Goal: Task Accomplishment & Management: Manage account settings

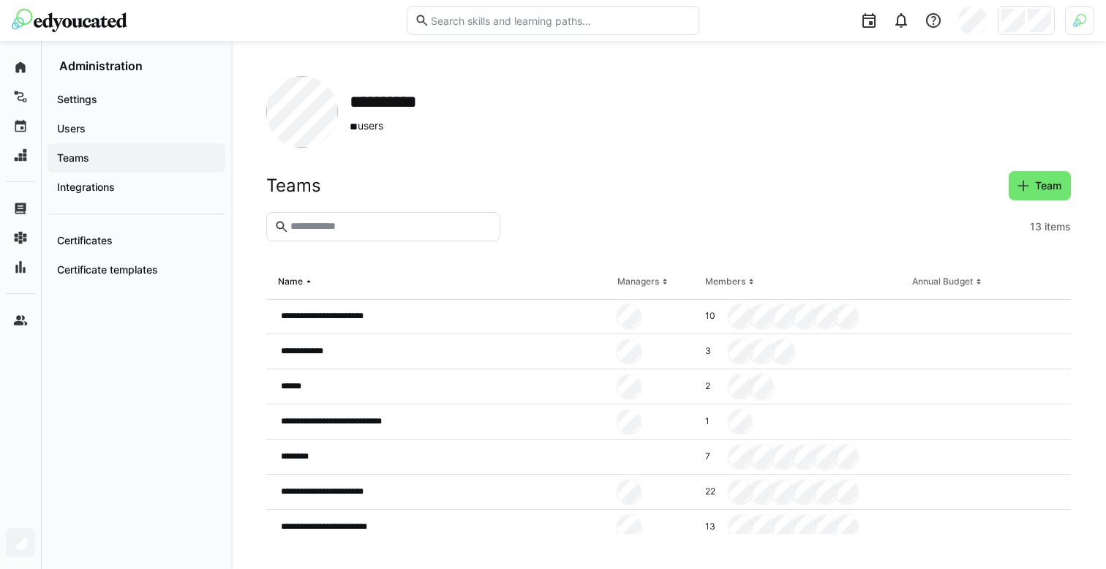
scroll to position [69, 0]
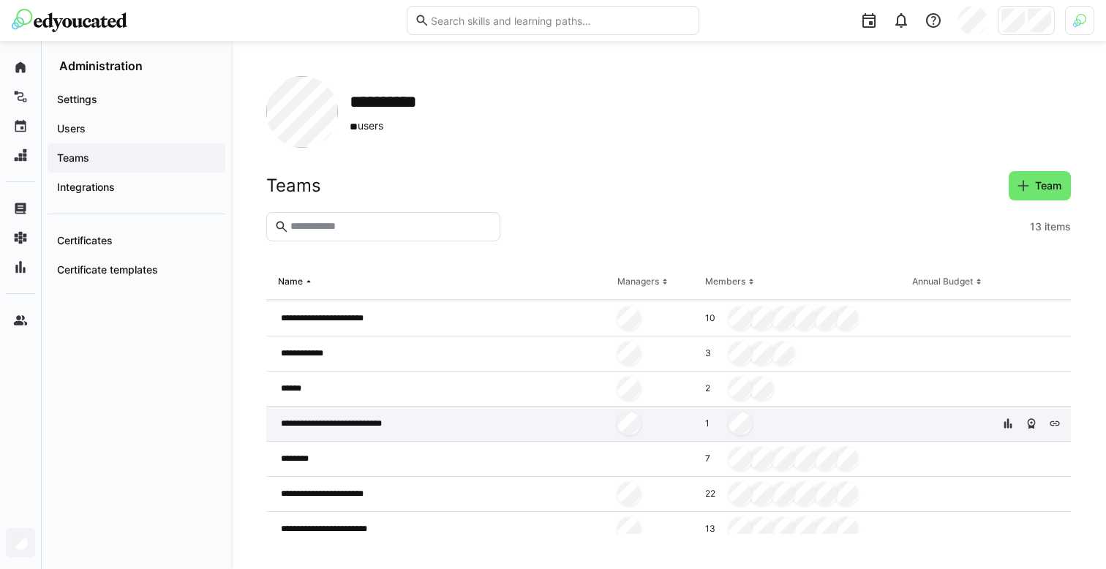
click at [423, 428] on div "**********" at bounding box center [438, 424] width 345 height 35
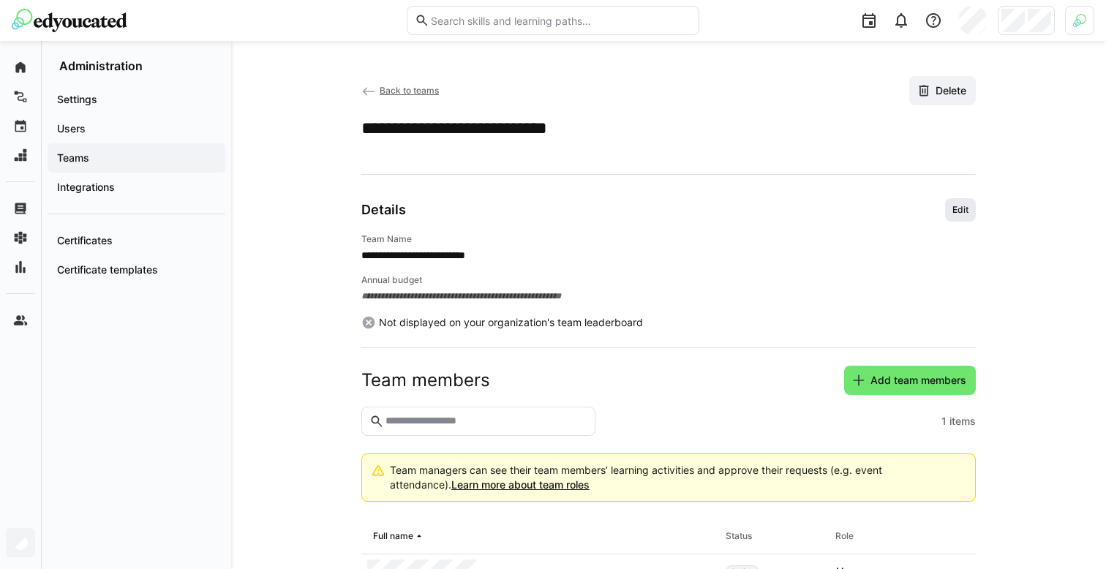
click at [953, 213] on span "Edit" at bounding box center [960, 210] width 19 height 12
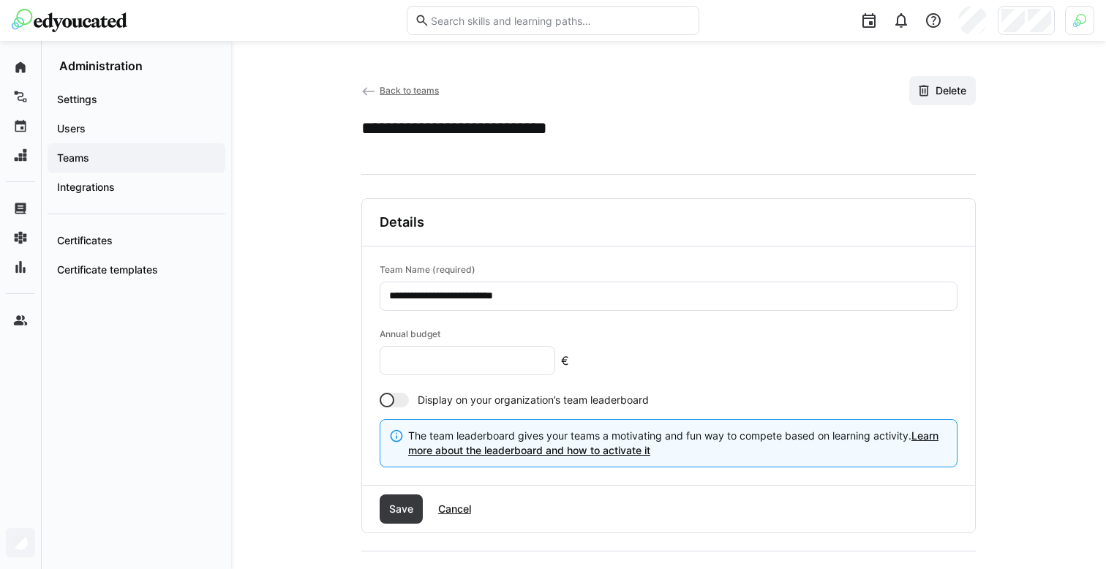
click at [536, 297] on input "**********" at bounding box center [669, 296] width 562 height 13
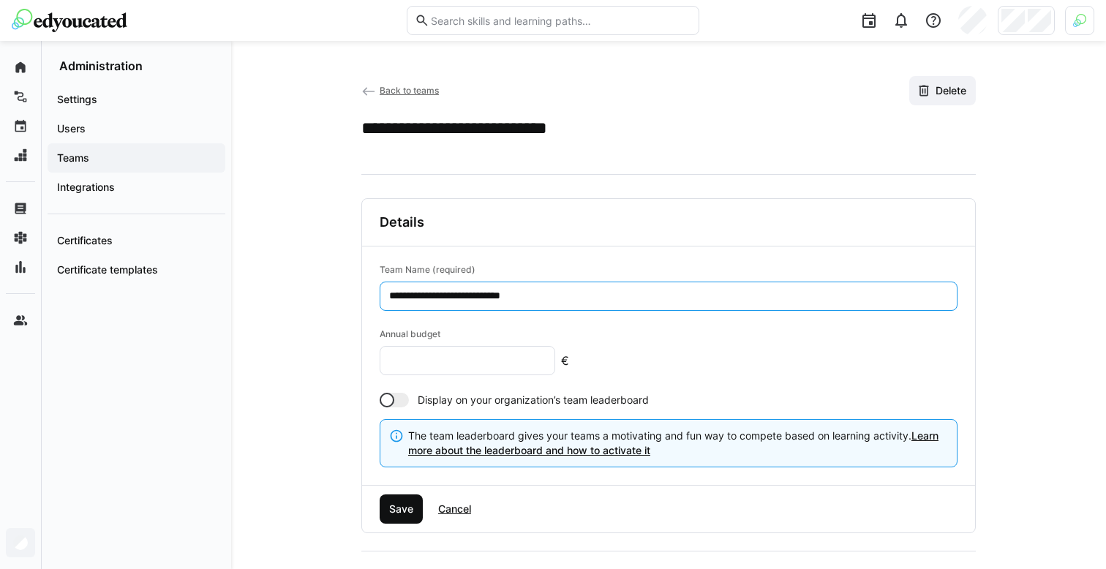
type input "**********"
click at [405, 506] on span "Save" at bounding box center [401, 509] width 29 height 15
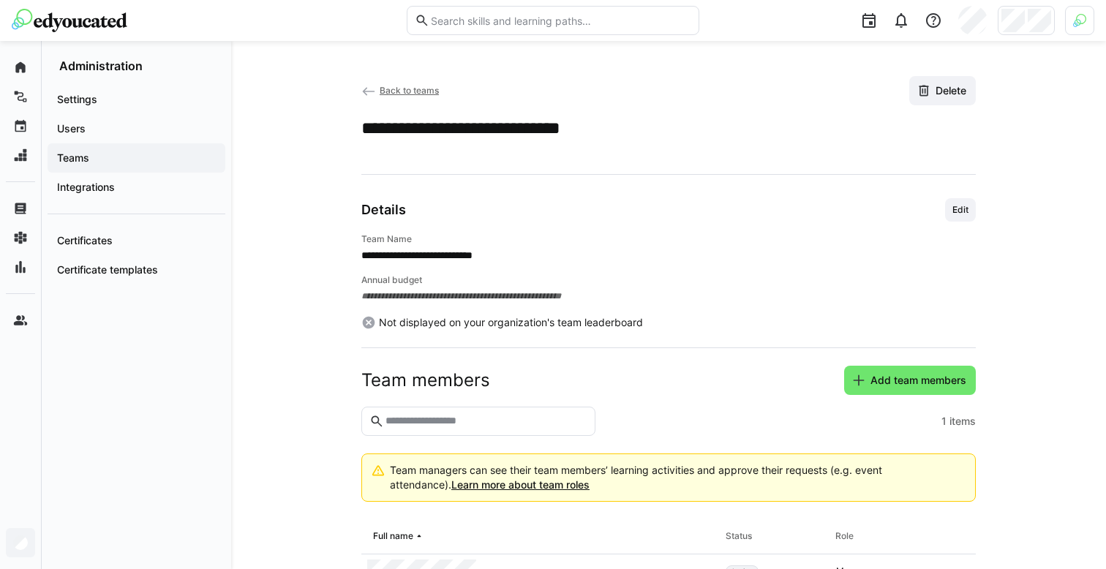
click at [401, 86] on span "Back to teams" at bounding box center [408, 90] width 59 height 11
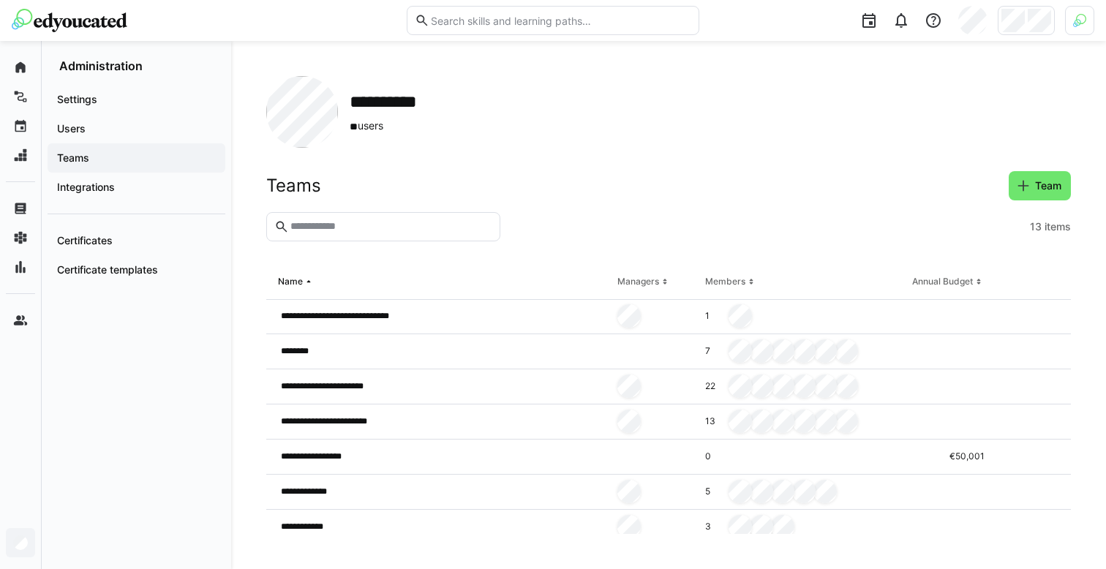
scroll to position [223, 0]
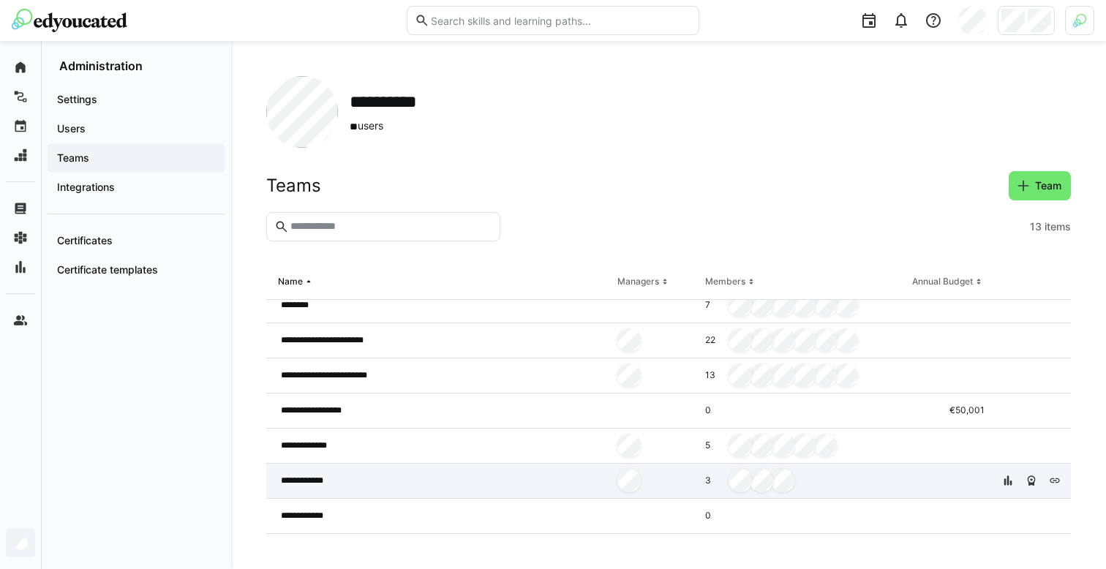
click at [485, 472] on div "**********" at bounding box center [438, 481] width 345 height 35
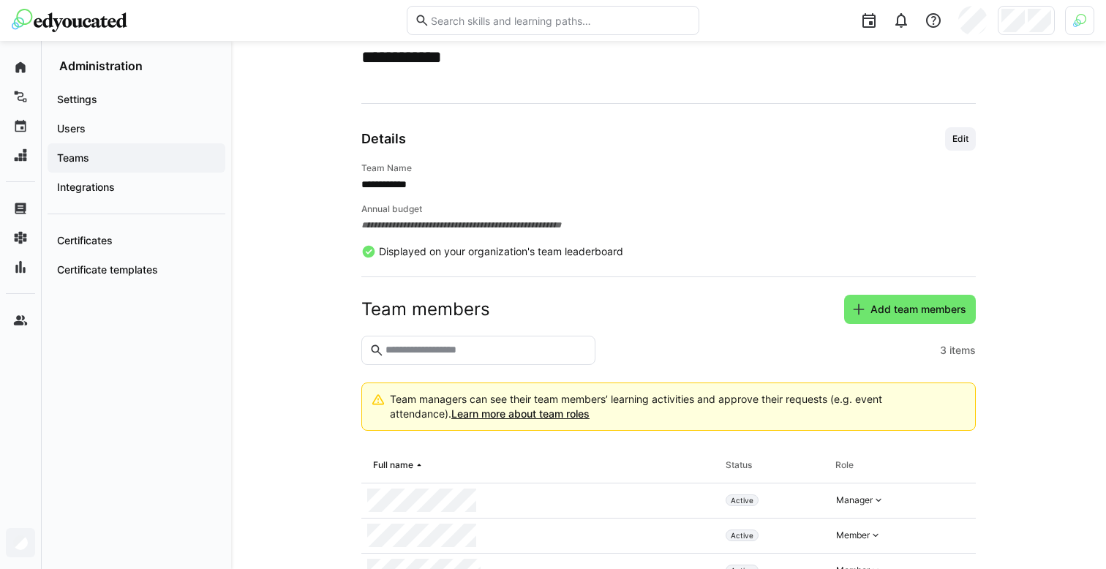
scroll to position [126, 0]
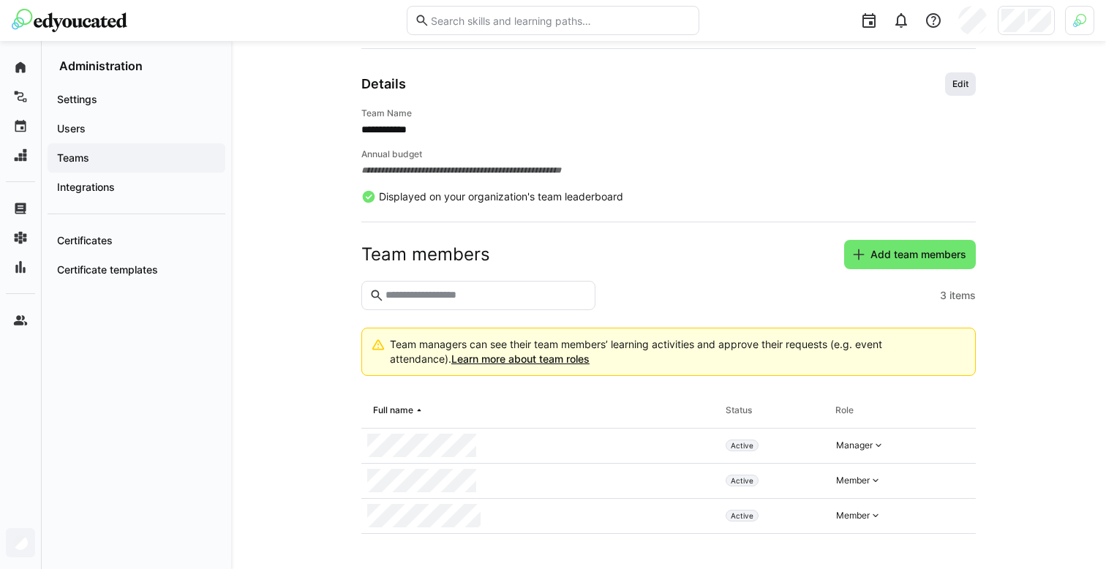
click at [962, 86] on span "Edit" at bounding box center [960, 84] width 19 height 12
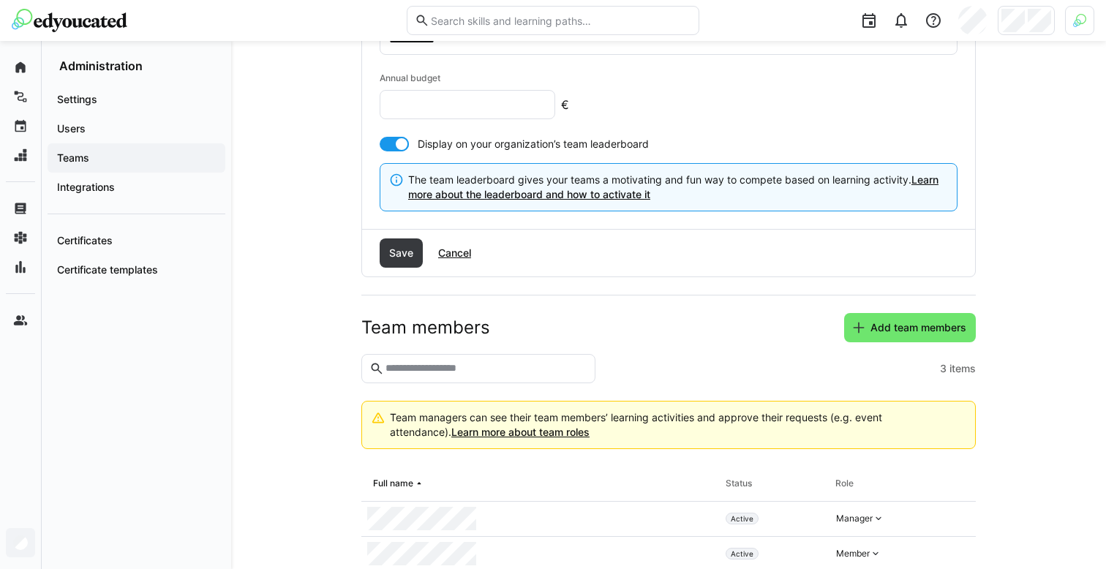
scroll to position [329, 0]
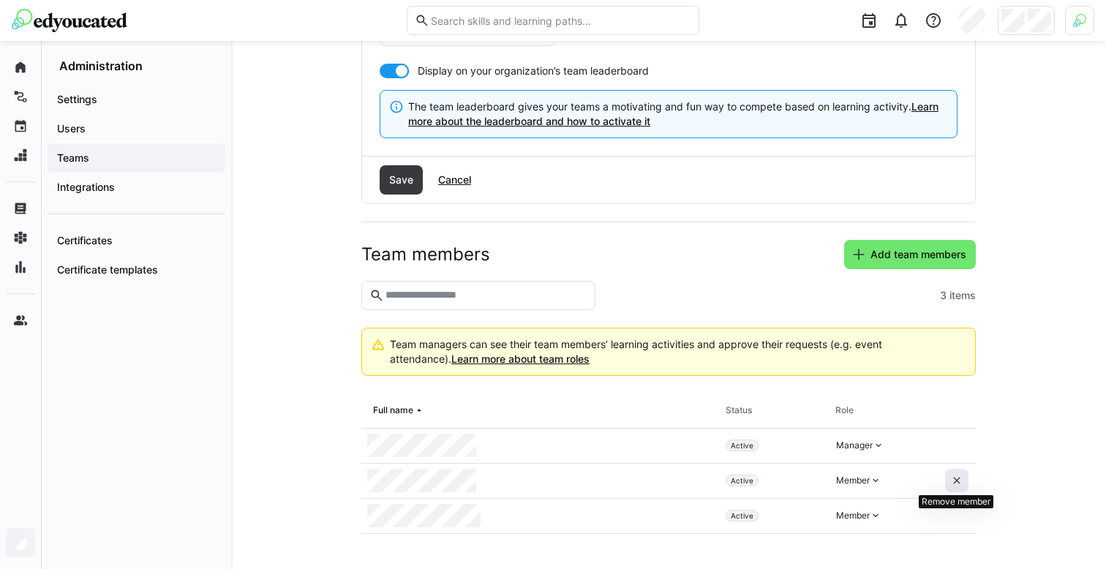
click at [958, 475] on eds-icon at bounding box center [957, 481] width 12 height 12
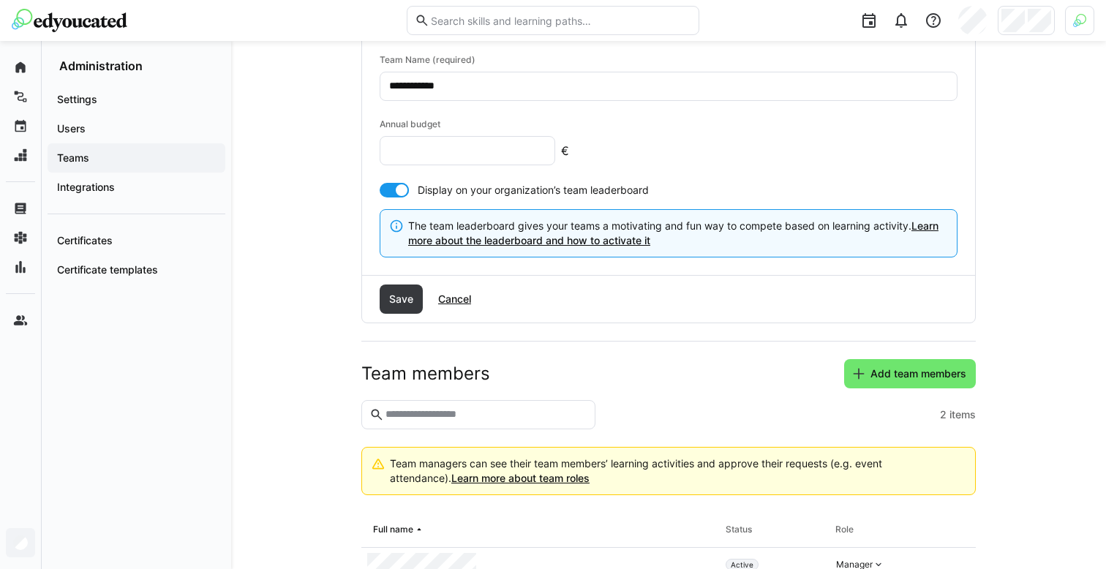
scroll to position [0, 0]
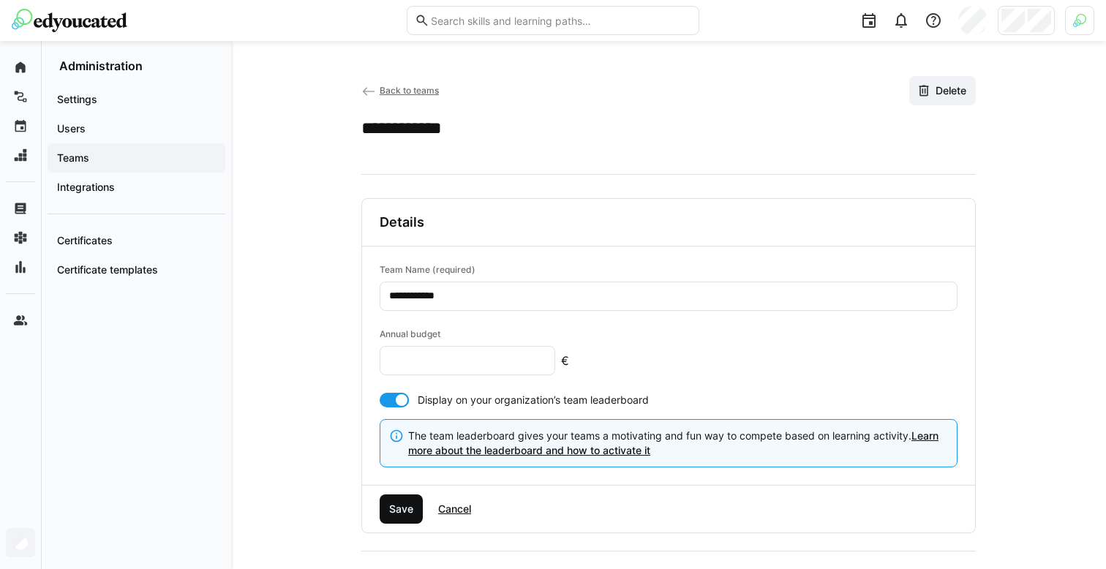
click at [401, 502] on span "Save" at bounding box center [400, 508] width 43 height 29
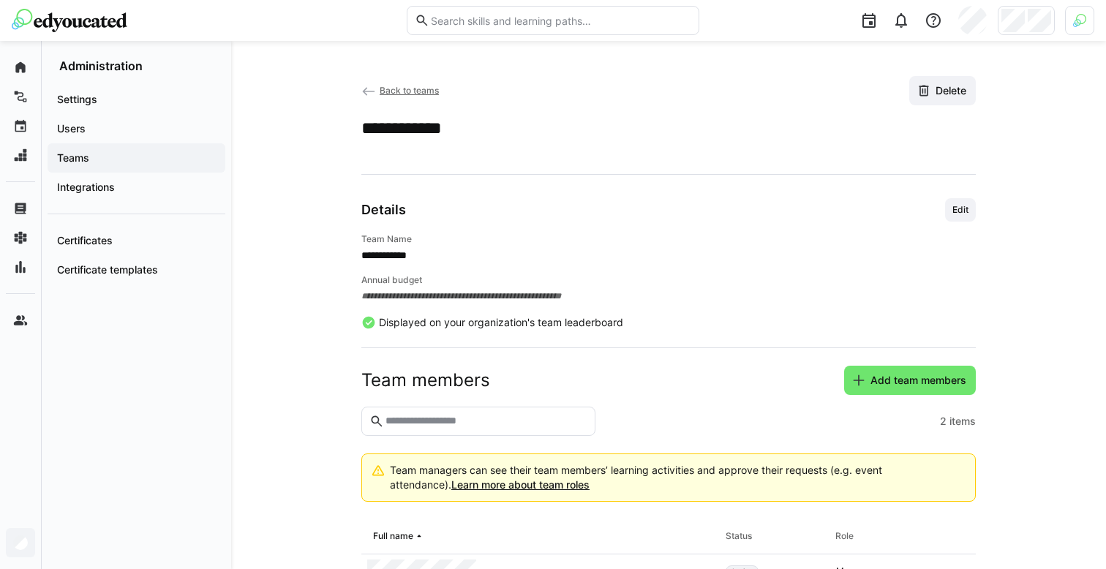
click at [85, 151] on span "Teams" at bounding box center [136, 158] width 163 height 15
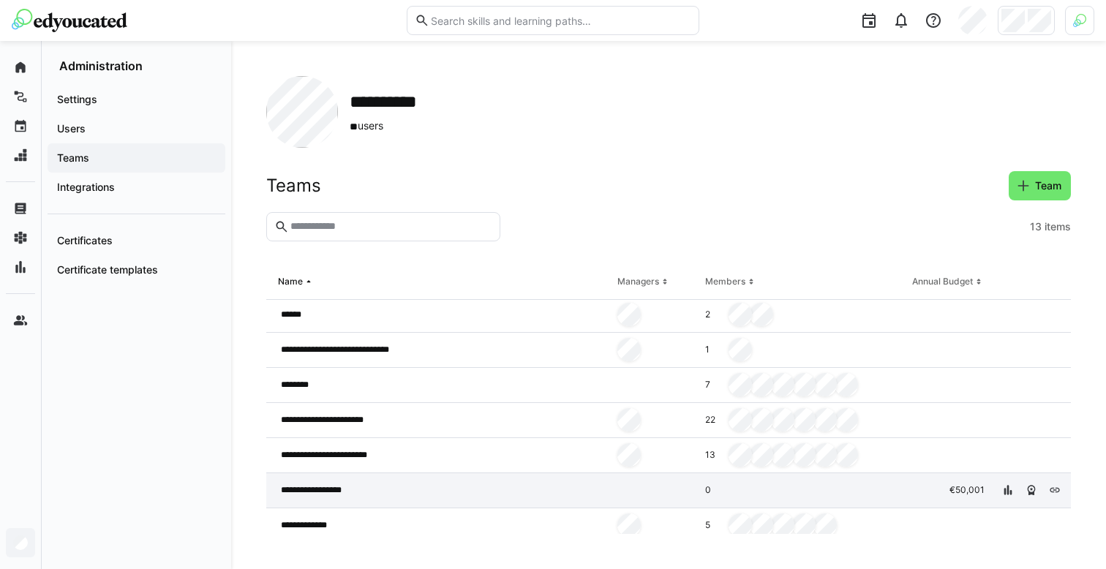
scroll to position [148, 0]
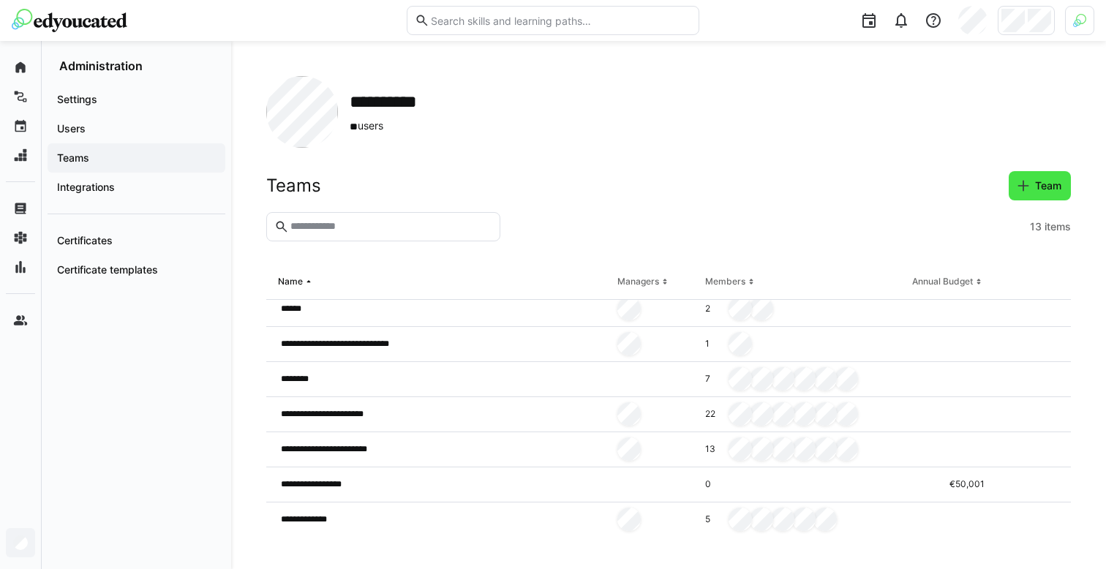
click at [1019, 173] on span "Team" at bounding box center [1039, 185] width 62 height 29
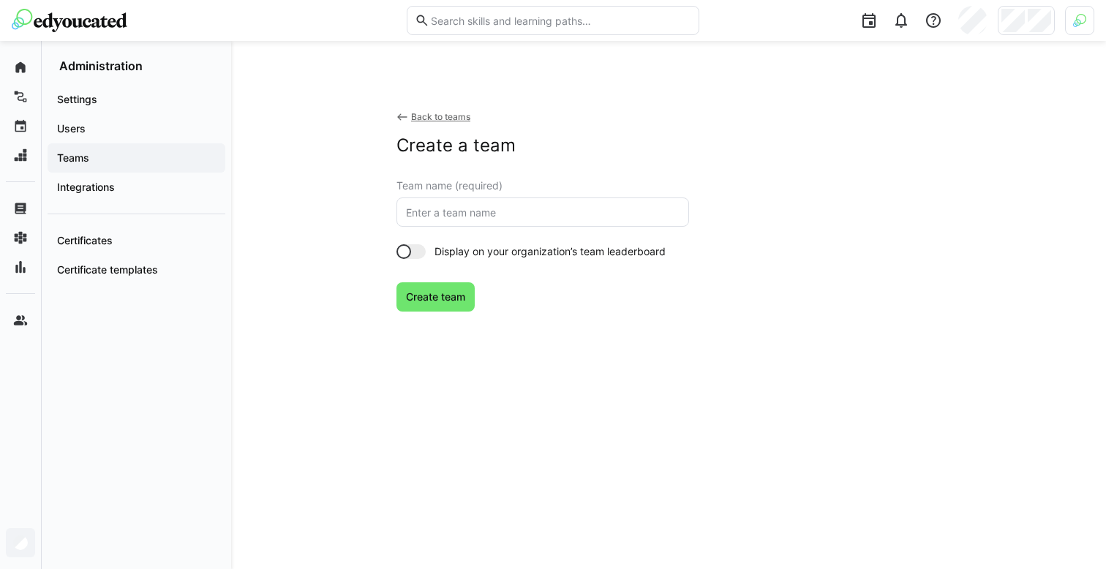
click at [540, 214] on input "text" at bounding box center [542, 211] width 276 height 13
type input "immo neu"
click at [442, 285] on span "Create team" at bounding box center [435, 296] width 78 height 29
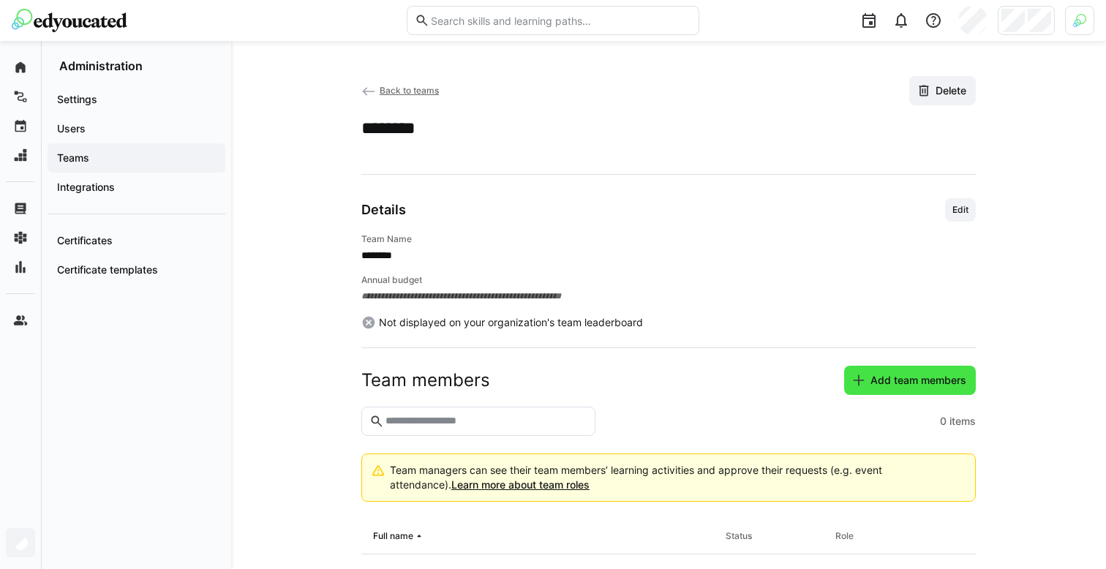
click at [864, 372] on span "Add team members" at bounding box center [910, 380] width 132 height 29
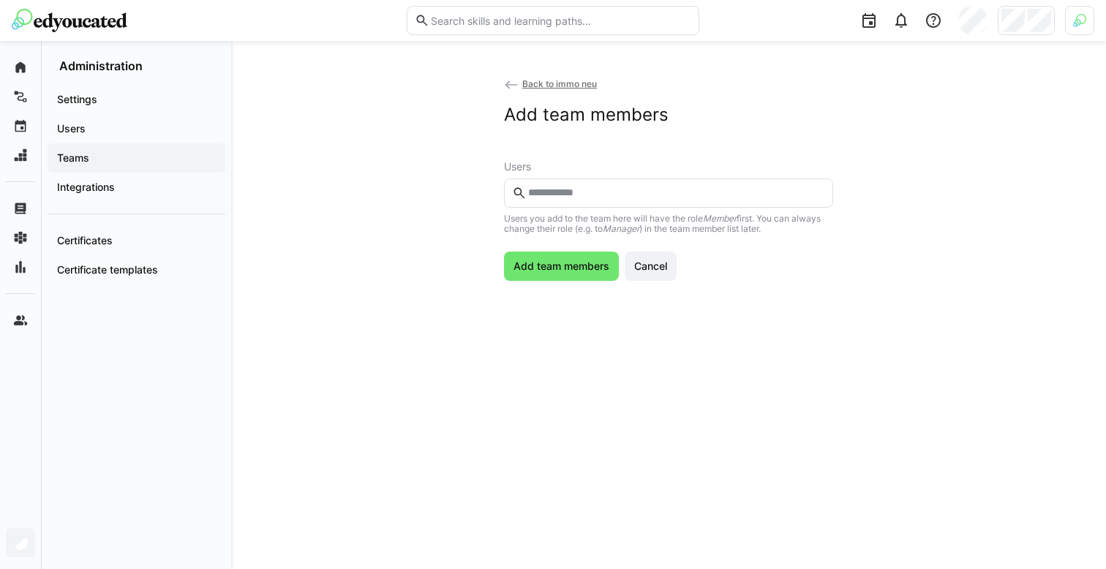
click at [581, 203] on eds-input at bounding box center [668, 192] width 329 height 29
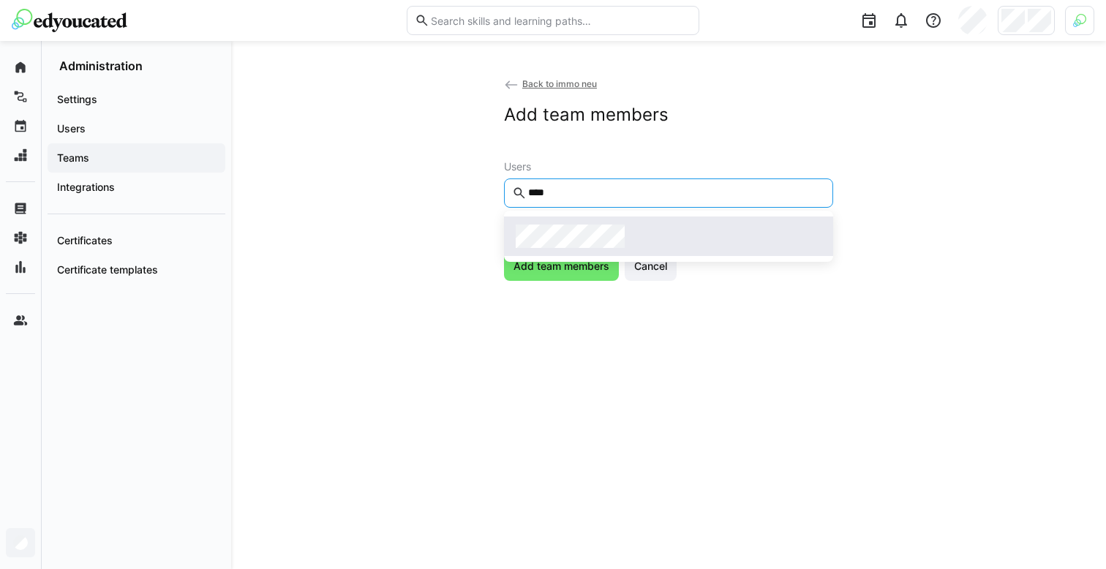
type input "****"
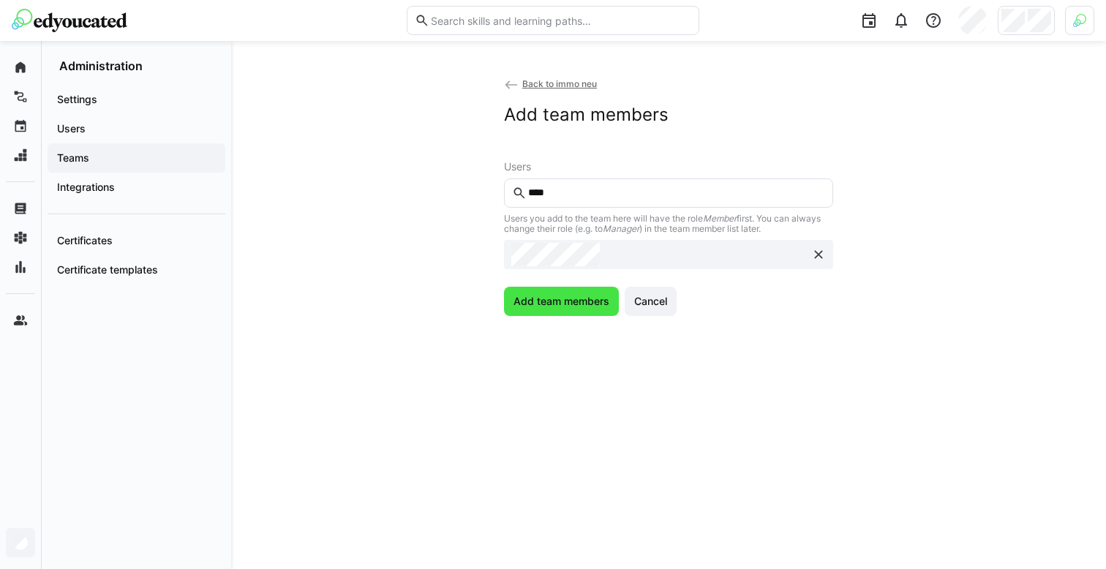
click at [543, 294] on span "Add team members" at bounding box center [561, 301] width 115 height 29
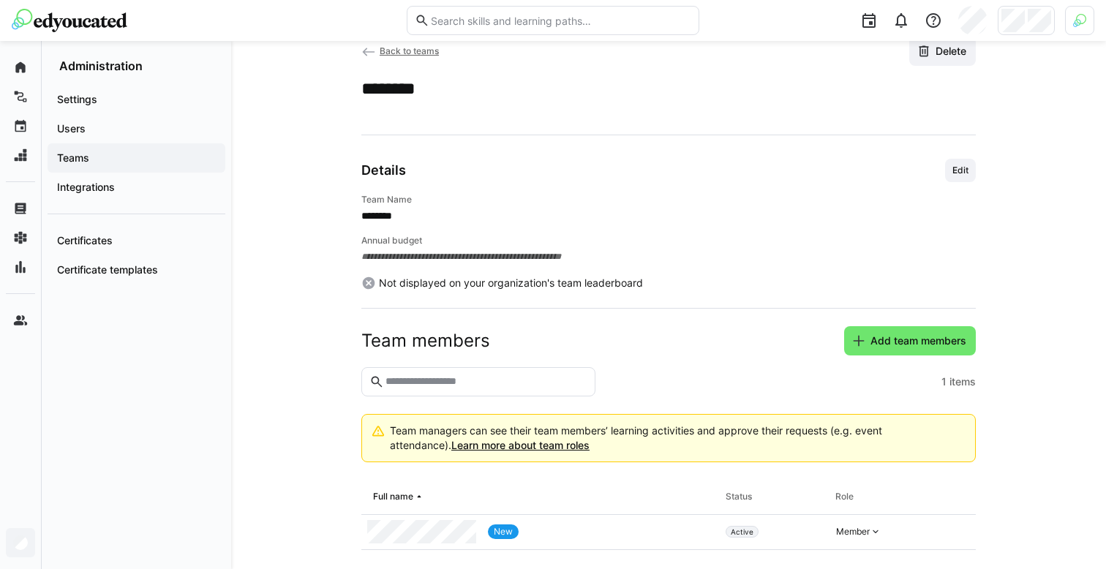
scroll to position [95, 0]
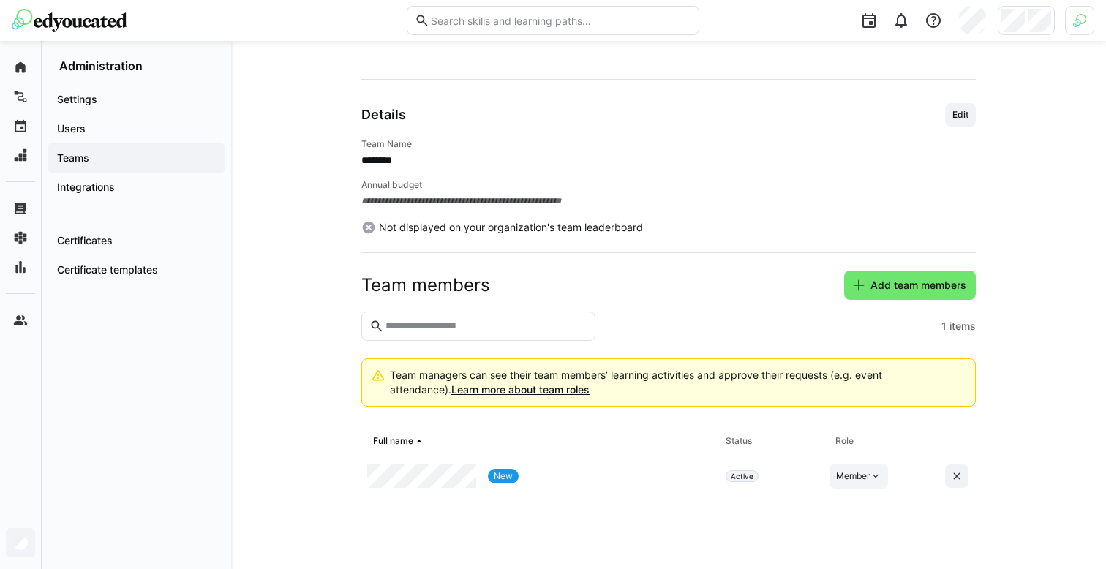
click at [843, 470] on div "Member" at bounding box center [853, 476] width 34 height 12
click at [852, 515] on div "Manager" at bounding box center [859, 509] width 42 height 15
click at [126, 154] on span "Teams" at bounding box center [136, 158] width 163 height 15
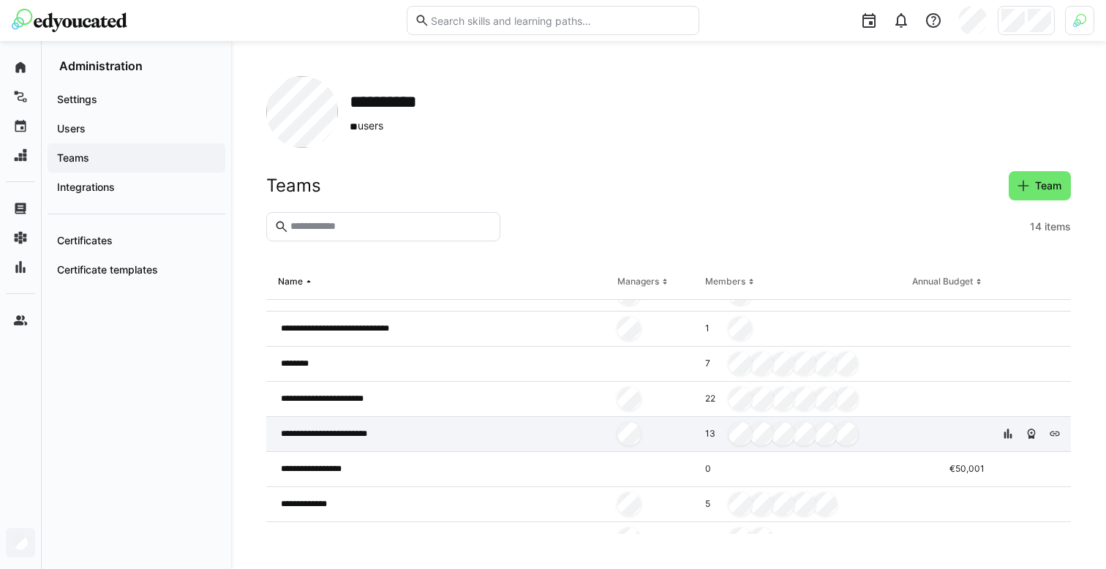
scroll to position [197, 0]
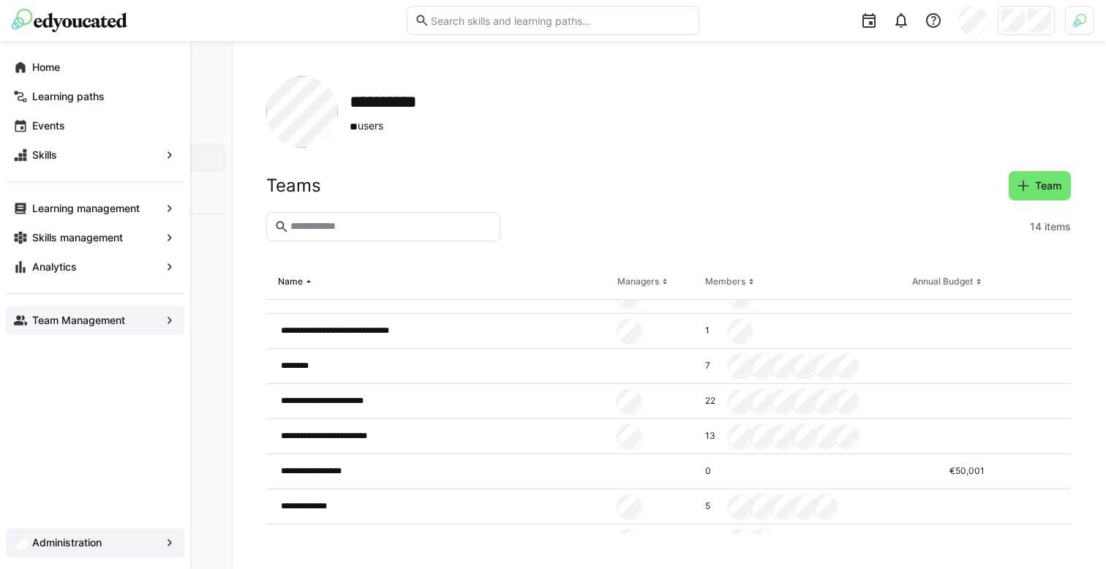
click at [23, 318] on eds-icon at bounding box center [20, 320] width 15 height 15
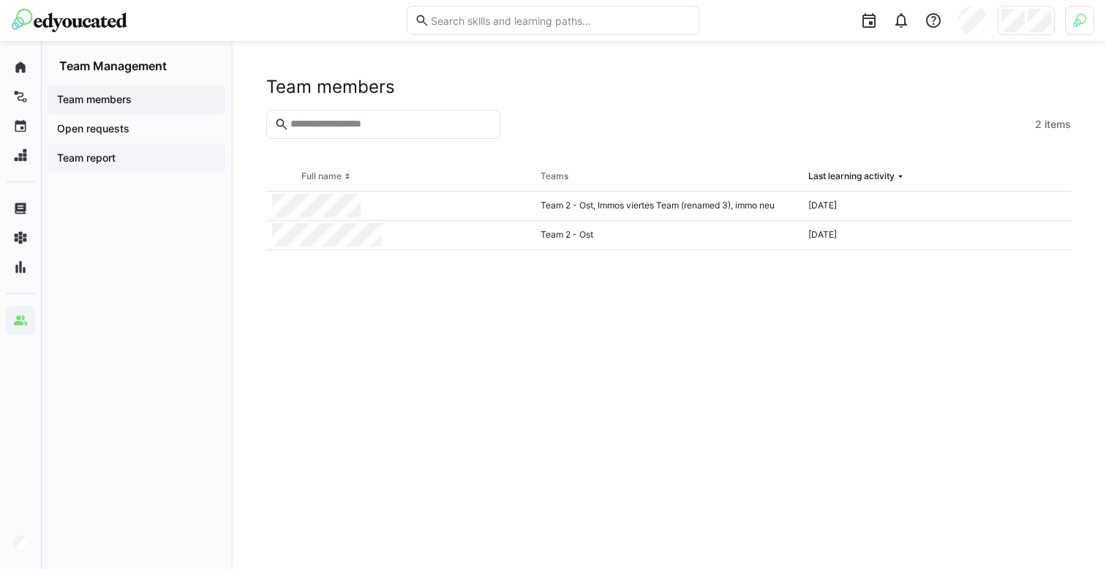
click at [0, 0] on app-navigation-label "Team report" at bounding box center [0, 0] width 0 height 0
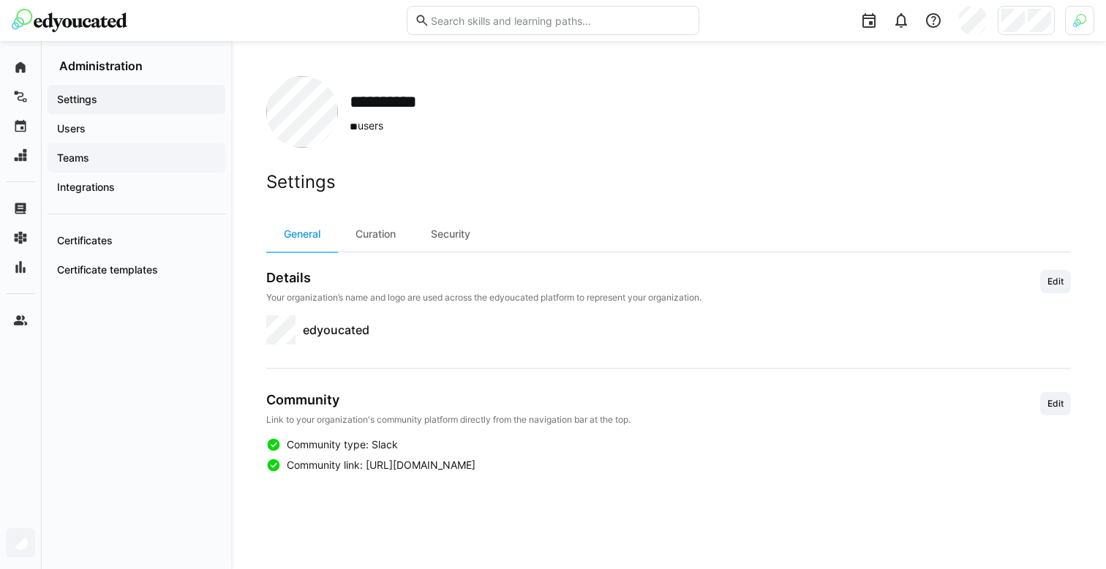
click at [104, 151] on span "Teams" at bounding box center [136, 158] width 163 height 15
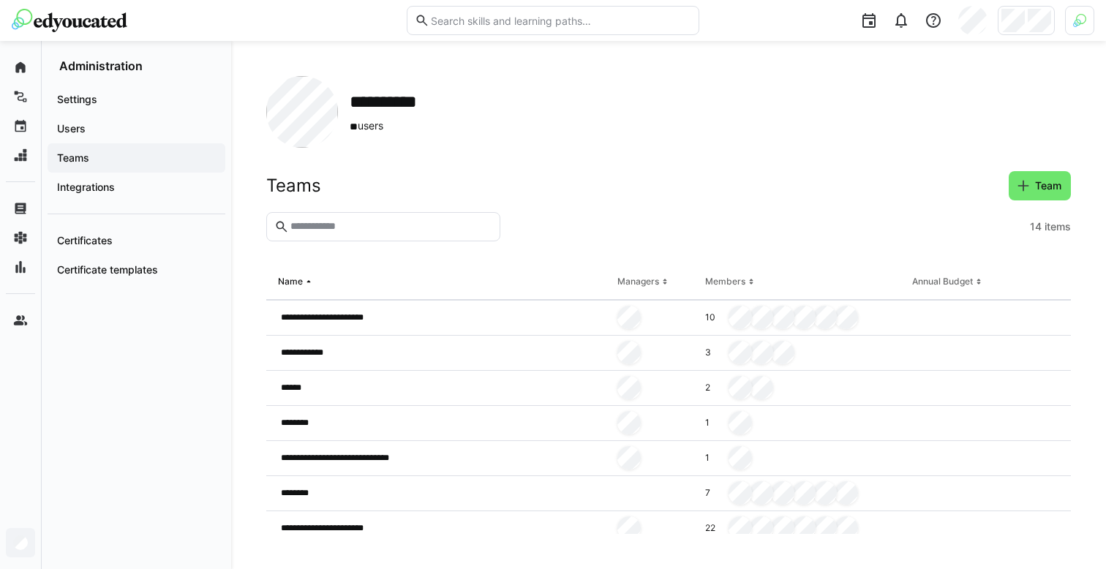
scroll to position [73, 0]
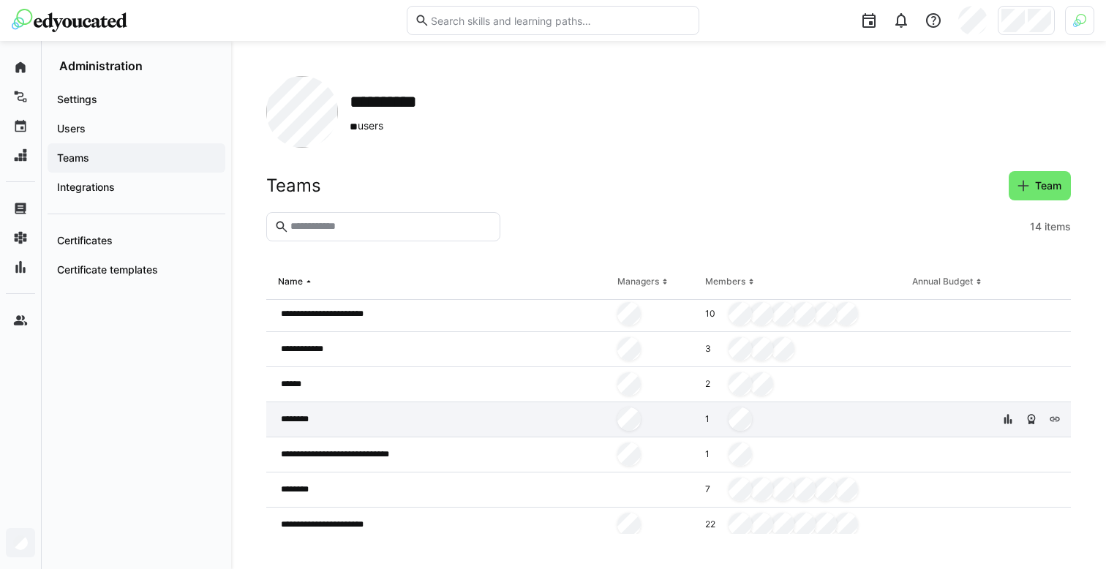
click at [556, 409] on div "********" at bounding box center [438, 419] width 345 height 35
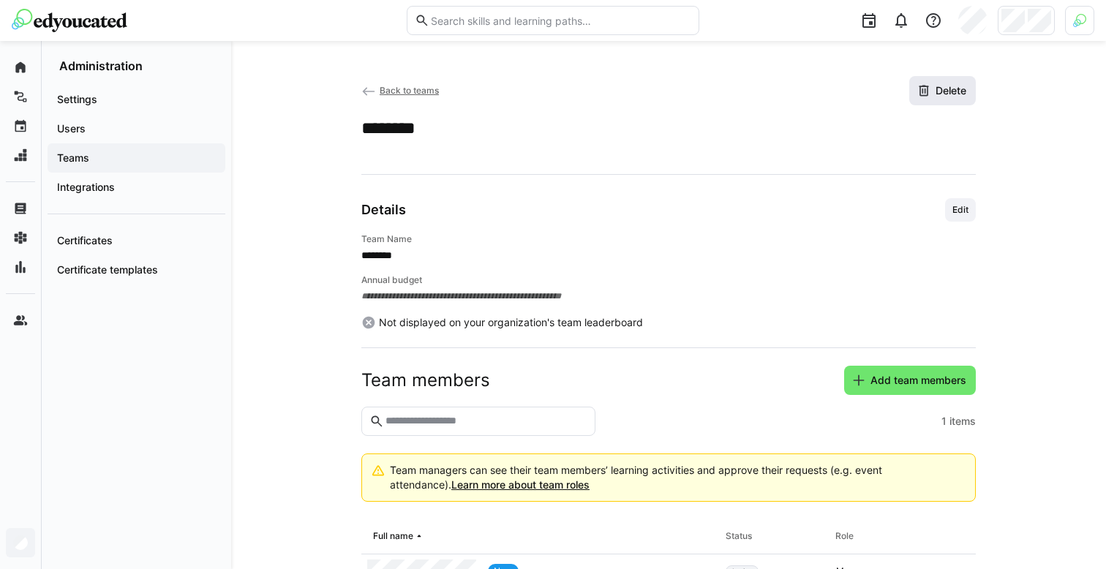
click at [940, 98] on span "Delete" at bounding box center [950, 90] width 35 height 15
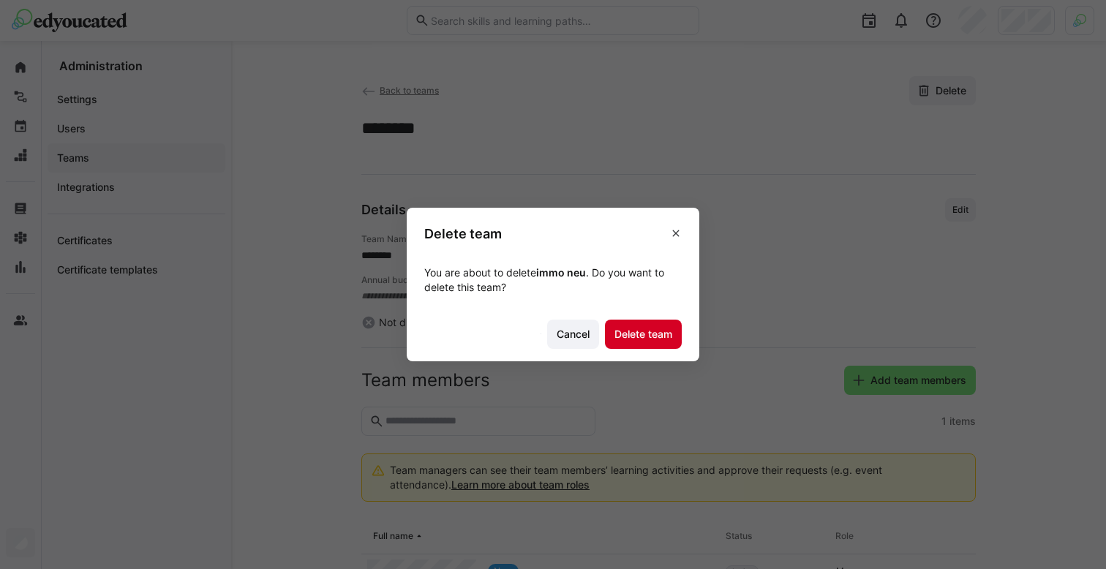
click at [645, 331] on span "Delete team" at bounding box center [643, 334] width 62 height 15
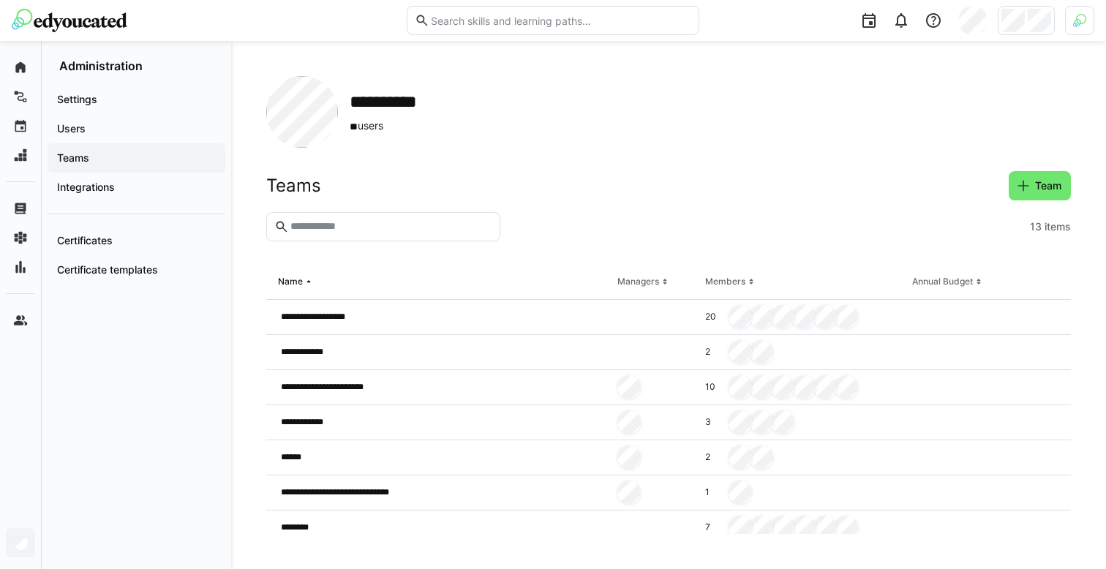
click at [132, 150] on div "Teams" at bounding box center [137, 157] width 178 height 29
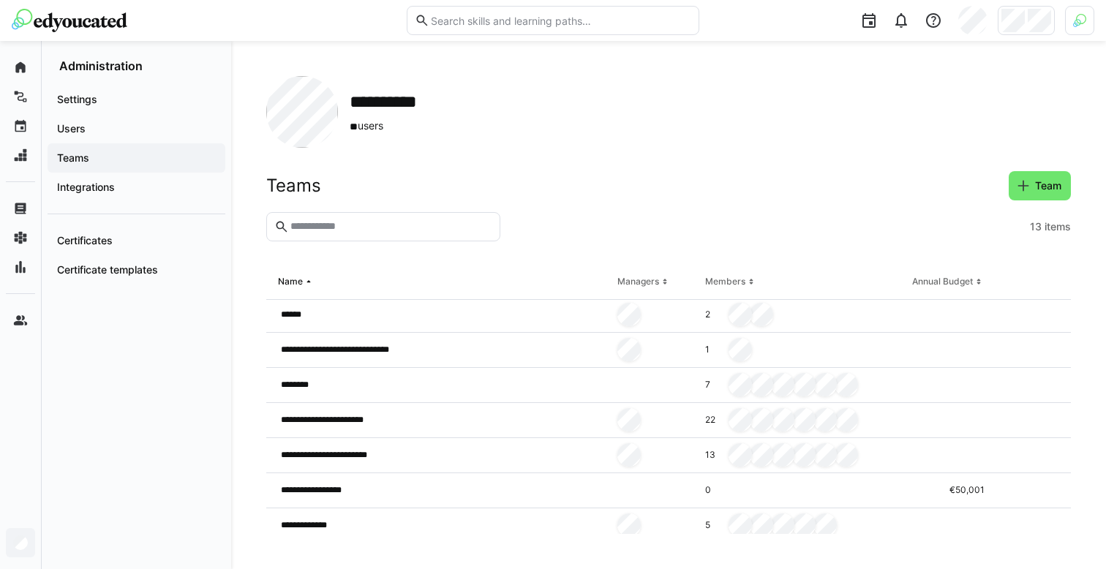
scroll to position [223, 0]
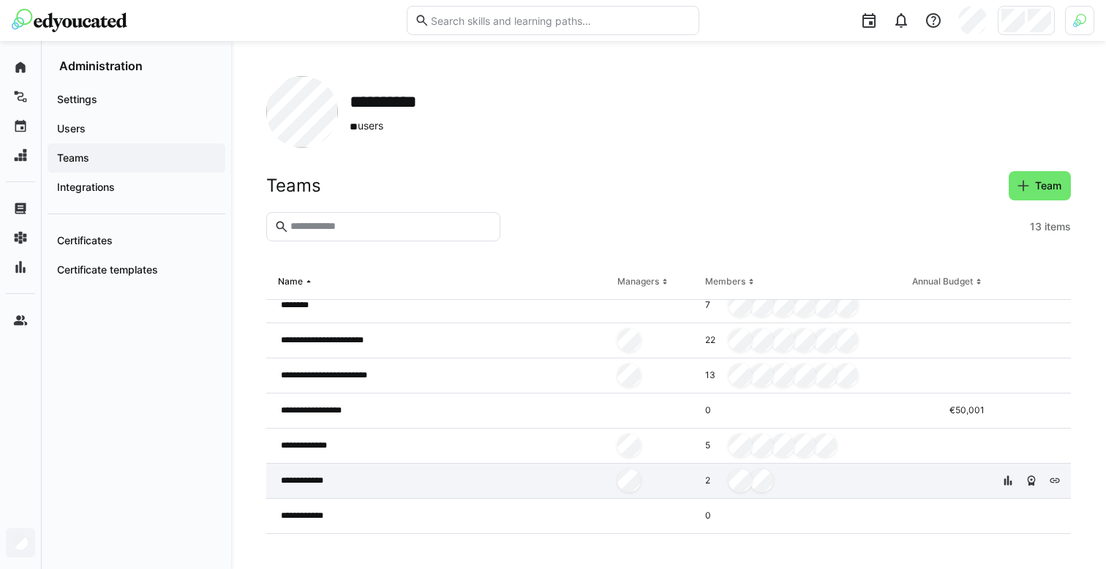
click at [336, 469] on div "**********" at bounding box center [438, 481] width 345 height 35
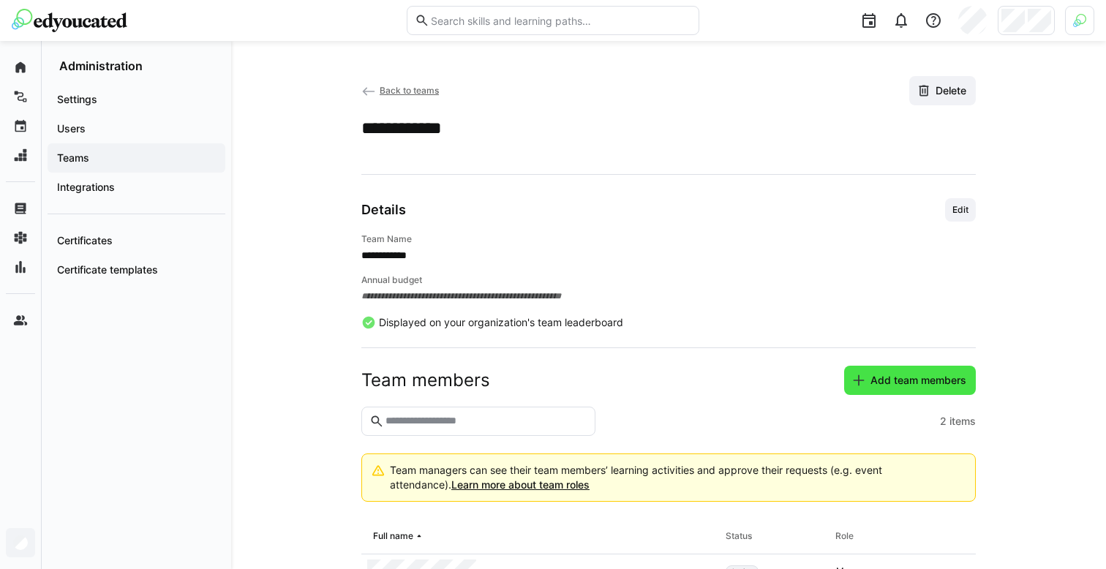
click at [885, 376] on span "Add team members" at bounding box center [918, 380] width 100 height 15
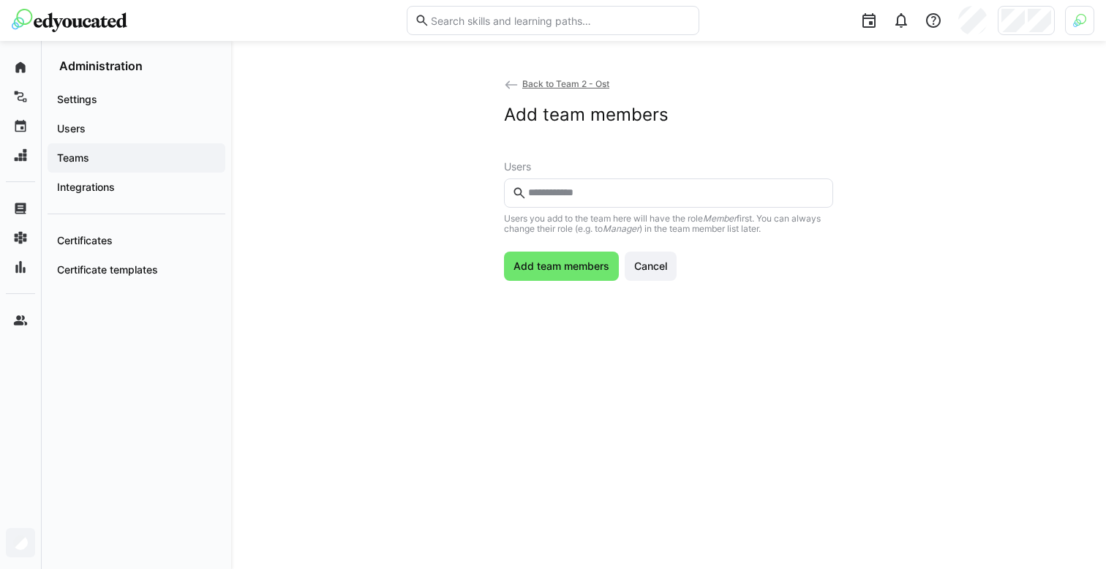
click at [646, 189] on input "text" at bounding box center [675, 192] width 298 height 13
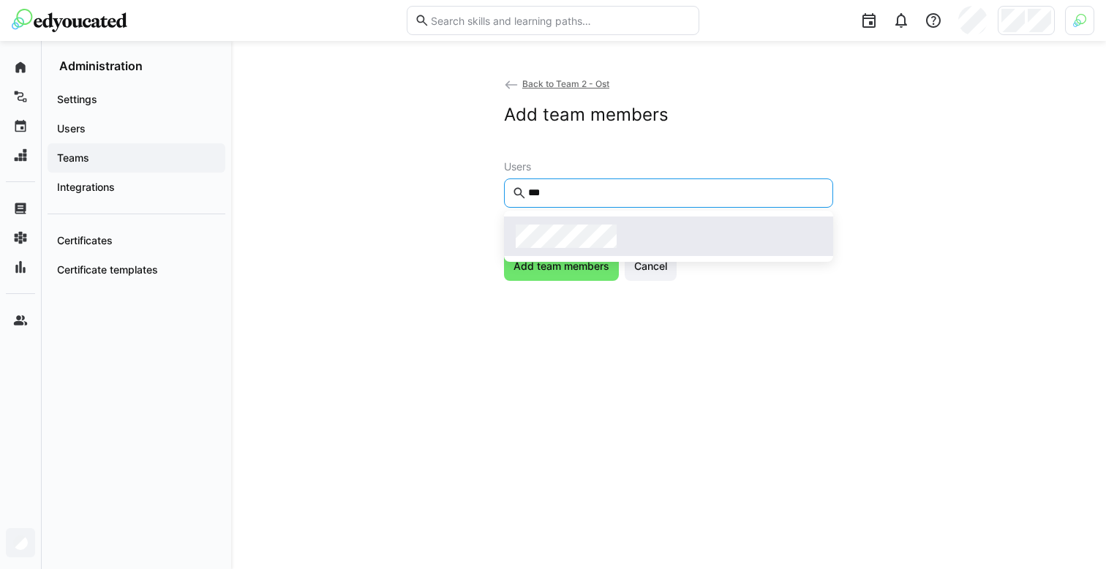
type input "***"
click at [654, 218] on span at bounding box center [668, 235] width 329 height 39
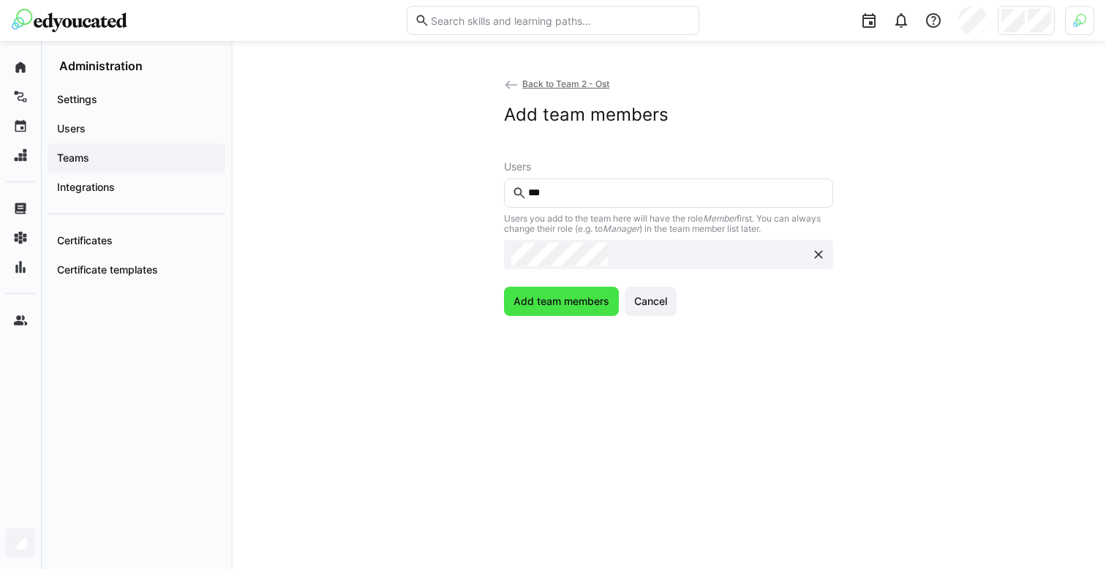
click at [573, 303] on span "Add team members" at bounding box center [561, 301] width 100 height 15
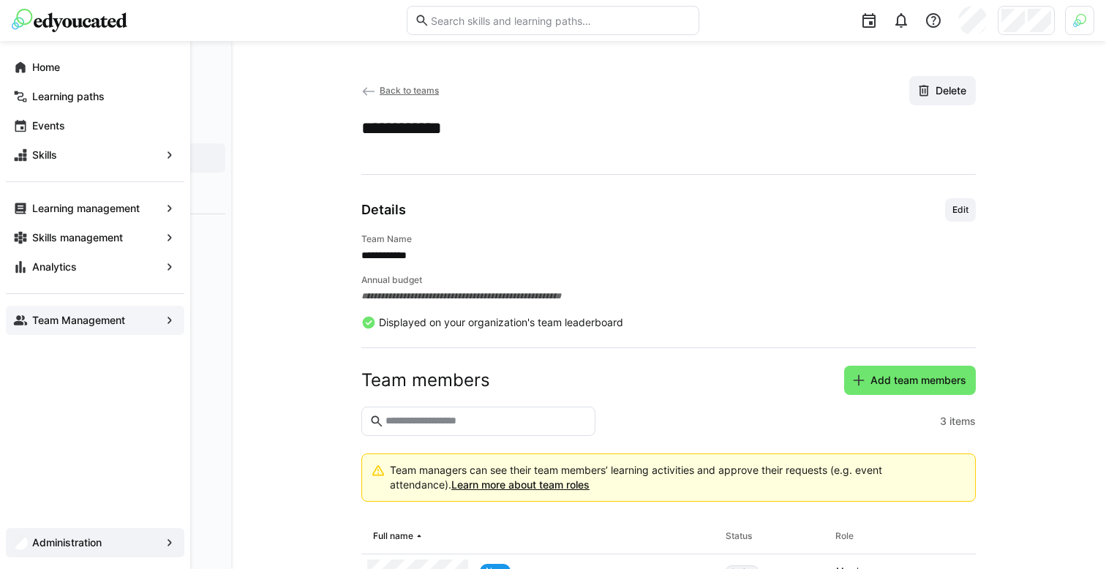
click at [0, 0] on app-navigation-label "Team Management" at bounding box center [0, 0] width 0 height 0
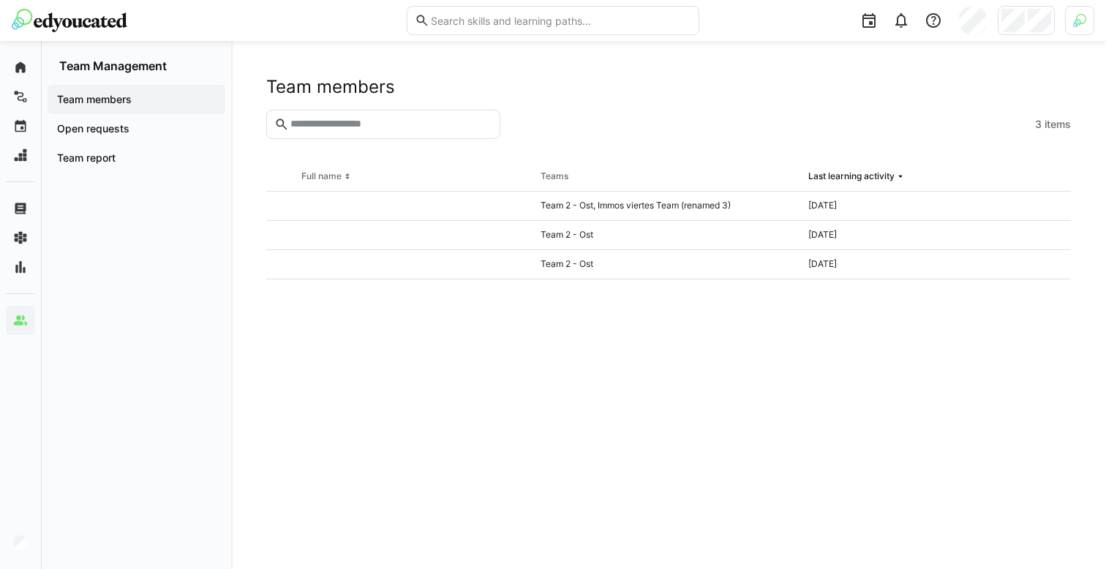
click at [184, 100] on span "Team members" at bounding box center [136, 99] width 163 height 15
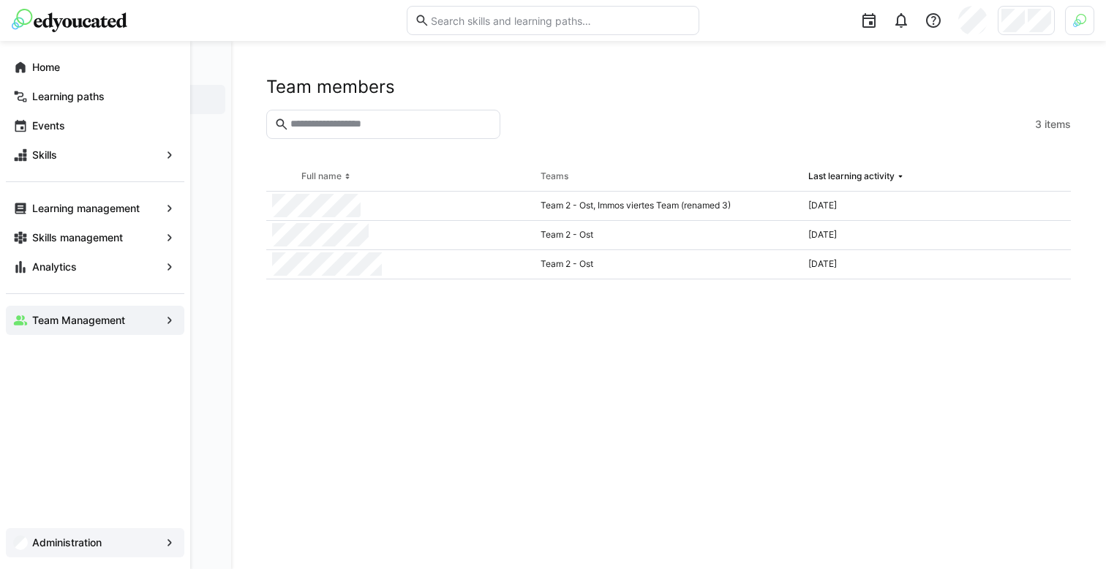
click at [0, 0] on app-navigation-label "Administration" at bounding box center [0, 0] width 0 height 0
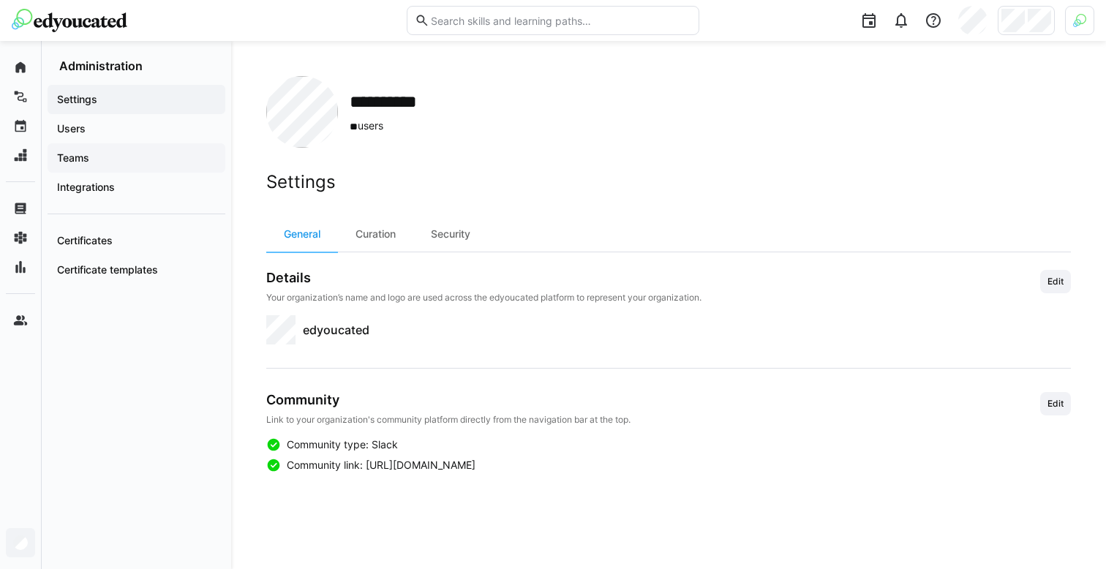
click at [133, 151] on span "Teams" at bounding box center [136, 158] width 163 height 15
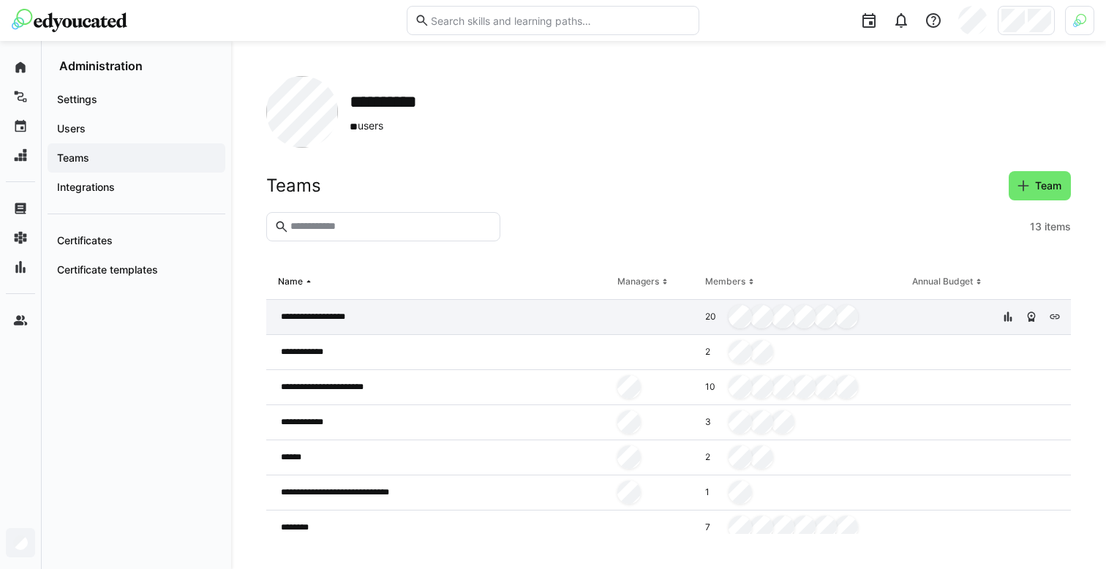
click at [640, 330] on div at bounding box center [655, 317] width 88 height 35
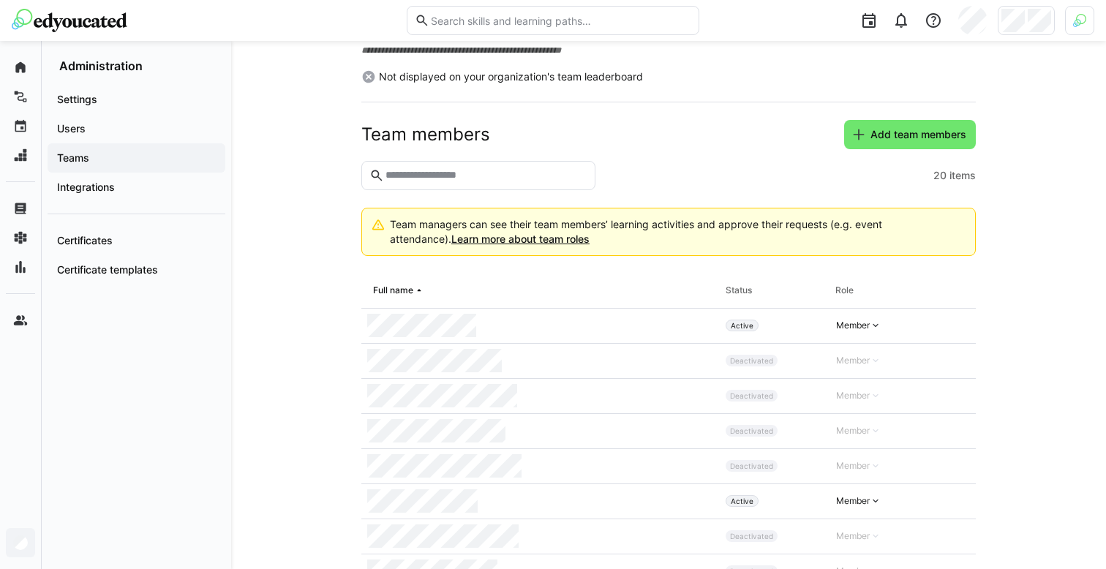
scroll to position [307, 0]
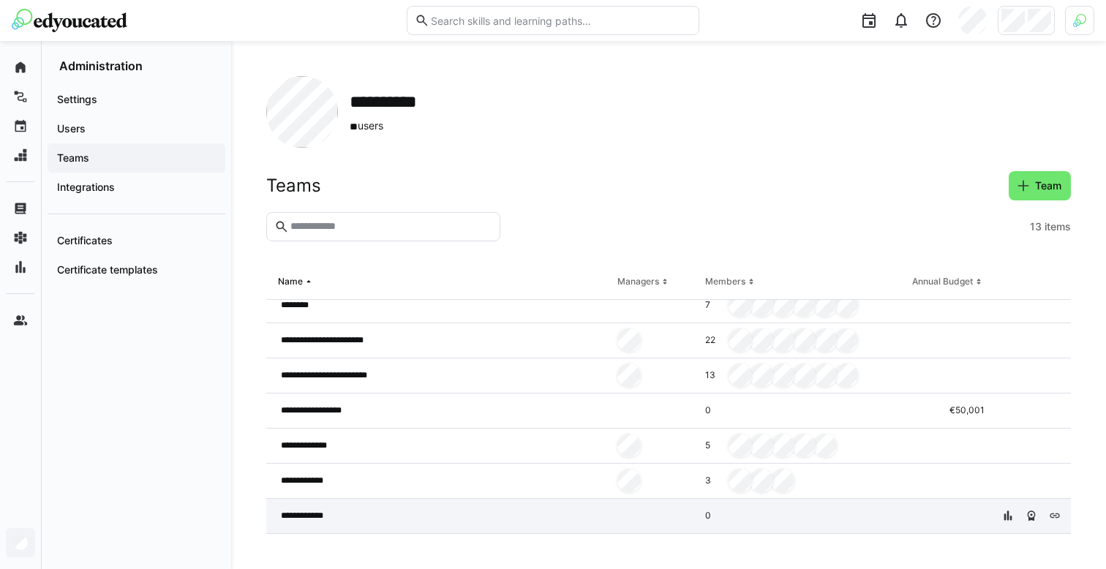
click at [624, 517] on div at bounding box center [655, 516] width 88 height 35
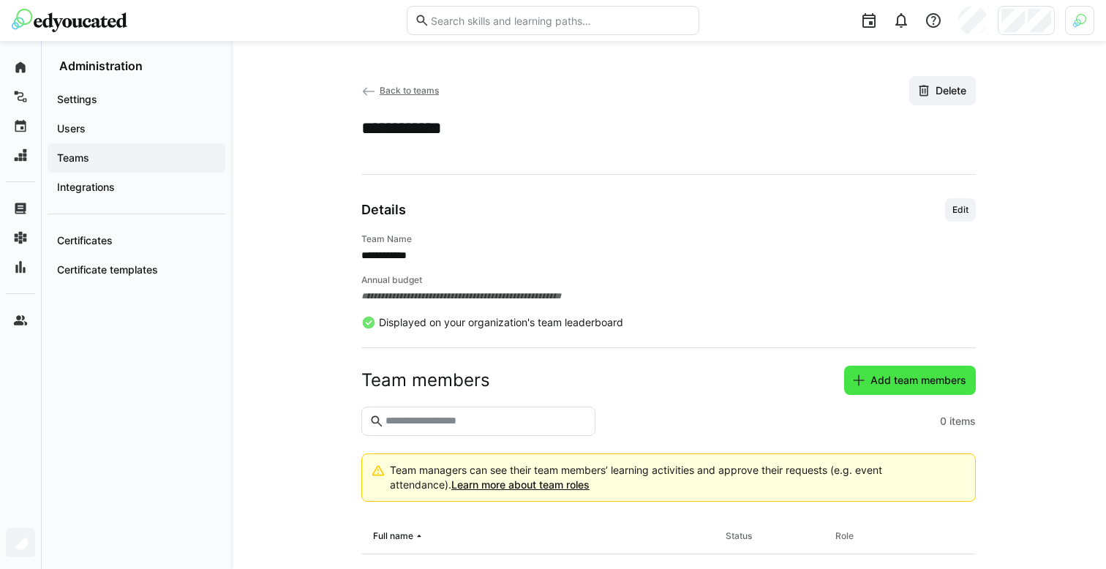
click at [891, 379] on span "Add team members" at bounding box center [918, 380] width 100 height 15
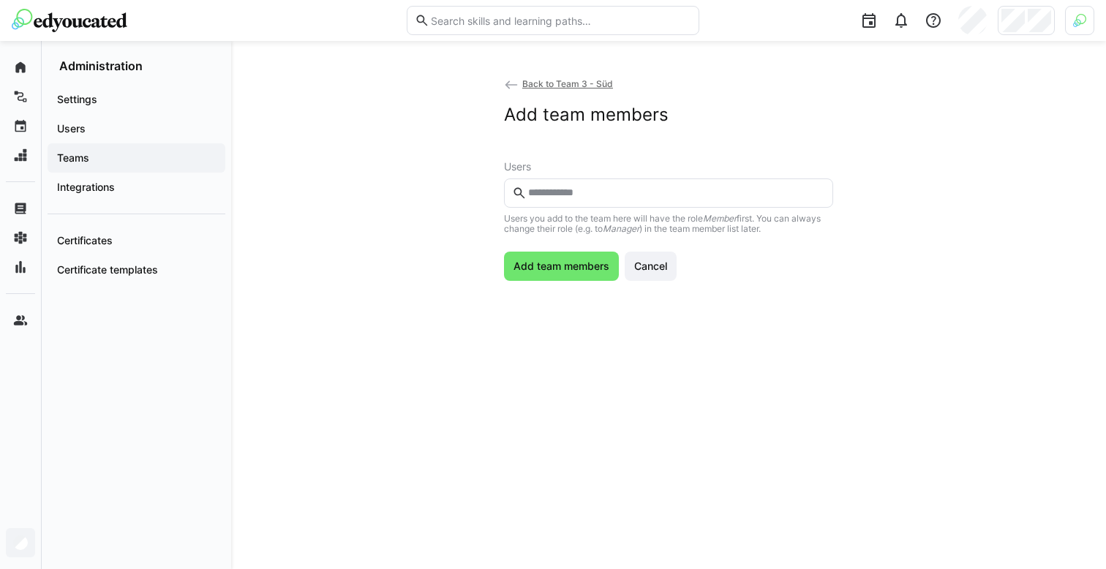
click at [630, 195] on input "text" at bounding box center [675, 192] width 298 height 13
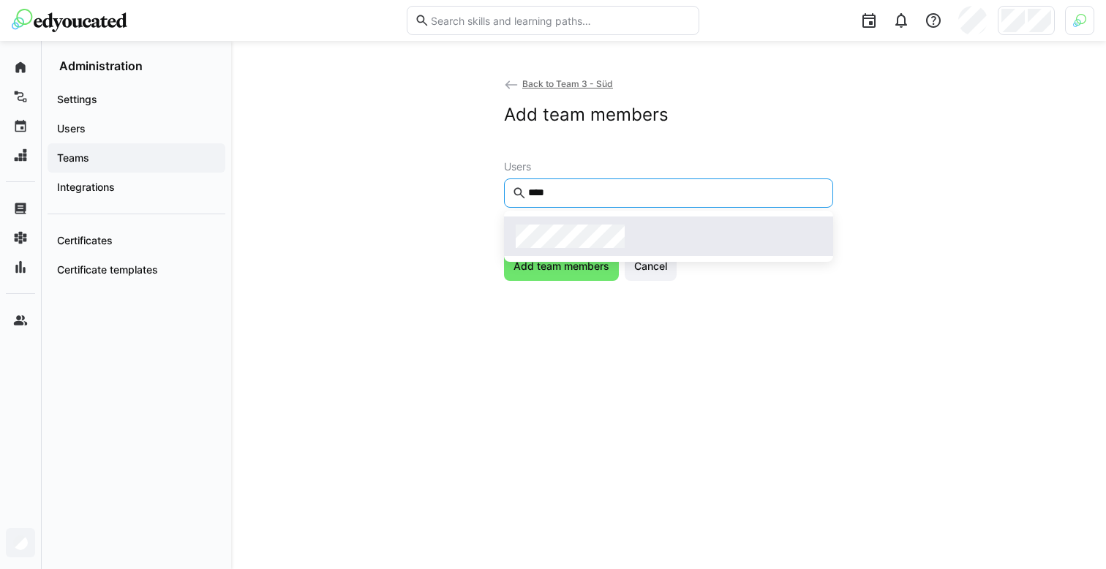
type input "****"
click at [625, 222] on span at bounding box center [668, 235] width 329 height 39
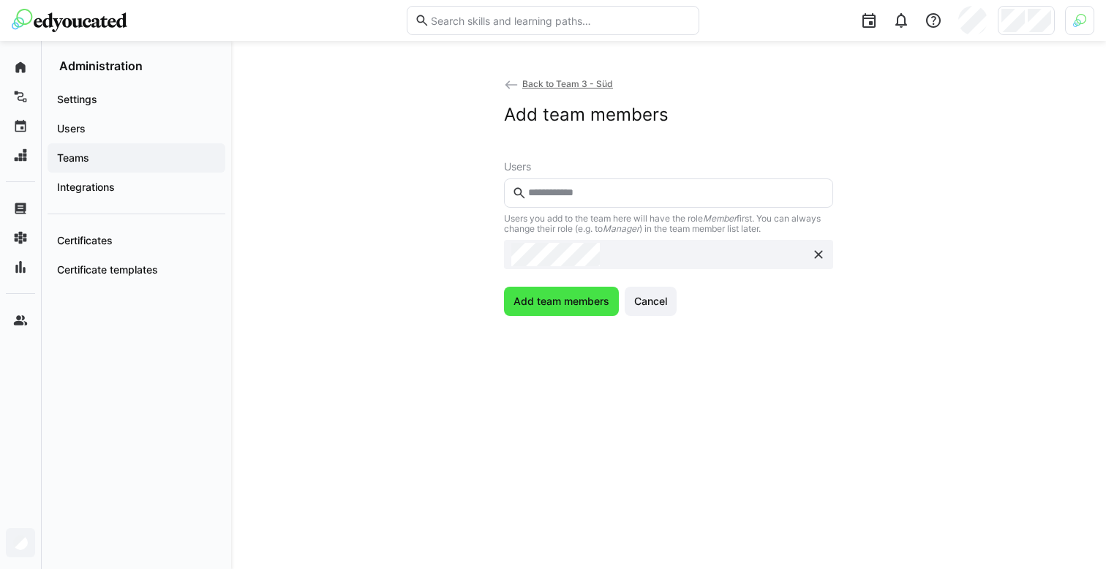
click at [584, 303] on span "Add team members" at bounding box center [561, 301] width 100 height 15
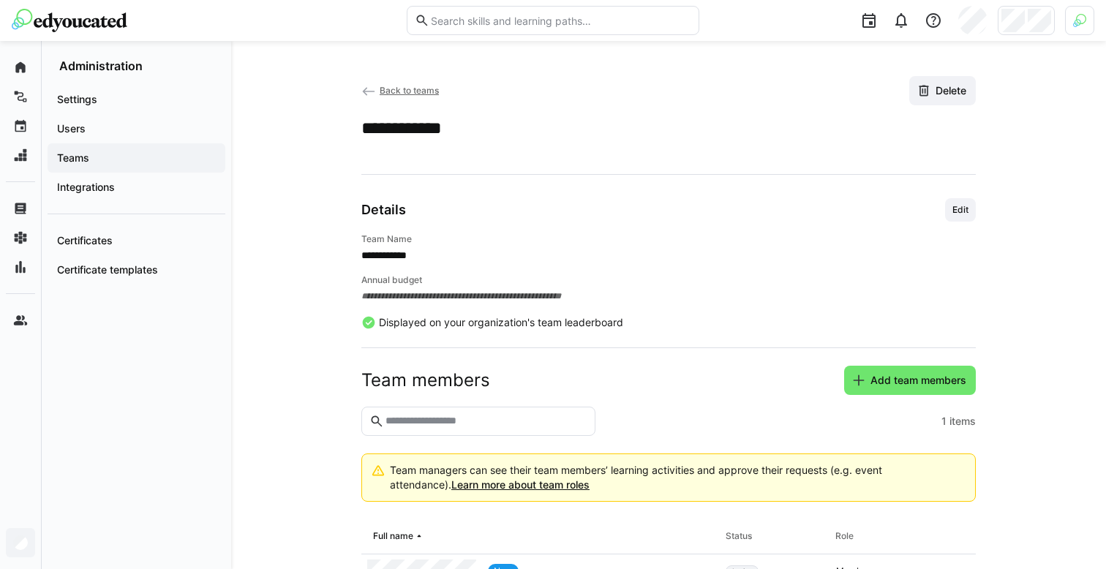
scroll to position [95, 0]
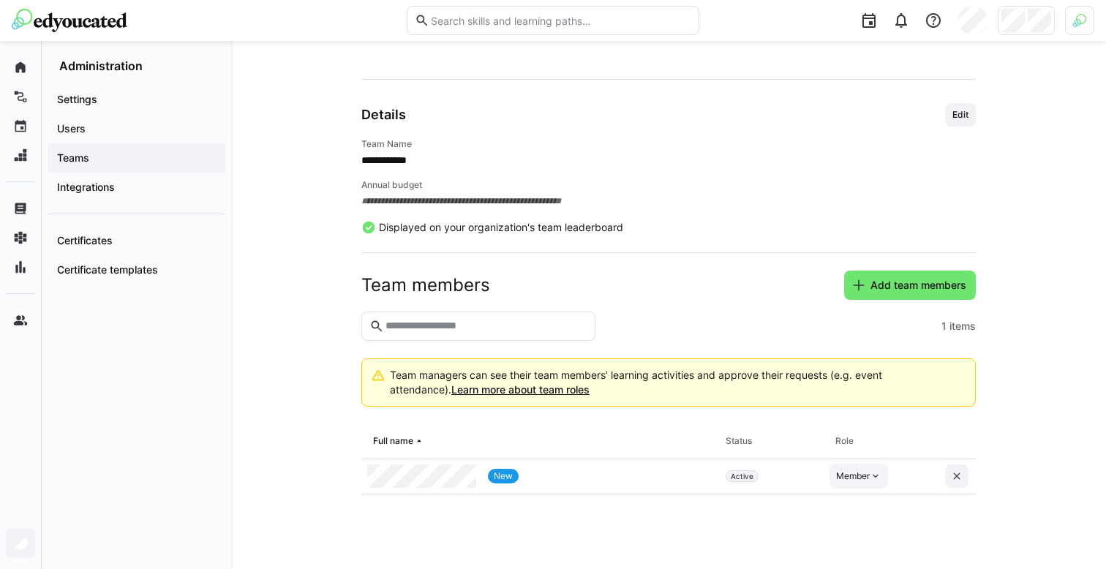
click at [855, 473] on div "Member" at bounding box center [853, 476] width 34 height 12
click at [856, 504] on div "Manager" at bounding box center [859, 509] width 42 height 15
click at [94, 159] on span "Teams" at bounding box center [136, 158] width 163 height 15
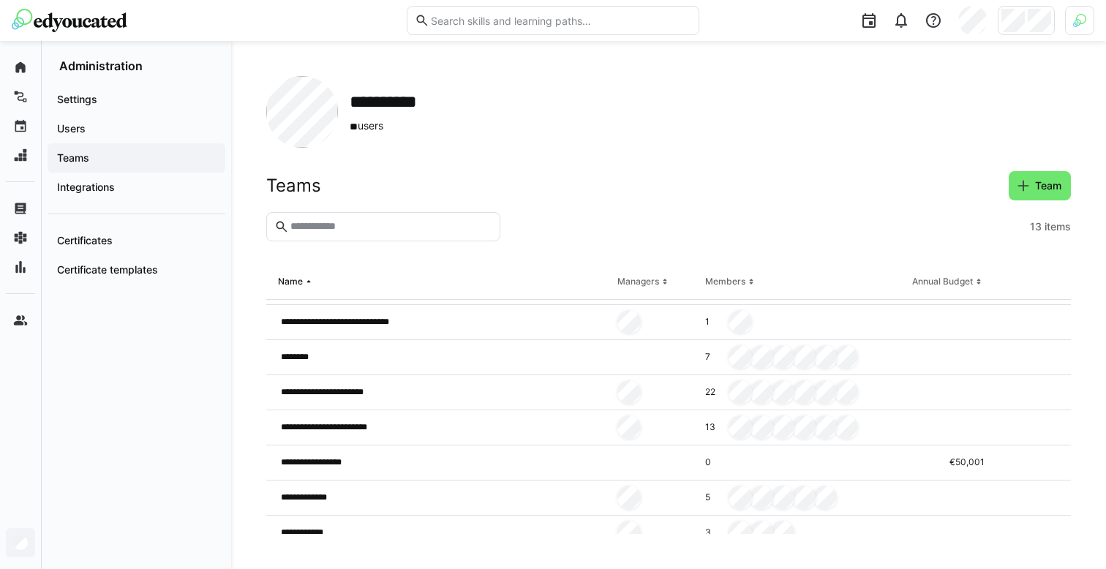
scroll to position [156, 0]
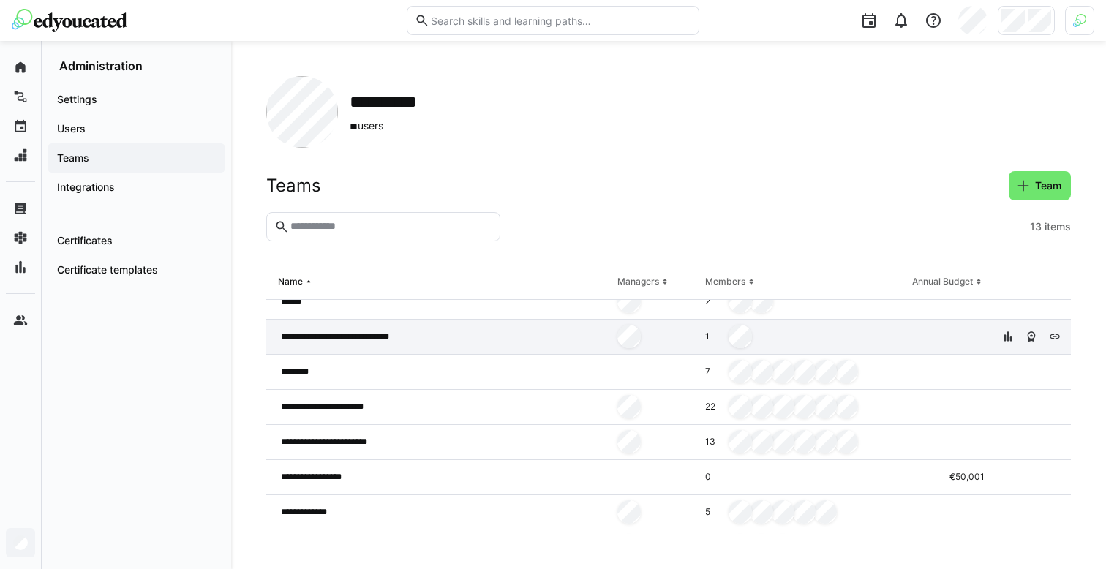
click at [920, 331] on div at bounding box center [948, 337] width 84 height 35
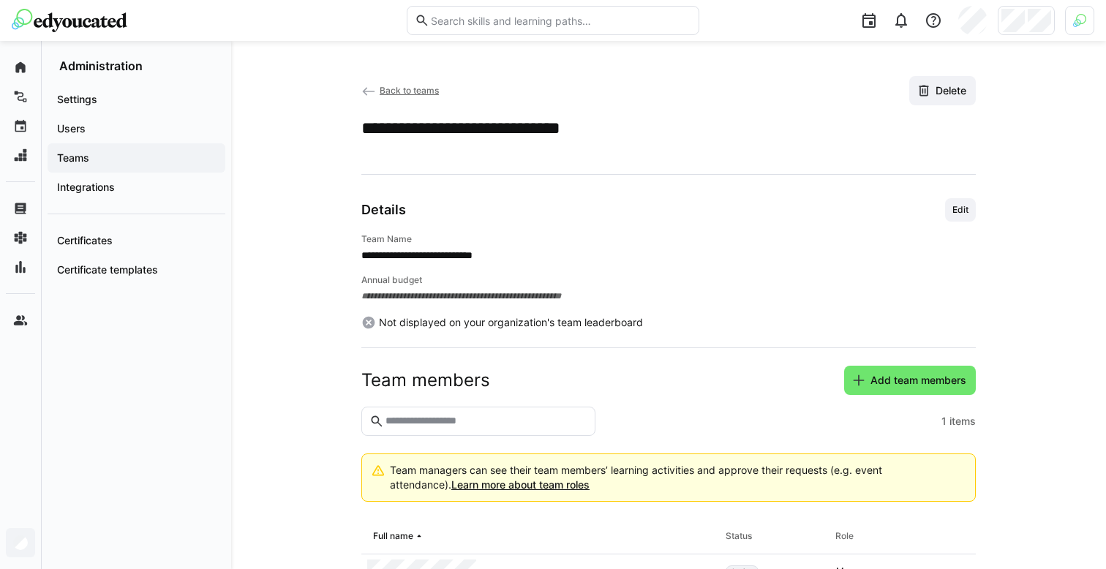
click at [935, 106] on app-details-header "**********" at bounding box center [668, 107] width 614 height 63
click at [944, 94] on span "Delete" at bounding box center [950, 90] width 35 height 15
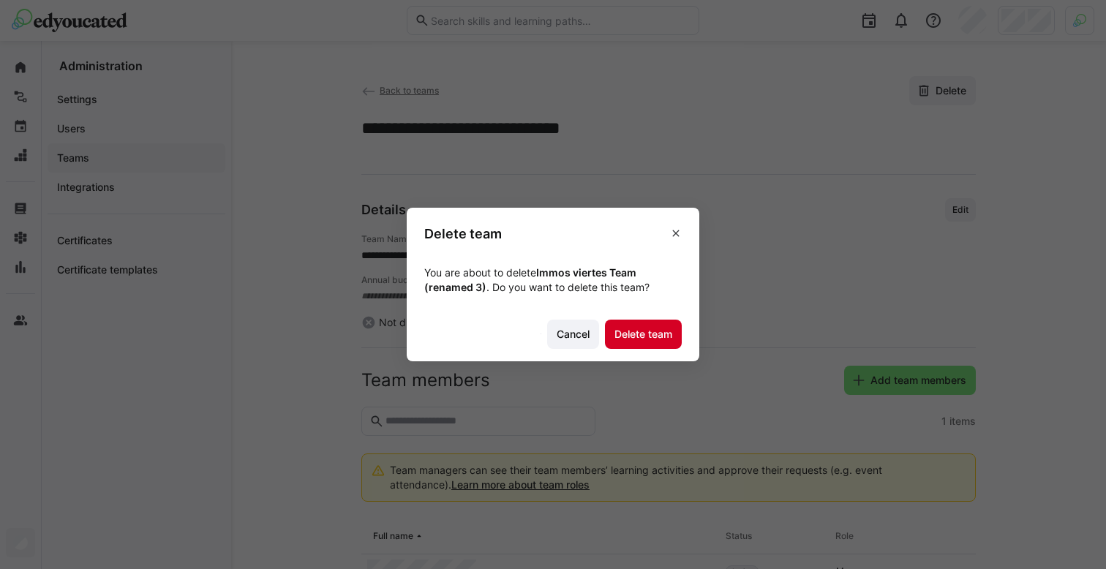
click at [650, 339] on span "Delete team" at bounding box center [643, 334] width 62 height 15
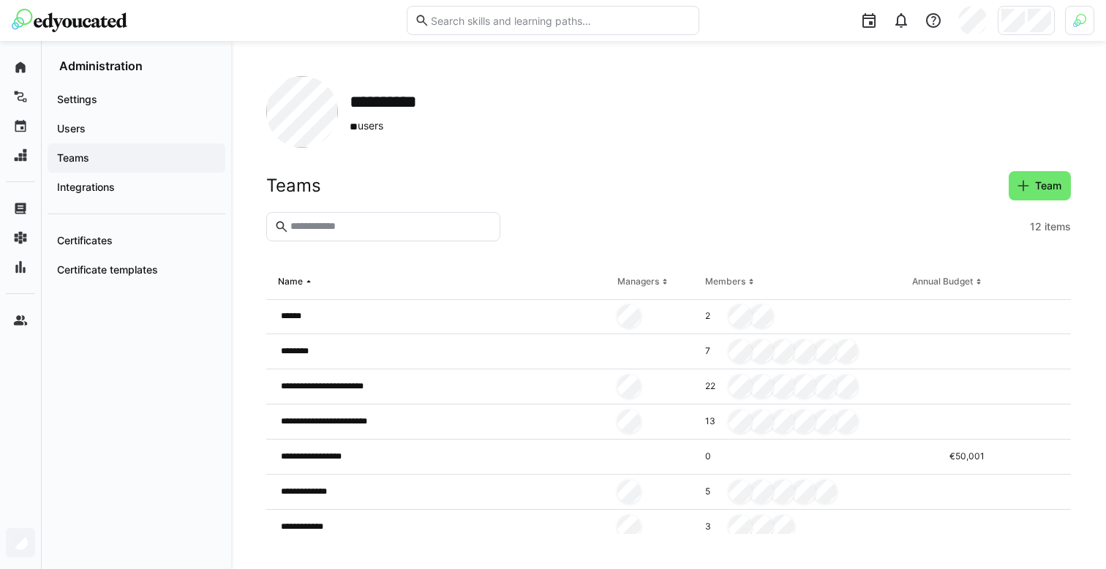
scroll to position [188, 0]
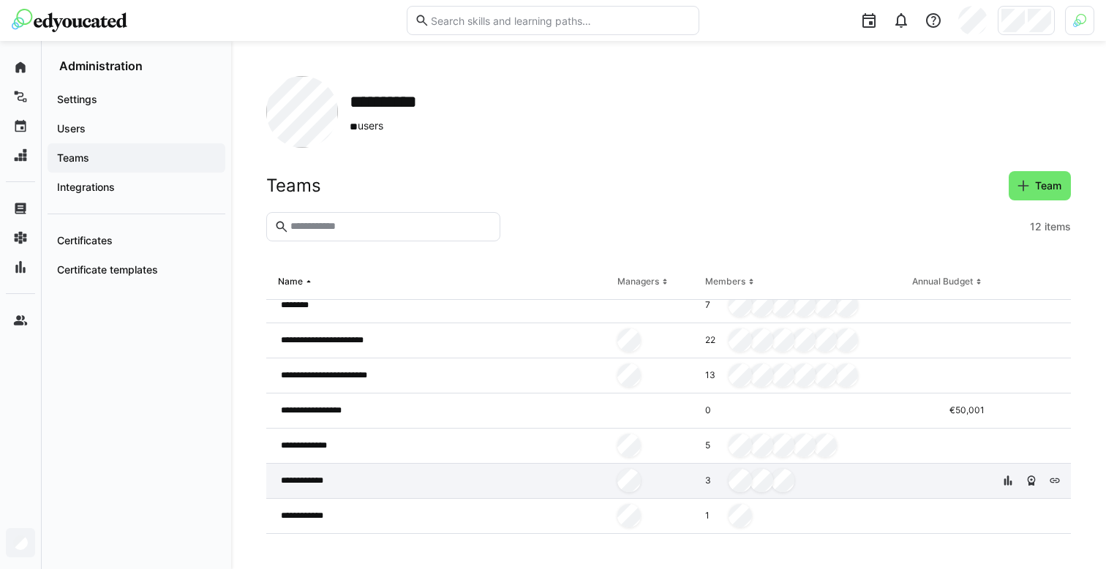
click at [452, 473] on div "**********" at bounding box center [438, 481] width 345 height 35
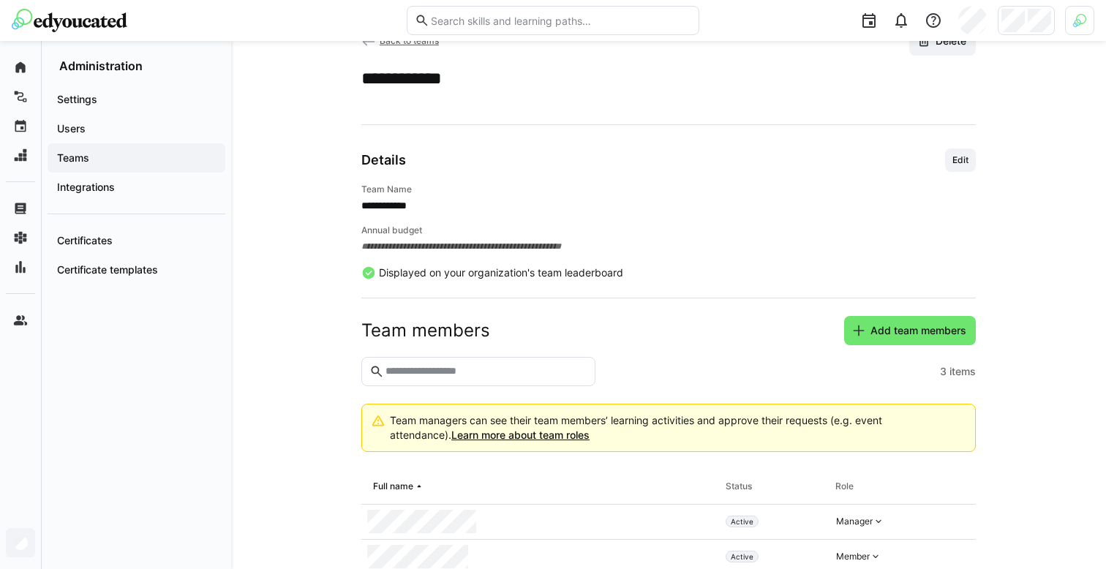
scroll to position [126, 0]
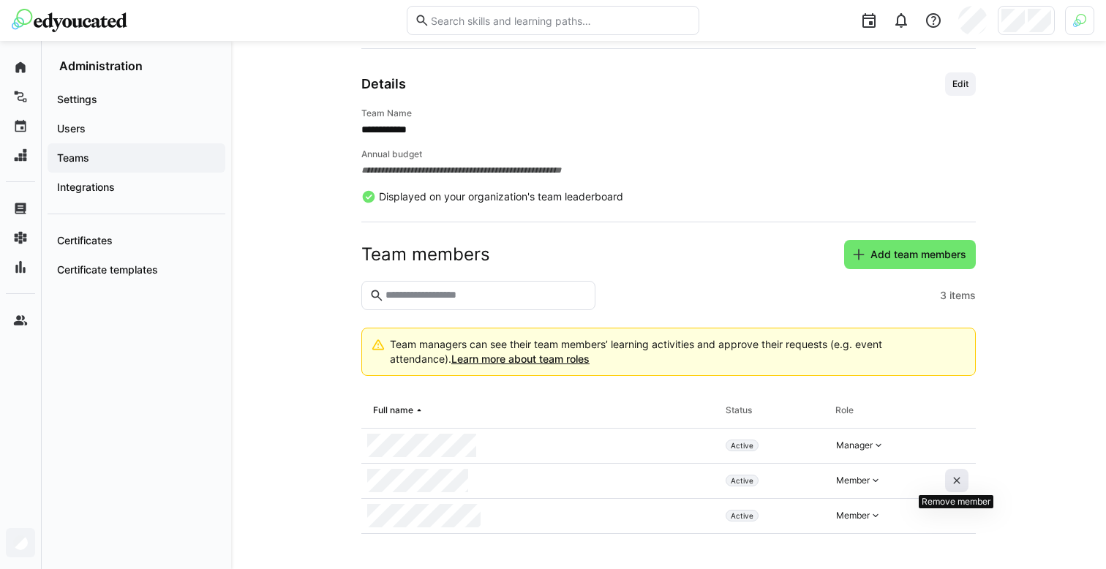
click at [954, 478] on eds-icon at bounding box center [957, 481] width 12 height 12
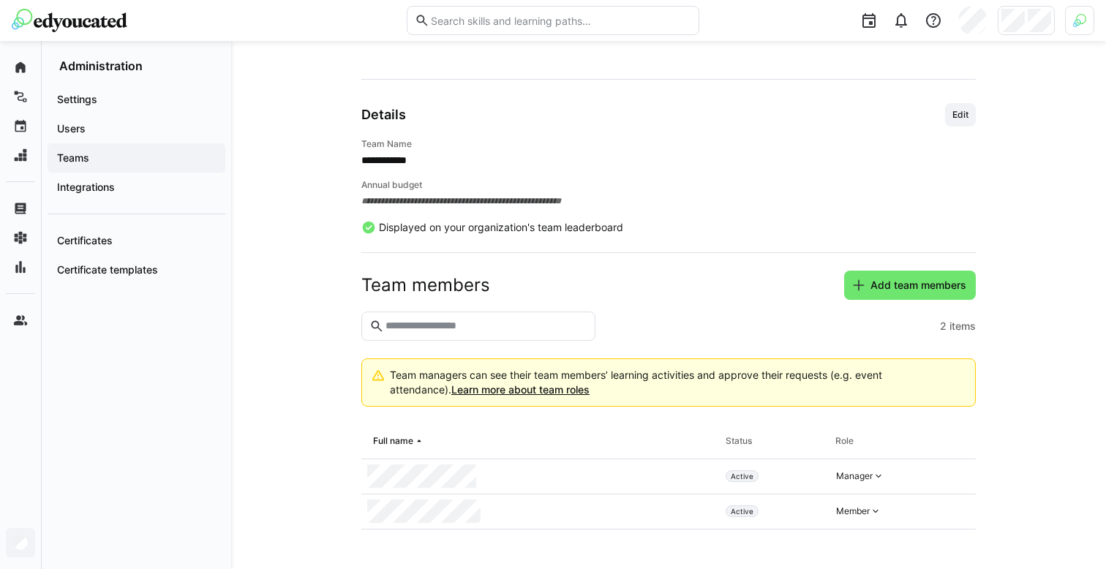
click at [101, 166] on div "Teams" at bounding box center [137, 157] width 178 height 29
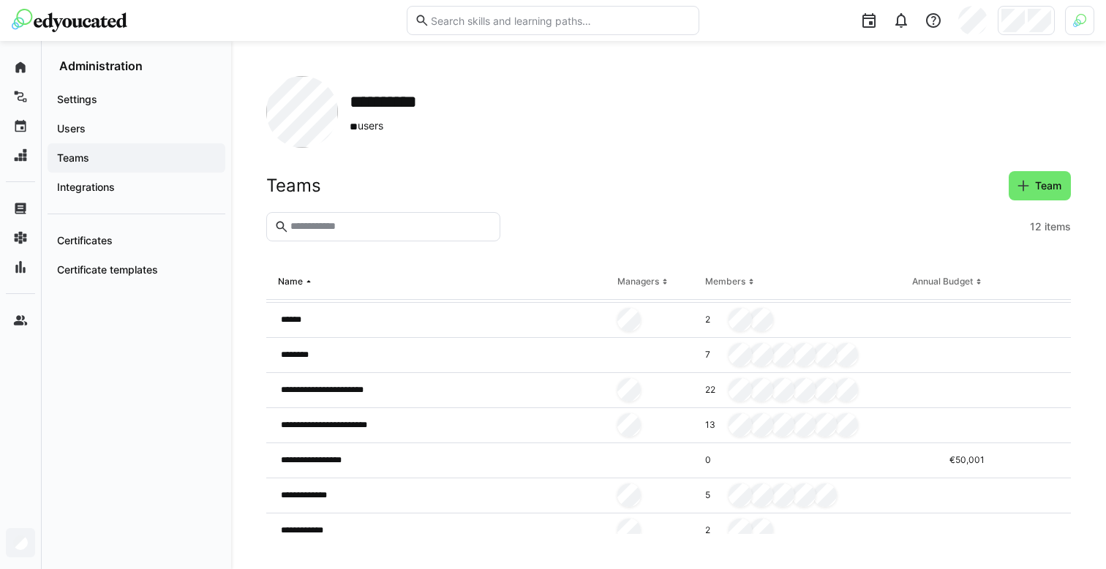
scroll to position [188, 0]
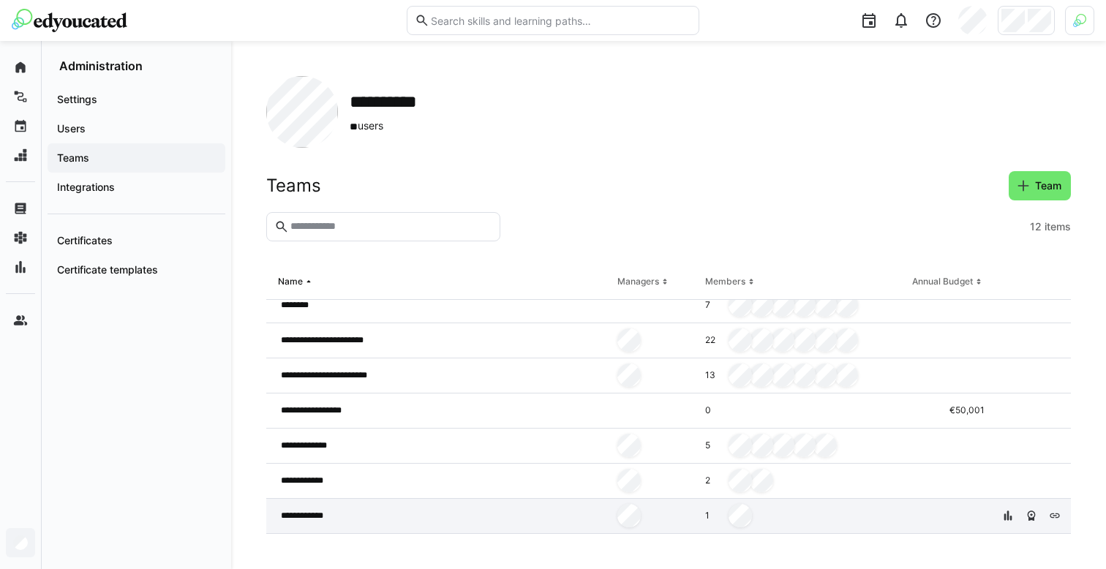
click at [480, 524] on div "**********" at bounding box center [438, 516] width 345 height 35
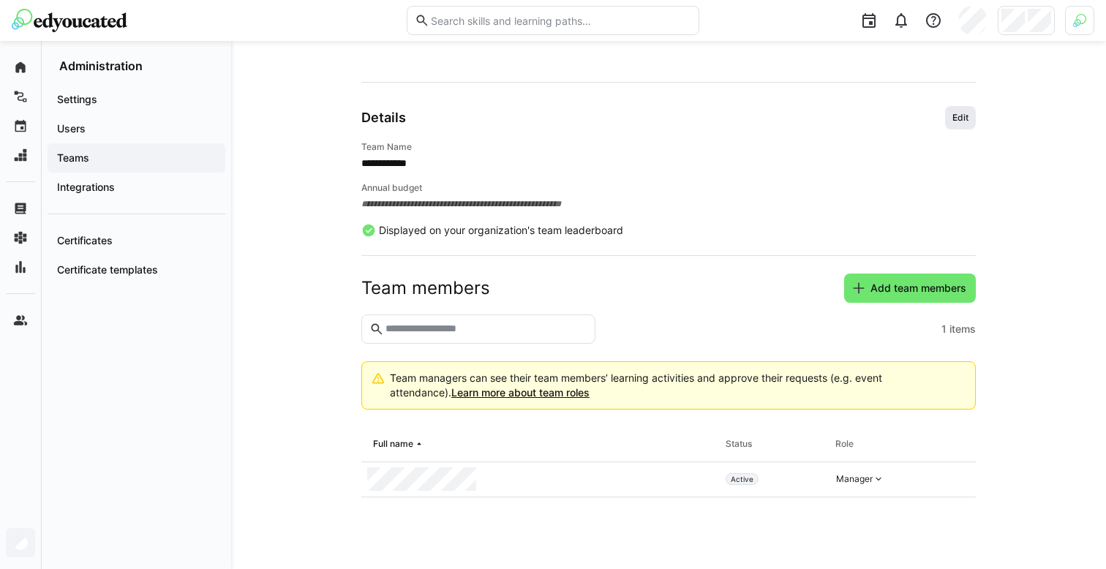
scroll to position [95, 0]
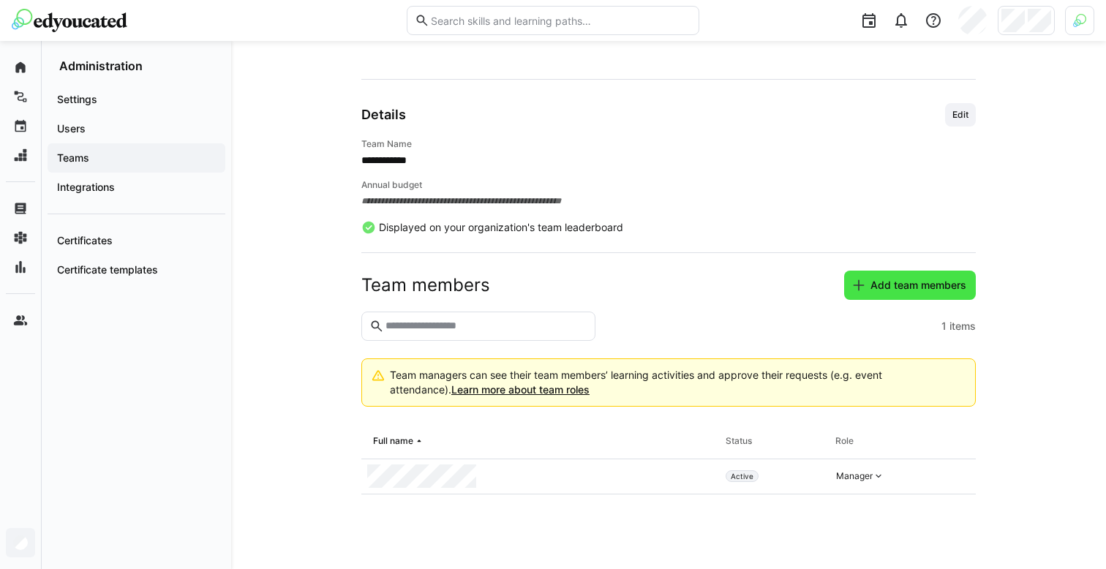
click at [914, 278] on span "Add team members" at bounding box center [918, 285] width 100 height 15
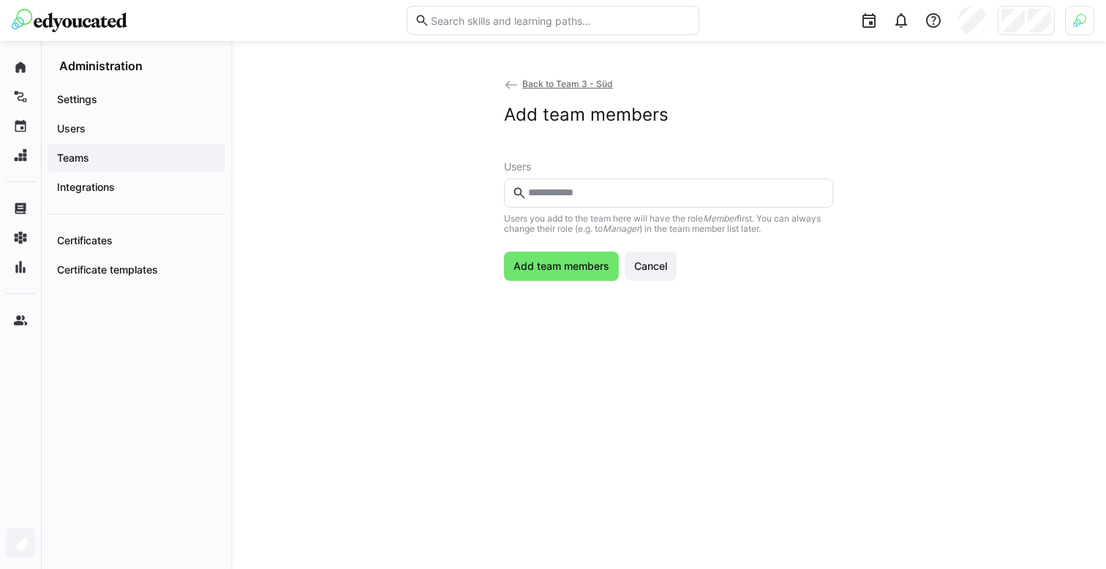
click at [588, 188] on input "text" at bounding box center [675, 192] width 298 height 13
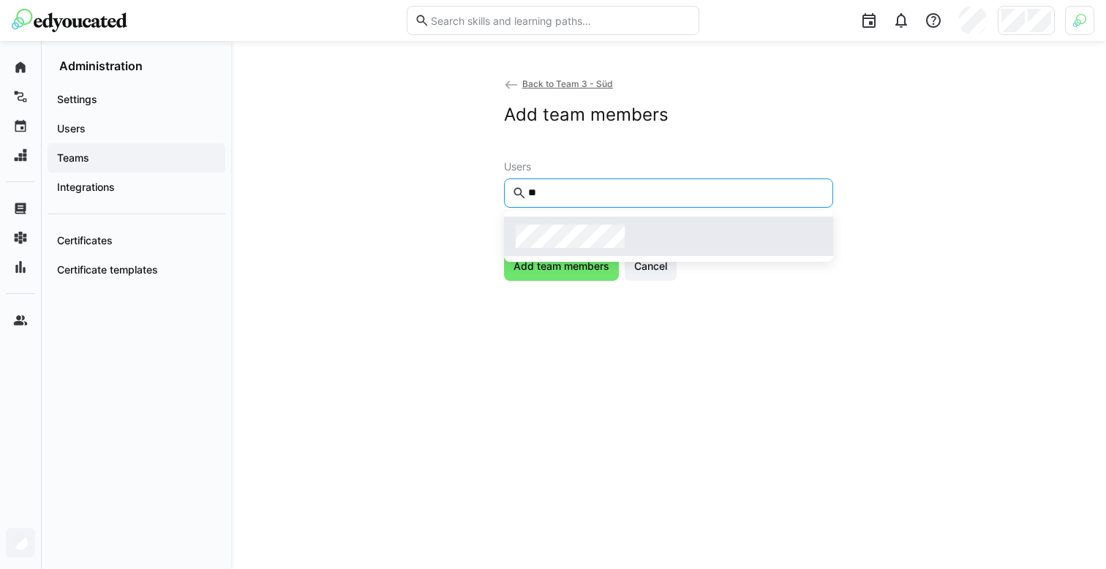
type input "**"
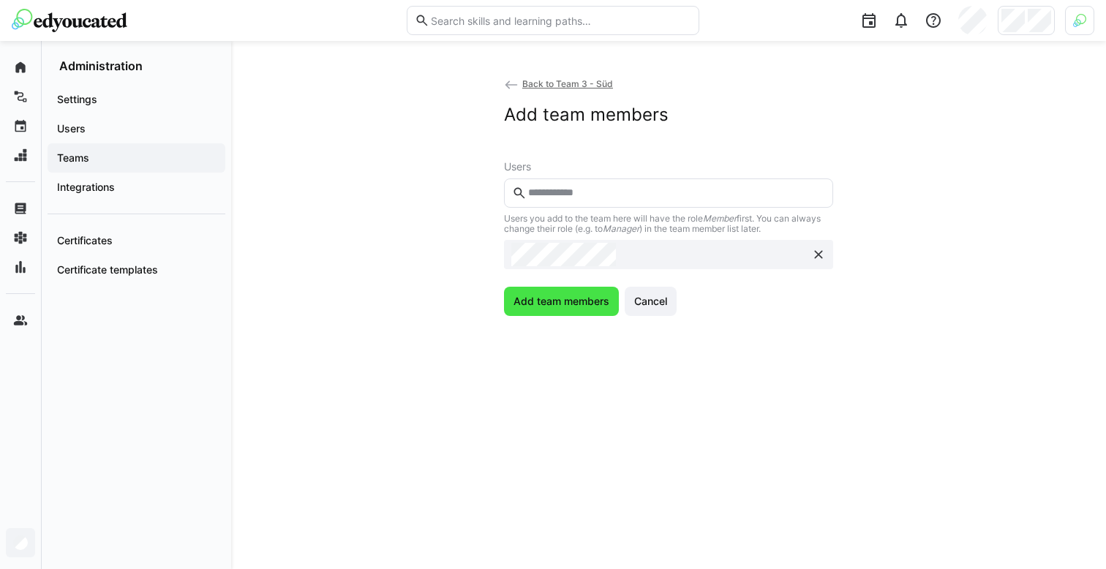
click at [558, 301] on span "Add team members" at bounding box center [561, 301] width 100 height 15
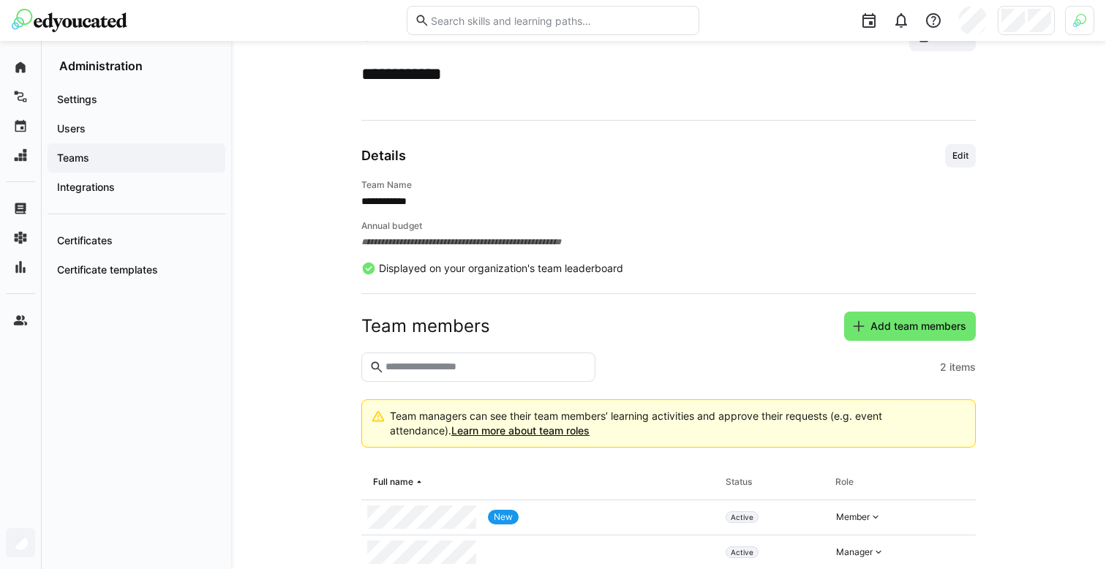
scroll to position [95, 0]
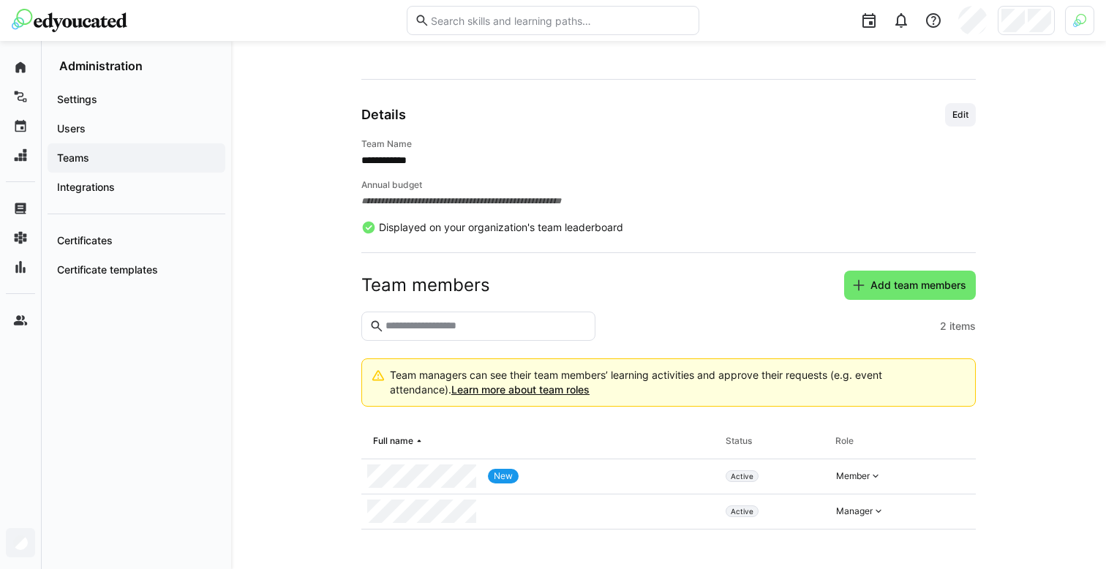
click at [95, 162] on span "Teams" at bounding box center [136, 158] width 163 height 15
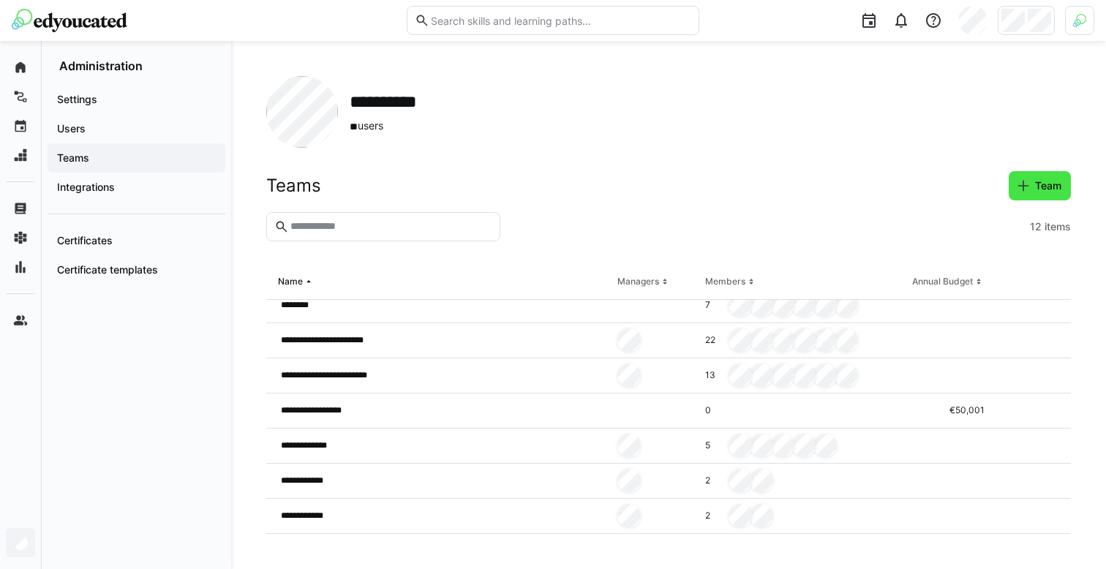
click at [1054, 188] on span "Team" at bounding box center [1047, 185] width 31 height 15
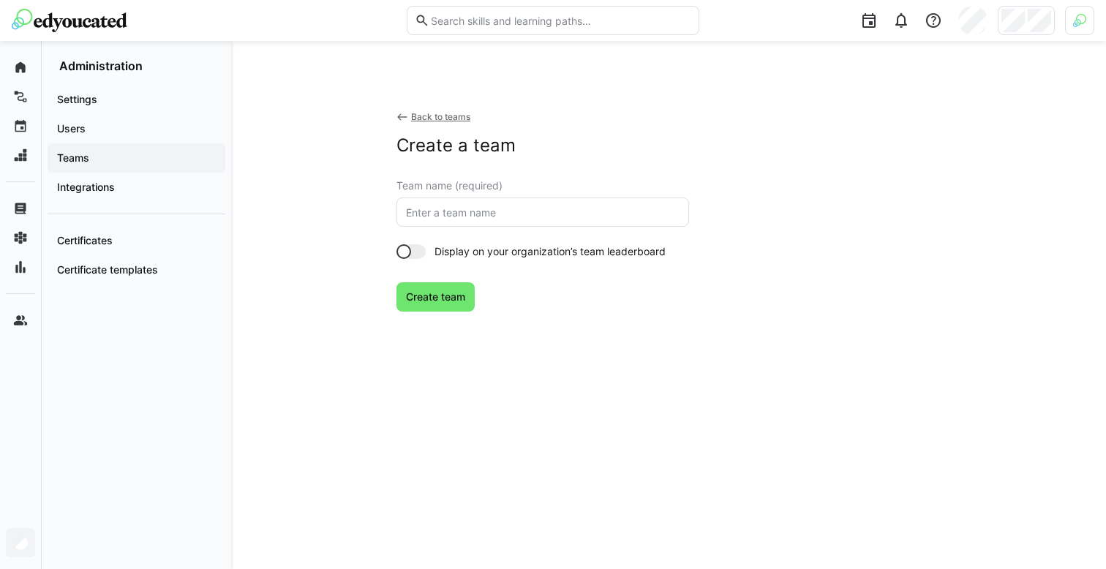
click at [535, 208] on input "text" at bounding box center [542, 211] width 276 height 13
type input "Immo neu 2"
click at [440, 306] on span "Create team" at bounding box center [435, 296] width 78 height 29
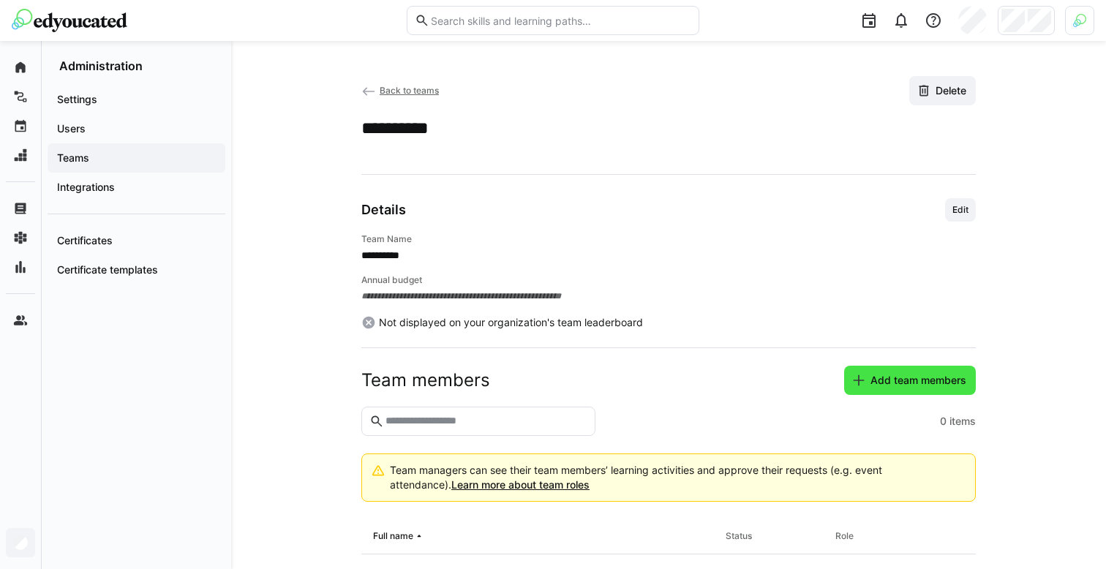
click at [891, 382] on span "Add team members" at bounding box center [918, 380] width 100 height 15
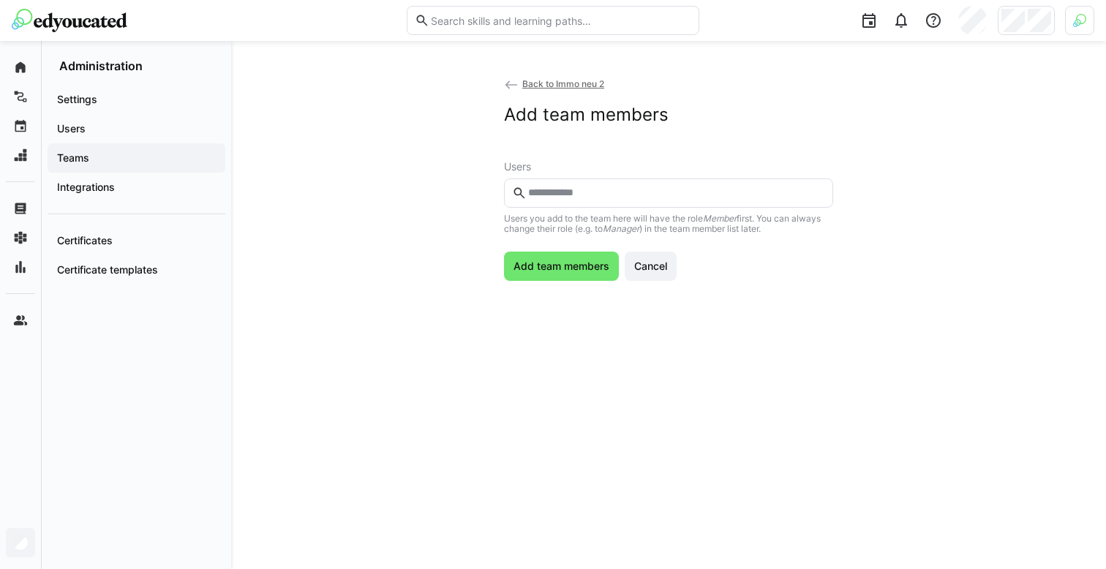
click at [643, 188] on input "text" at bounding box center [675, 192] width 298 height 13
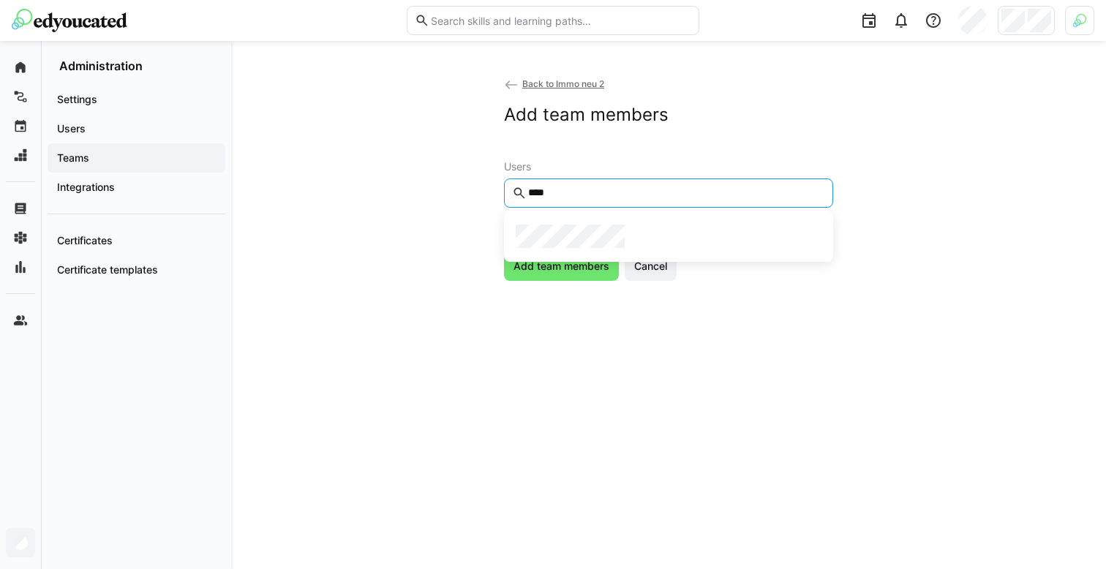
type input "****"
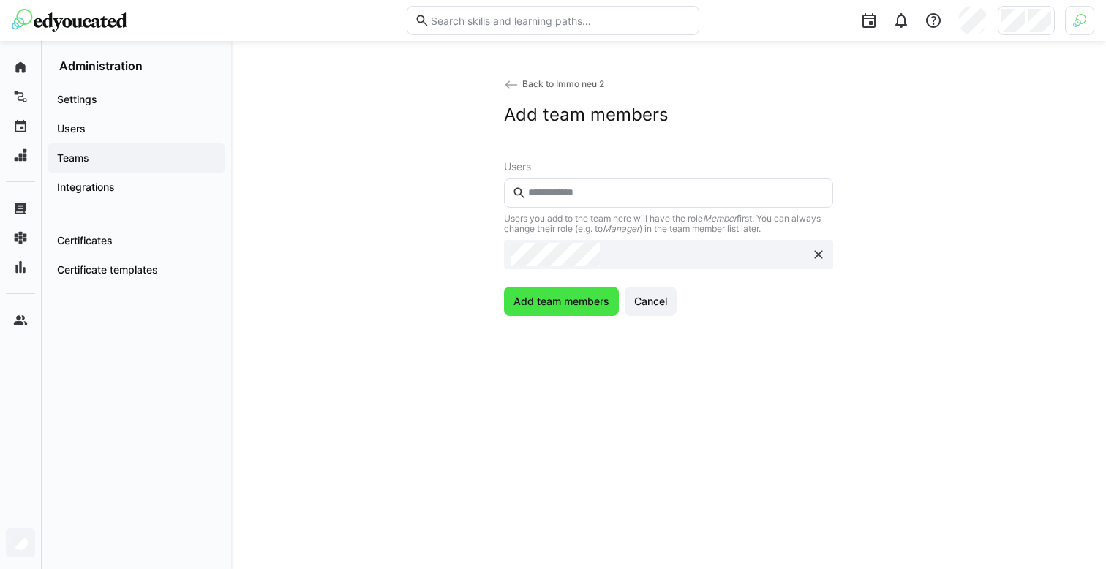
click at [532, 295] on span "Add team members" at bounding box center [561, 301] width 100 height 15
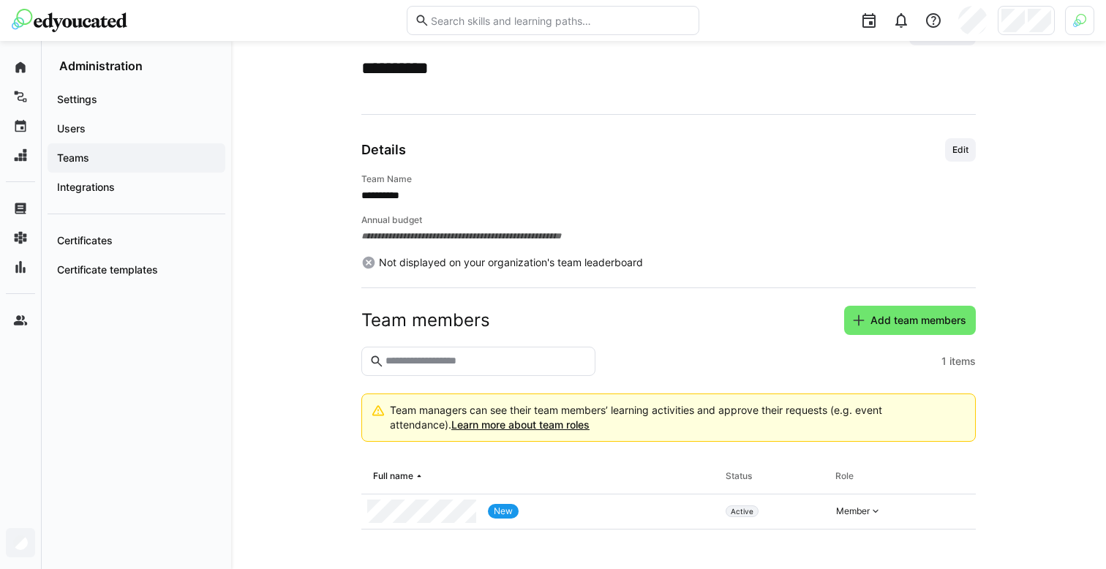
scroll to position [95, 0]
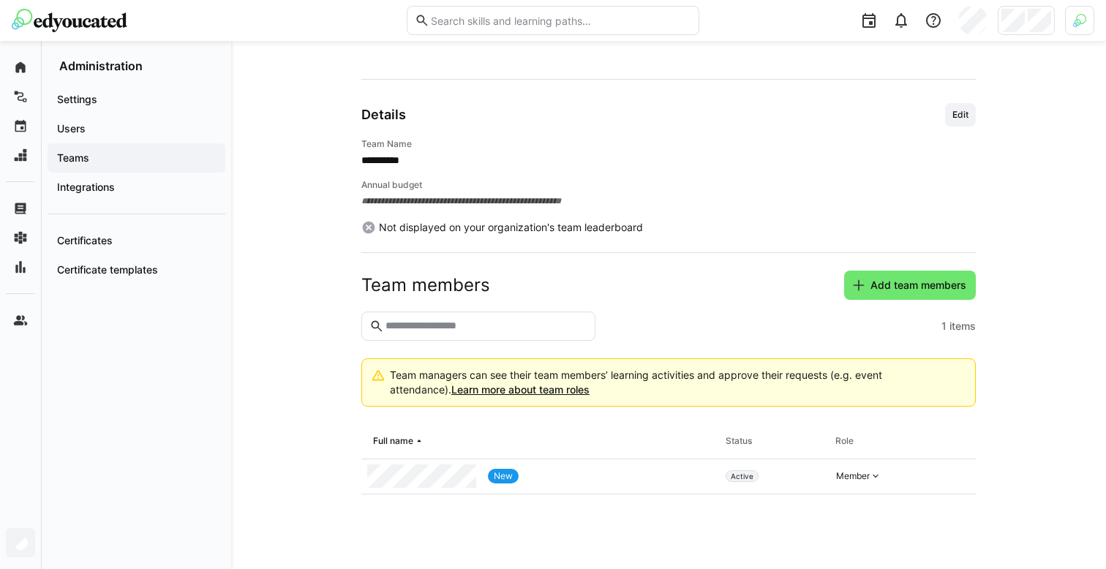
click at [0, 0] on app-navigation-label "Teams" at bounding box center [0, 0] width 0 height 0
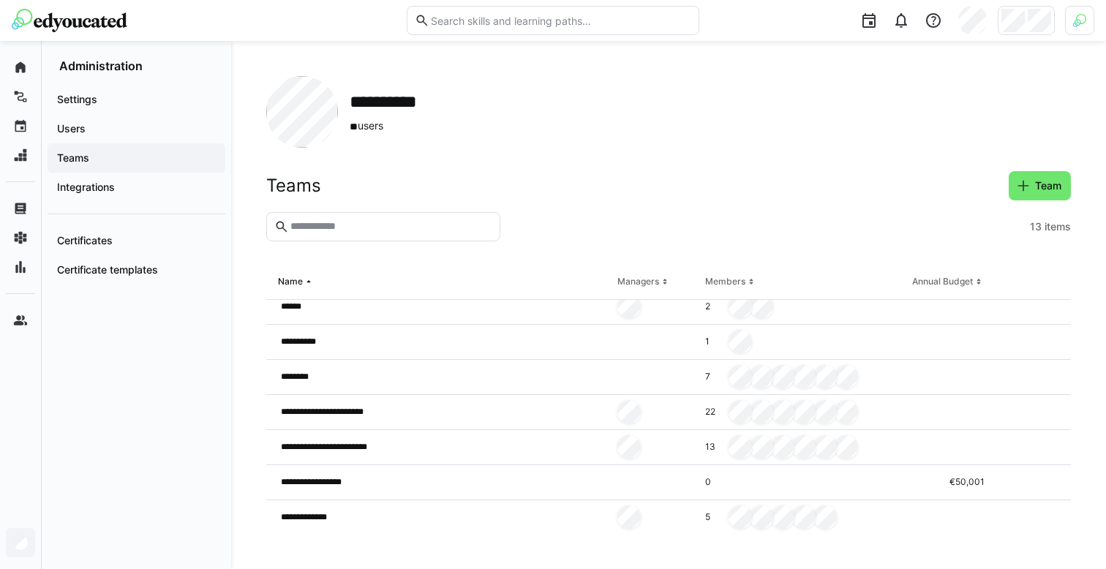
scroll to position [149, 0]
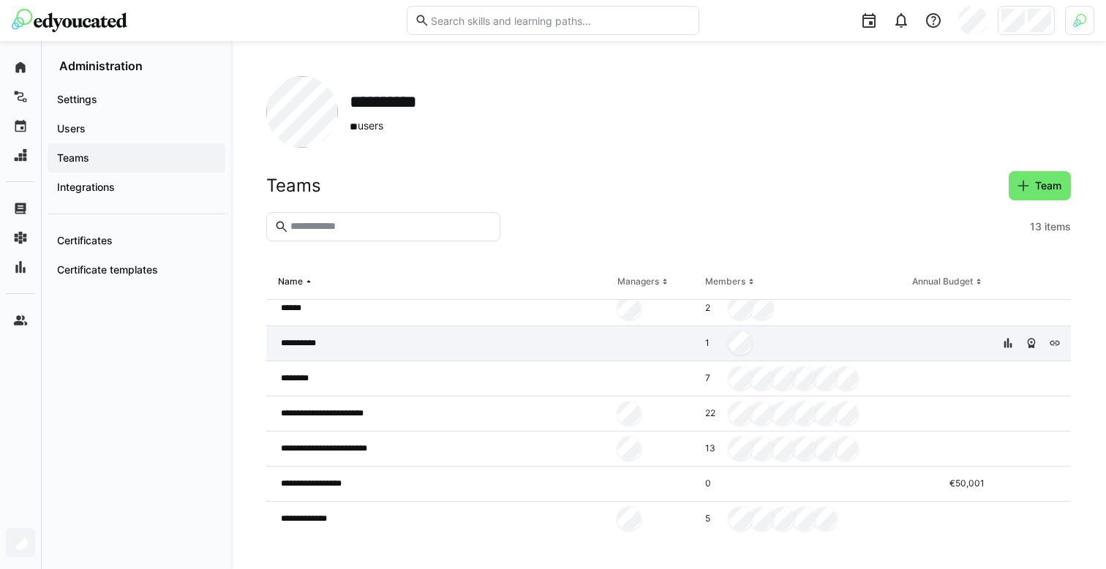
click at [464, 353] on div "**********" at bounding box center [438, 343] width 345 height 35
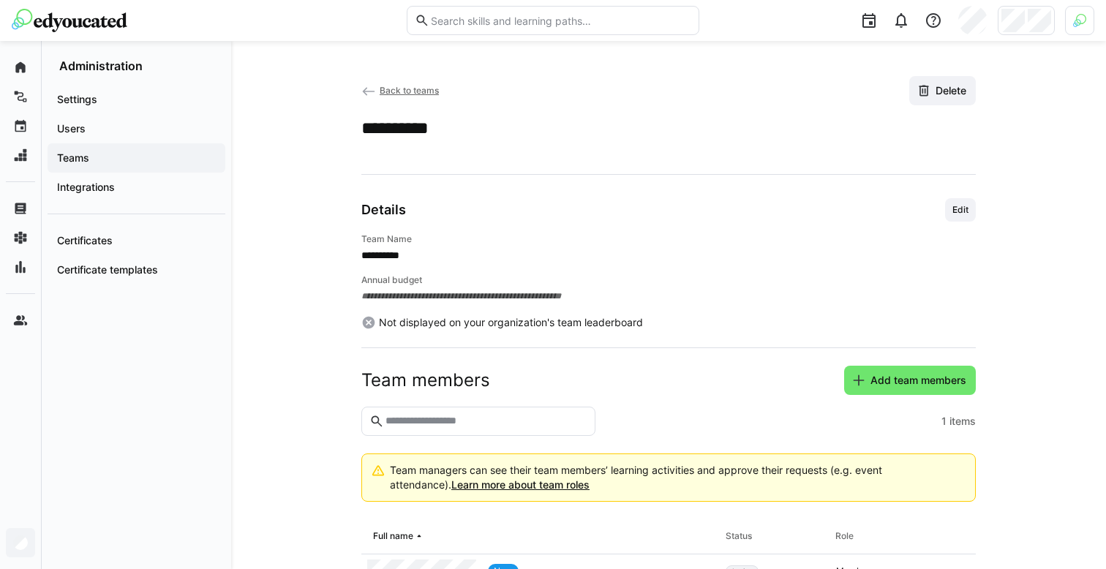
scroll to position [95, 0]
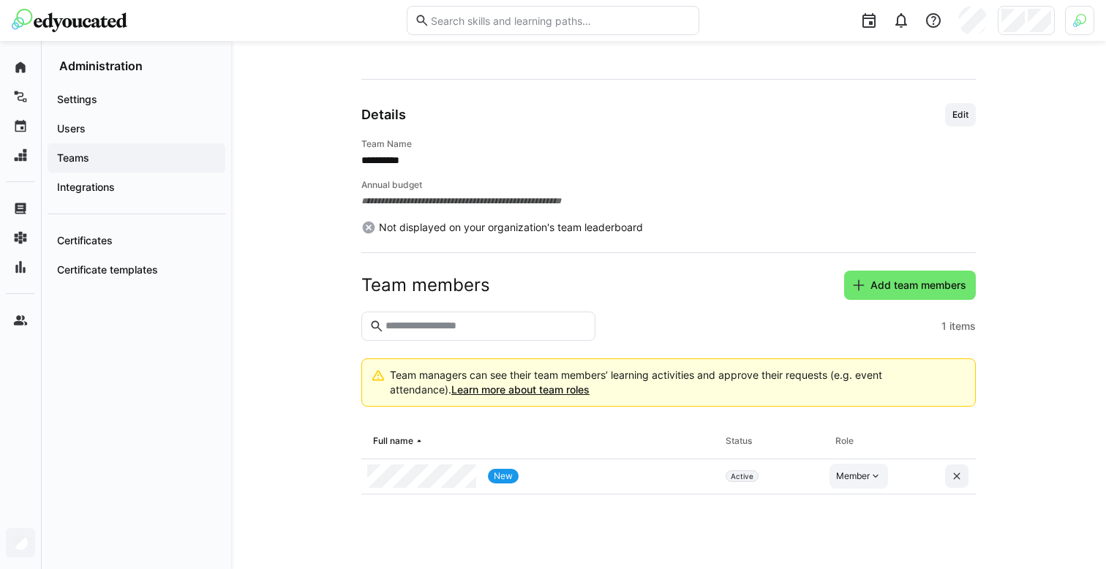
click at [860, 475] on div "Member" at bounding box center [853, 476] width 34 height 12
click at [856, 515] on div "Manager" at bounding box center [859, 509] width 42 height 15
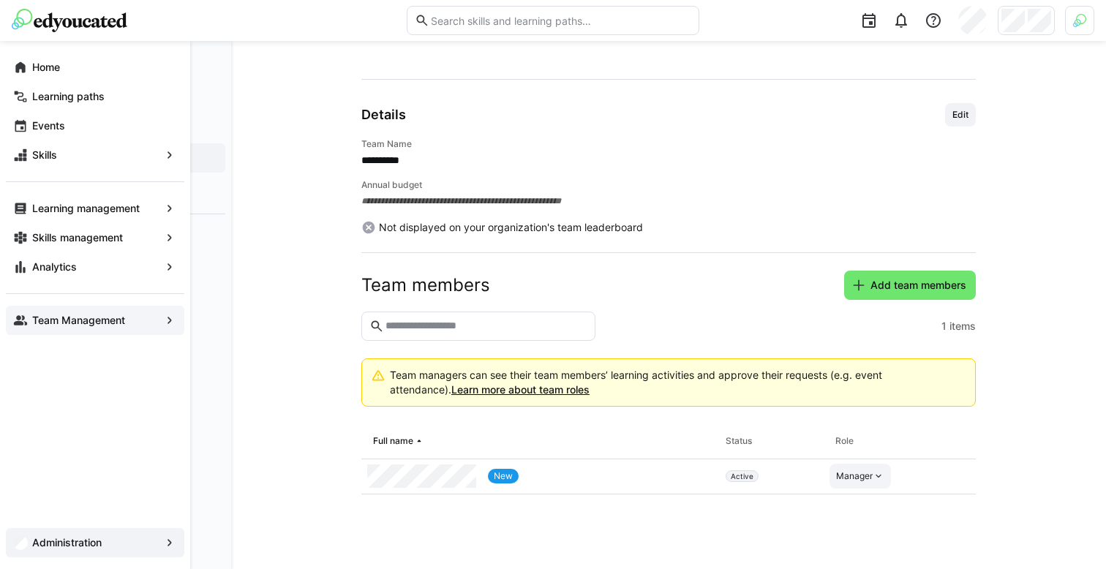
click at [24, 324] on eds-icon at bounding box center [20, 320] width 15 height 15
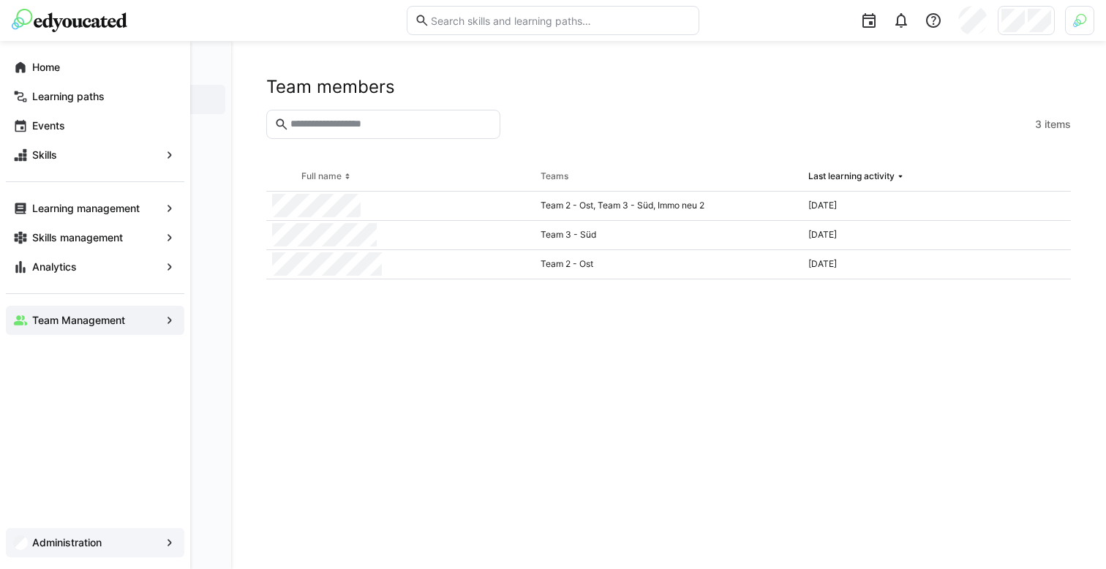
click at [0, 0] on app-navigation-label "Administration" at bounding box center [0, 0] width 0 height 0
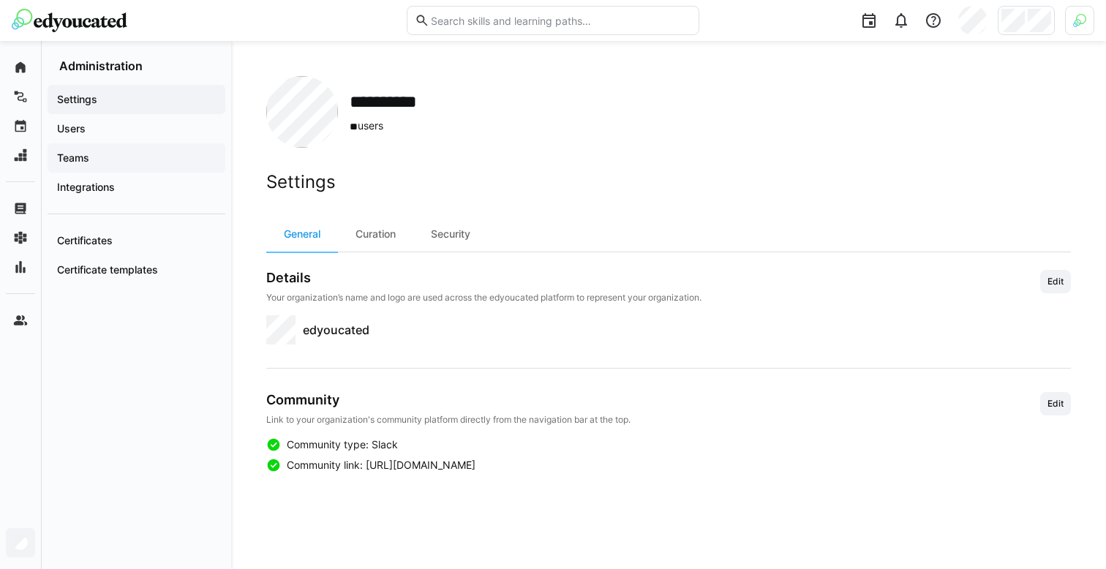
click at [125, 159] on span "Teams" at bounding box center [136, 158] width 163 height 15
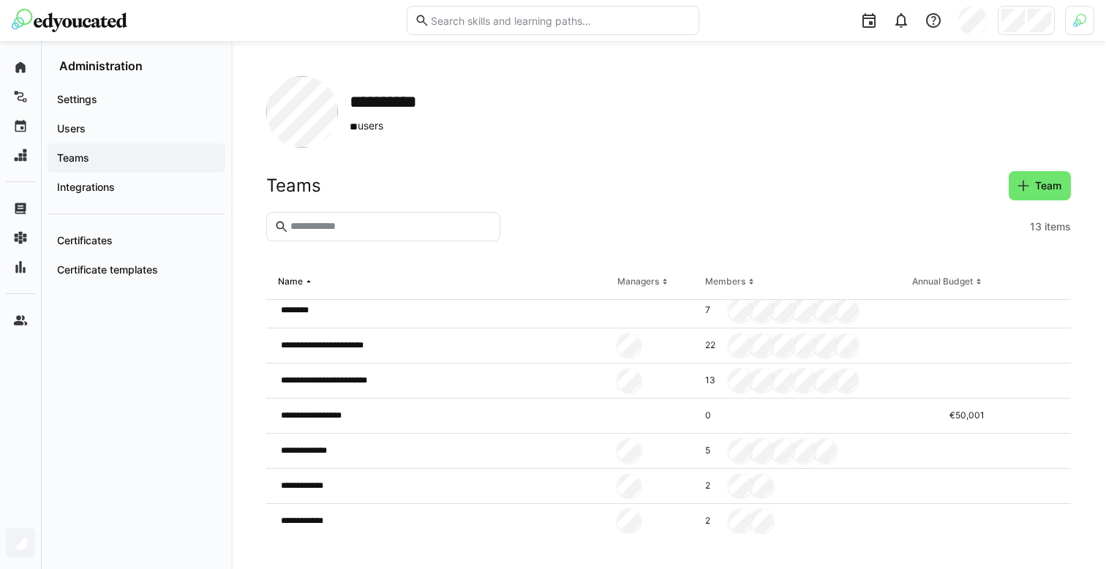
scroll to position [223, 0]
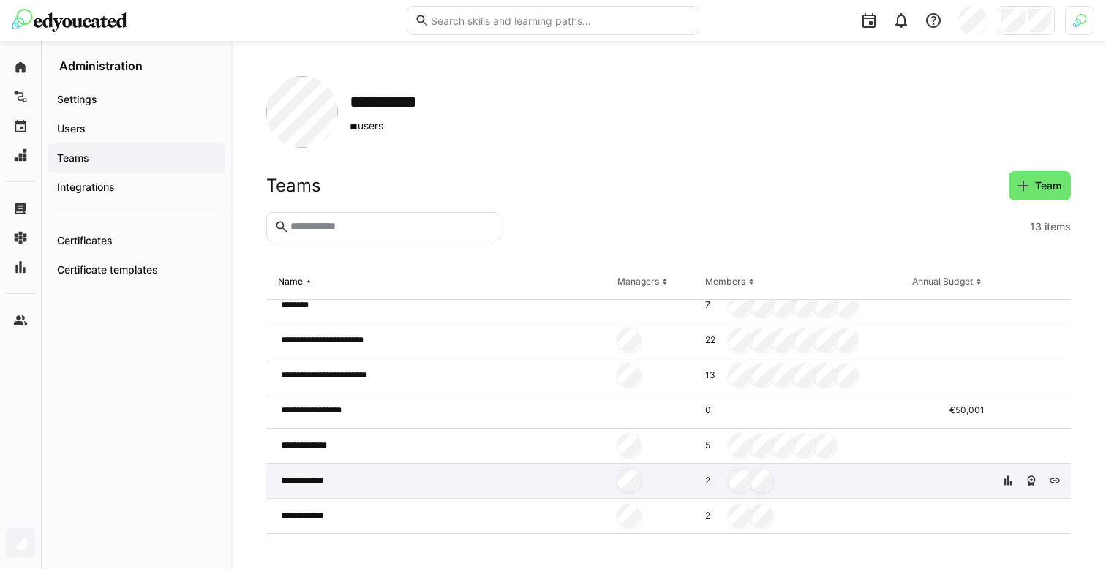
click at [502, 485] on div "**********" at bounding box center [438, 481] width 345 height 35
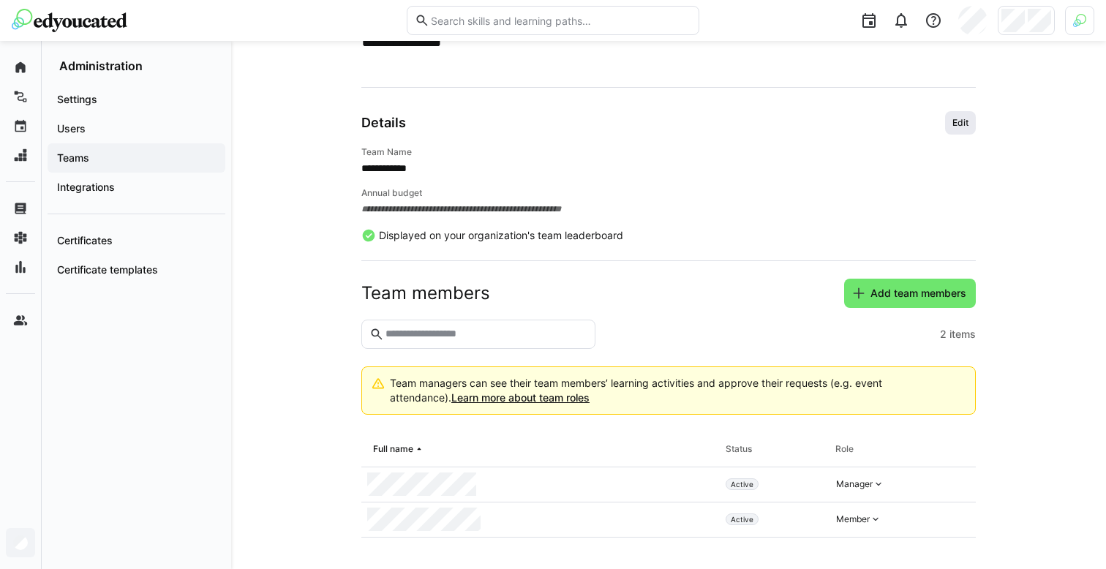
scroll to position [95, 0]
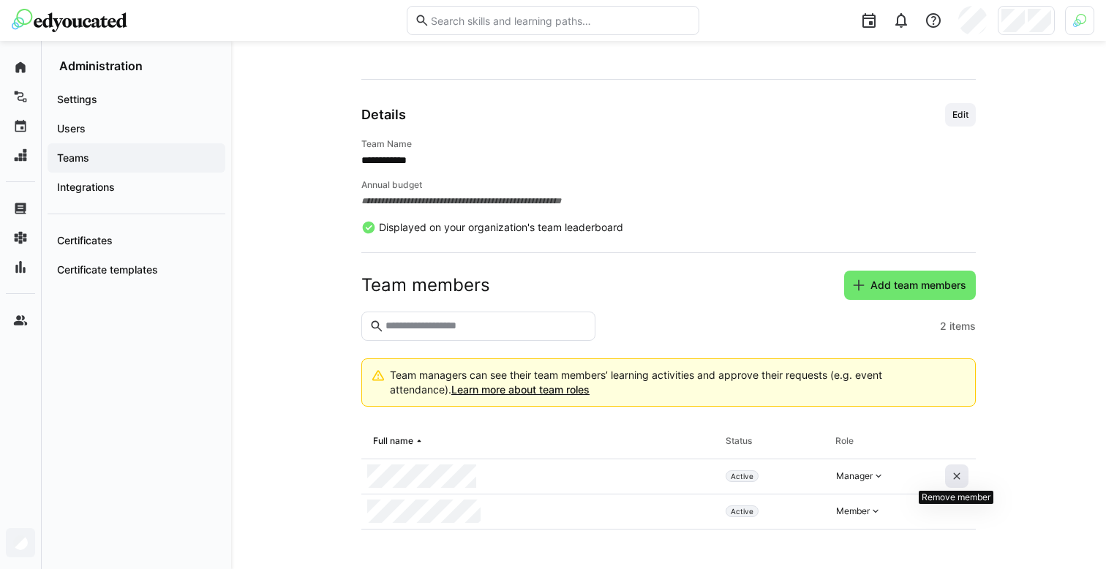
click at [953, 480] on eds-icon at bounding box center [957, 476] width 12 height 12
click at [230, 160] on div "Settings Users Teams Integrations Certificates Certificate templates" at bounding box center [136, 184] width 189 height 223
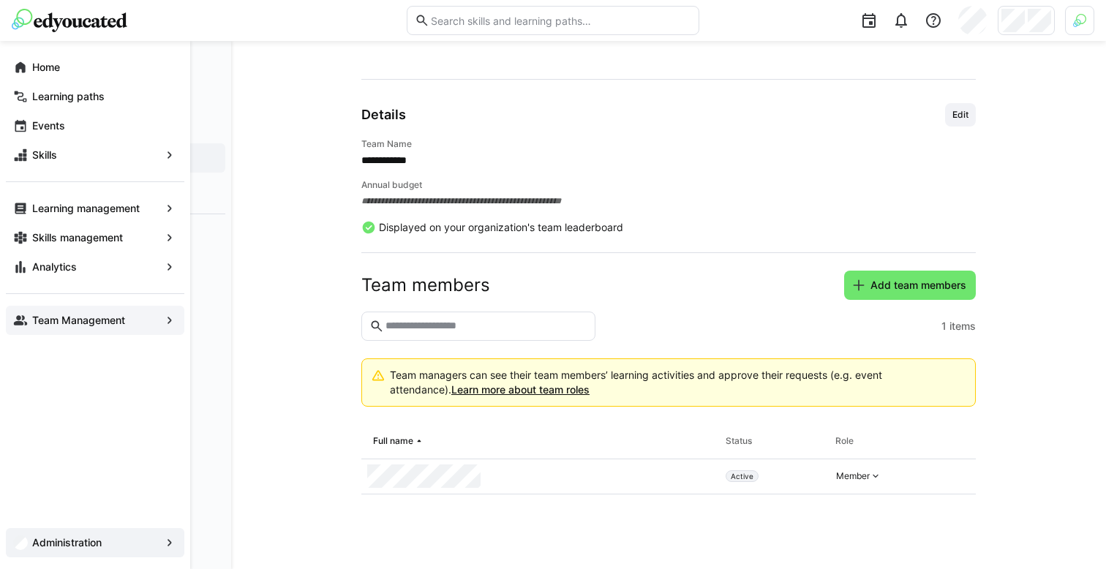
click at [0, 0] on app-navigation-label "Team Management" at bounding box center [0, 0] width 0 height 0
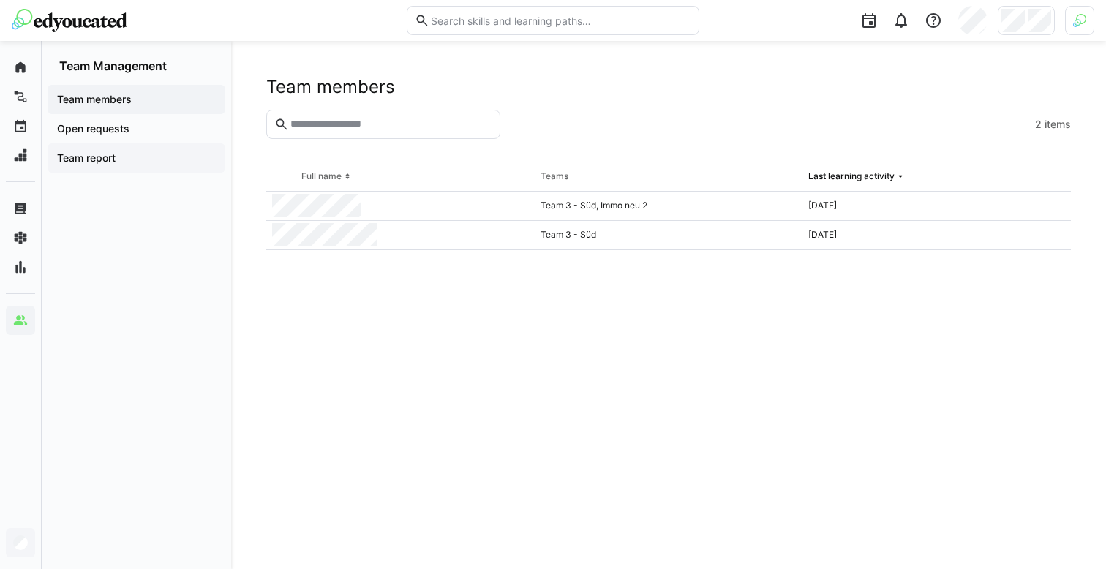
click at [148, 153] on span "Team report" at bounding box center [136, 158] width 163 height 15
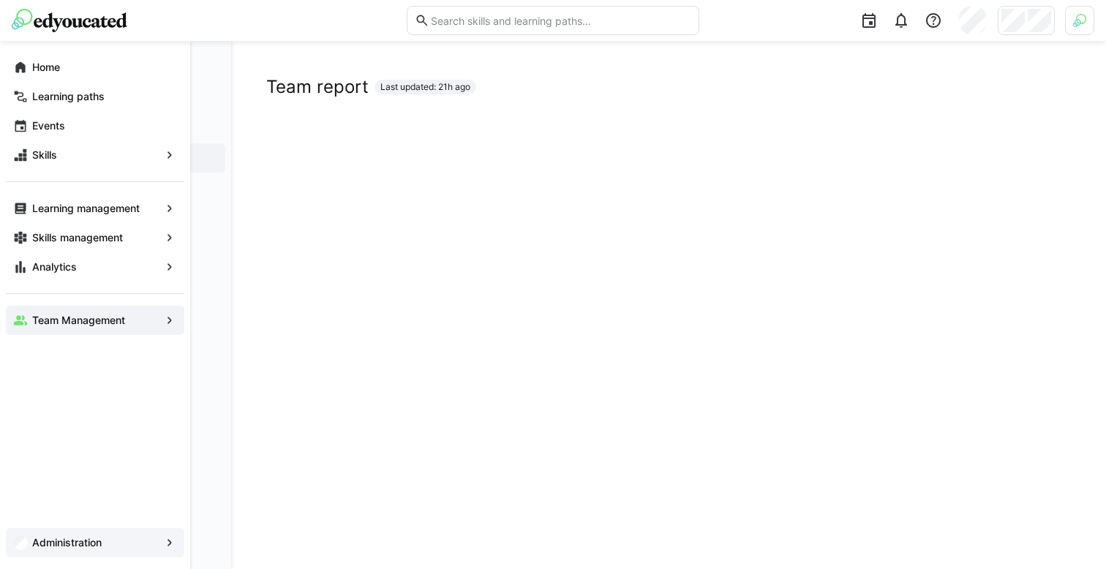
click at [0, 0] on app-navigation-label "Team Management" at bounding box center [0, 0] width 0 height 0
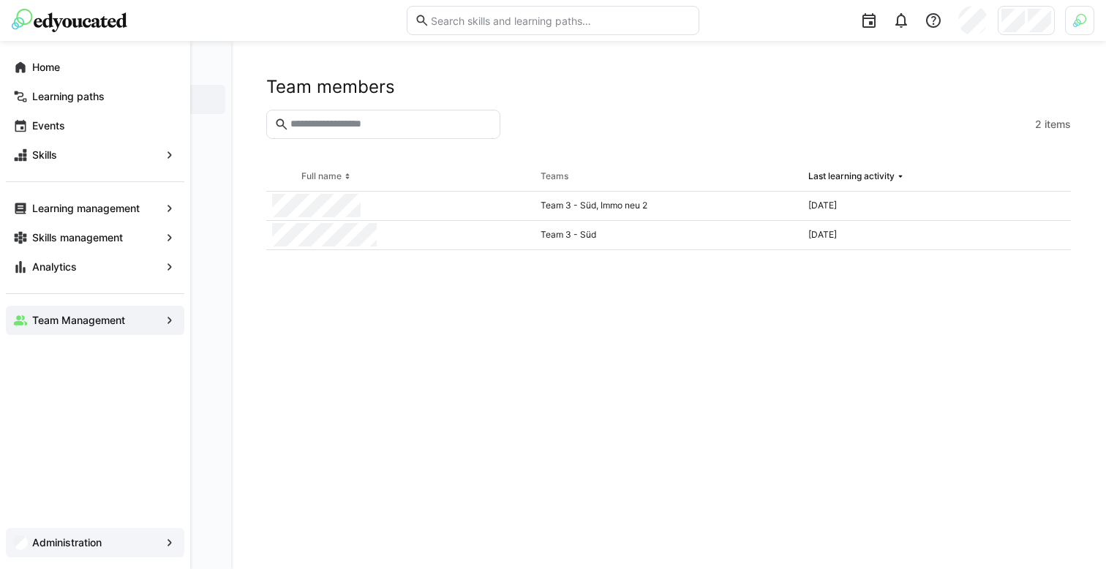
click at [0, 0] on app-navigation-label "Administration" at bounding box center [0, 0] width 0 height 0
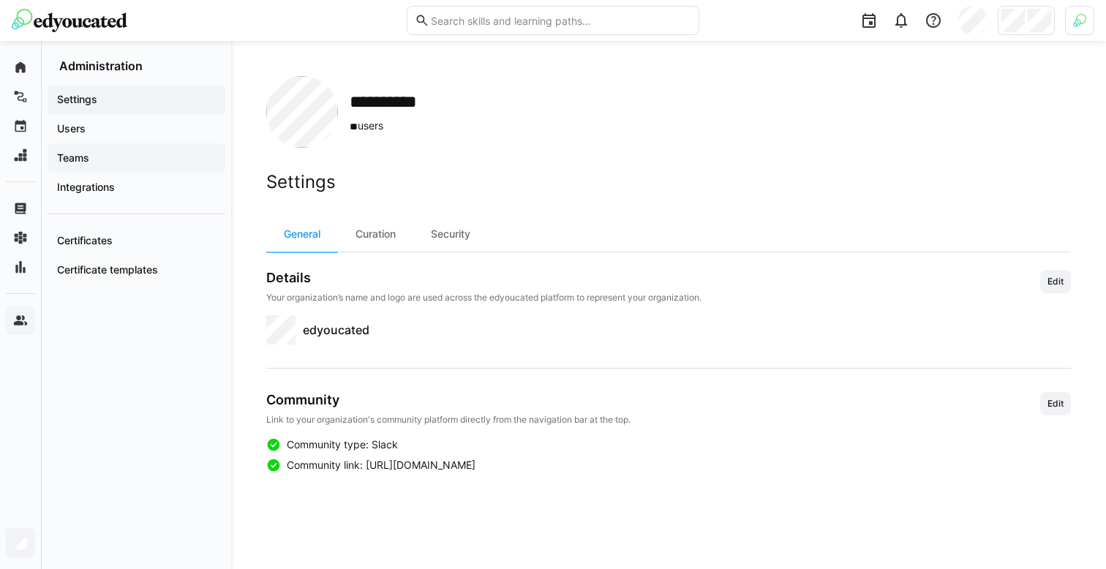
click at [126, 162] on span "Teams" at bounding box center [136, 158] width 163 height 15
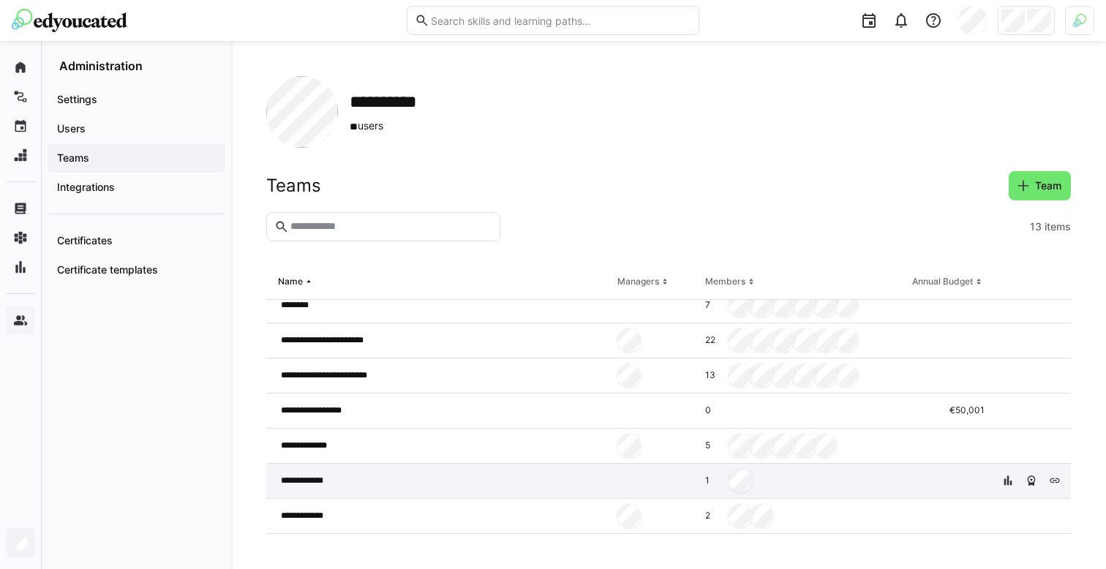
click at [469, 480] on div "**********" at bounding box center [438, 481] width 345 height 35
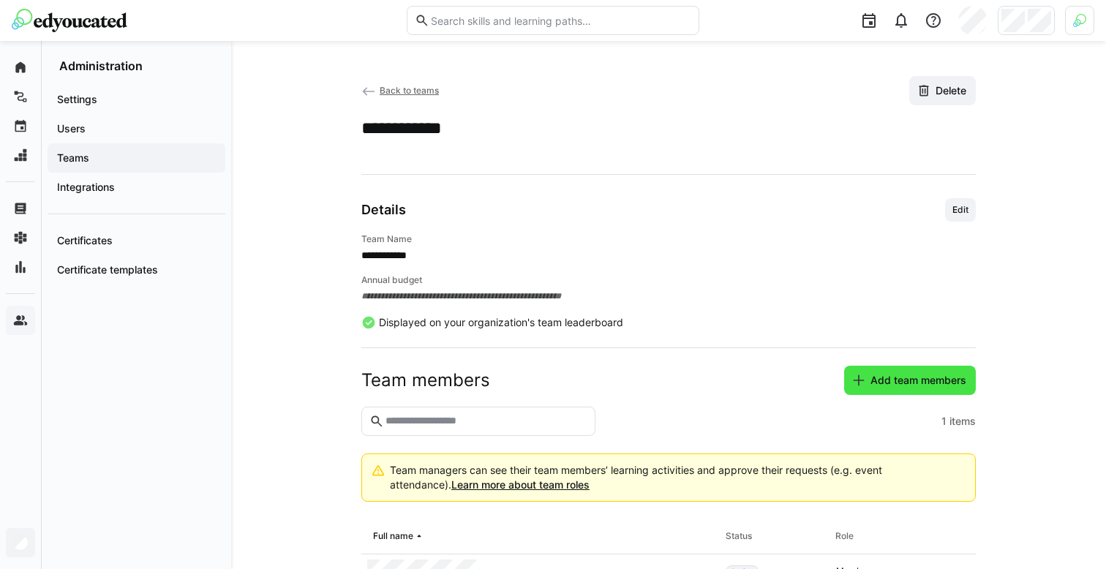
click at [894, 370] on span "Add team members" at bounding box center [910, 380] width 132 height 29
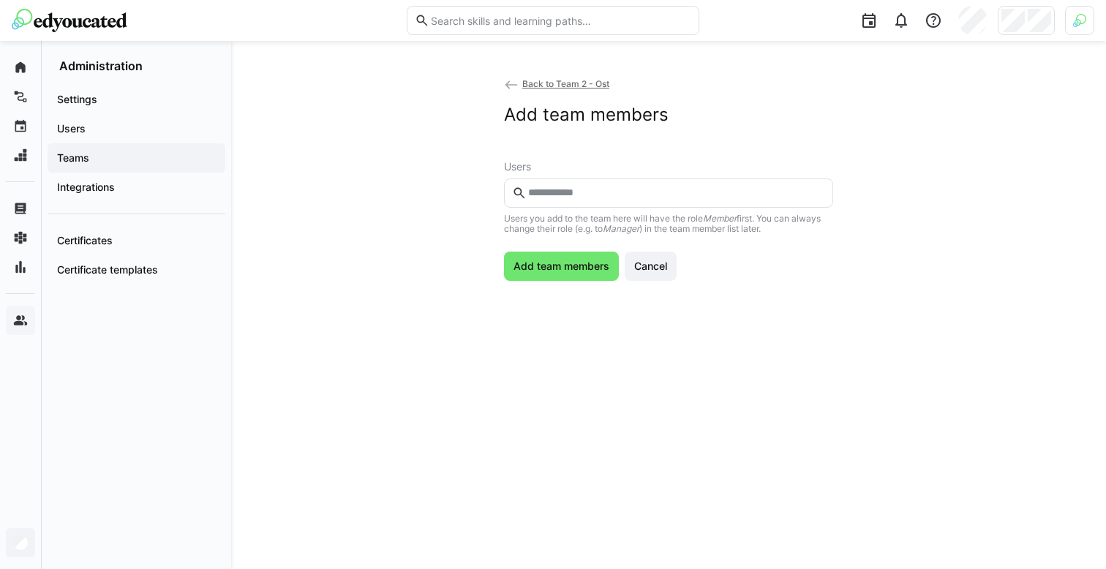
click at [562, 200] on eds-input at bounding box center [668, 192] width 329 height 29
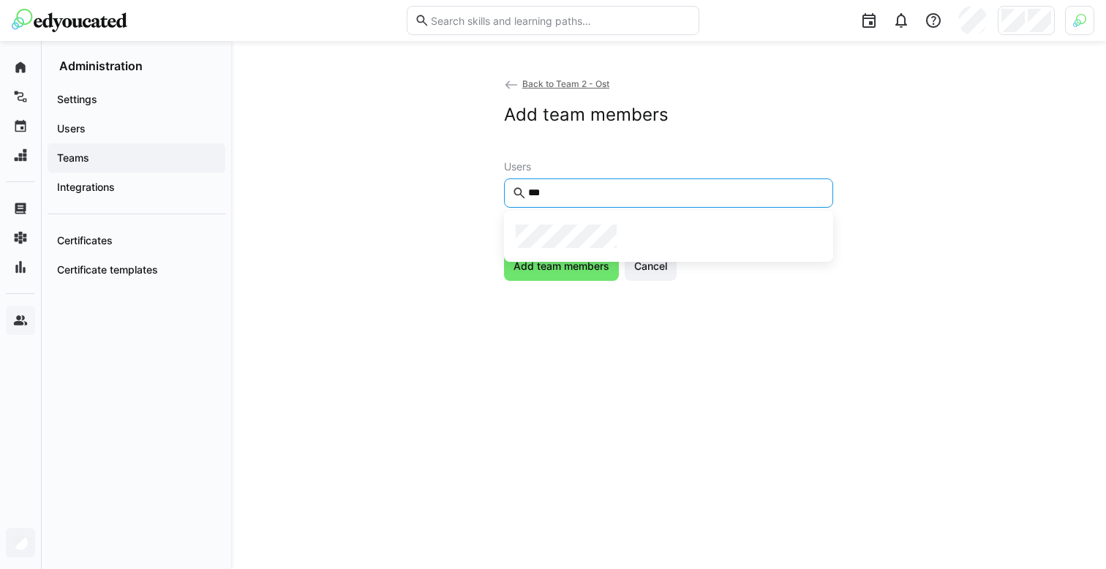
type input "***"
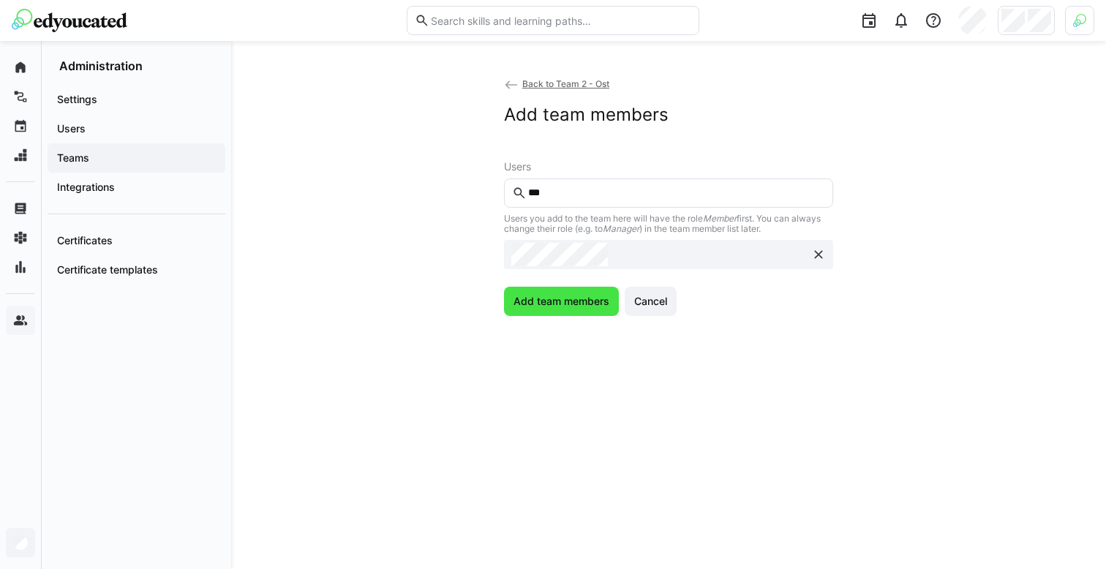
click at [541, 297] on span "Add team members" at bounding box center [561, 301] width 100 height 15
click at [591, 196] on input "***" at bounding box center [675, 192] width 298 height 13
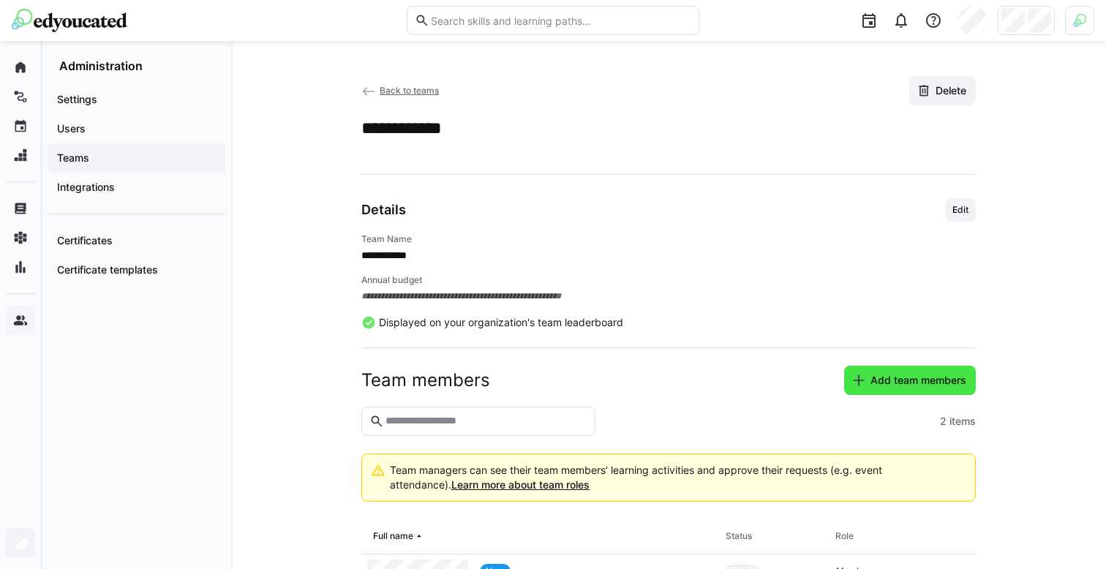
click at [950, 374] on span "Add team members" at bounding box center [918, 380] width 100 height 15
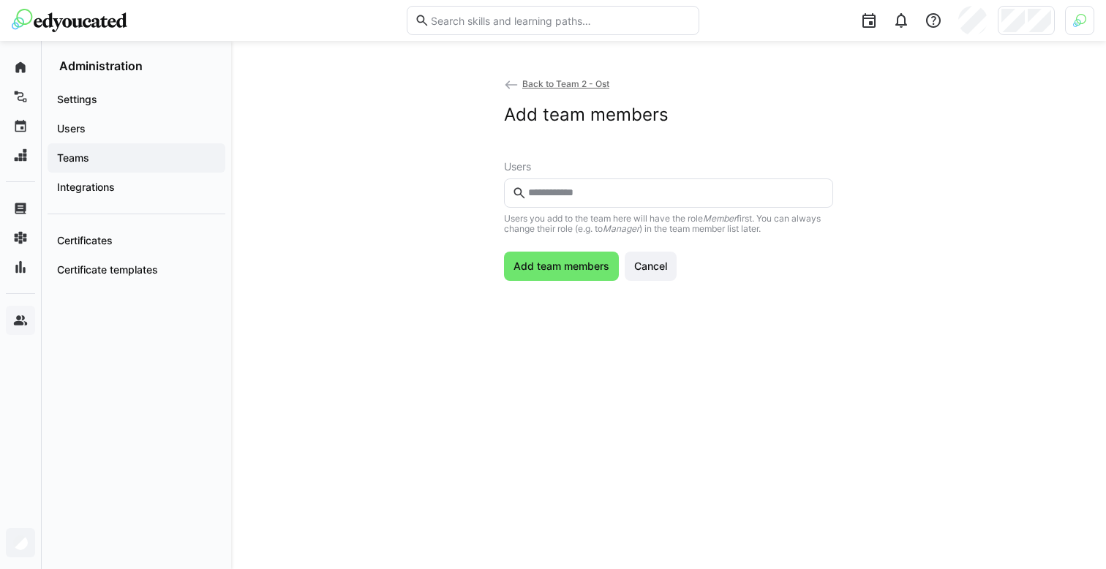
click at [639, 197] on input "text" at bounding box center [675, 192] width 298 height 13
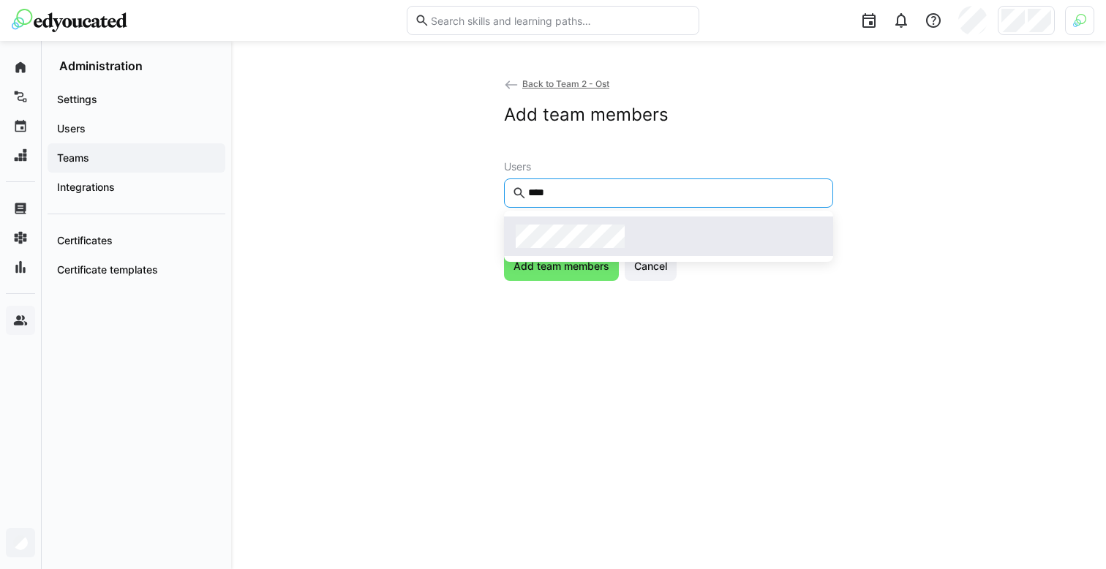
type input "****"
click at [649, 233] on div at bounding box center [668, 235] width 306 height 23
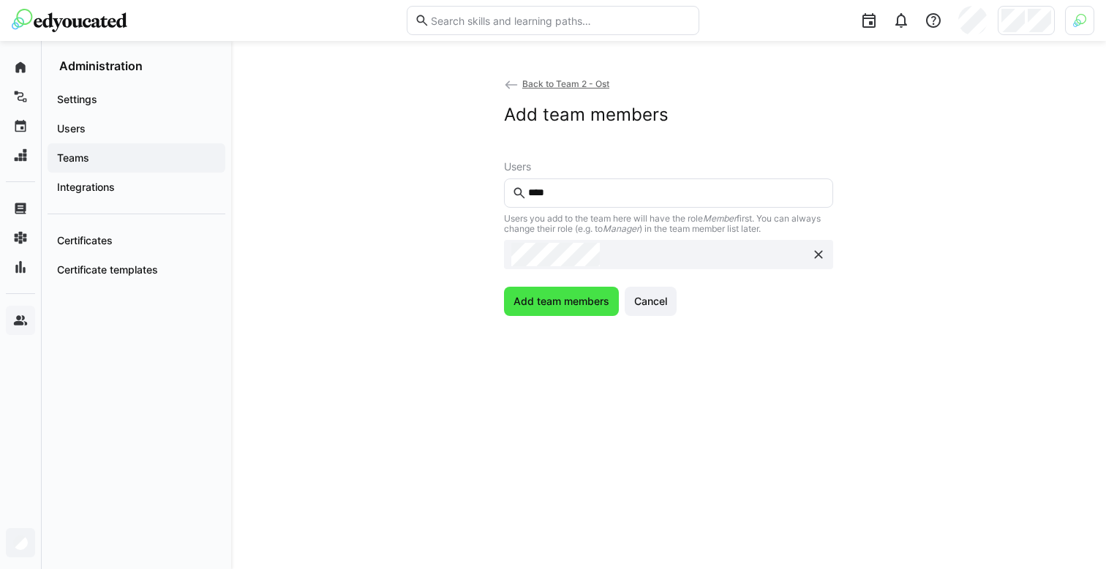
click at [570, 298] on span "Add team members" at bounding box center [561, 301] width 100 height 15
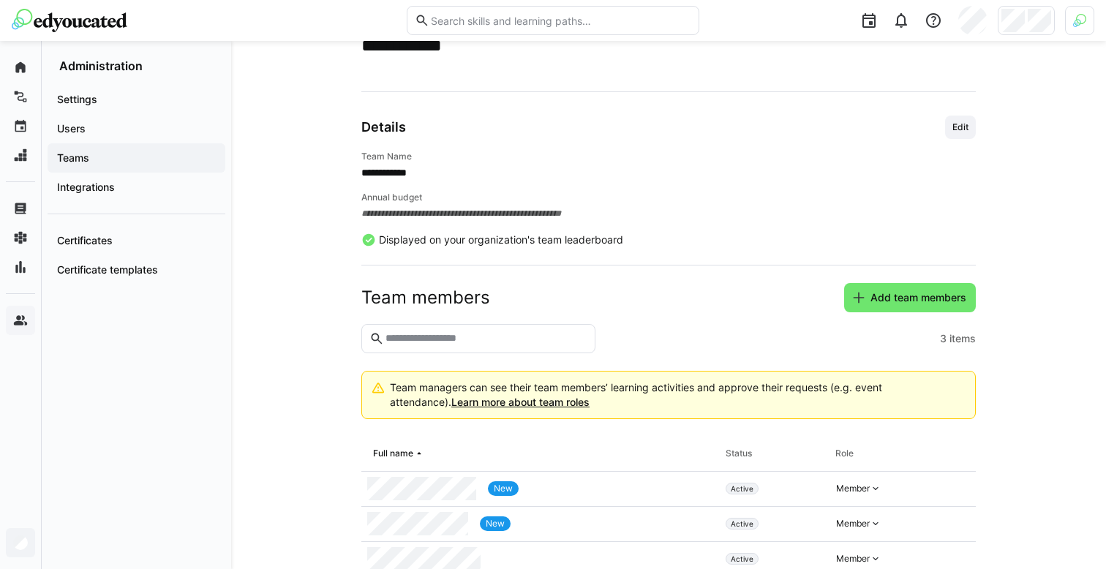
scroll to position [126, 0]
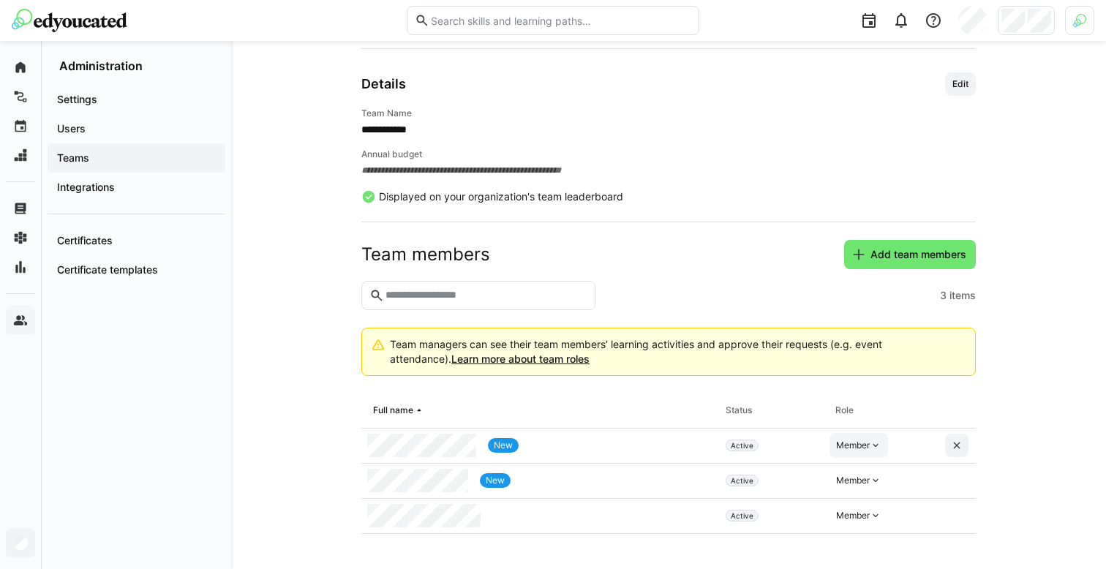
click at [869, 450] on div "Member" at bounding box center [853, 445] width 34 height 12
click at [873, 472] on div "Manager" at bounding box center [859, 478] width 42 height 15
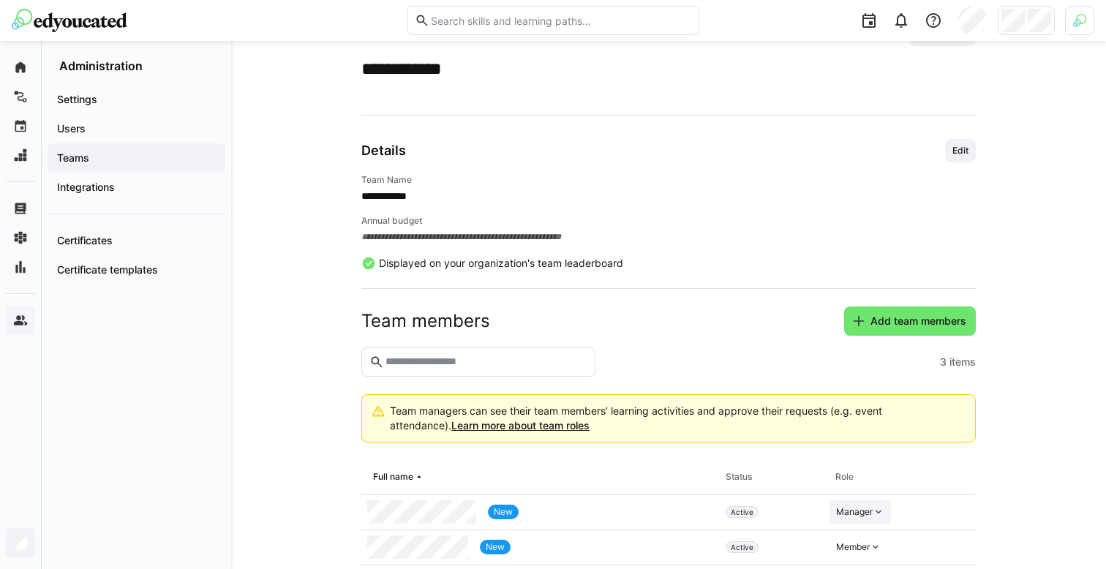
scroll to position [0, 0]
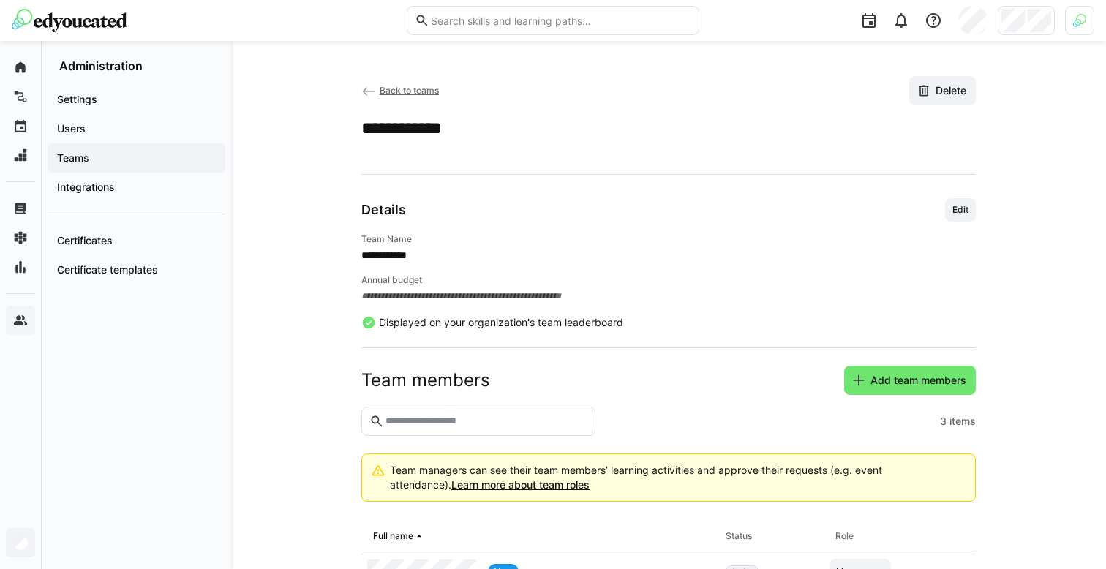
click at [148, 157] on span "Teams" at bounding box center [136, 158] width 163 height 15
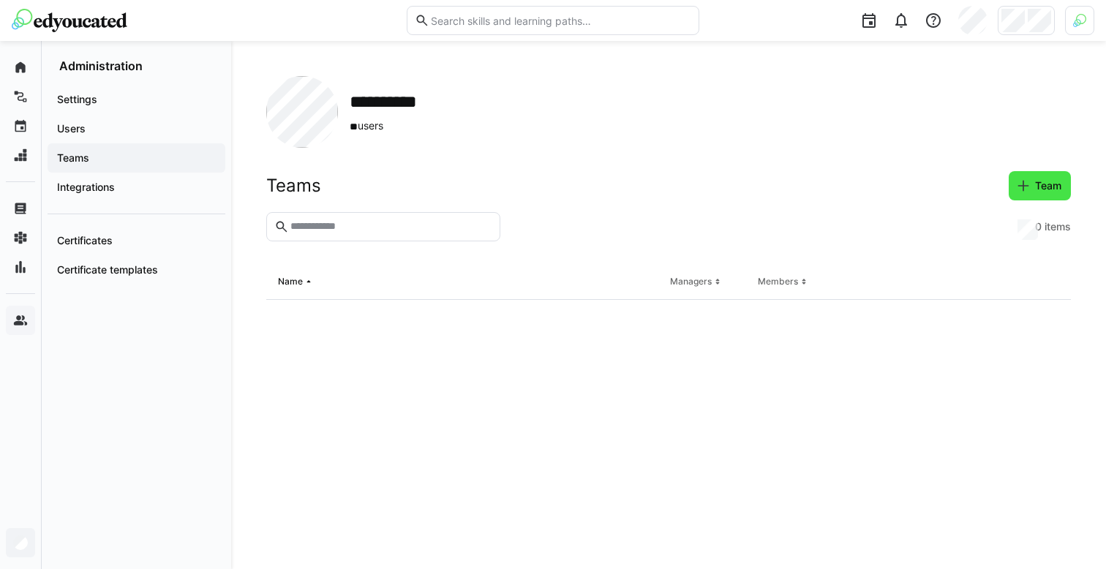
click at [1056, 179] on span "Team" at bounding box center [1047, 185] width 31 height 15
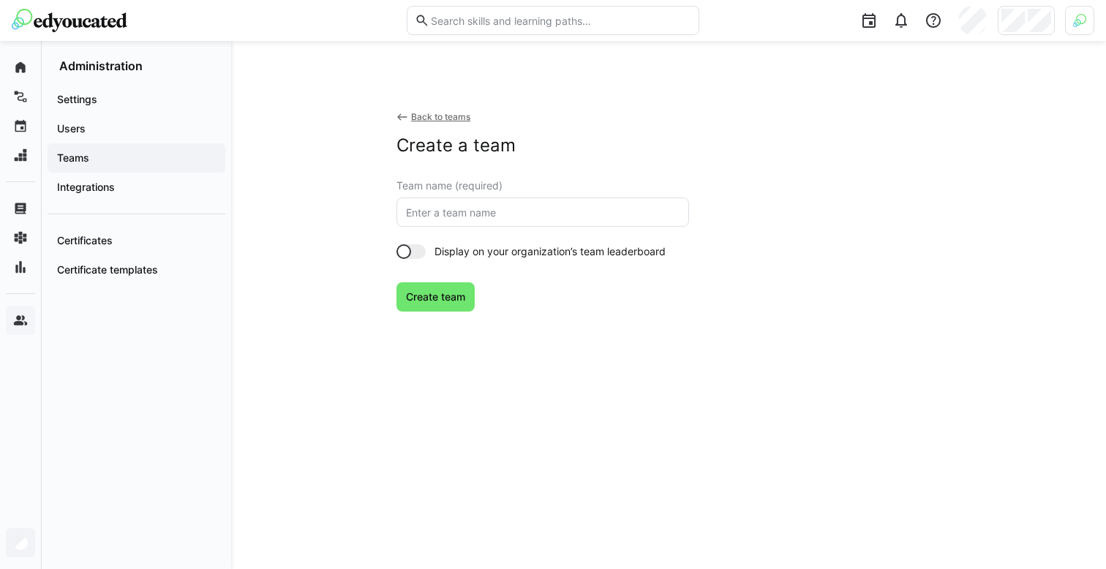
click at [543, 203] on eds-input at bounding box center [542, 211] width 292 height 29
type input "immo neu 4"
click at [445, 301] on span "Create team" at bounding box center [436, 297] width 64 height 15
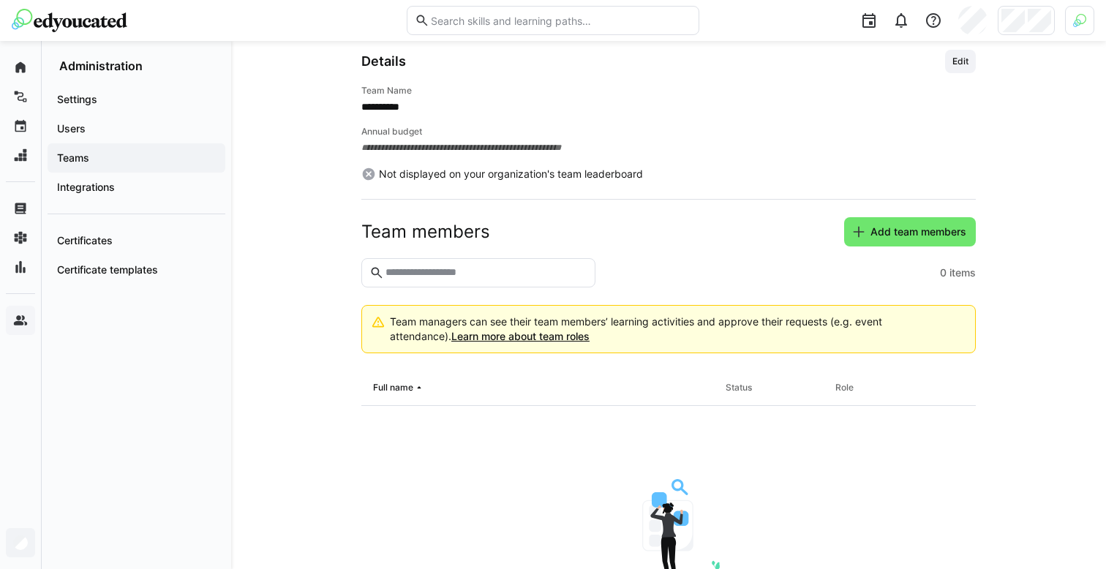
scroll to position [295, 0]
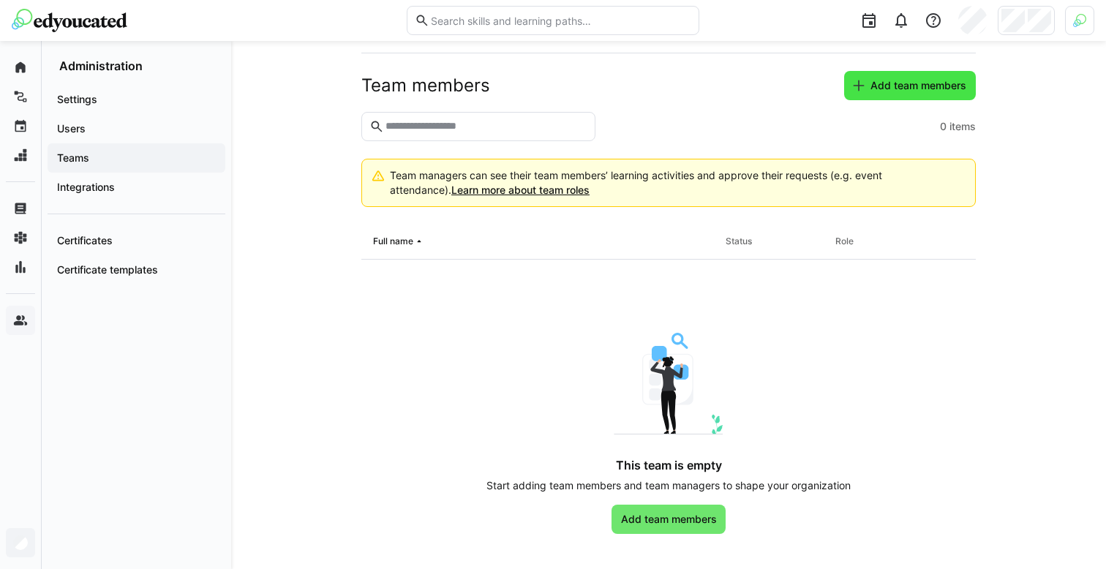
click at [950, 86] on span "Add team members" at bounding box center [918, 85] width 100 height 15
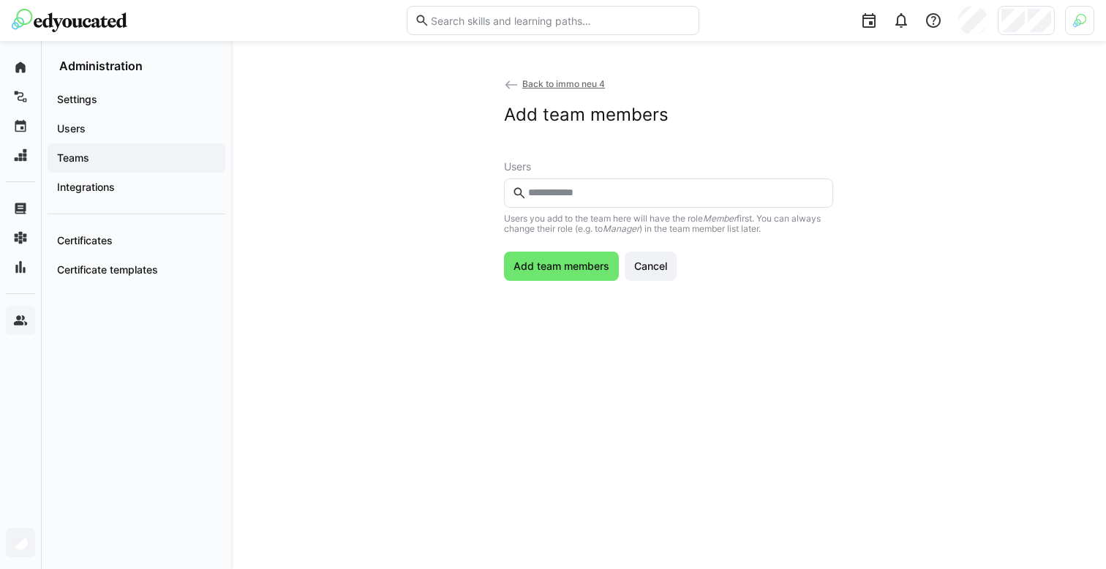
click at [551, 189] on input "text" at bounding box center [675, 192] width 298 height 13
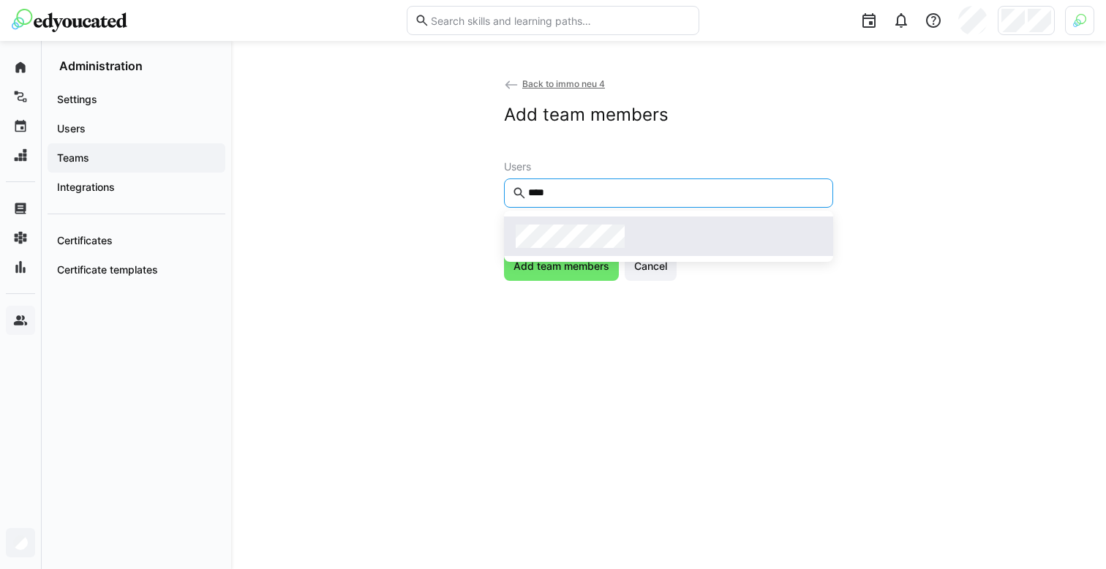
type input "****"
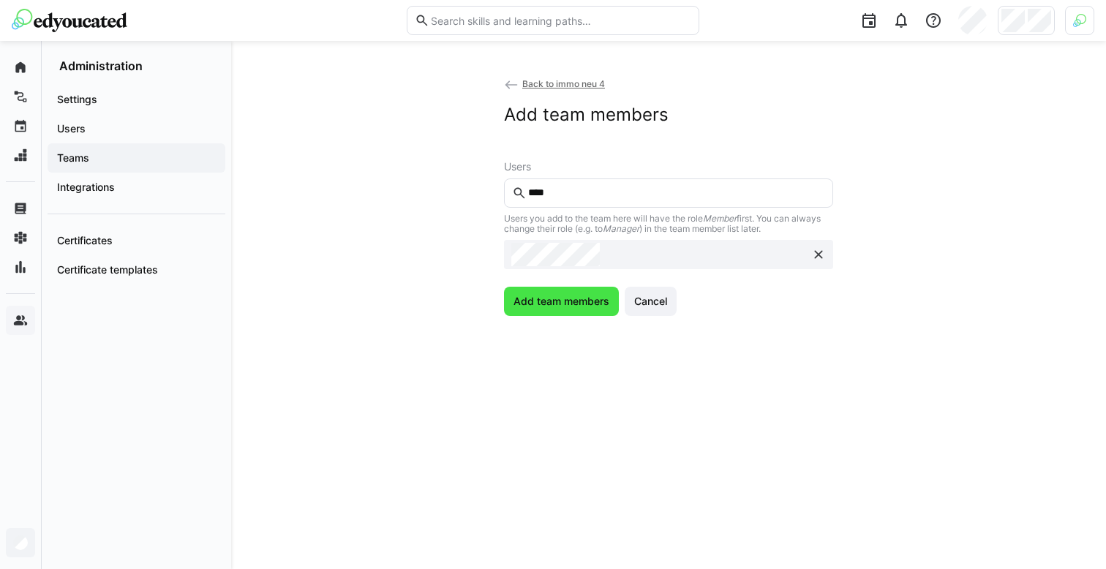
click at [560, 304] on span "Add team members" at bounding box center [561, 301] width 100 height 15
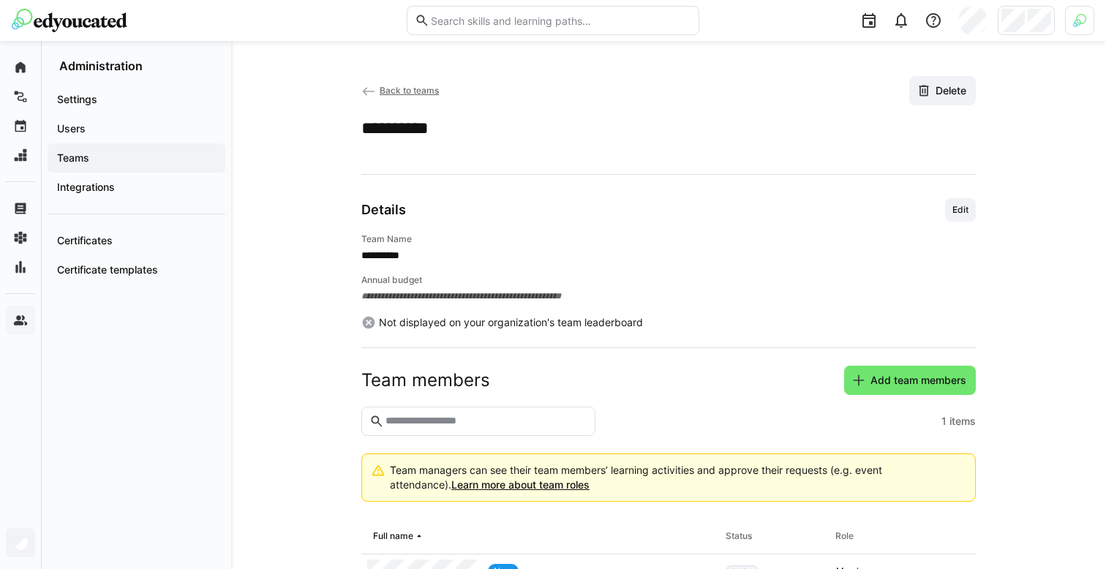
scroll to position [95, 0]
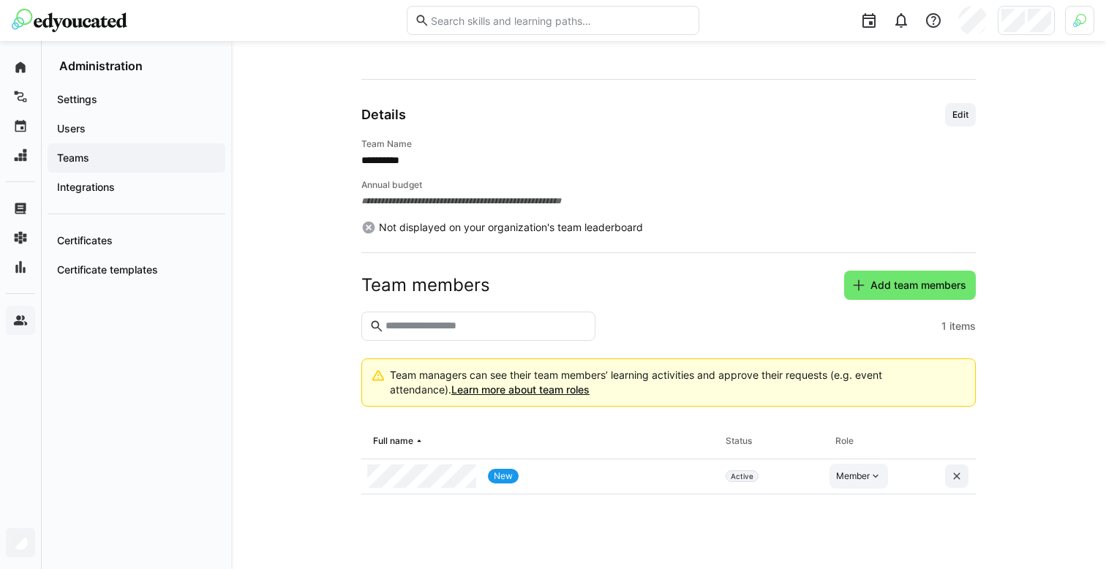
click at [869, 467] on div "Member" at bounding box center [858, 476] width 58 height 25
click at [865, 498] on div "Manager" at bounding box center [960, 509] width 263 height 26
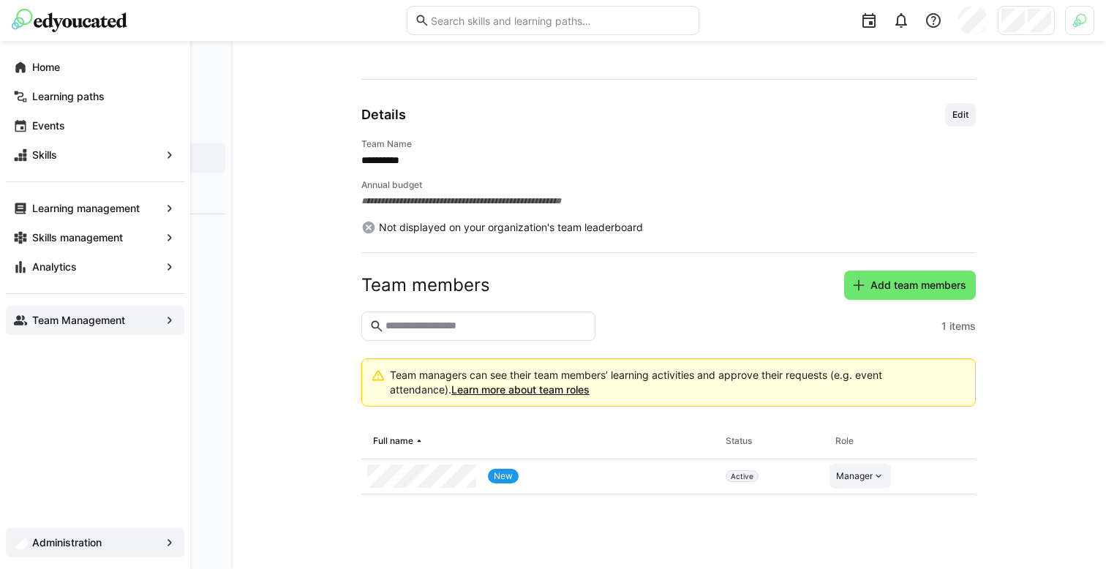
click at [22, 319] on eds-icon at bounding box center [20, 320] width 15 height 15
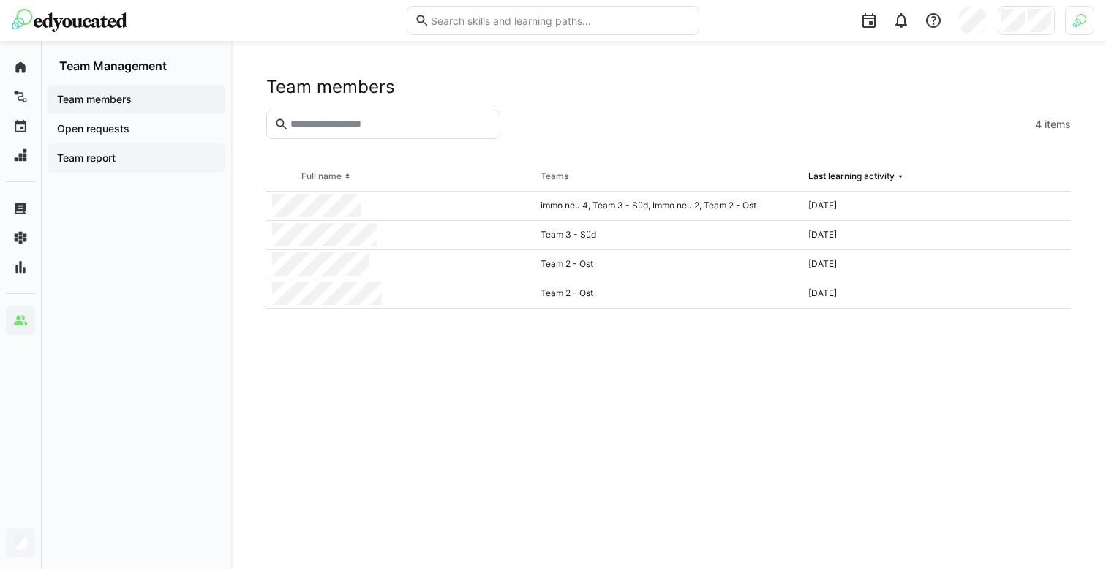
click at [0, 0] on app-navigation-label "Team report" at bounding box center [0, 0] width 0 height 0
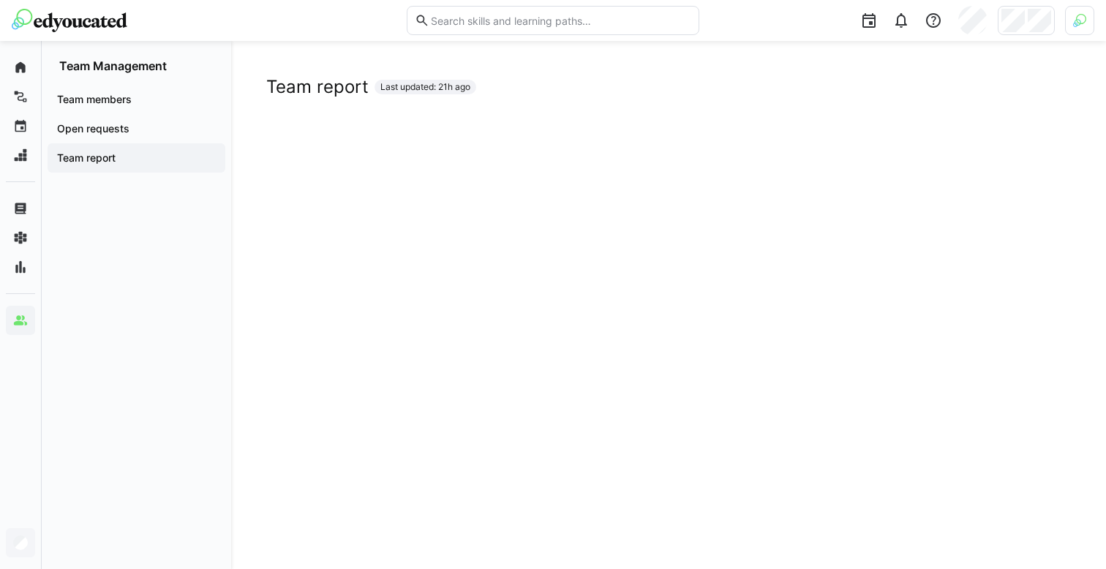
click at [0, 0] on app-navigation-label "Team members" at bounding box center [0, 0] width 0 height 0
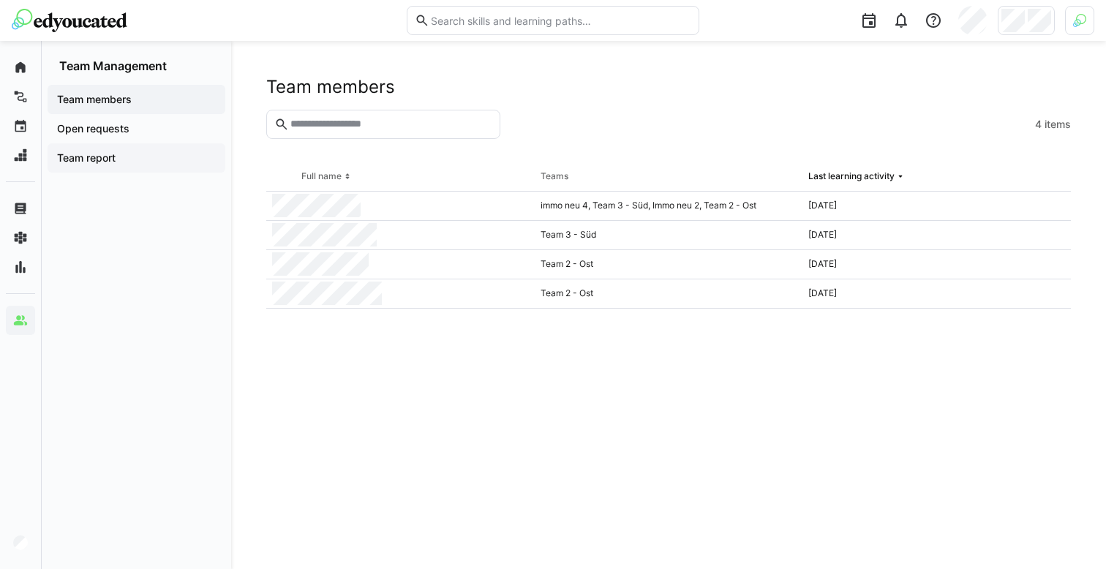
click at [159, 160] on span "Team report" at bounding box center [136, 158] width 163 height 15
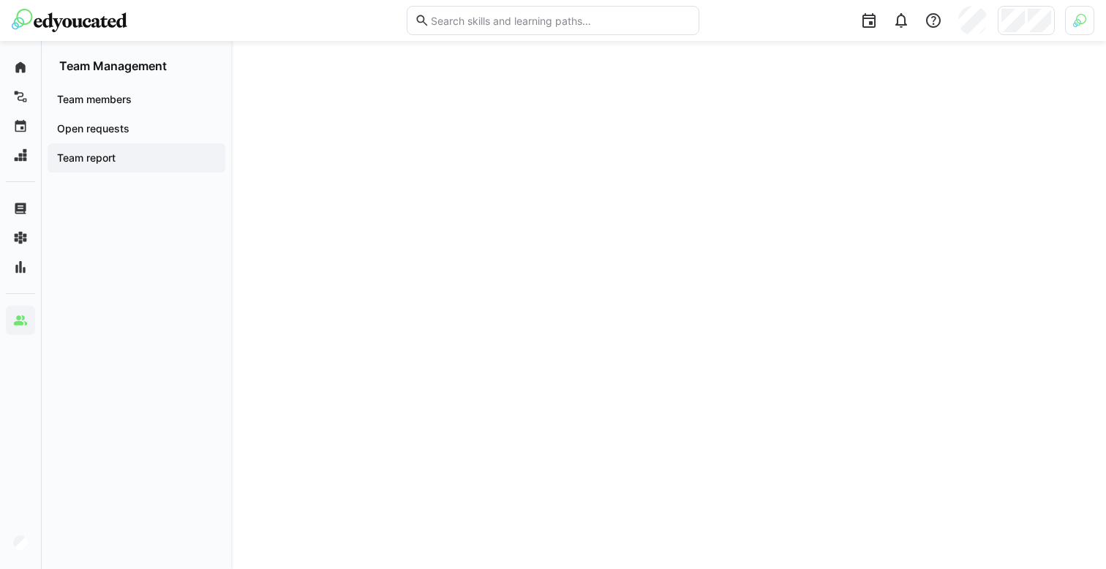
scroll to position [52, 0]
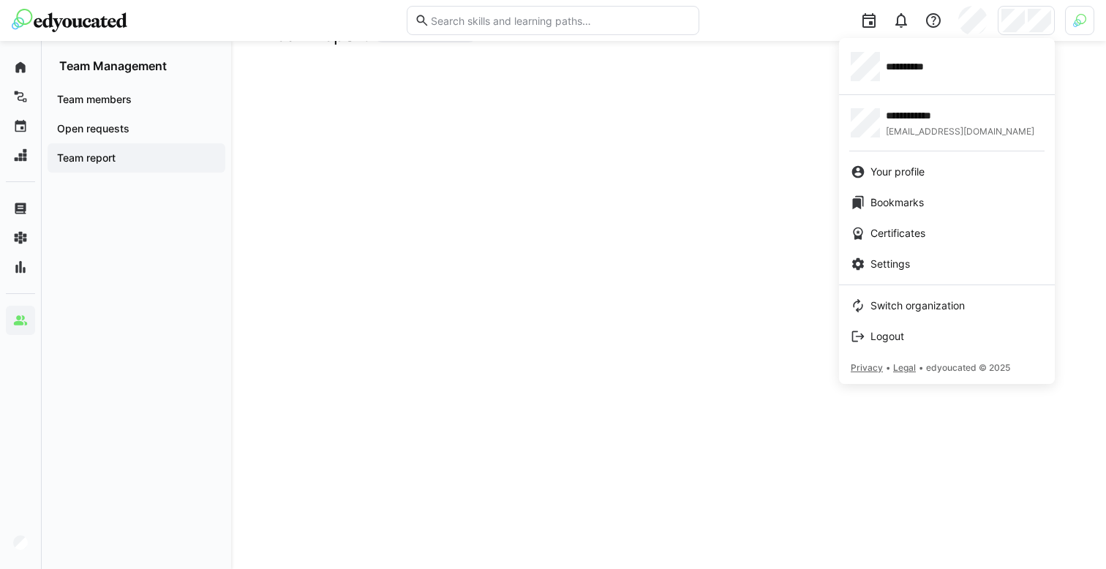
click at [1076, 18] on div at bounding box center [553, 284] width 1106 height 569
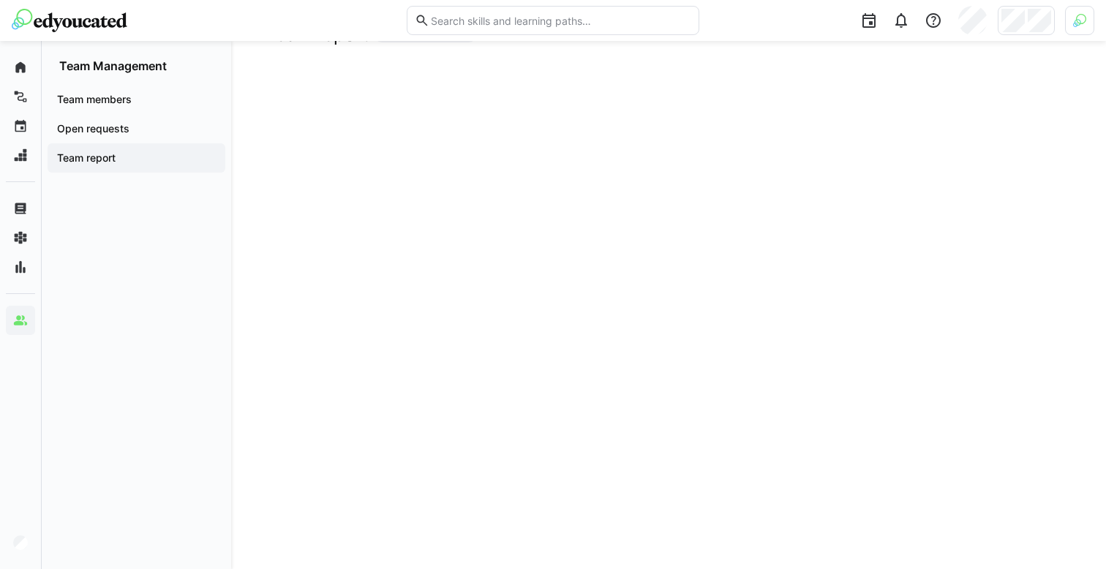
click at [1076, 18] on img at bounding box center [1079, 20] width 13 height 13
click at [1024, 28] on div at bounding box center [553, 284] width 1106 height 569
click at [1024, 28] on div at bounding box center [1025, 20] width 57 height 29
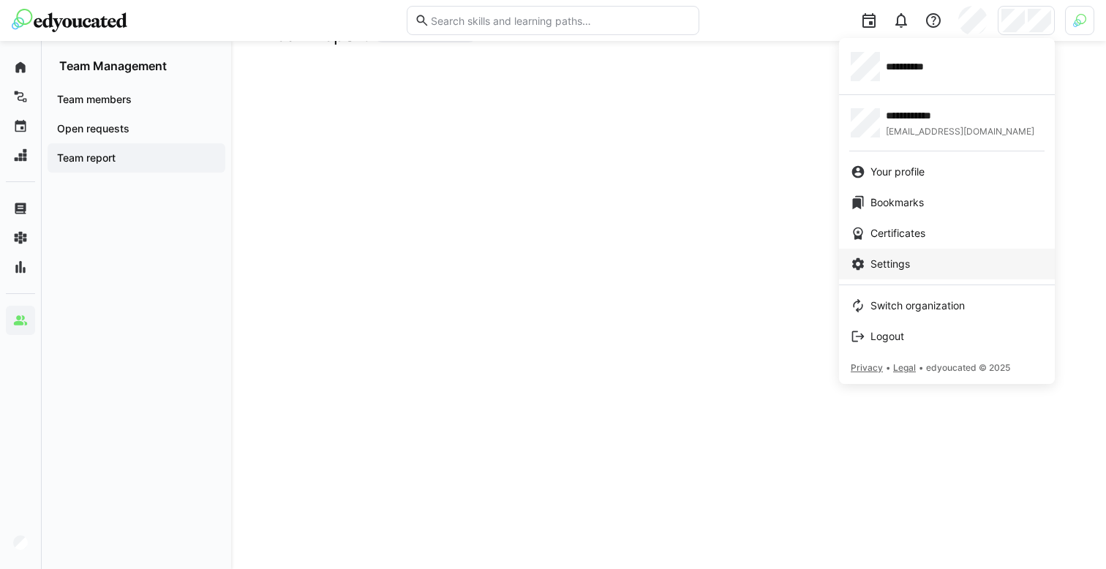
click at [946, 262] on div "Settings" at bounding box center [946, 264] width 192 height 15
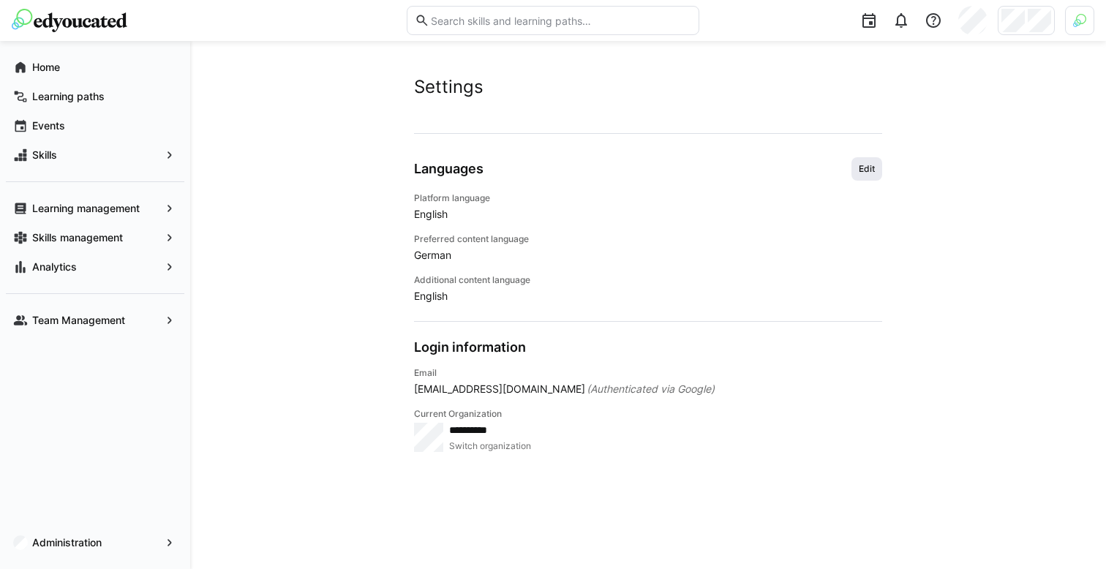
click at [853, 162] on span "Edit" at bounding box center [866, 168] width 31 height 23
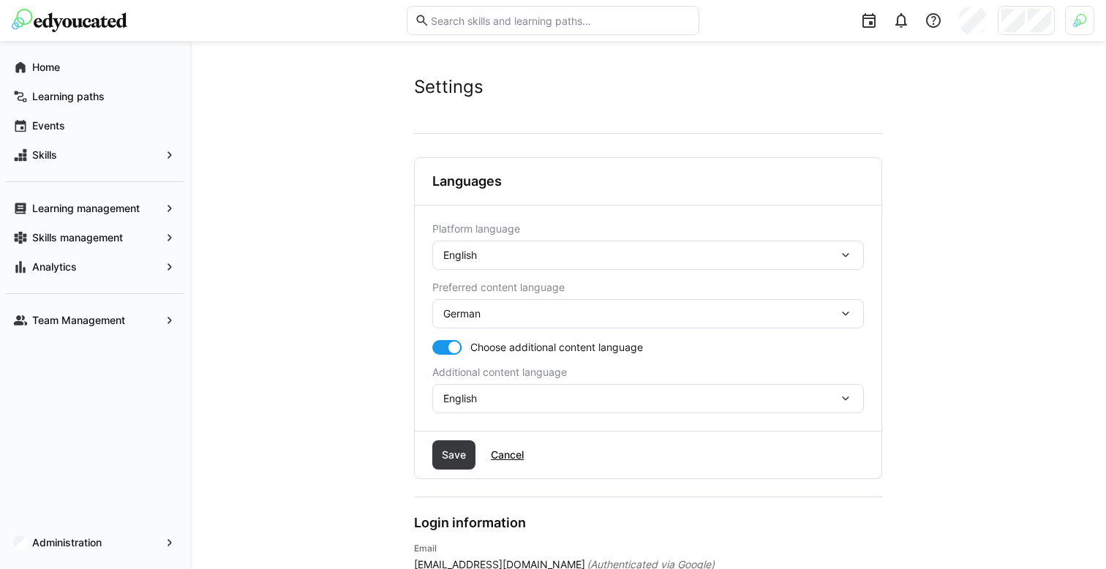
click at [673, 258] on div "English" at bounding box center [640, 255] width 395 height 13
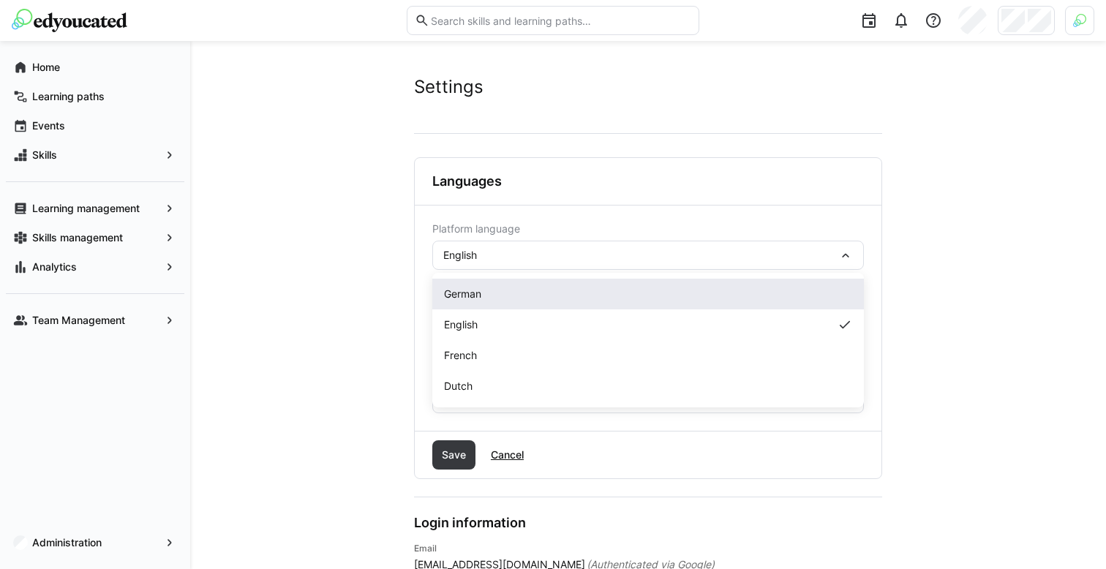
click at [621, 291] on div "German" at bounding box center [648, 294] width 408 height 15
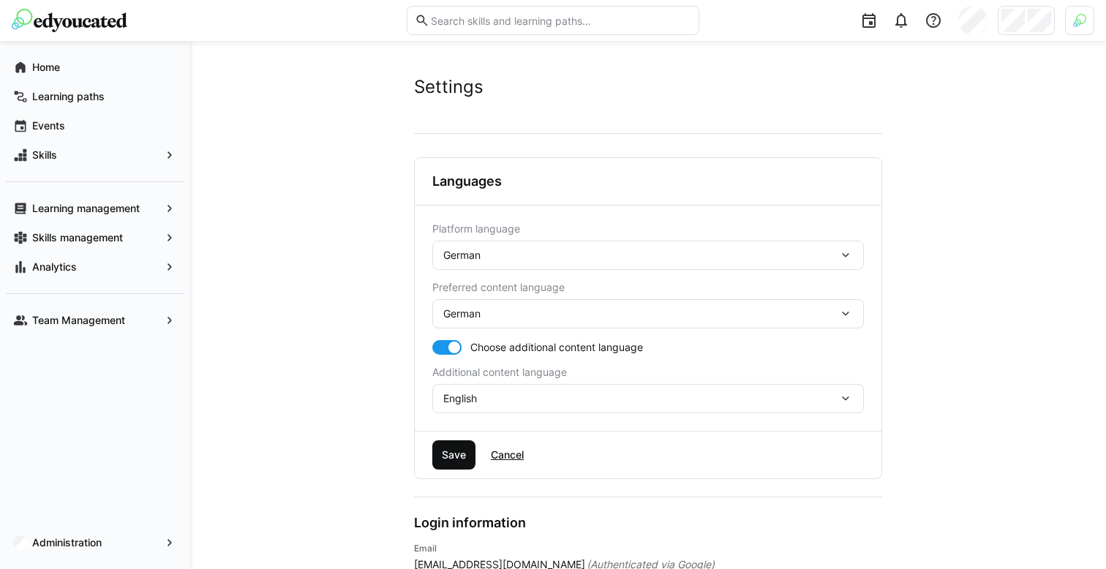
click at [463, 445] on span "Save" at bounding box center [453, 454] width 43 height 29
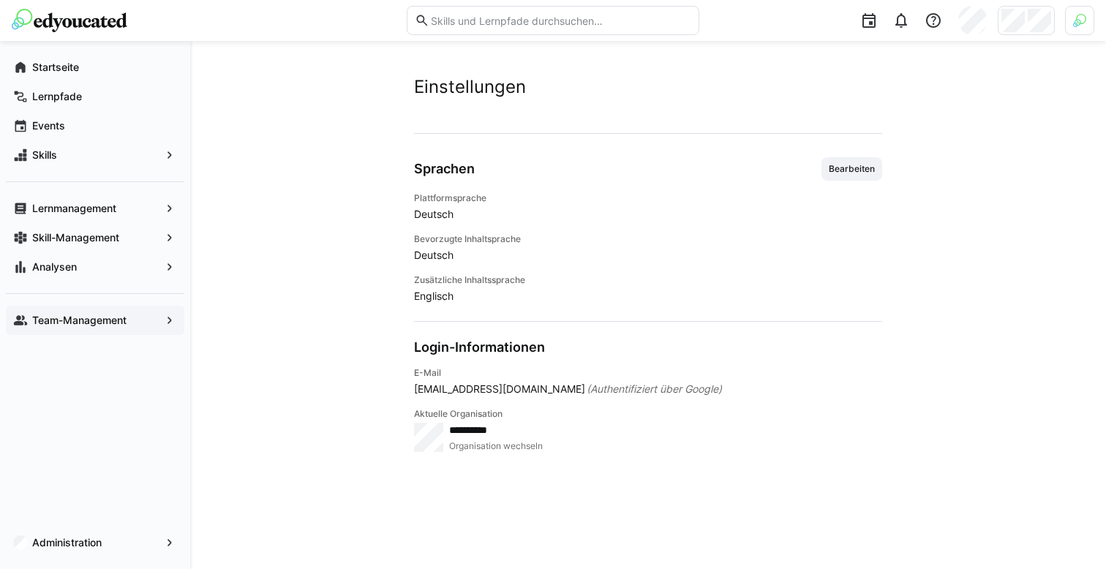
click at [0, 0] on app-navigation-label "Team-Management" at bounding box center [0, 0] width 0 height 0
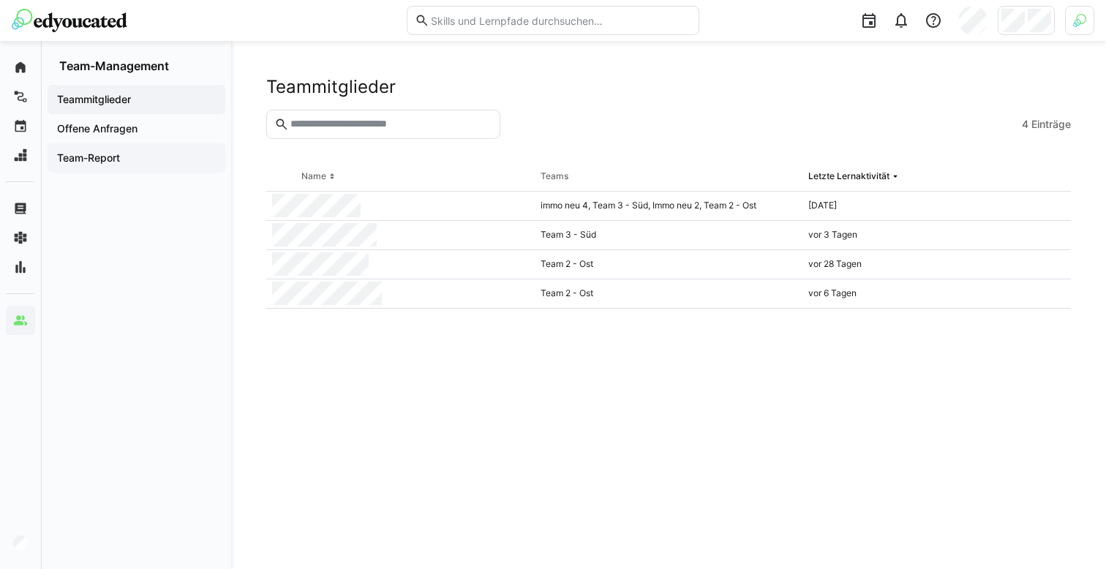
click at [166, 168] on div "Team-Report" at bounding box center [137, 157] width 178 height 29
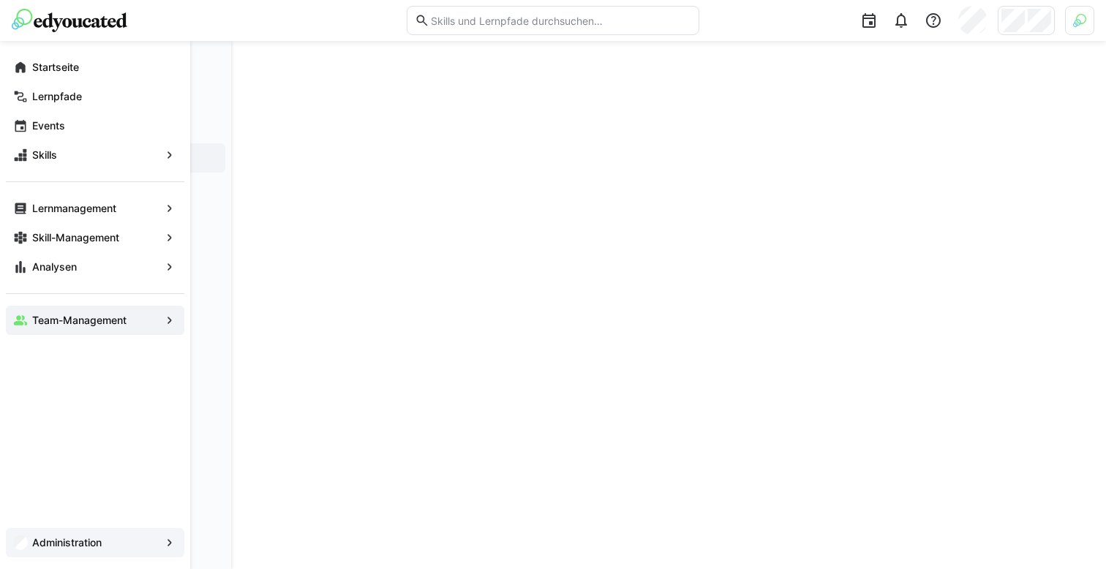
click at [0, 0] on app-navigation-label "Administration" at bounding box center [0, 0] width 0 height 0
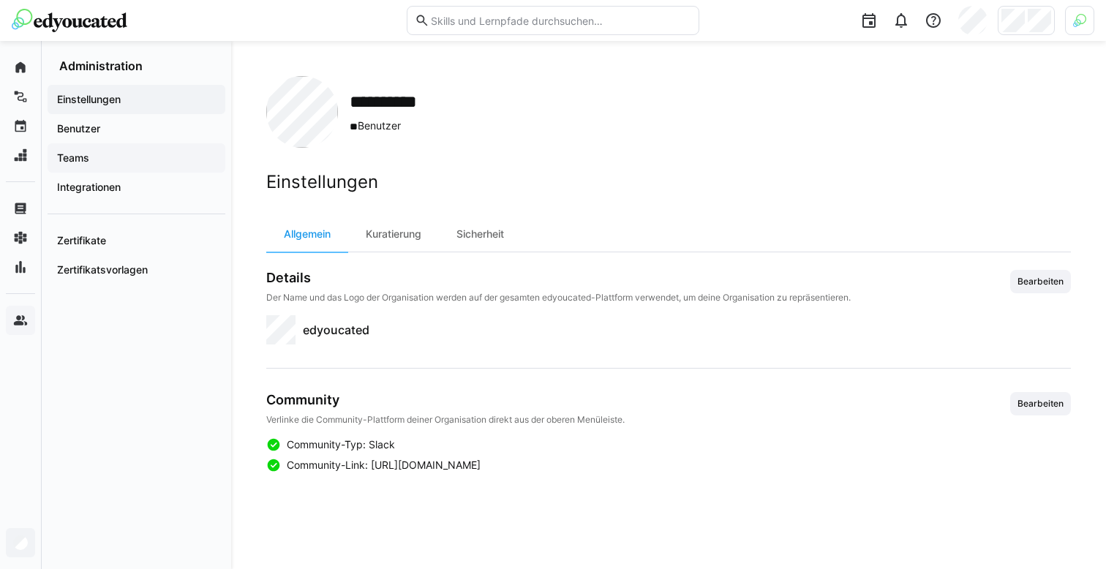
click at [130, 166] on div "Teams" at bounding box center [137, 157] width 178 height 29
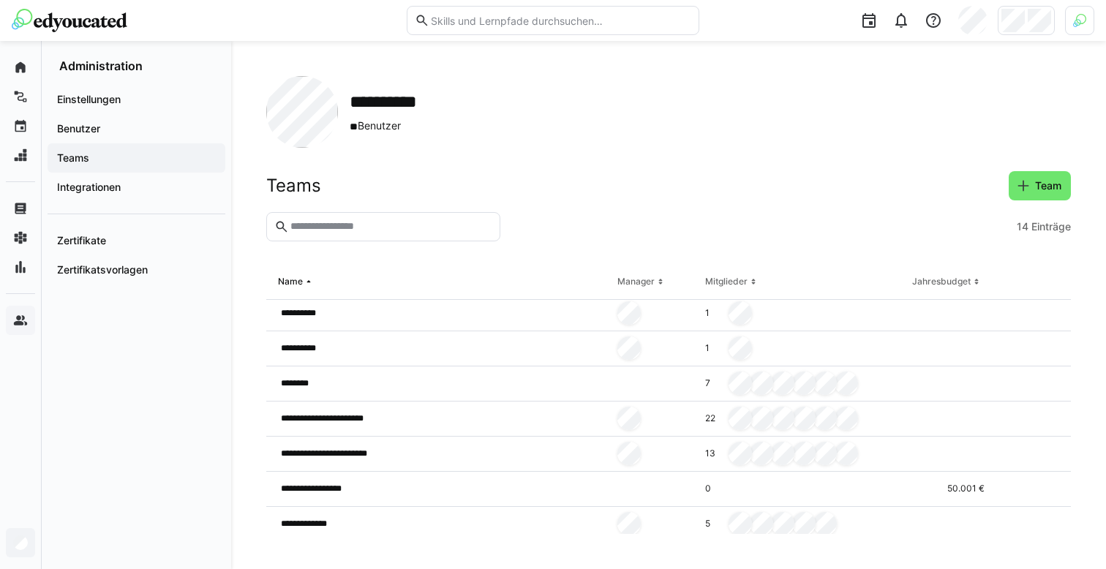
scroll to position [178, 0]
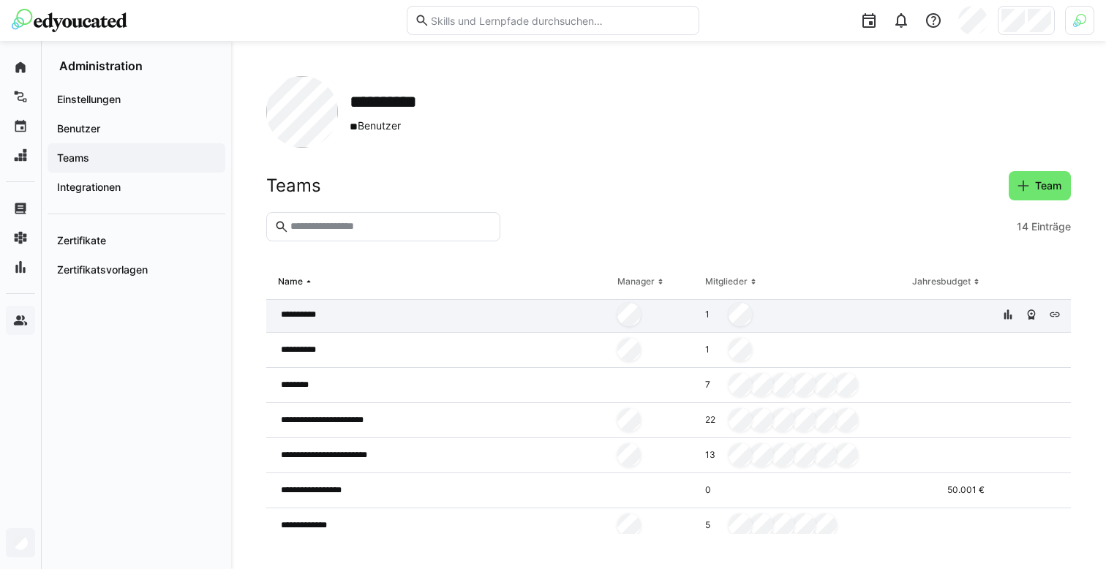
click at [537, 311] on div "**********" at bounding box center [438, 315] width 345 height 35
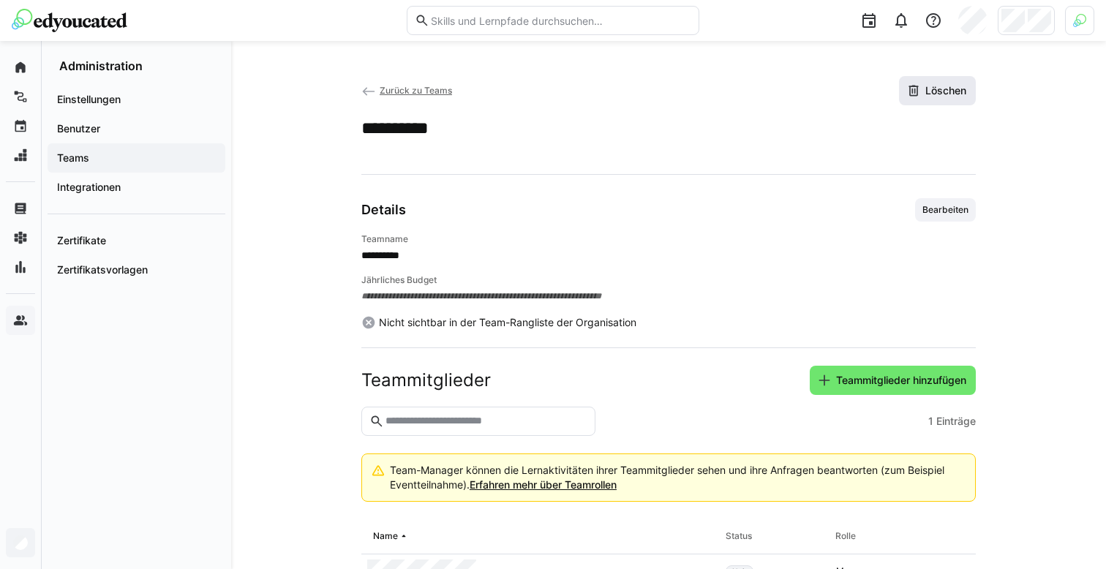
click at [945, 99] on span "Löschen" at bounding box center [937, 90] width 77 height 29
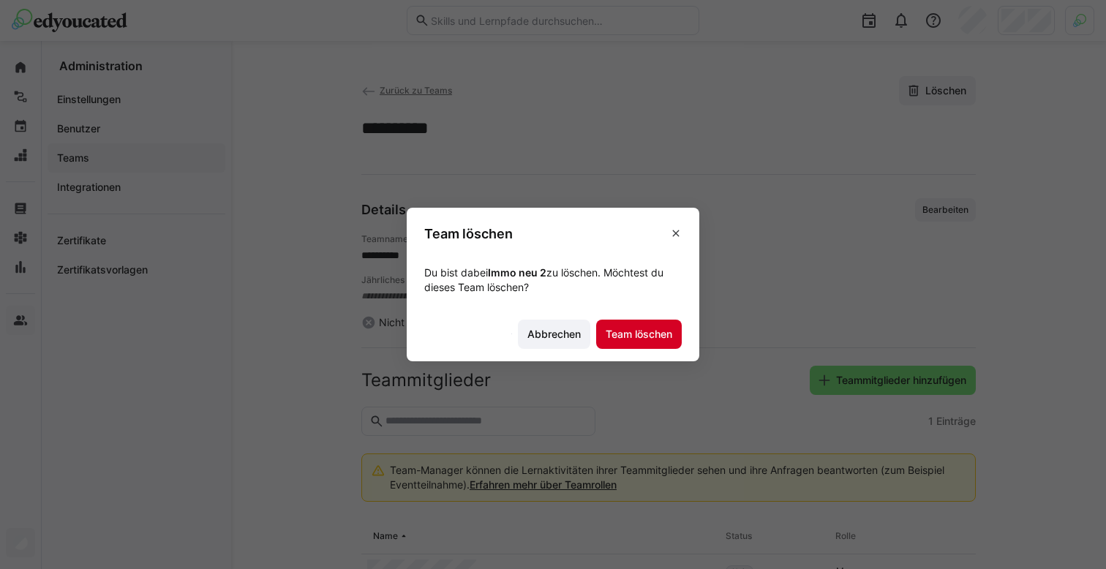
click at [658, 344] on span "Team löschen" at bounding box center [639, 334] width 86 height 29
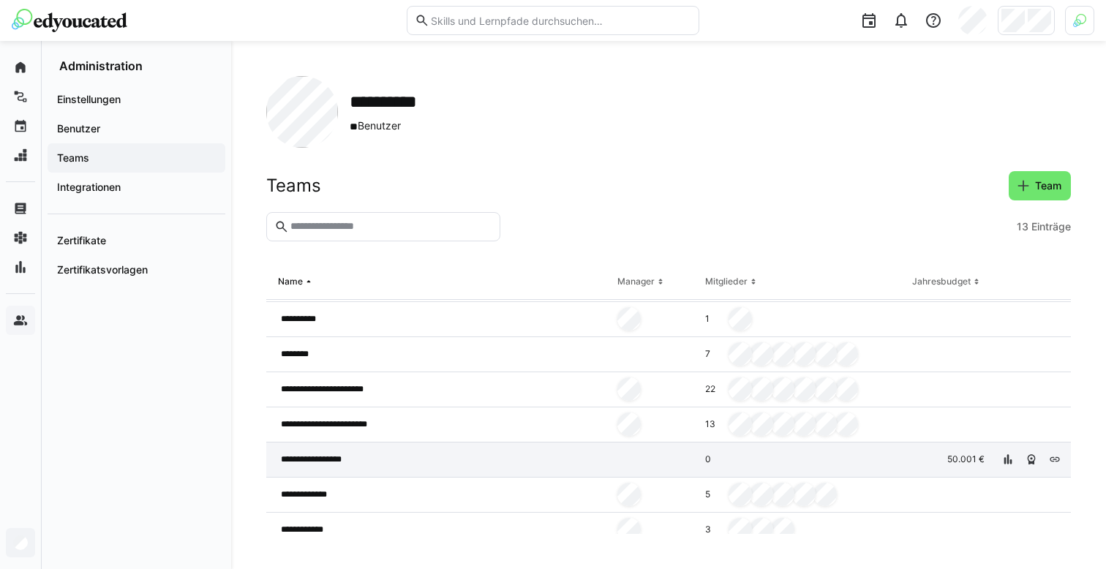
scroll to position [223, 0]
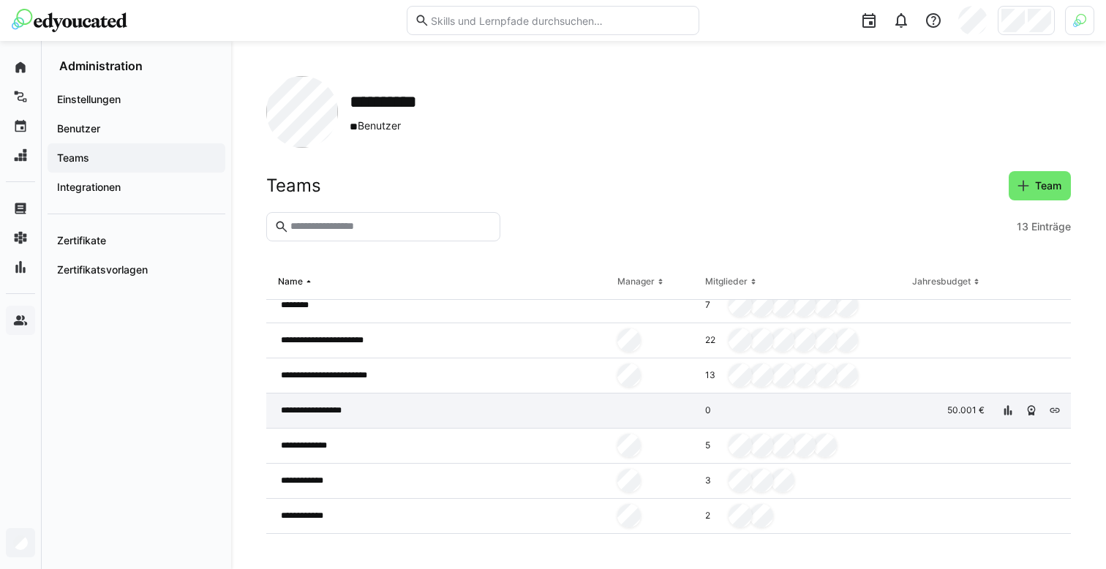
click at [399, 407] on div "**********" at bounding box center [438, 410] width 345 height 35
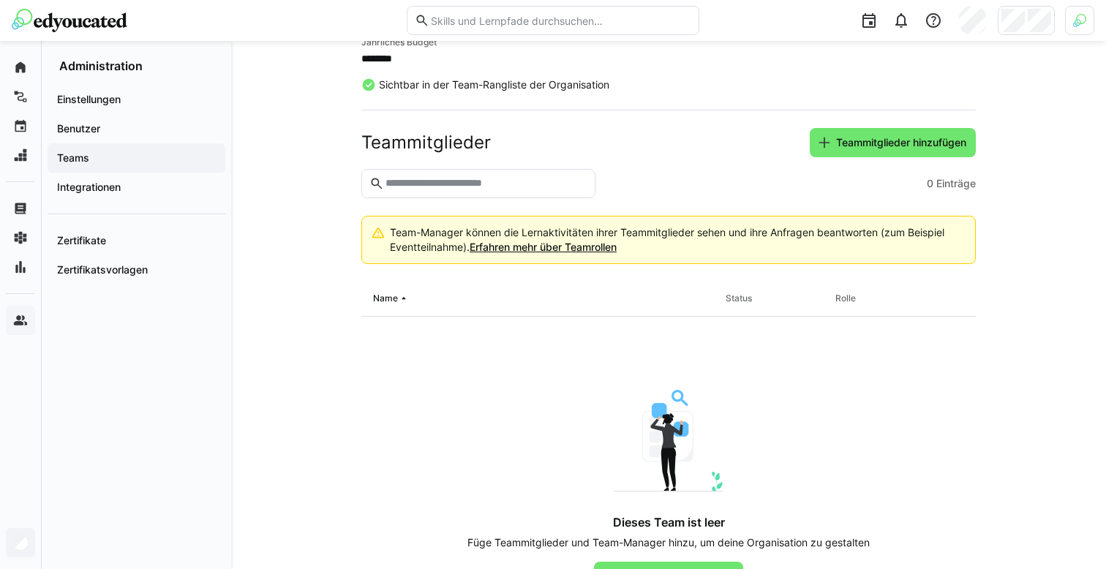
scroll to position [256, 0]
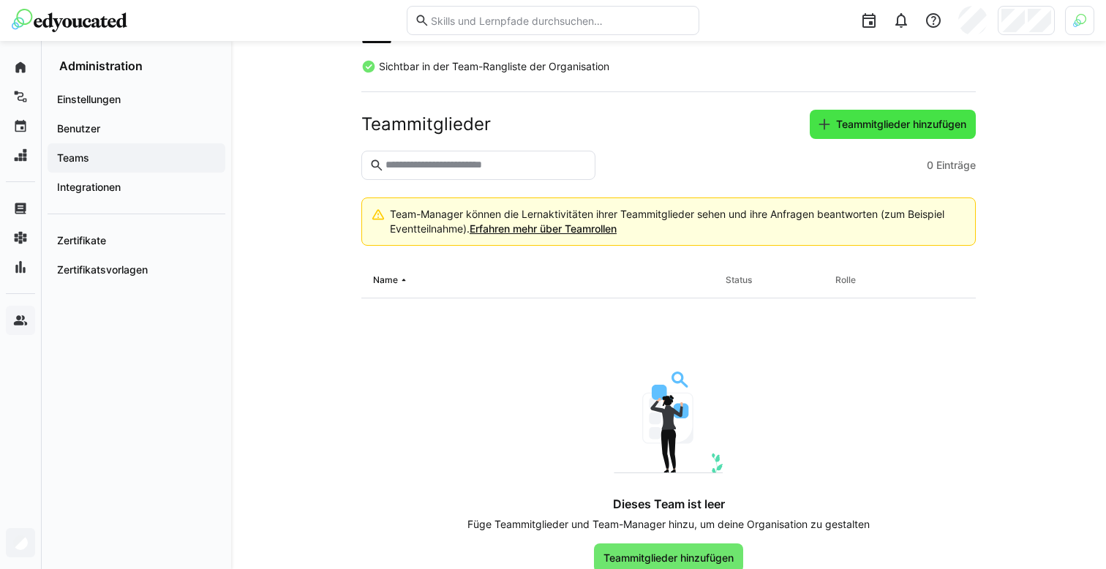
click at [892, 129] on span "Teammitglieder hinzufügen" at bounding box center [901, 124] width 135 height 15
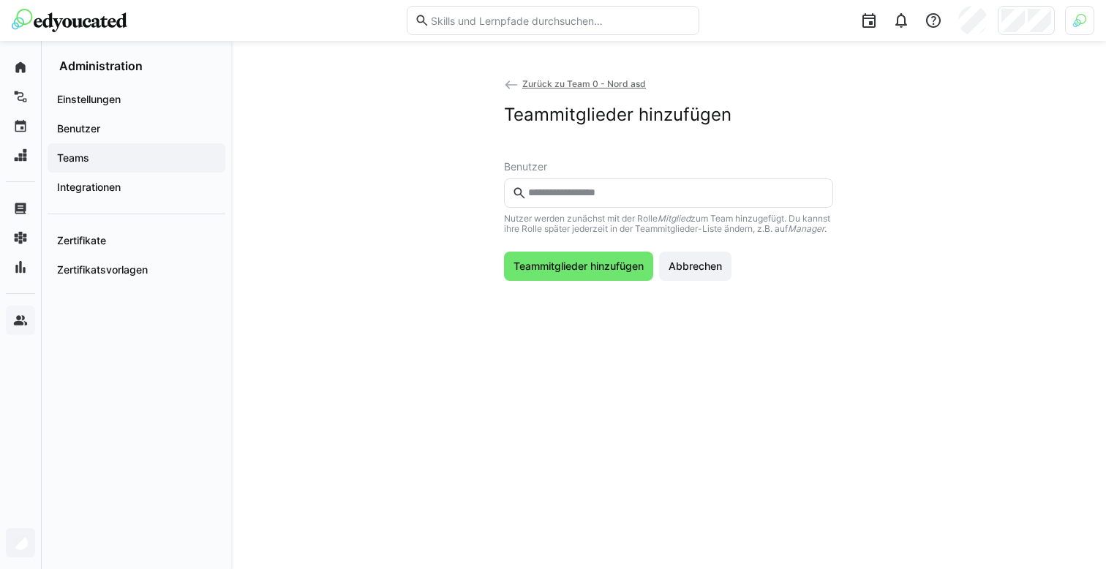
click at [600, 191] on input "text" at bounding box center [675, 192] width 298 height 13
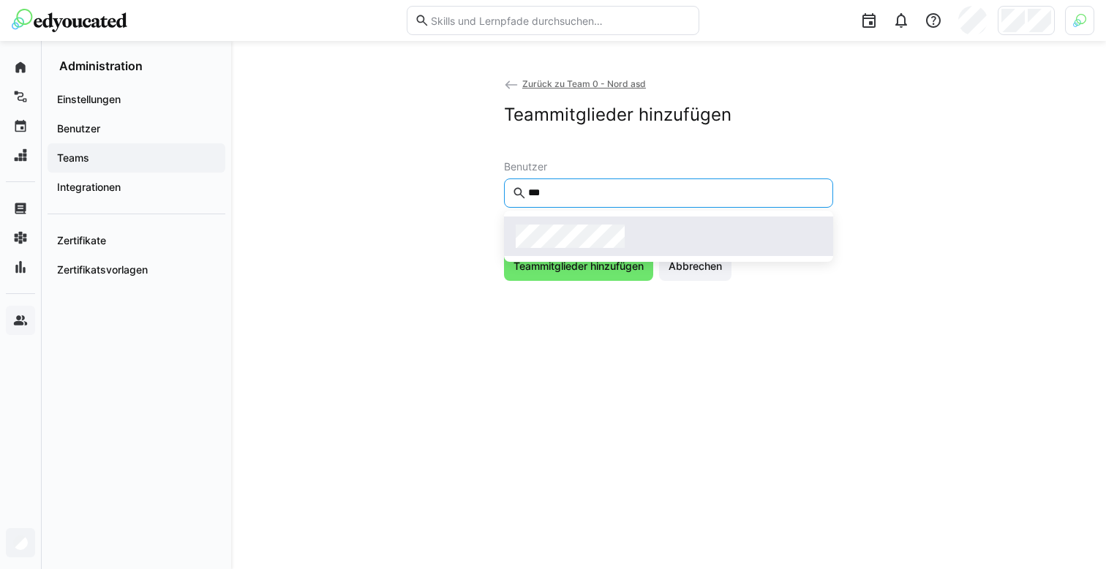
type input "***"
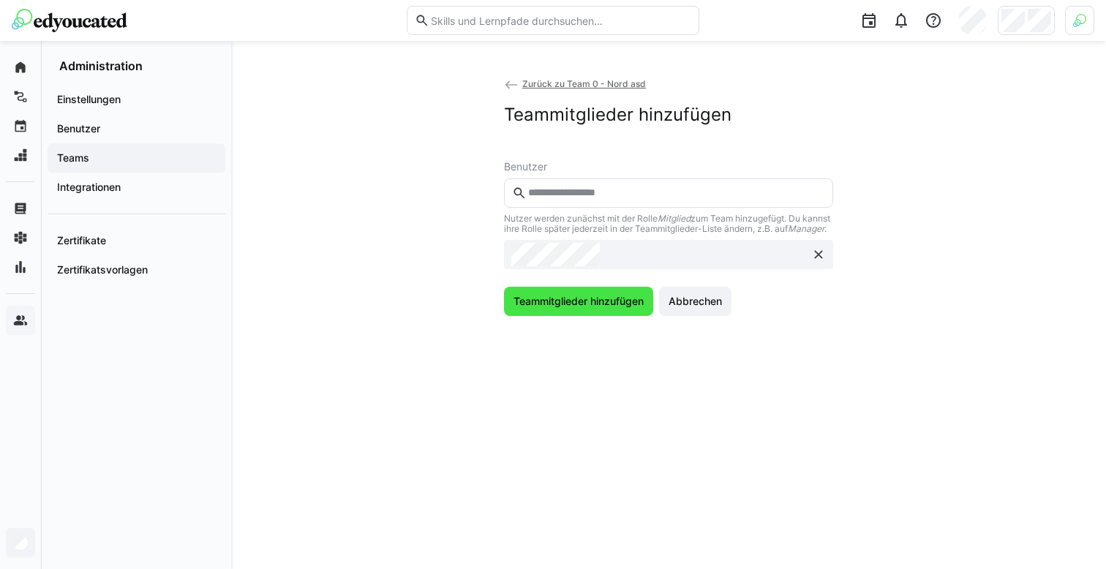
click at [543, 309] on span "Teammitglieder hinzufügen" at bounding box center [578, 301] width 135 height 15
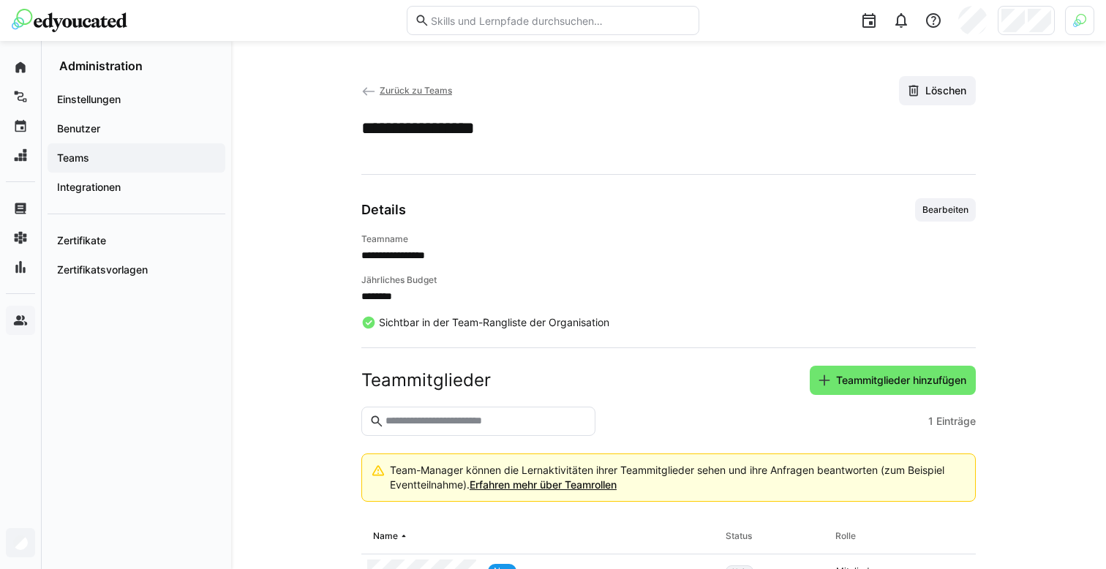
scroll to position [95, 0]
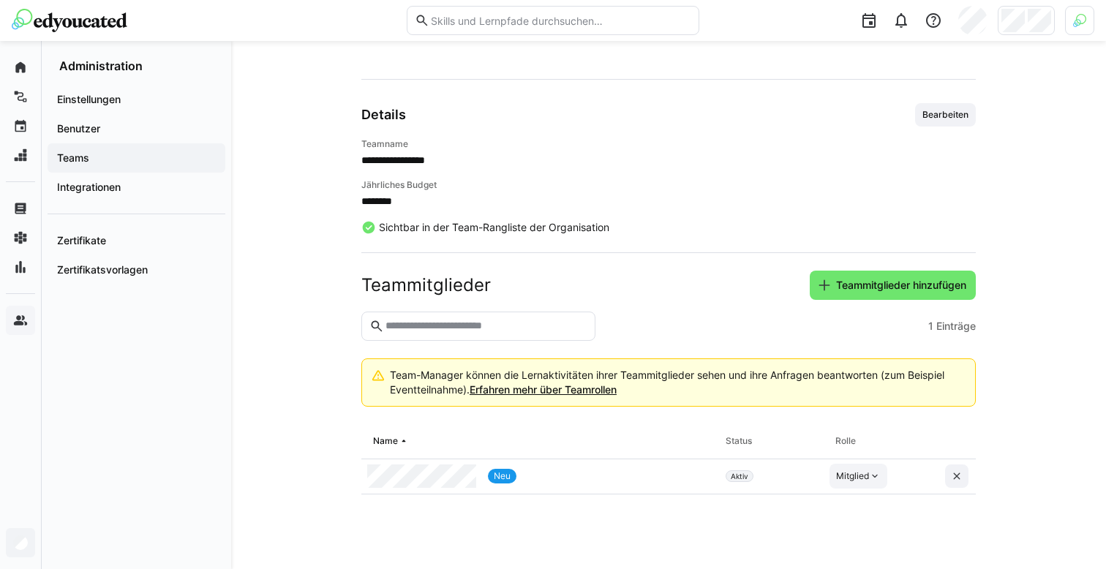
click at [859, 480] on div "Mitglied" at bounding box center [852, 476] width 33 height 12
click at [853, 508] on div "Manager" at bounding box center [859, 509] width 42 height 15
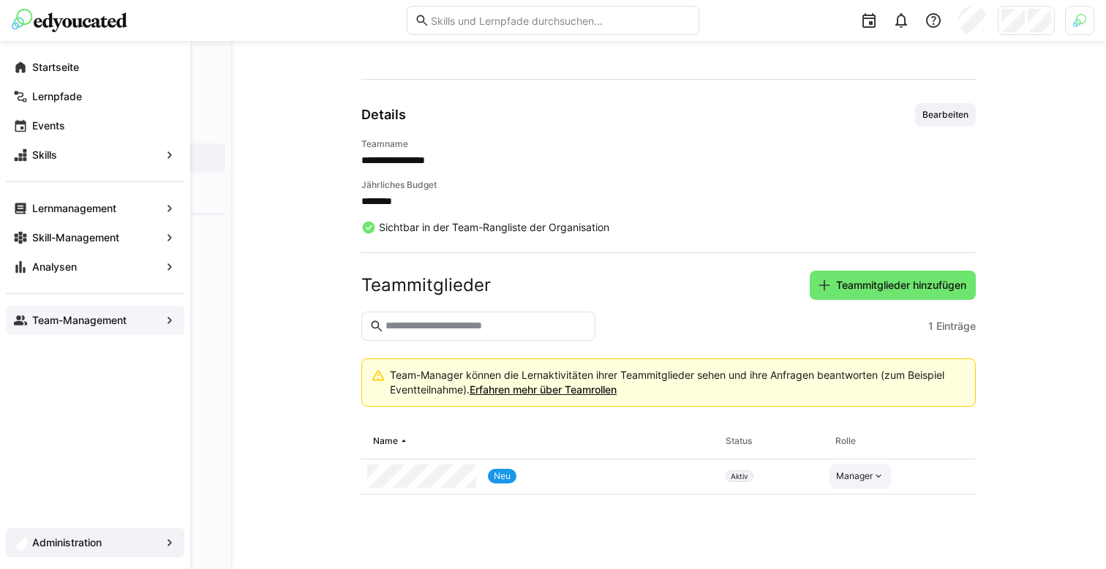
click at [15, 332] on div "Team-Management" at bounding box center [95, 320] width 178 height 29
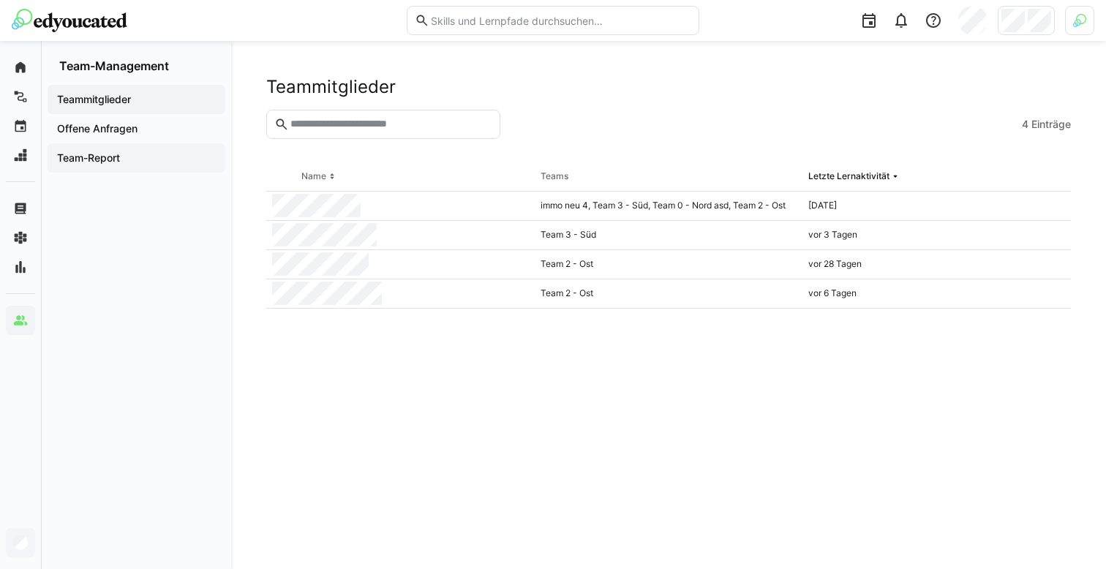
click at [154, 154] on span "Team-Report" at bounding box center [136, 158] width 163 height 15
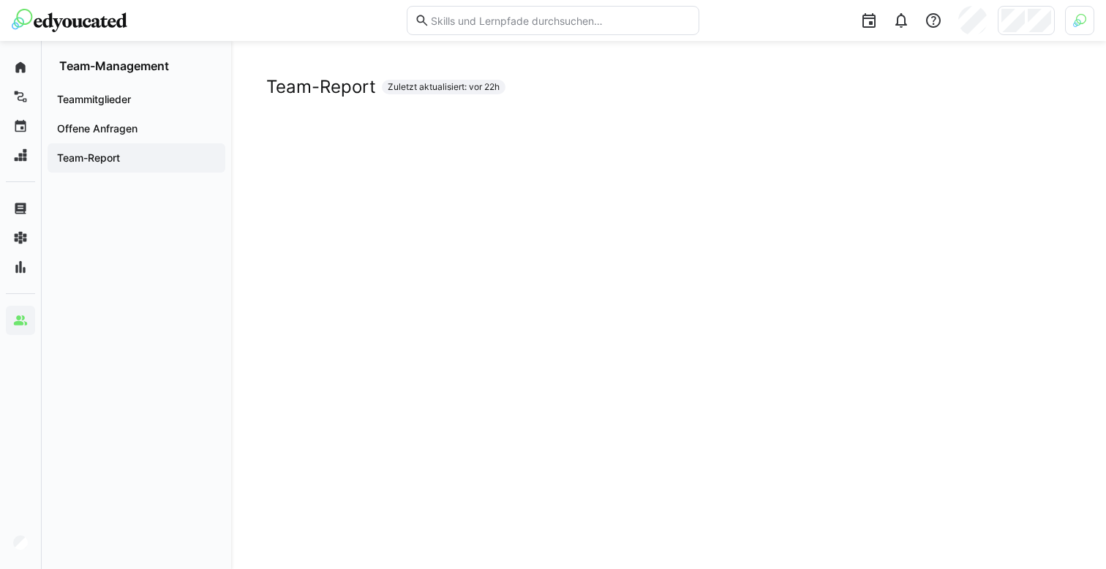
click at [0, 0] on app-navigation-label "Teammitglieder" at bounding box center [0, 0] width 0 height 0
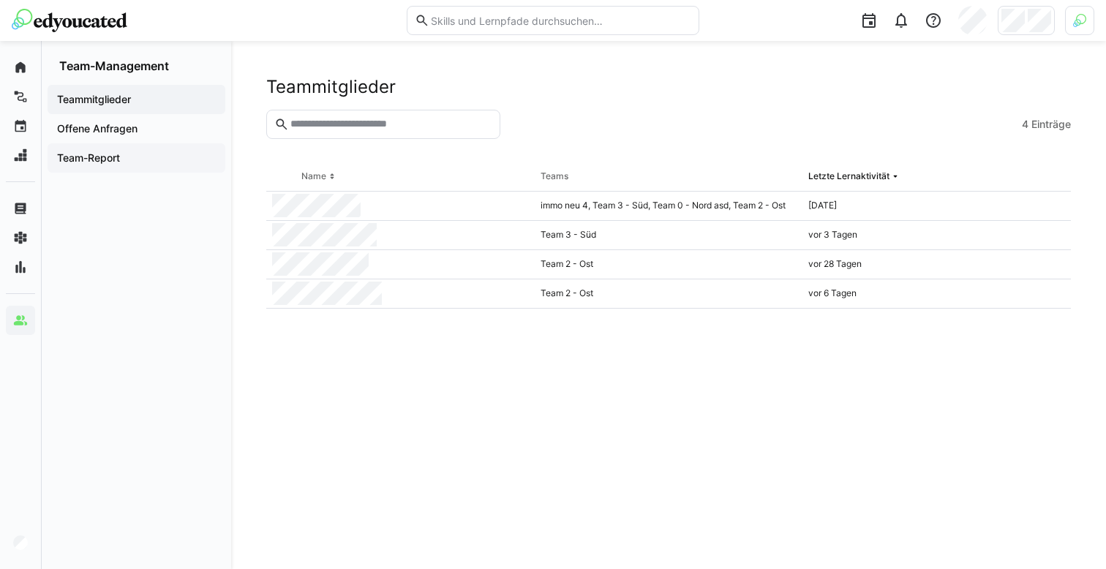
click at [0, 0] on app-navigation-label "Team-Report" at bounding box center [0, 0] width 0 height 0
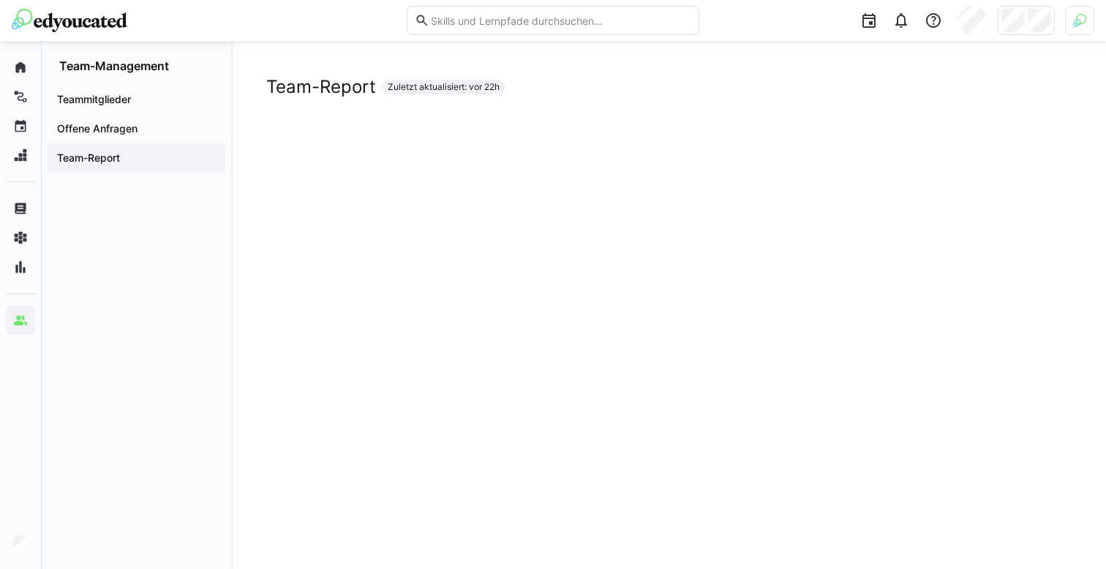
click at [688, 97] on div "Team-Report Zuletzt aktualisiert: vor 22h" at bounding box center [668, 87] width 804 height 22
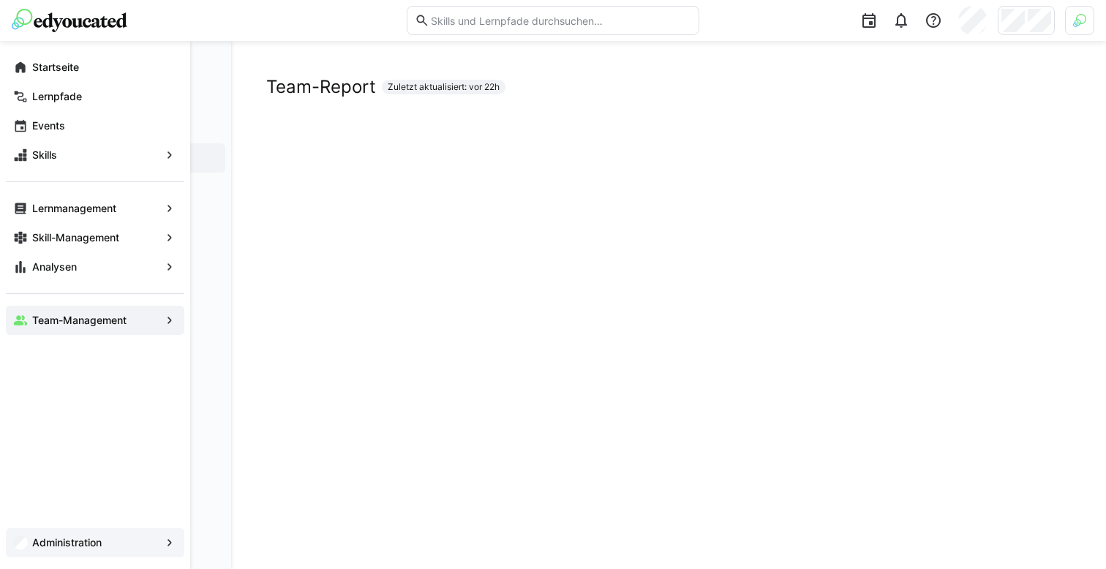
click at [0, 0] on app-navigation-label "Administration" at bounding box center [0, 0] width 0 height 0
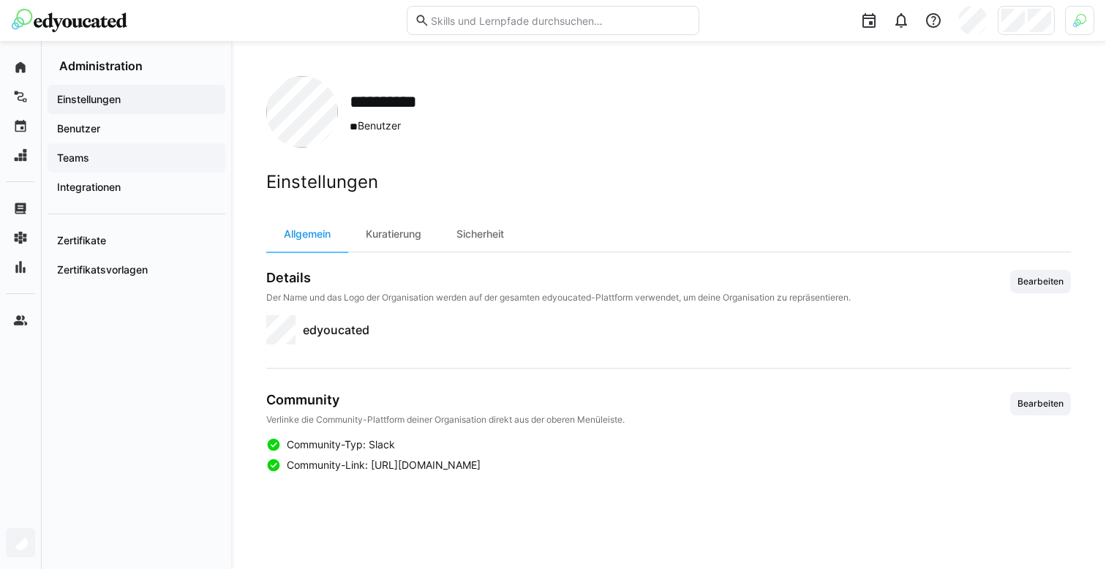
click at [136, 151] on span "Teams" at bounding box center [136, 158] width 163 height 15
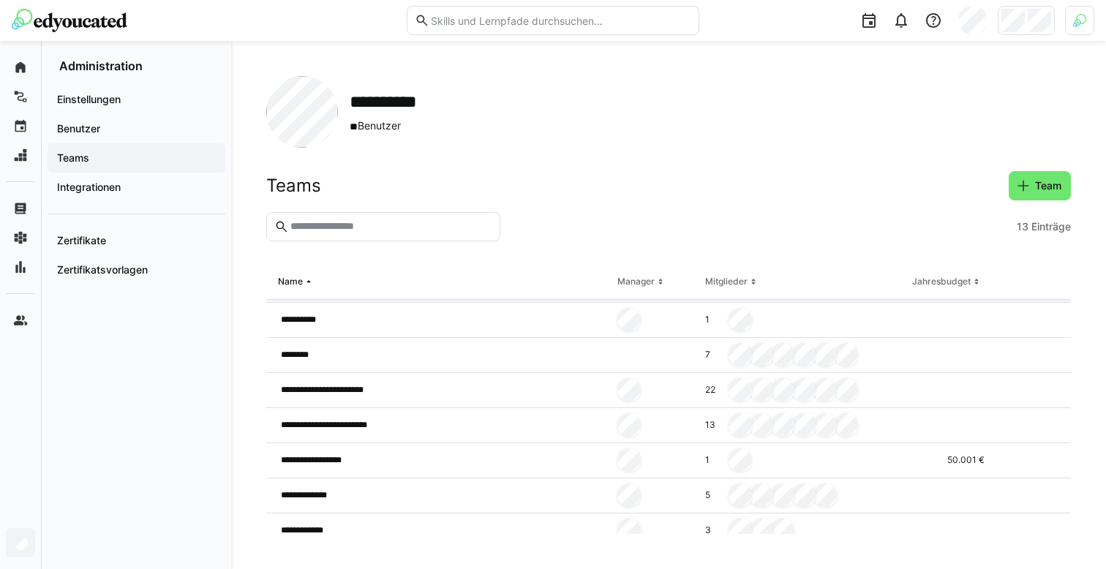
scroll to position [223, 0]
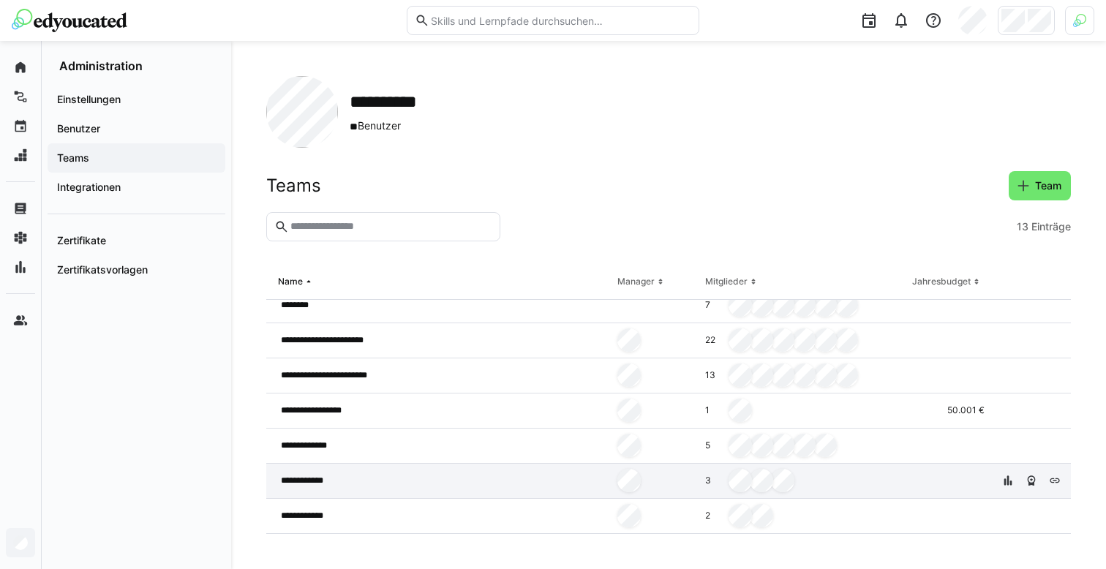
click at [485, 487] on div "**********" at bounding box center [438, 481] width 345 height 35
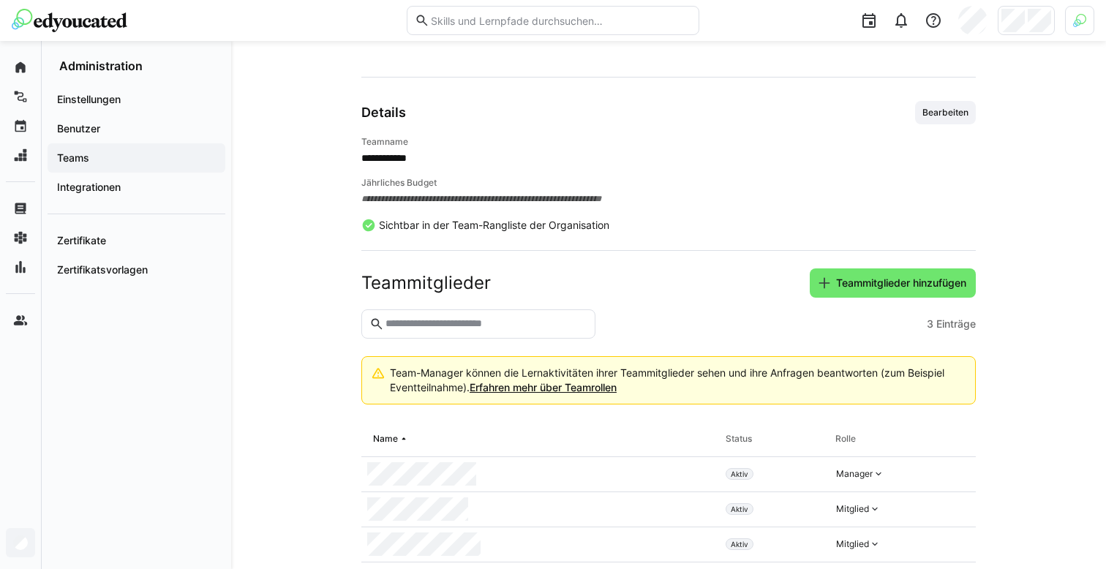
scroll to position [126, 0]
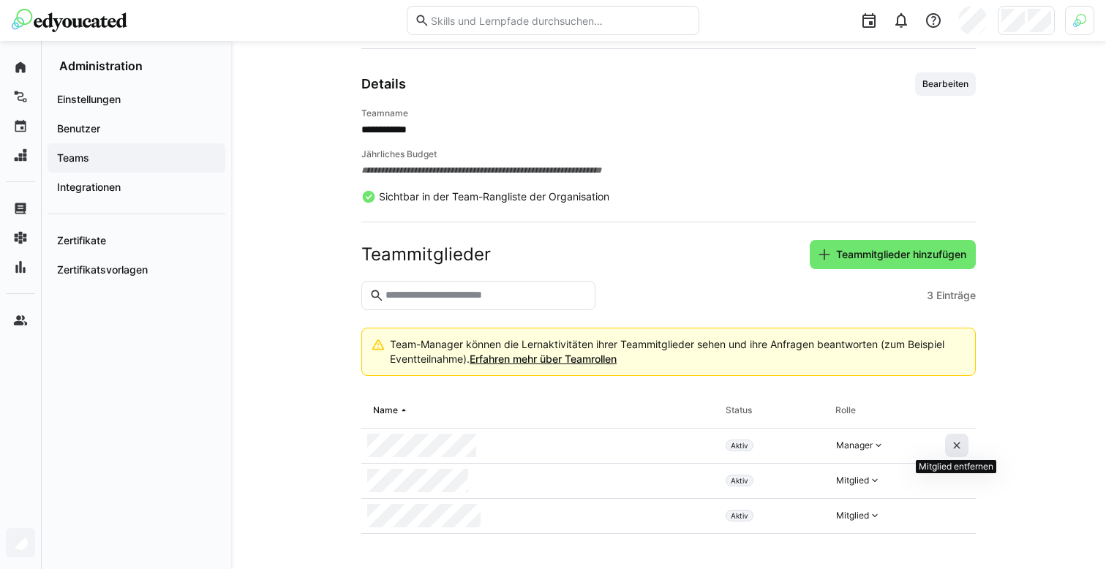
click at [953, 440] on eds-icon at bounding box center [957, 445] width 12 height 12
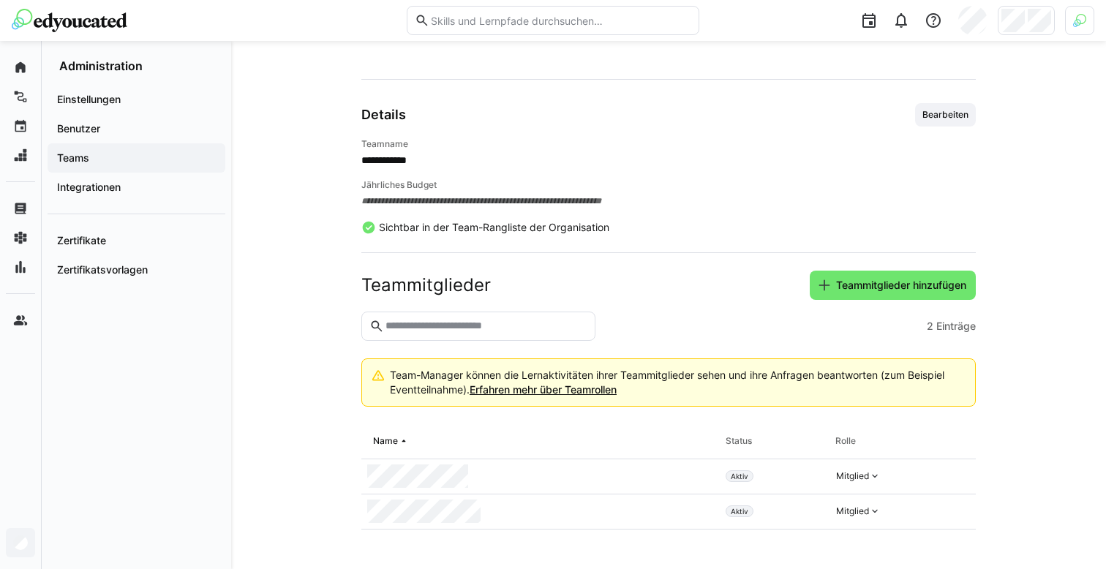
click at [93, 159] on span "Teams" at bounding box center [136, 158] width 163 height 15
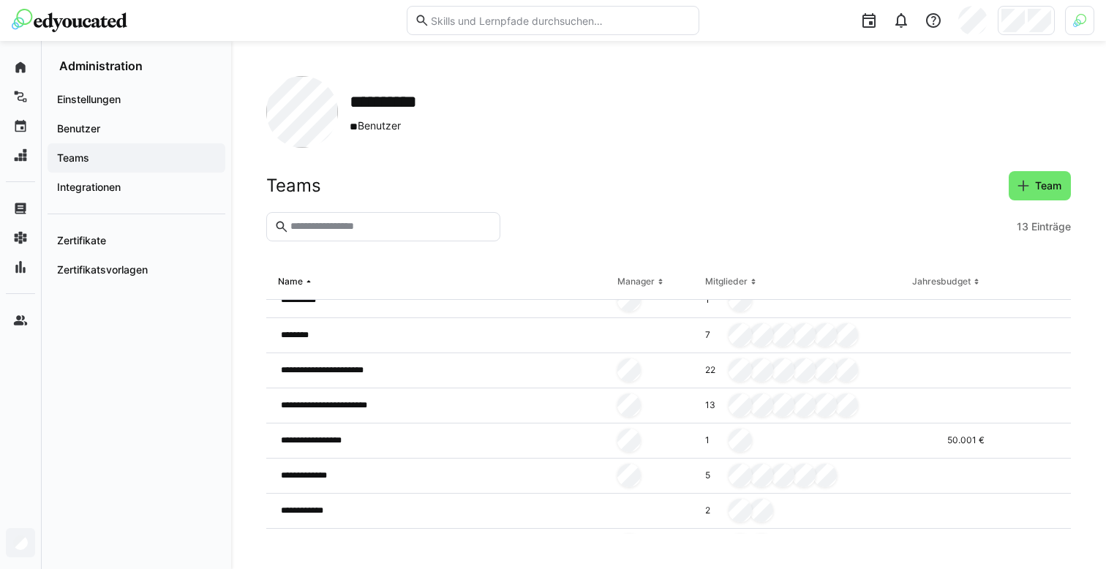
scroll to position [223, 0]
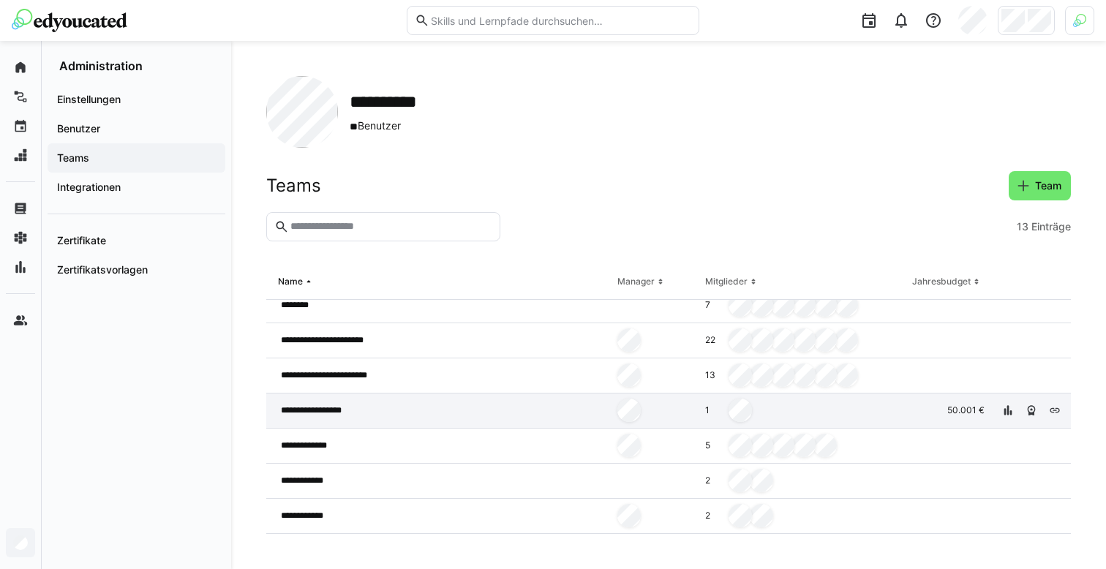
click at [404, 404] on div "**********" at bounding box center [438, 410] width 345 height 35
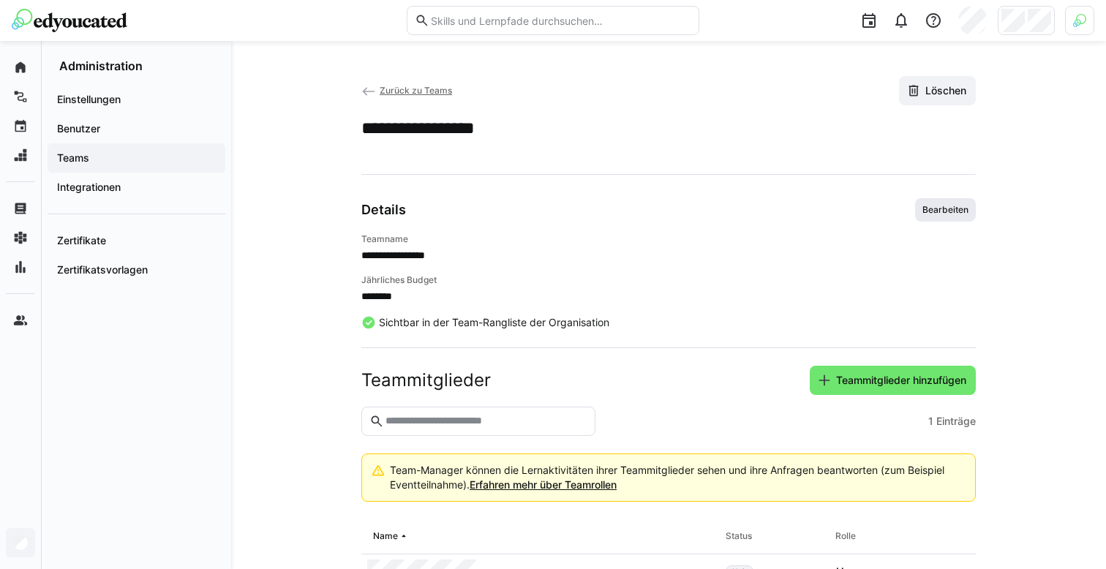
click at [933, 204] on span "Bearbeiten" at bounding box center [945, 210] width 49 height 12
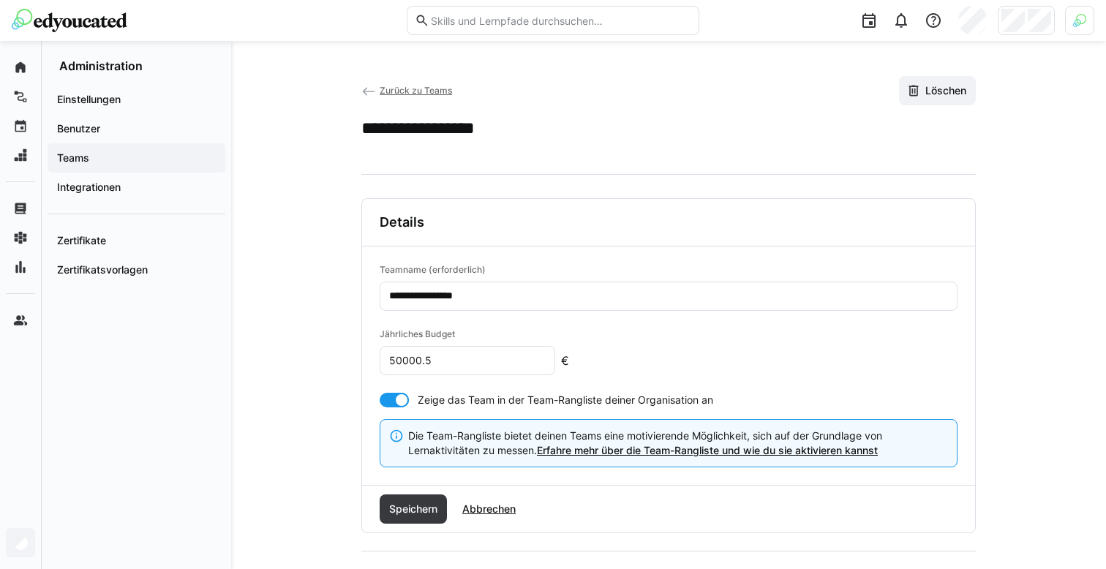
click at [494, 296] on input "**********" at bounding box center [669, 296] width 562 height 13
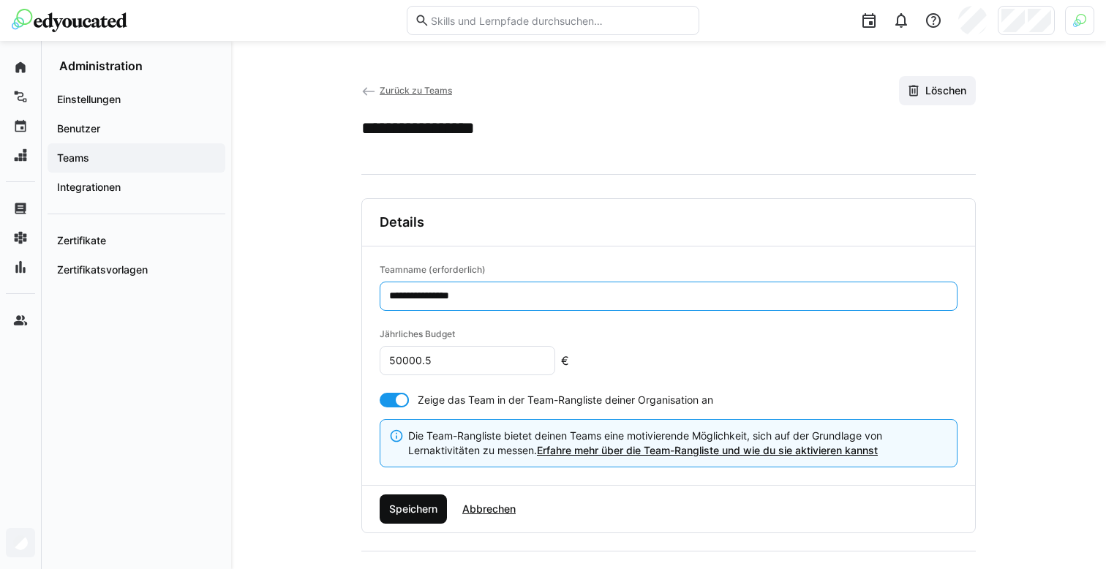
type input "**********"
click at [418, 500] on span "Speichern" at bounding box center [412, 508] width 67 height 29
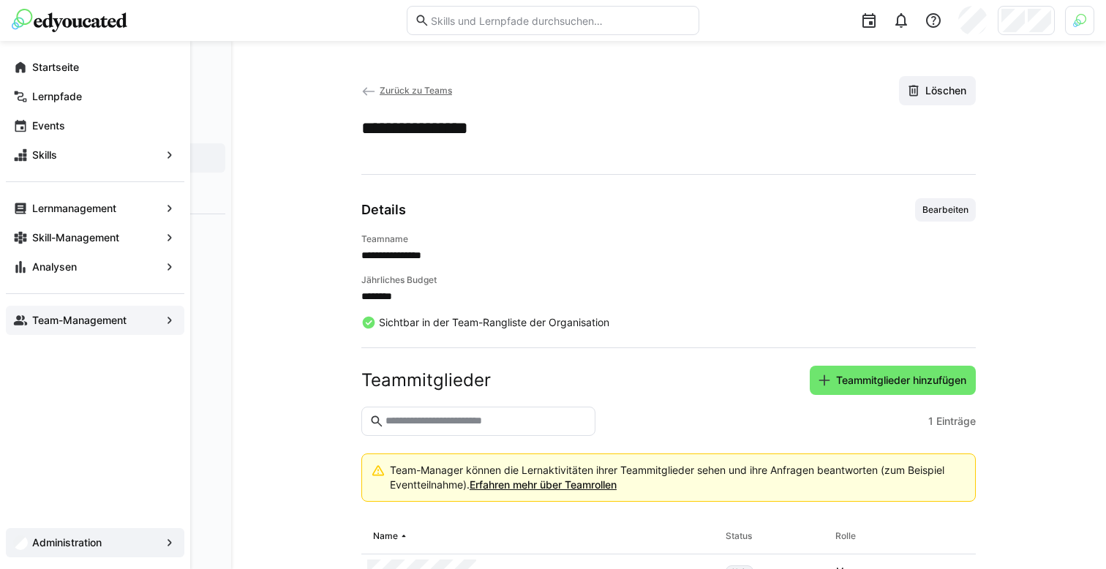
click at [0, 0] on app-navigation-label "Team-Management" at bounding box center [0, 0] width 0 height 0
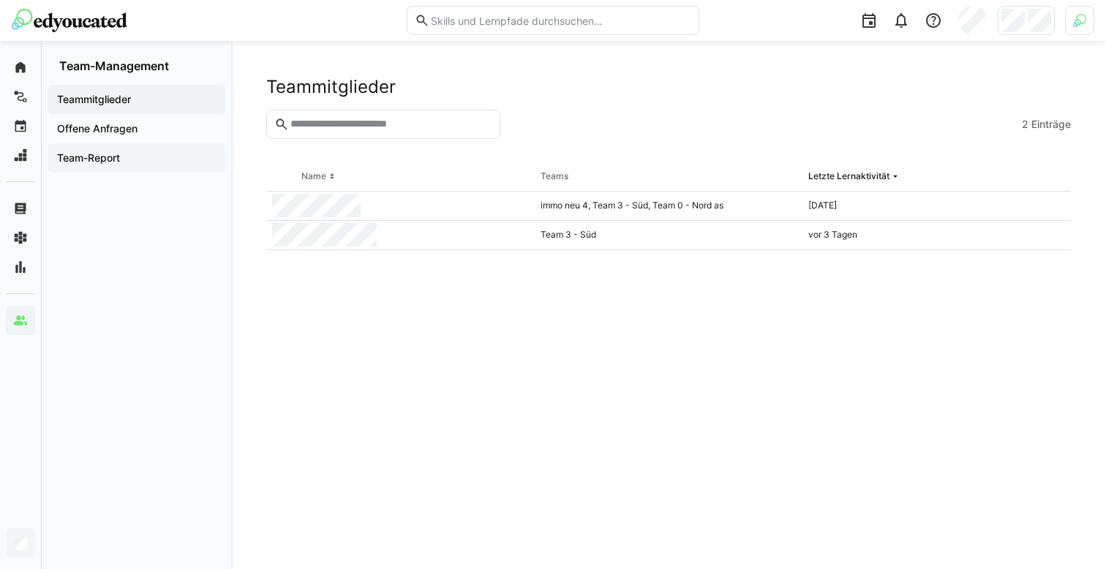
click at [110, 167] on div "Team-Report" at bounding box center [137, 157] width 178 height 29
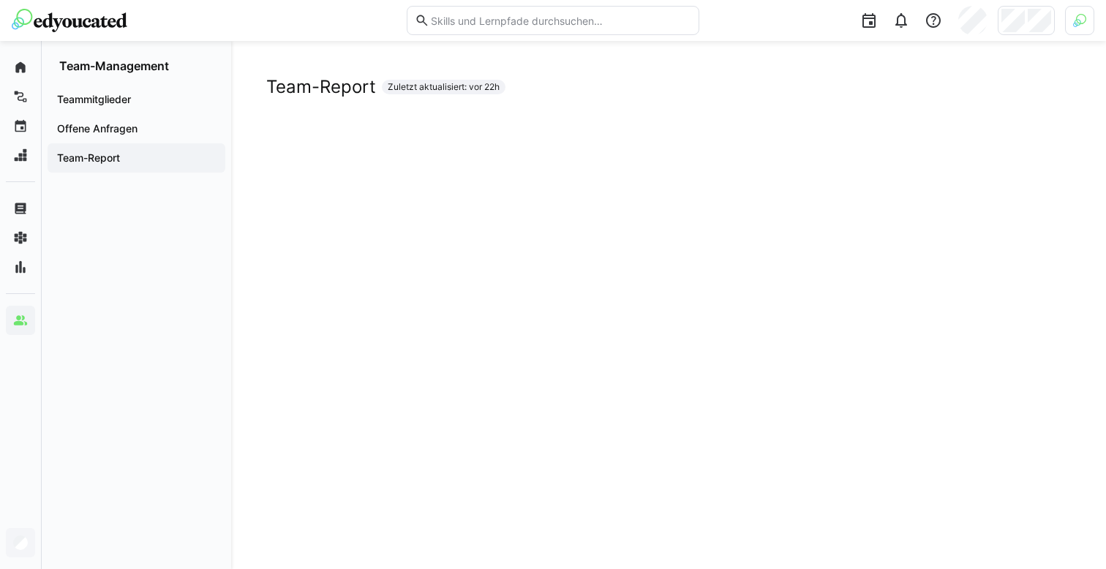
click at [548, 91] on div "Team-Report Zuletzt aktualisiert: vor 22h" at bounding box center [668, 87] width 804 height 22
click at [144, 95] on span "Teammitglieder" at bounding box center [136, 99] width 163 height 15
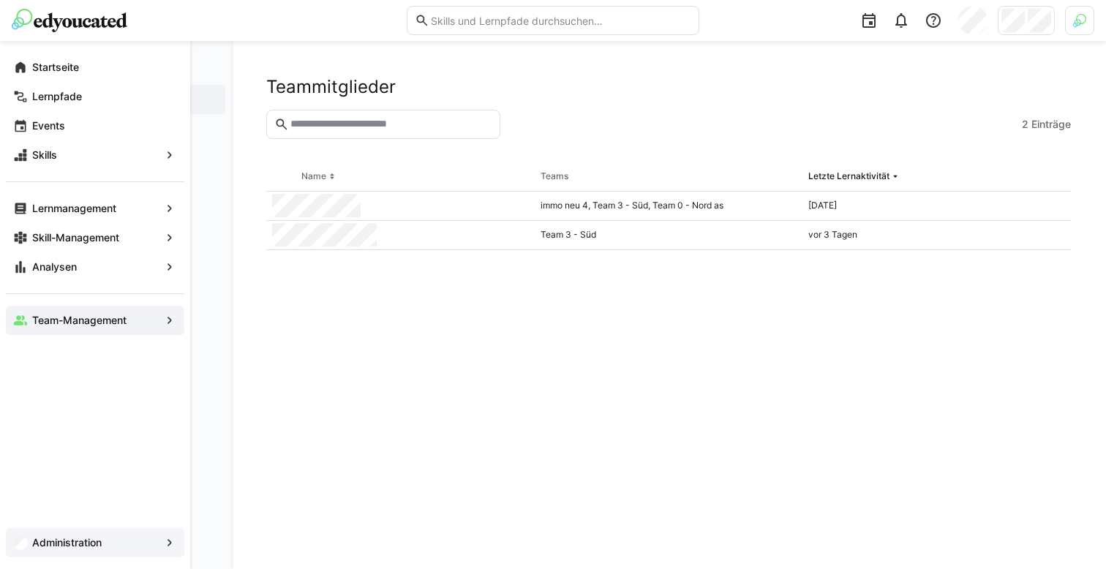
click at [0, 0] on app-navigation-label "Team-Management" at bounding box center [0, 0] width 0 height 0
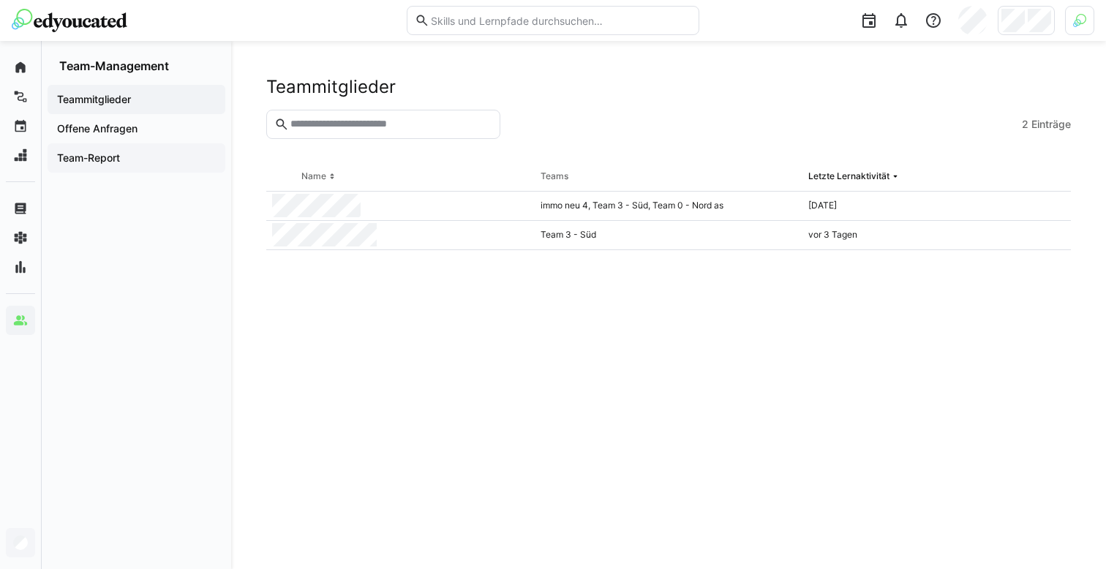
click at [140, 159] on span "Team-Report" at bounding box center [136, 158] width 163 height 15
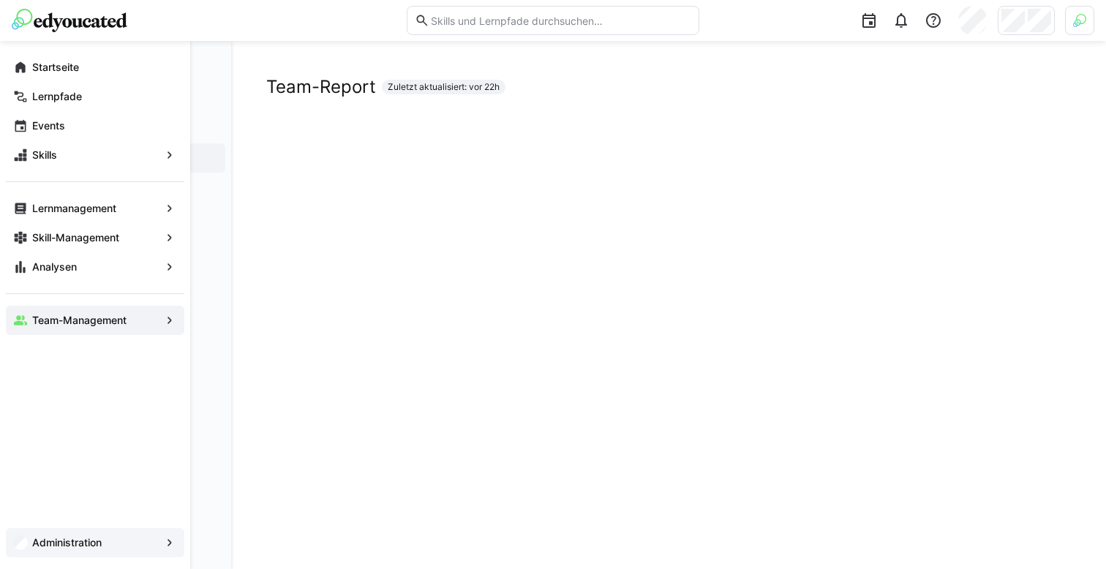
click at [32, 544] on span "Administration" at bounding box center [95, 542] width 130 height 15
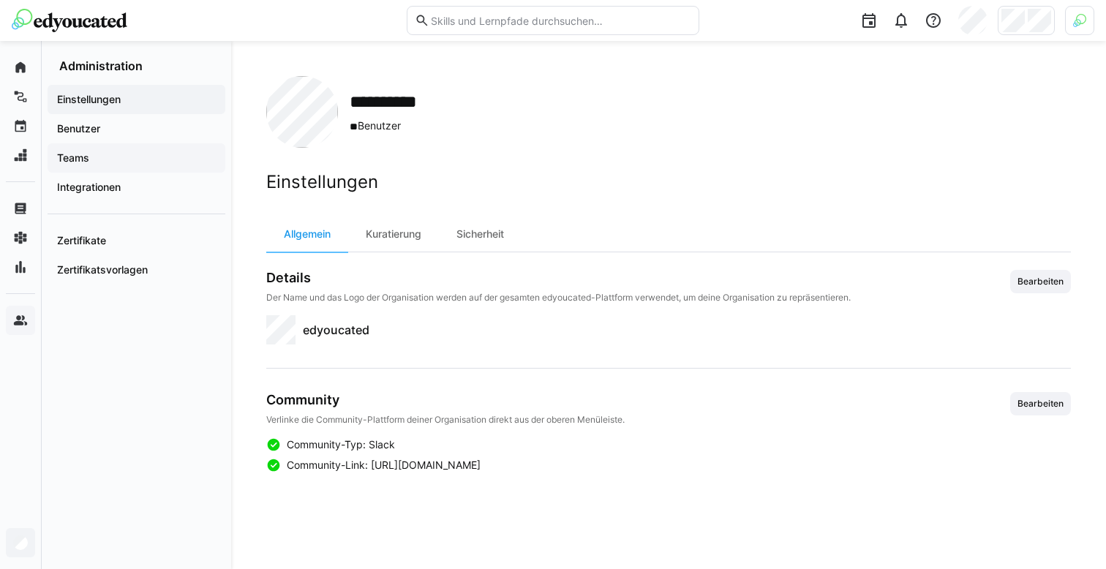
click at [0, 0] on app-navigation-label "Teams" at bounding box center [0, 0] width 0 height 0
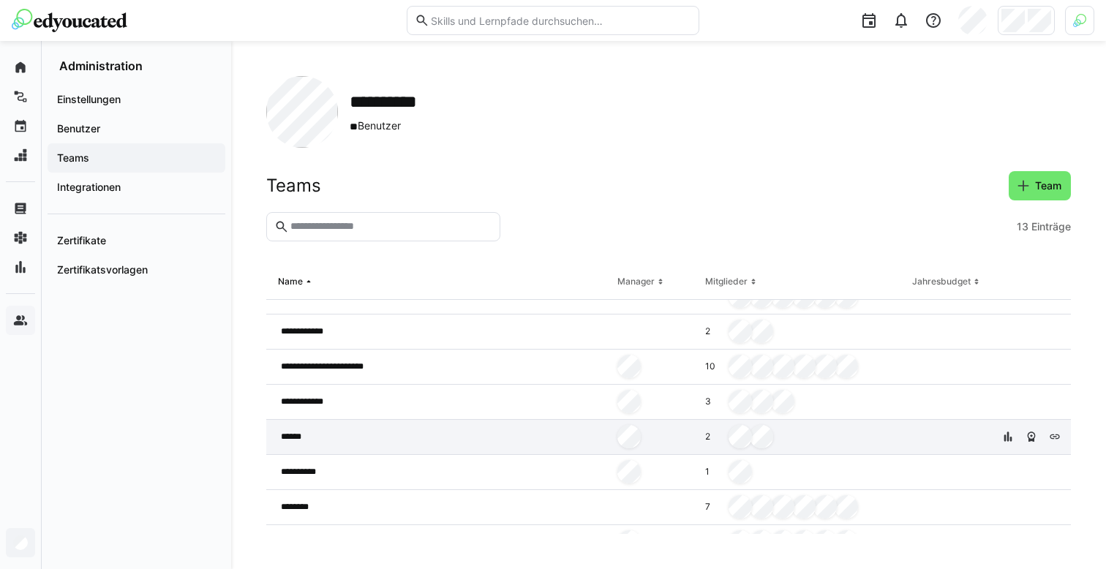
scroll to position [24, 0]
click at [559, 473] on div "**********" at bounding box center [438, 468] width 345 height 35
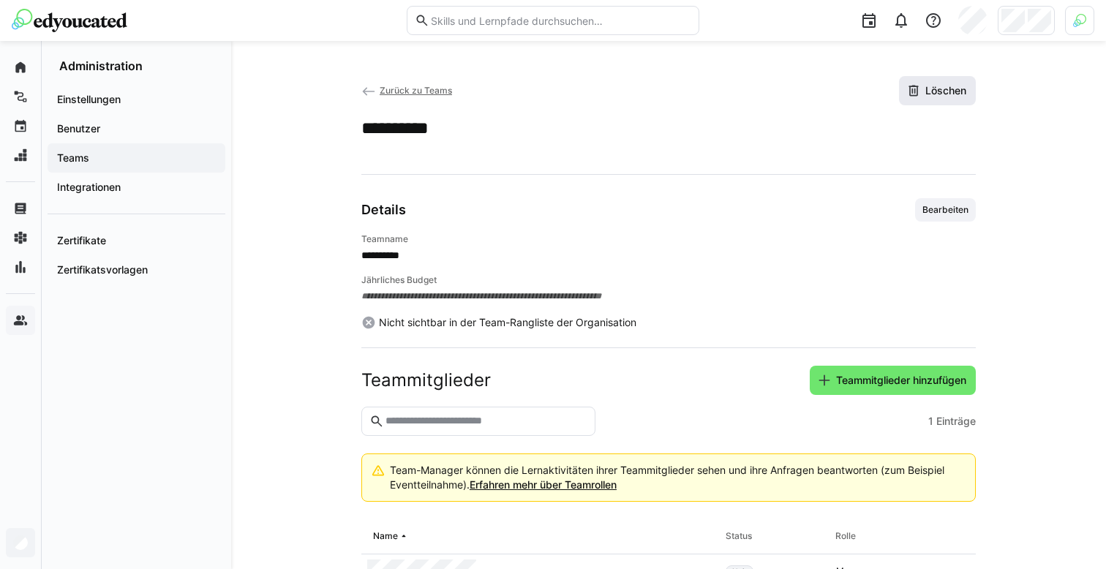
click at [948, 97] on span "Löschen" at bounding box center [945, 90] width 45 height 15
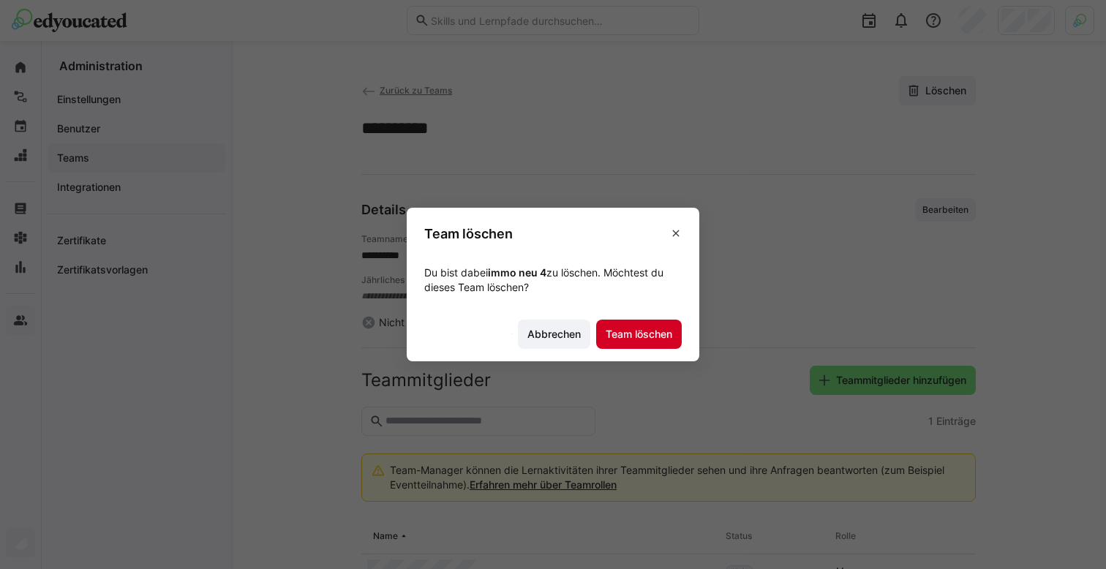
click at [638, 330] on span "Team löschen" at bounding box center [638, 334] width 71 height 15
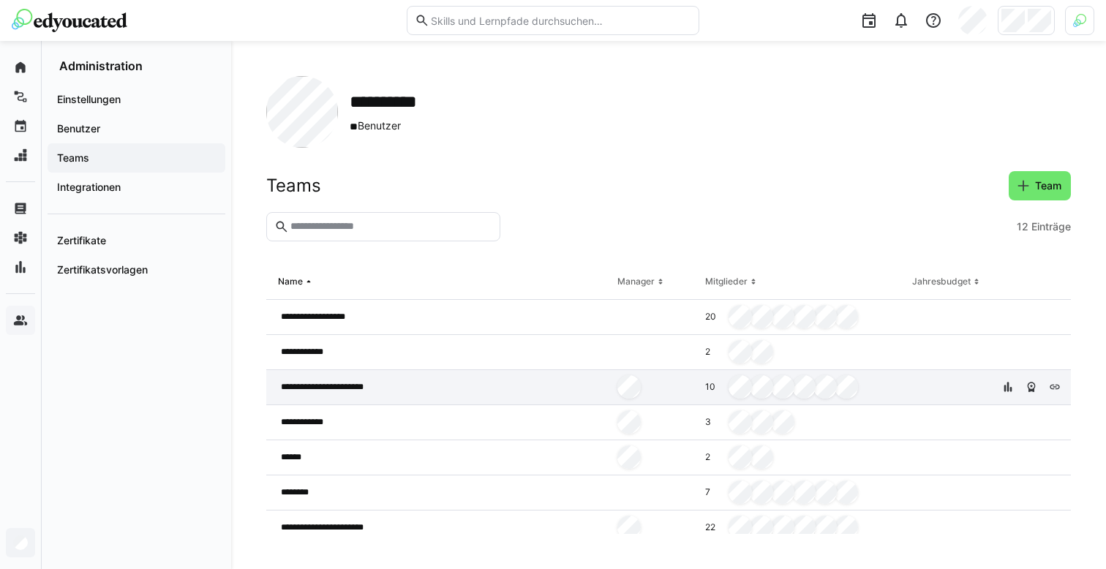
scroll to position [188, 0]
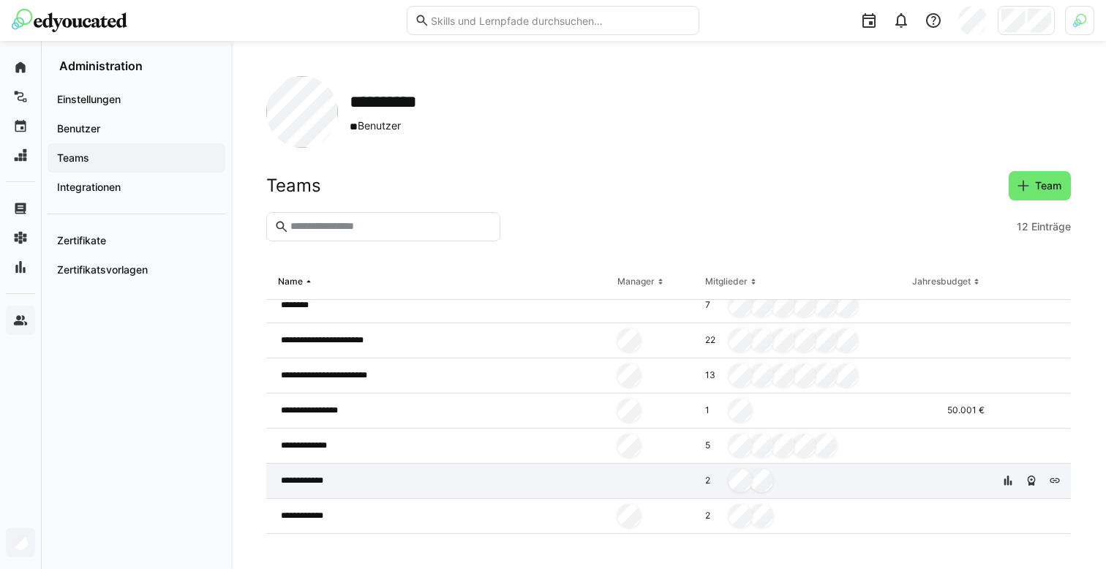
click at [341, 476] on div "**********" at bounding box center [438, 481] width 345 height 35
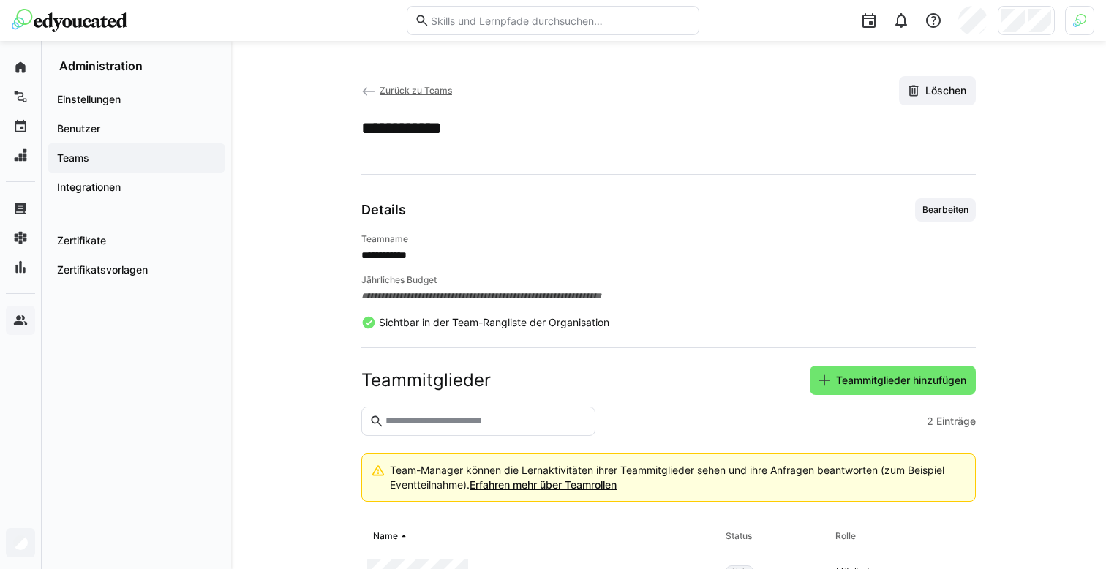
scroll to position [95, 0]
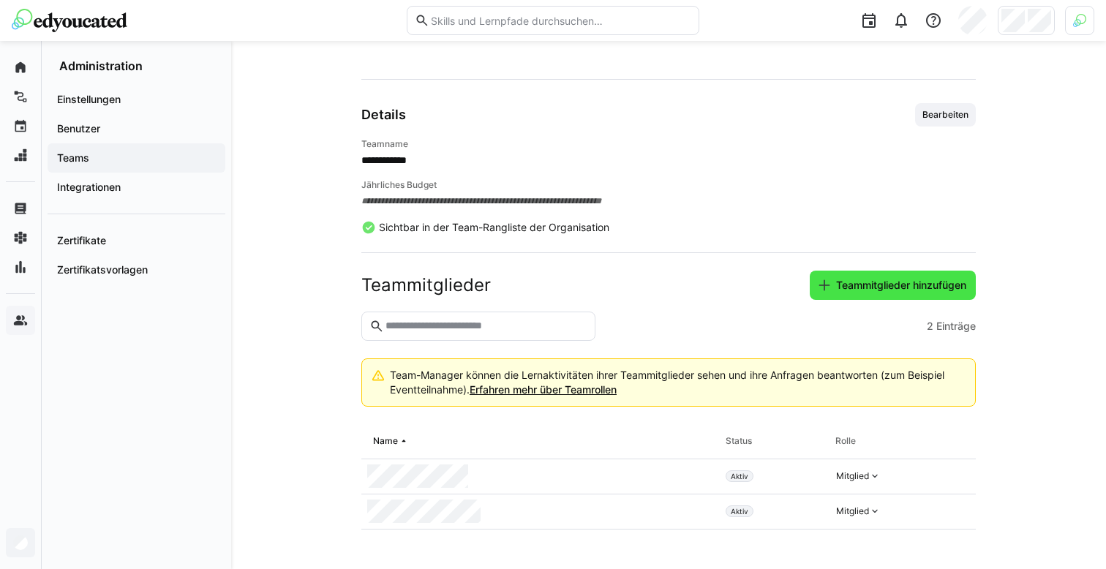
click at [871, 286] on span "Teammitglieder hinzufügen" at bounding box center [901, 285] width 135 height 15
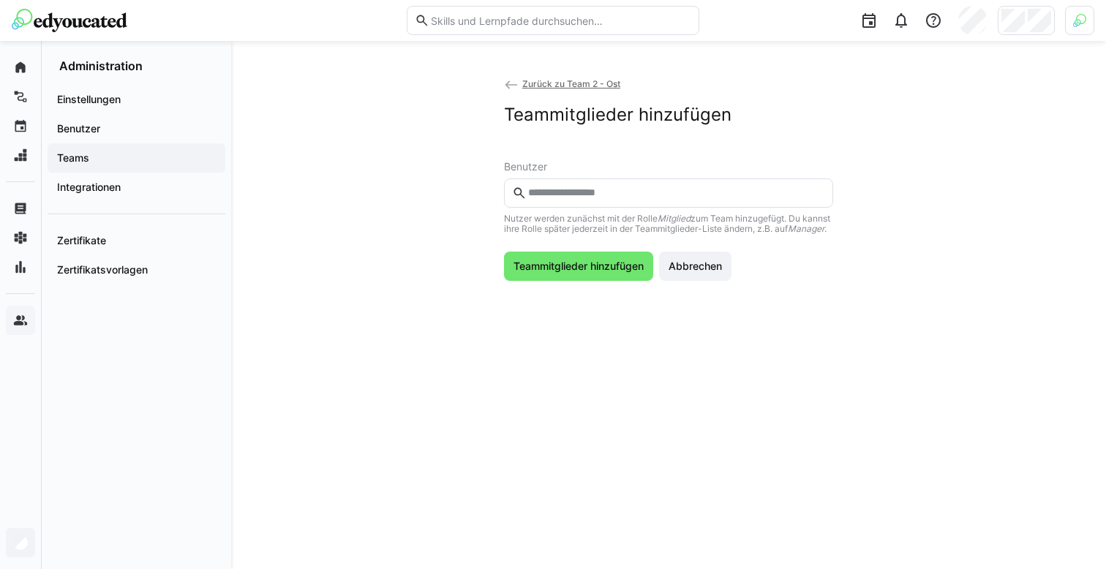
click at [586, 194] on input "text" at bounding box center [675, 192] width 298 height 13
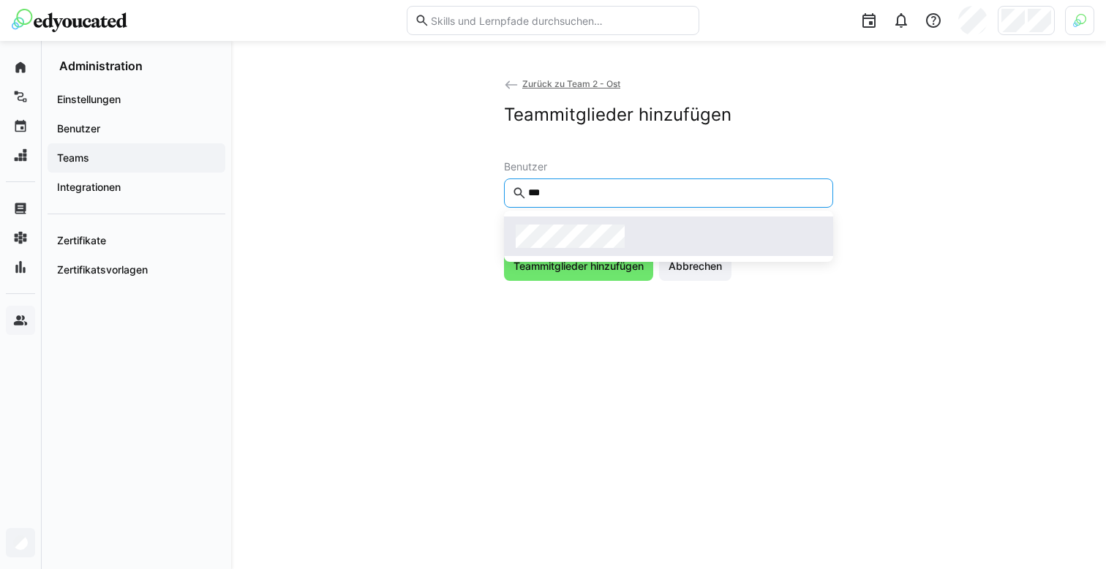
type input "***"
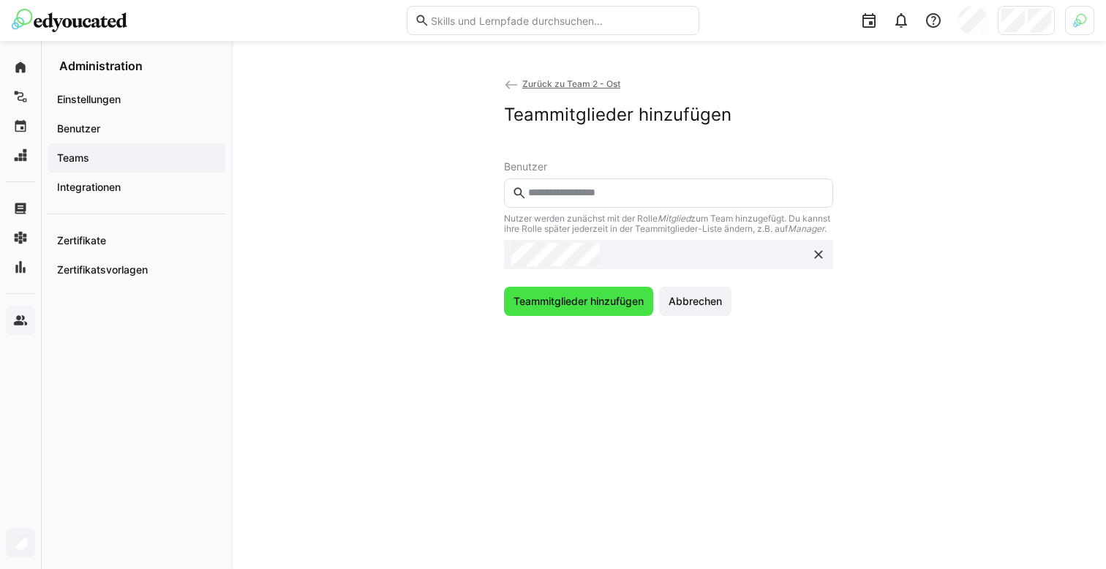
click at [552, 309] on span "Teammitglieder hinzufügen" at bounding box center [578, 301] width 135 height 15
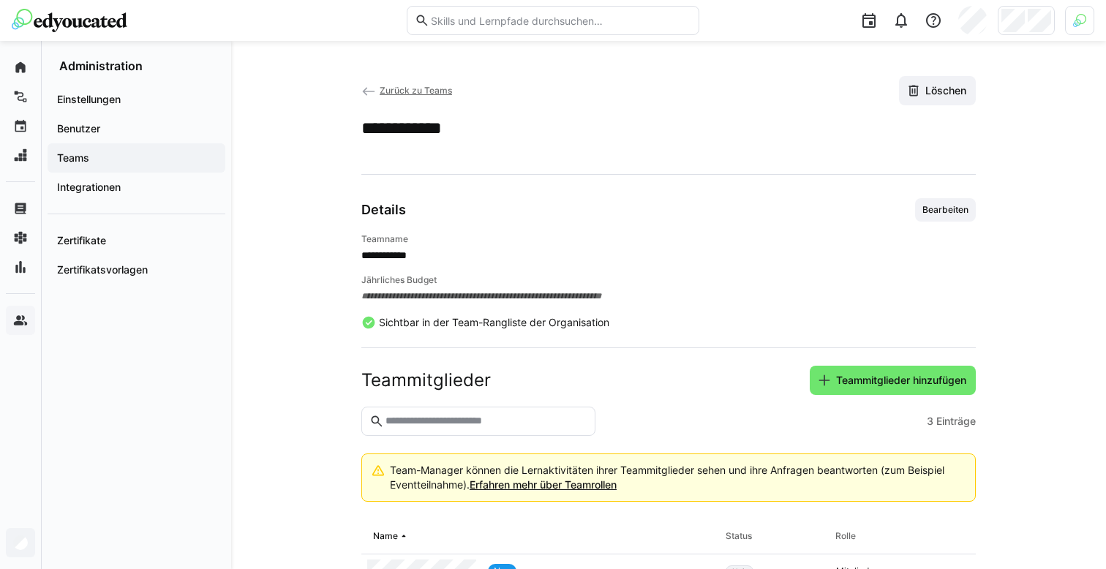
scroll to position [126, 0]
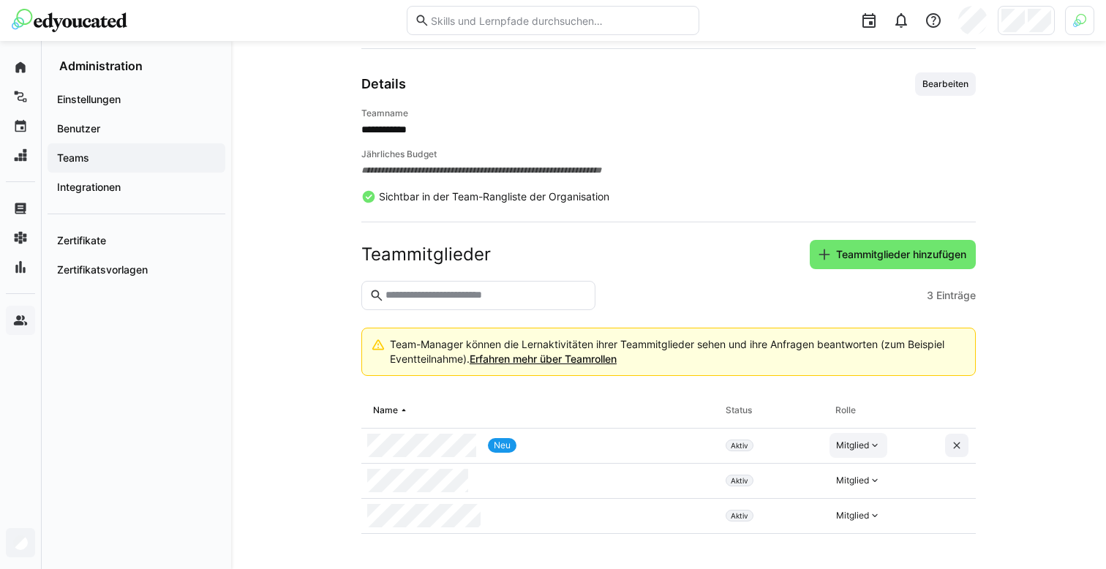
click at [873, 447] on eds-icon at bounding box center [875, 445] width 12 height 12
click at [855, 478] on div "Manager" at bounding box center [859, 478] width 42 height 15
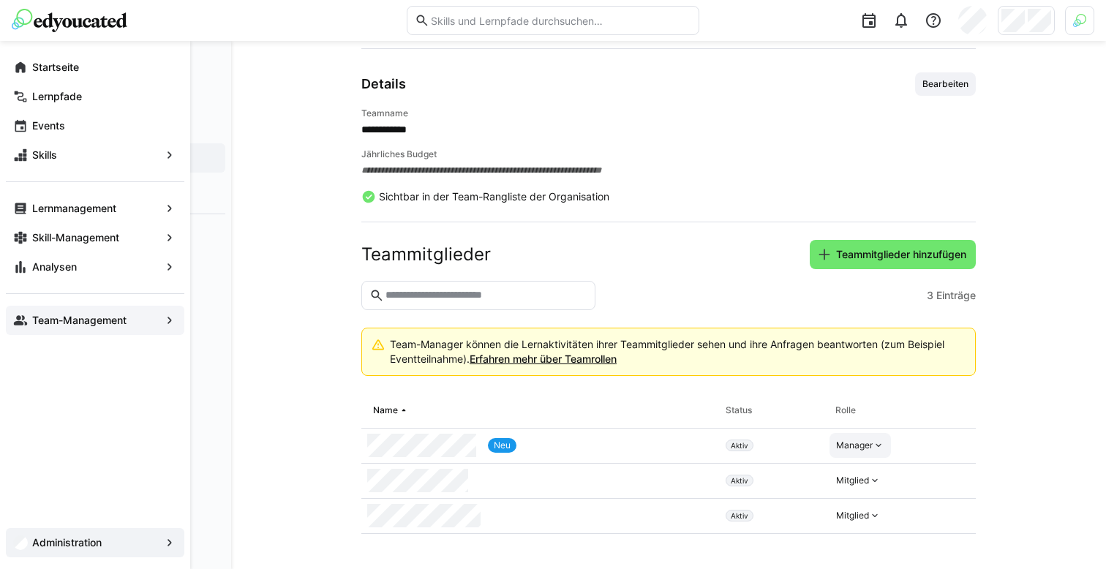
click at [28, 320] on div "Team-Management" at bounding box center [95, 320] width 178 height 29
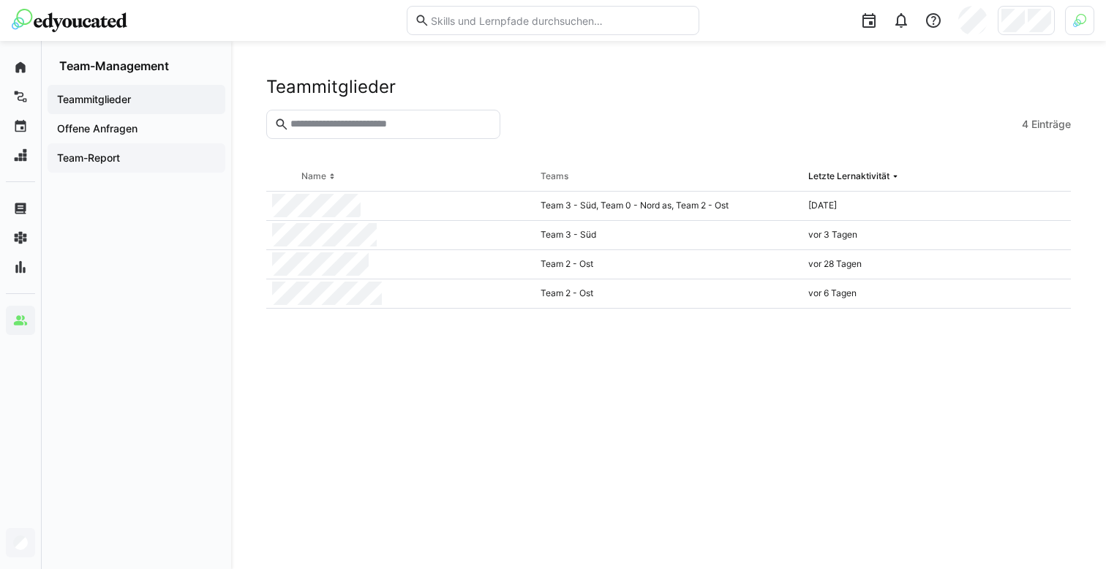
click at [128, 161] on span "Team-Report" at bounding box center [136, 158] width 163 height 15
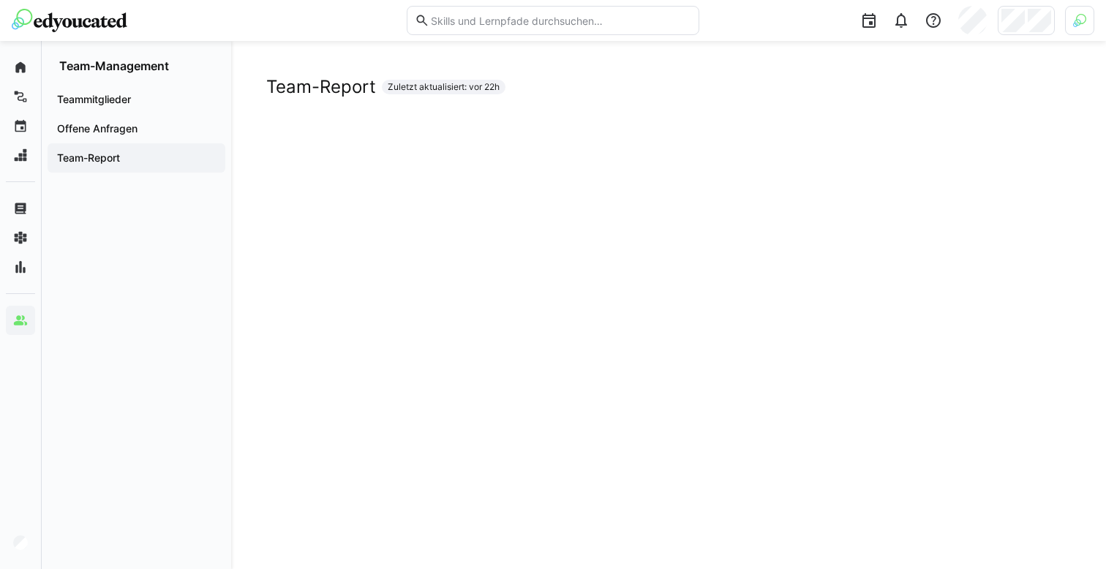
click at [191, 89] on div "Teammitglieder" at bounding box center [137, 99] width 178 height 29
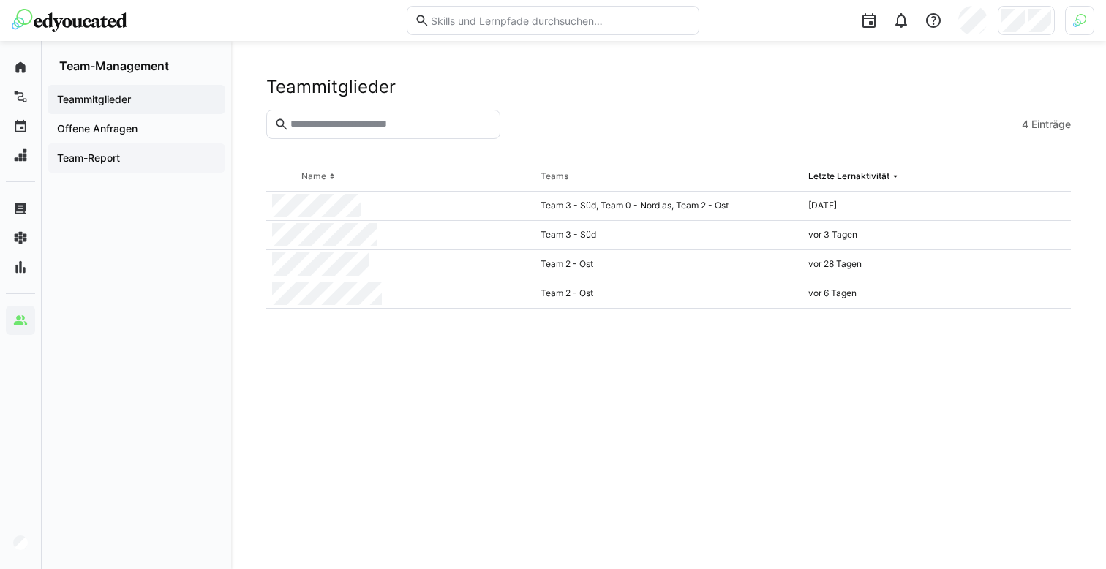
click at [105, 169] on div "Team-Report" at bounding box center [137, 157] width 178 height 29
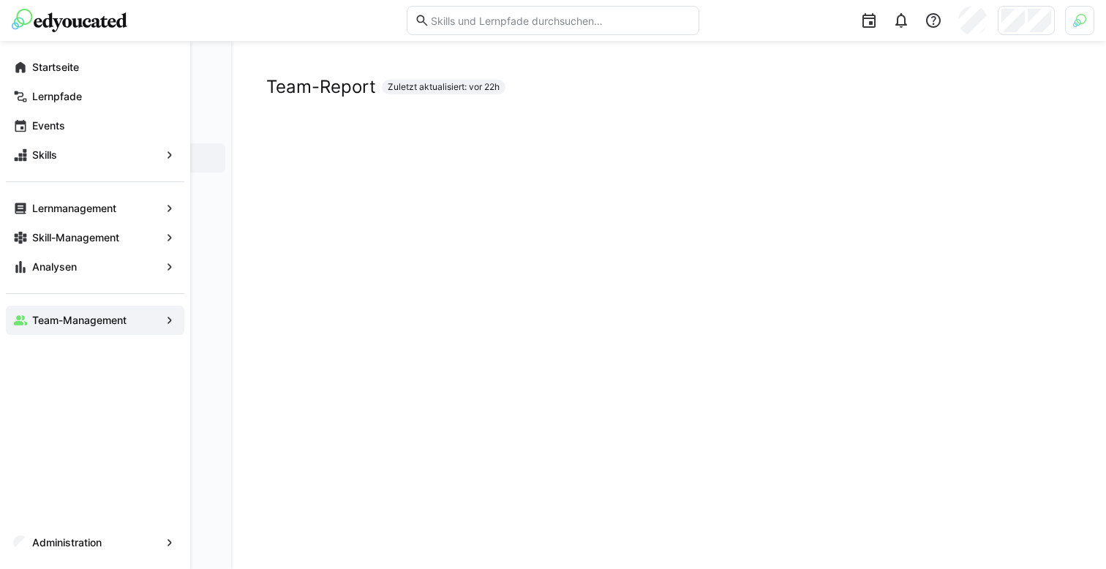
click at [29, 322] on div "Team-Management" at bounding box center [95, 320] width 178 height 29
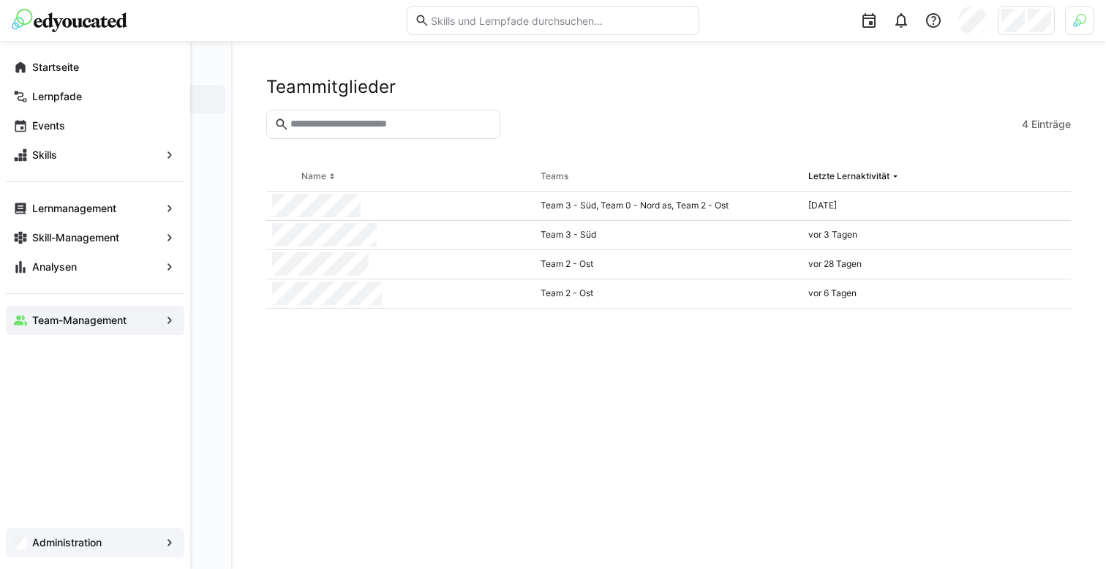
click at [32, 539] on span "Administration" at bounding box center [95, 542] width 130 height 15
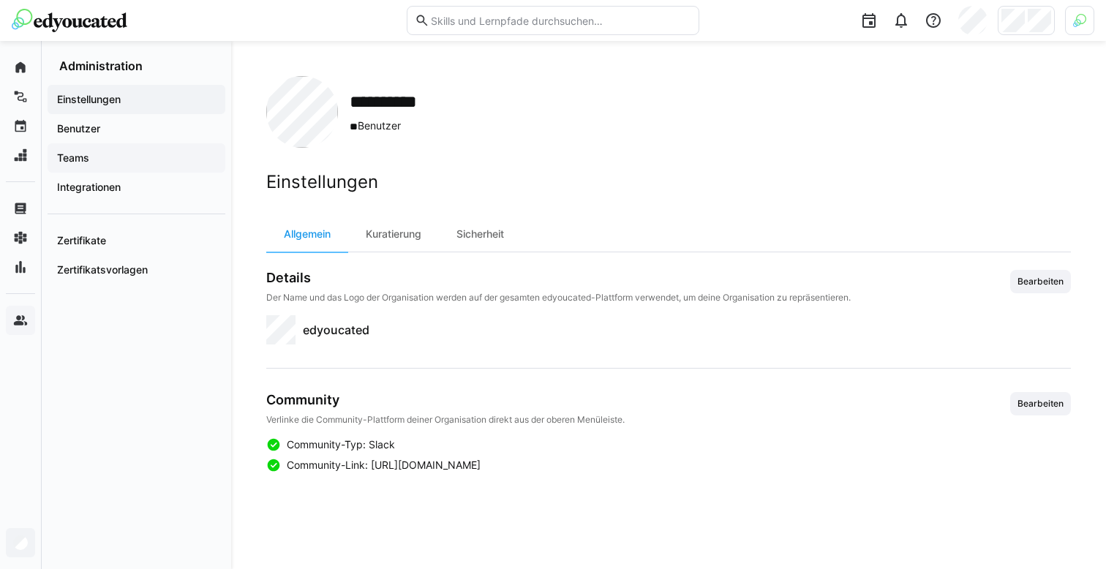
click at [171, 161] on span "Teams" at bounding box center [136, 158] width 163 height 15
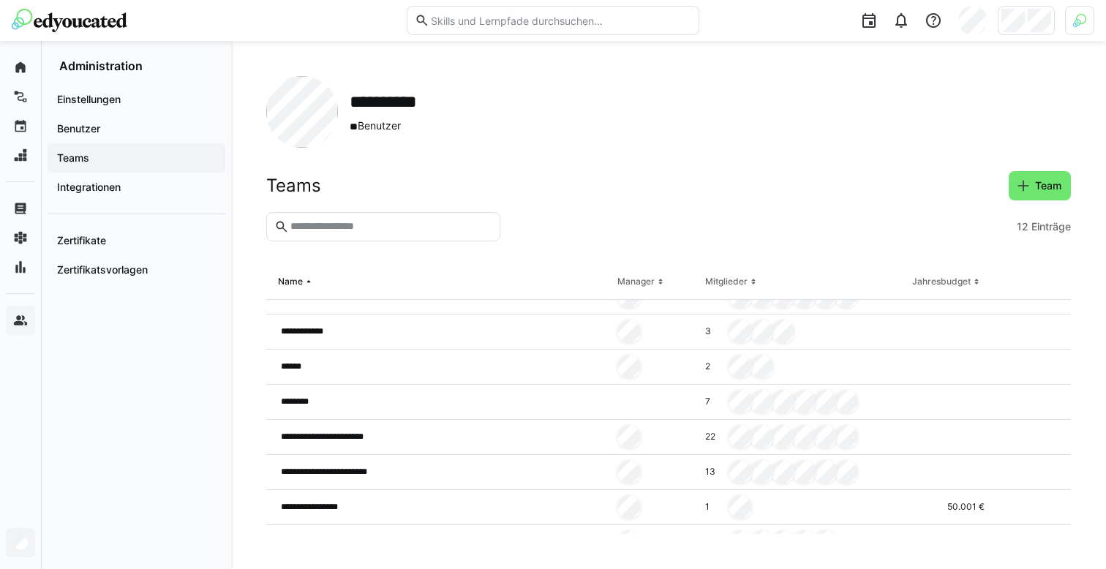
scroll to position [188, 0]
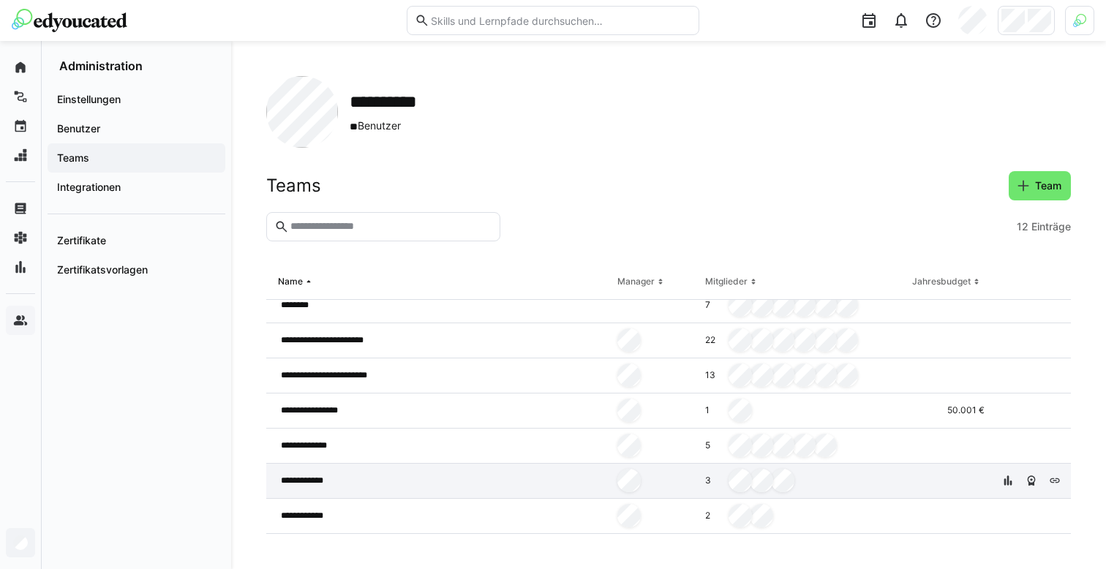
click at [515, 481] on div "**********" at bounding box center [438, 481] width 345 height 35
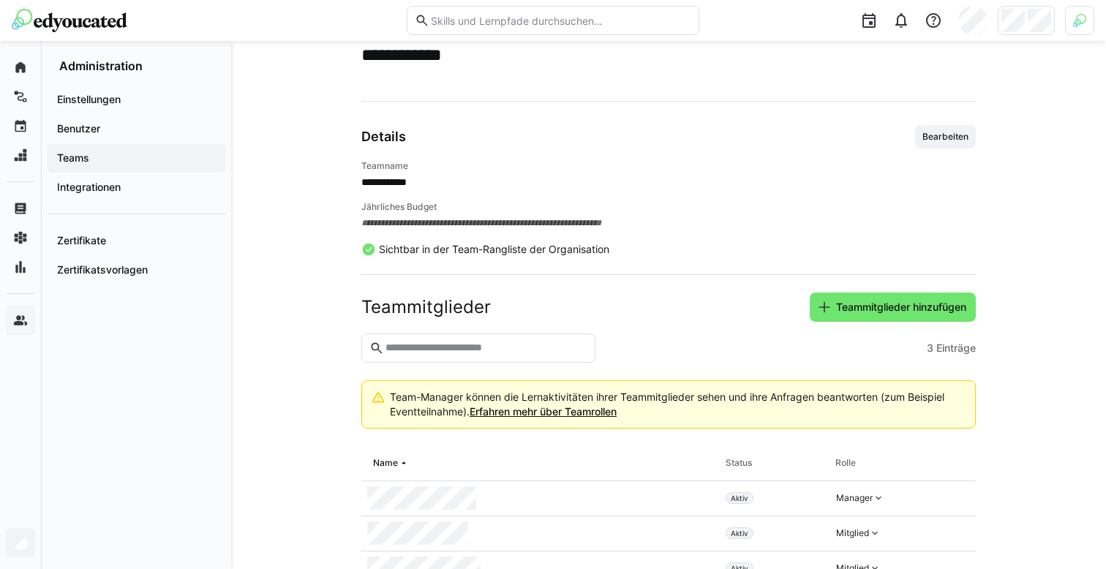
scroll to position [126, 0]
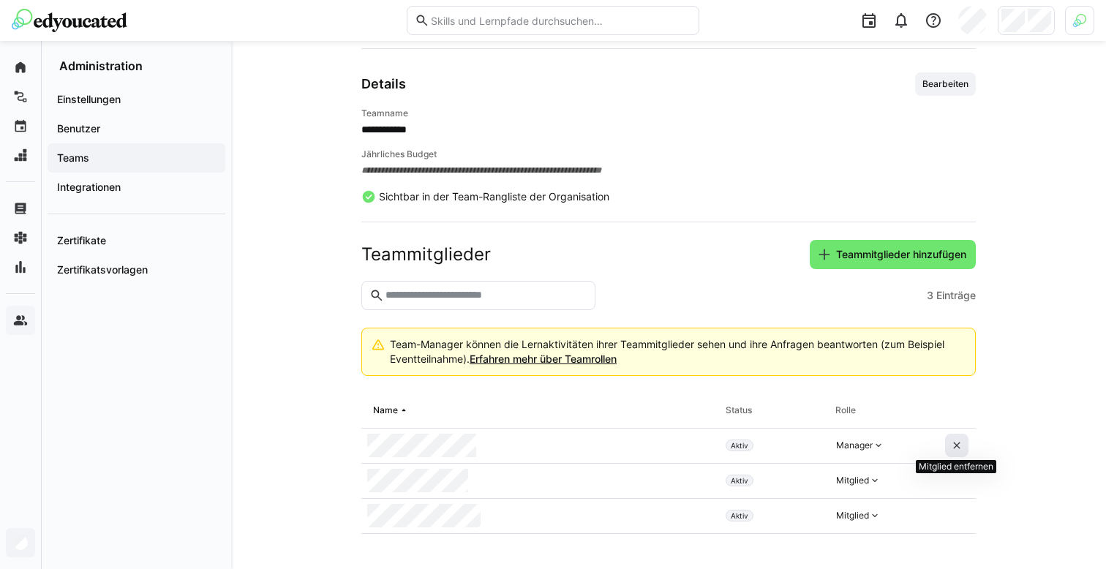
click at [959, 437] on span at bounding box center [956, 445] width 23 height 23
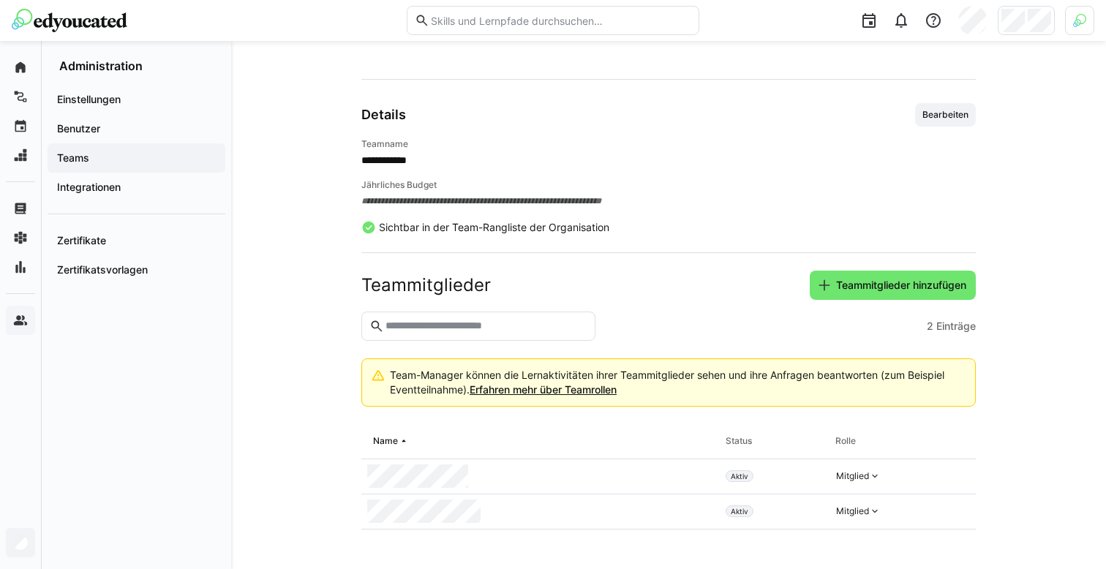
click at [124, 150] on div "Teams" at bounding box center [137, 157] width 178 height 29
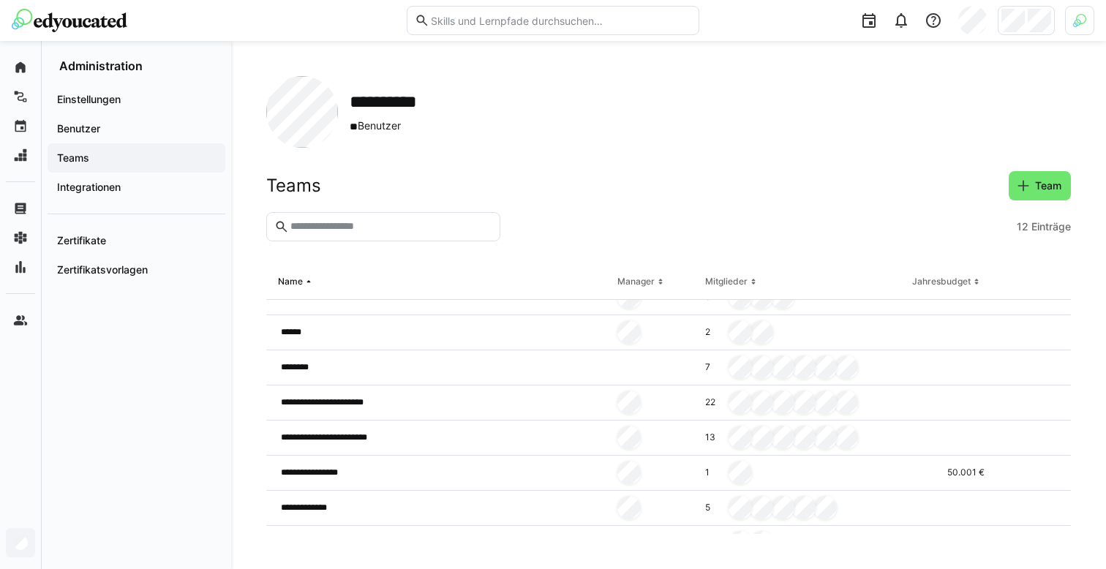
scroll to position [188, 0]
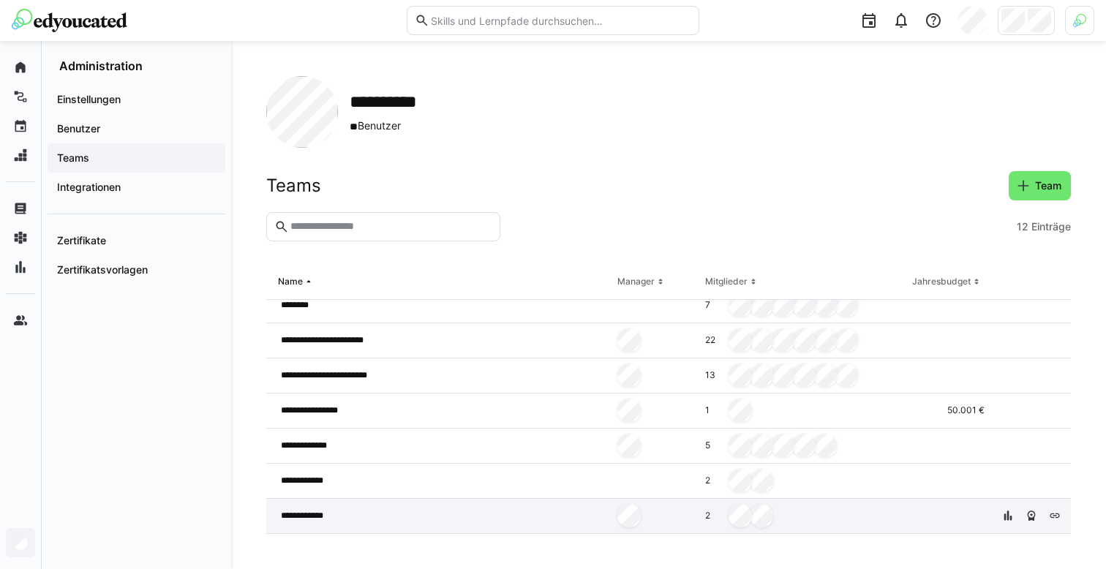
click at [436, 513] on div "**********" at bounding box center [438, 516] width 345 height 35
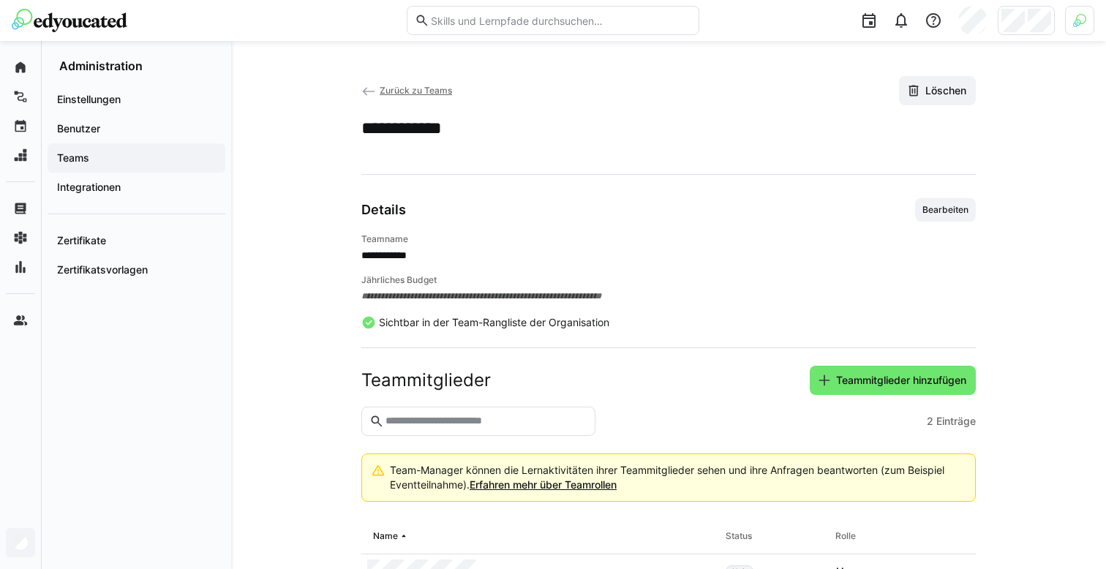
scroll to position [95, 0]
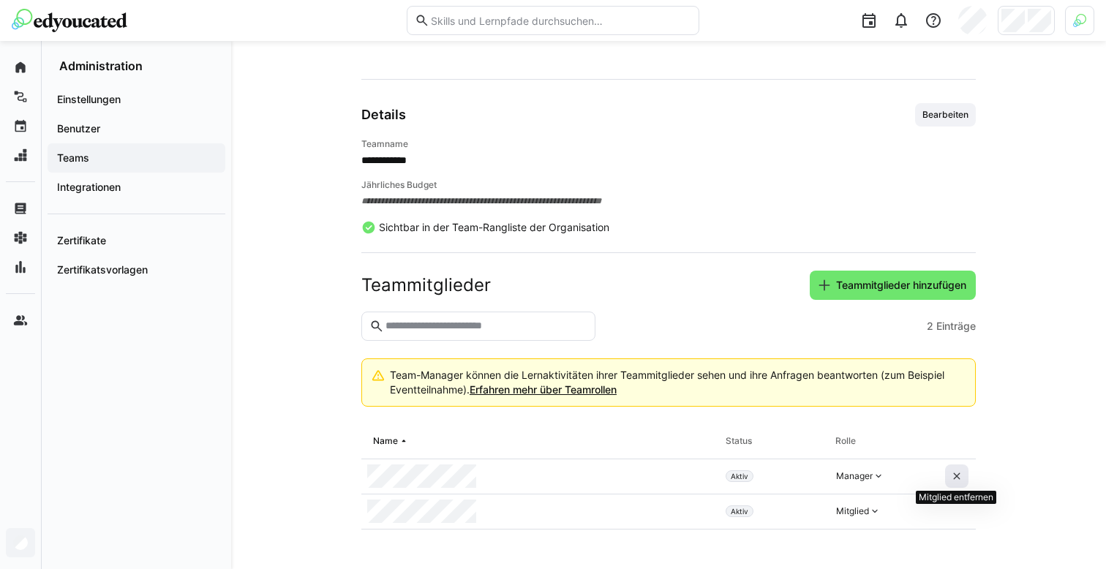
click at [956, 469] on span at bounding box center [956, 475] width 23 height 23
click at [114, 154] on span "Teams" at bounding box center [136, 158] width 163 height 15
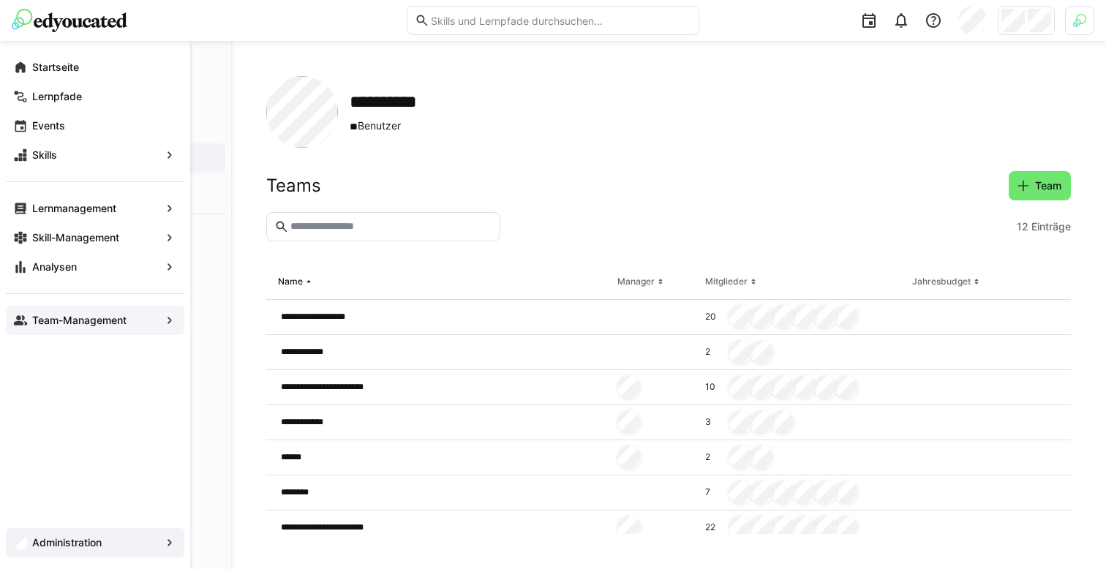
click at [28, 316] on div "Team-Management" at bounding box center [95, 320] width 178 height 29
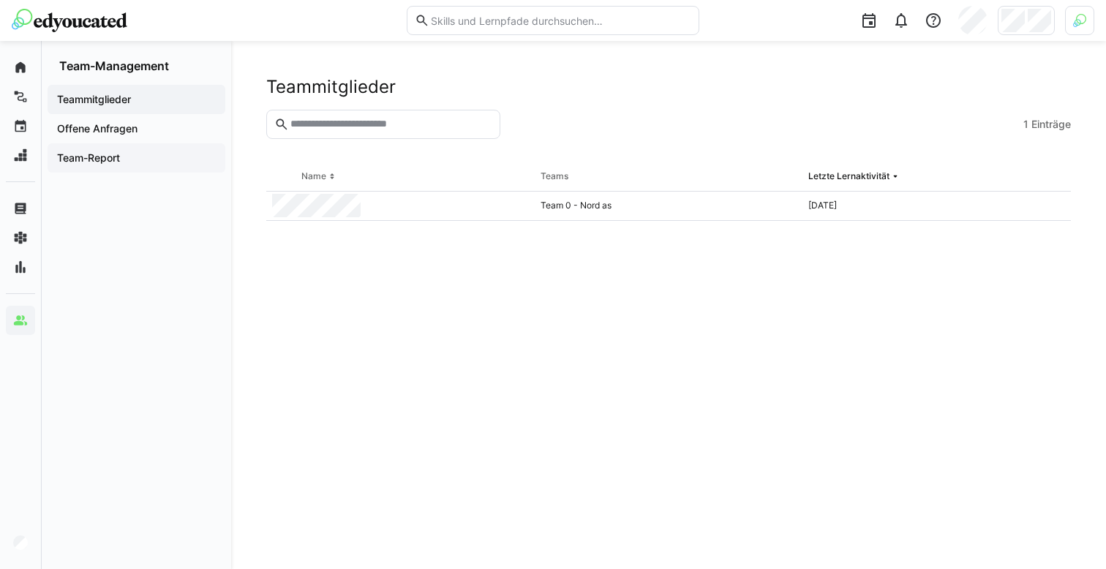
click at [140, 159] on span "Team-Report" at bounding box center [136, 158] width 163 height 15
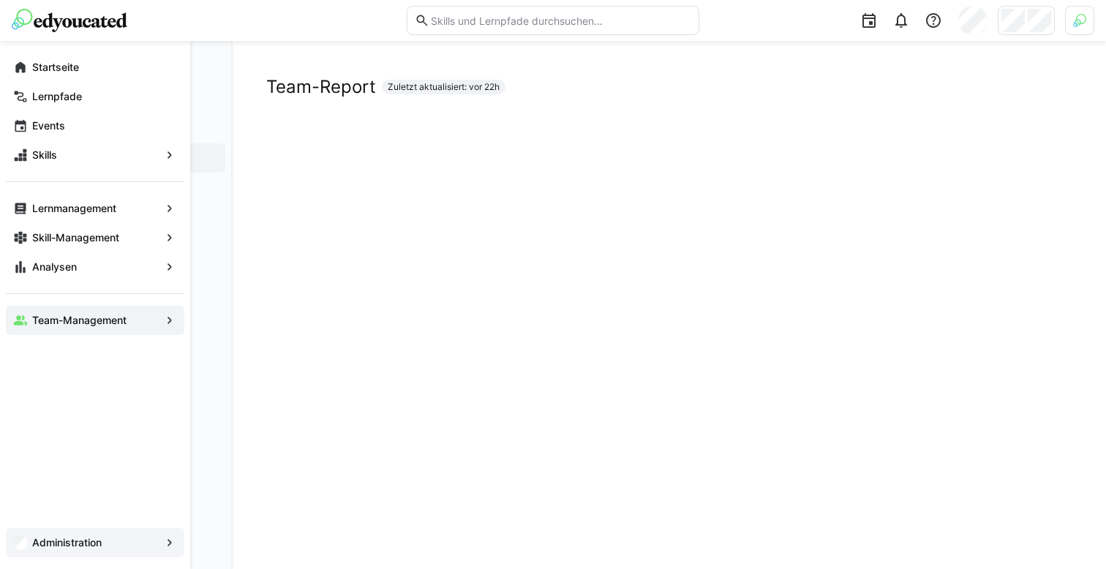
click at [0, 0] on app-navigation-label "Administration" at bounding box center [0, 0] width 0 height 0
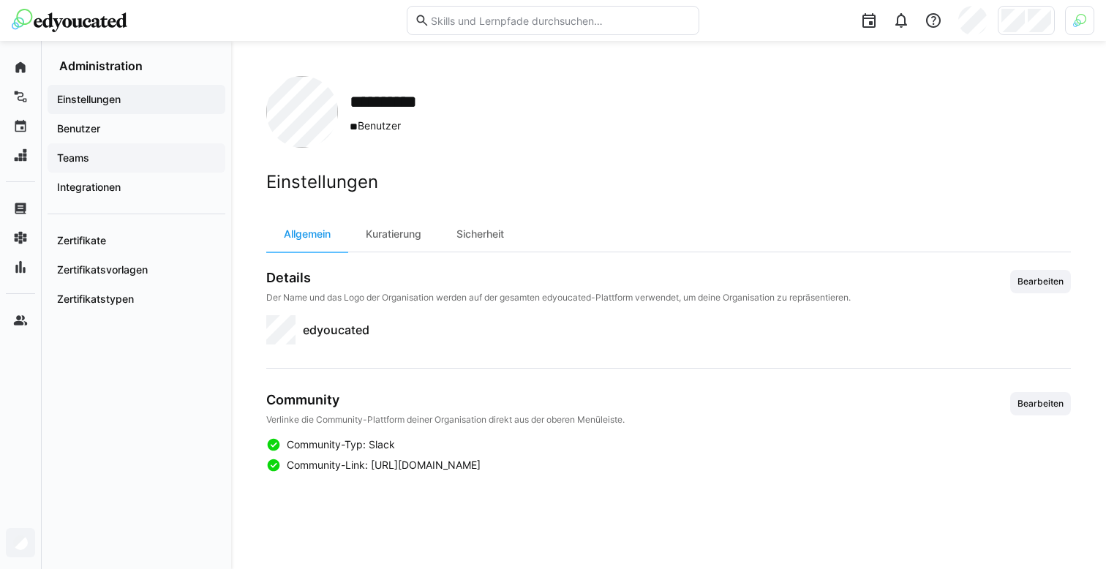
click at [110, 167] on div "Teams" at bounding box center [137, 157] width 178 height 29
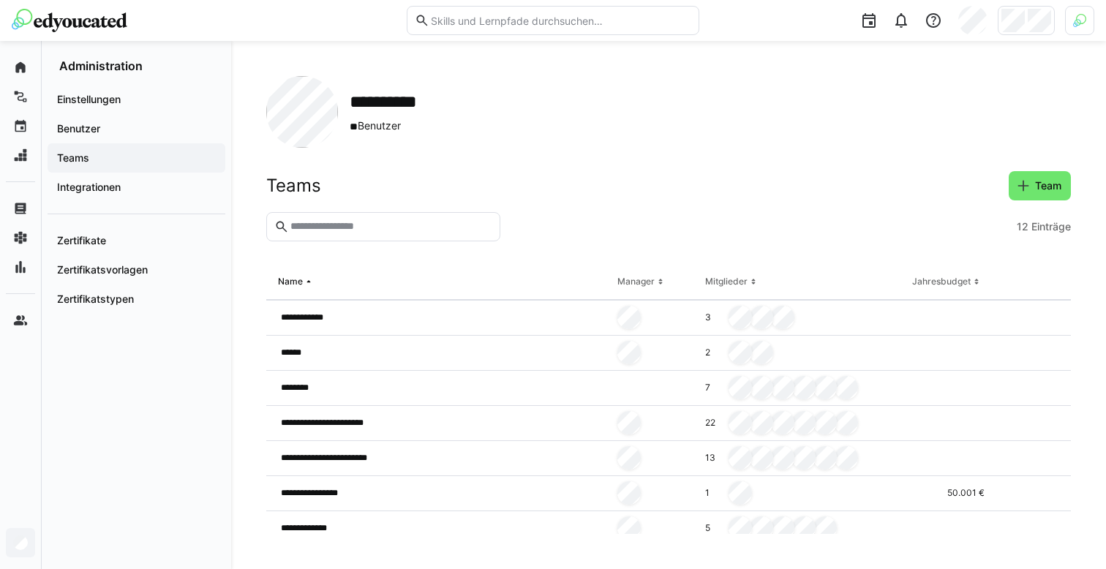
scroll to position [188, 0]
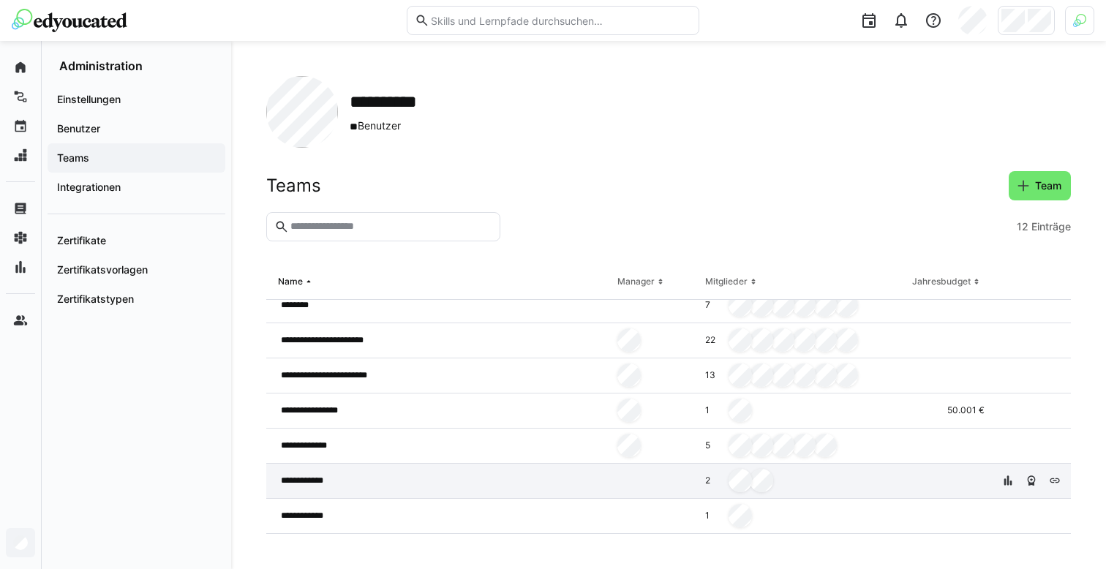
click at [371, 478] on div "**********" at bounding box center [438, 481] width 345 height 35
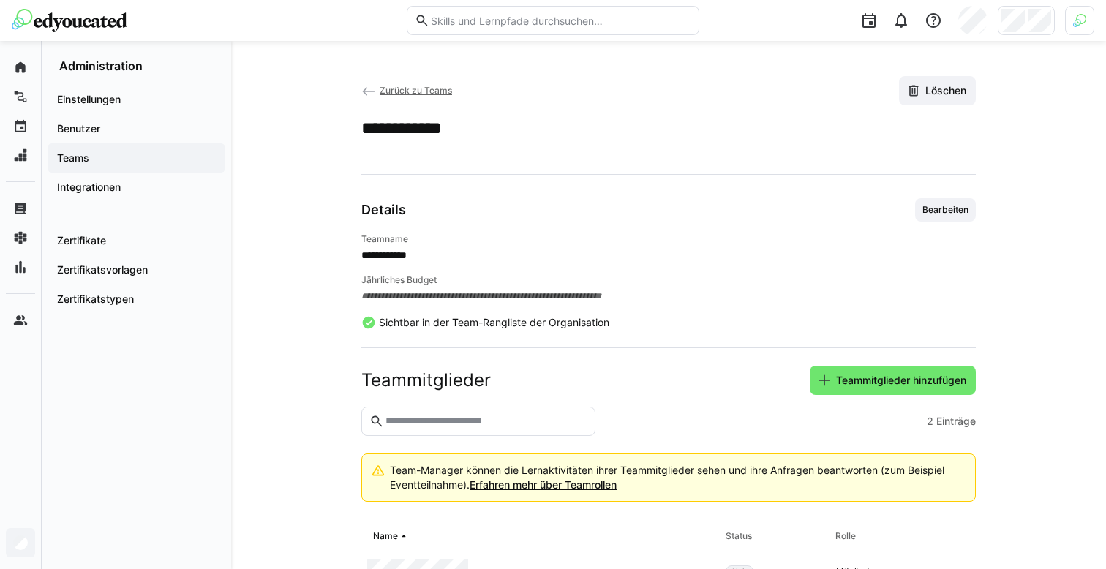
scroll to position [95, 0]
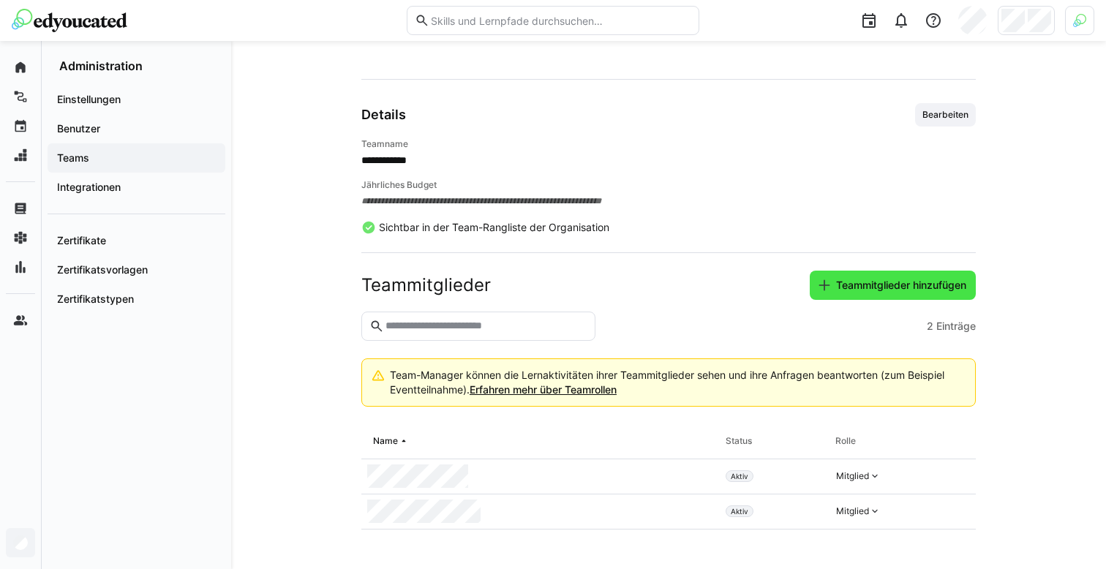
click at [891, 271] on span "Teammitglieder hinzufügen" at bounding box center [892, 285] width 166 height 29
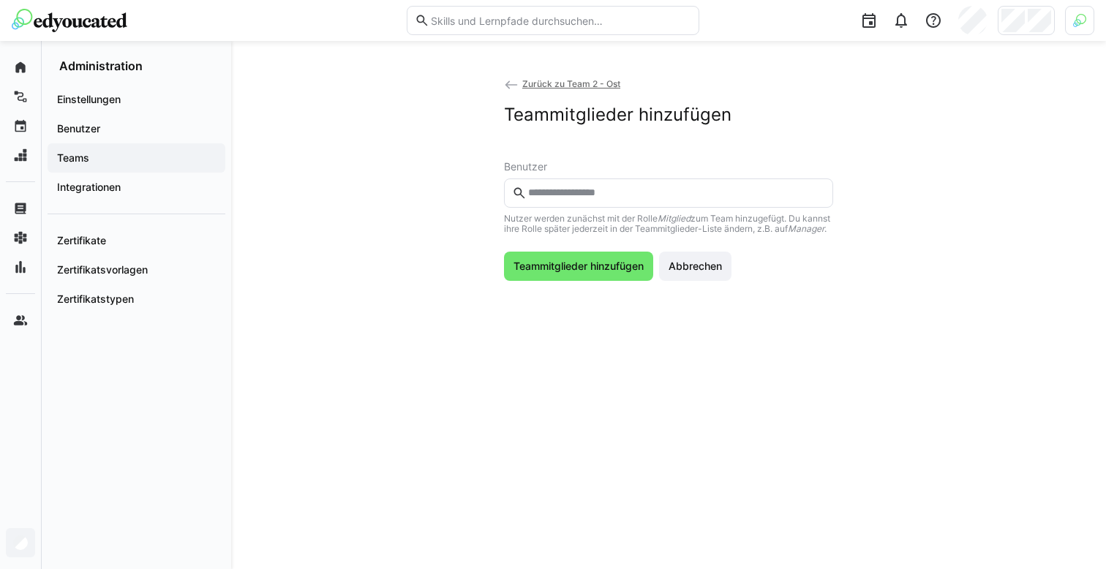
click at [583, 186] on input "text" at bounding box center [675, 192] width 298 height 13
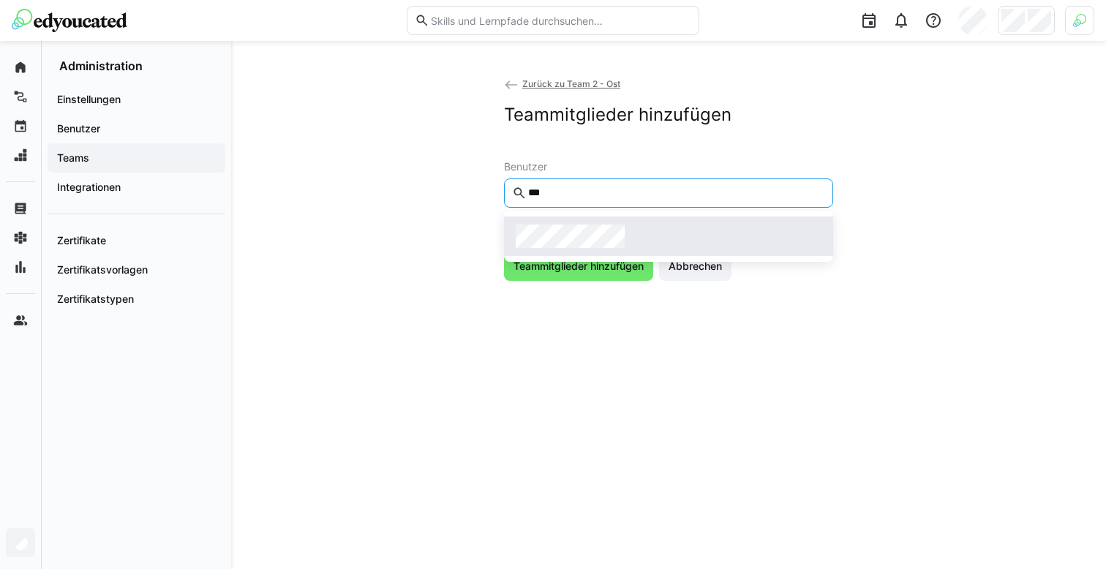
type input "***"
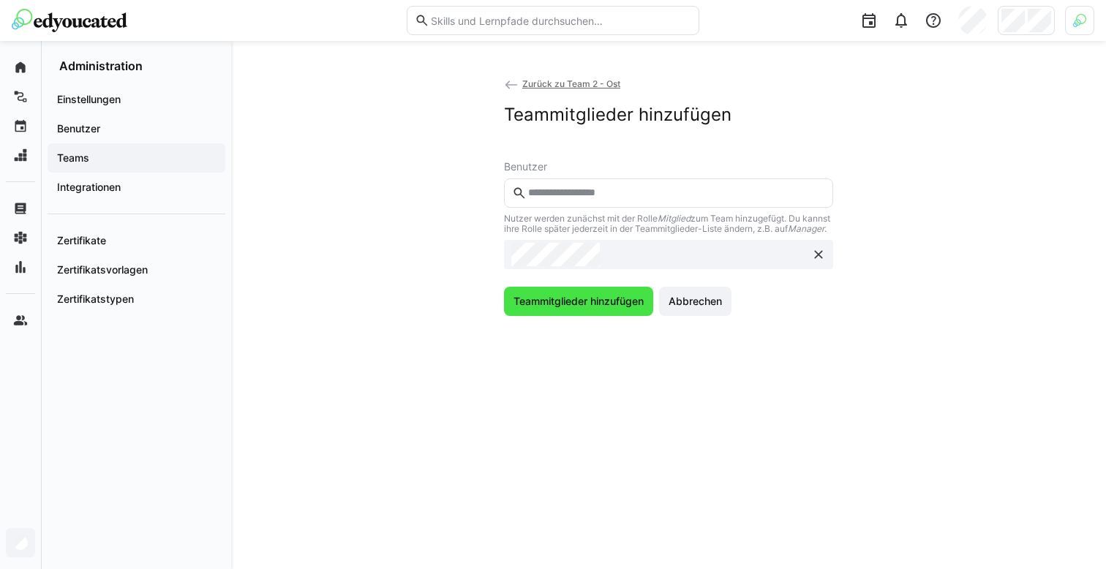
click at [545, 303] on span "Teammitglieder hinzufügen" at bounding box center [578, 301] width 149 height 29
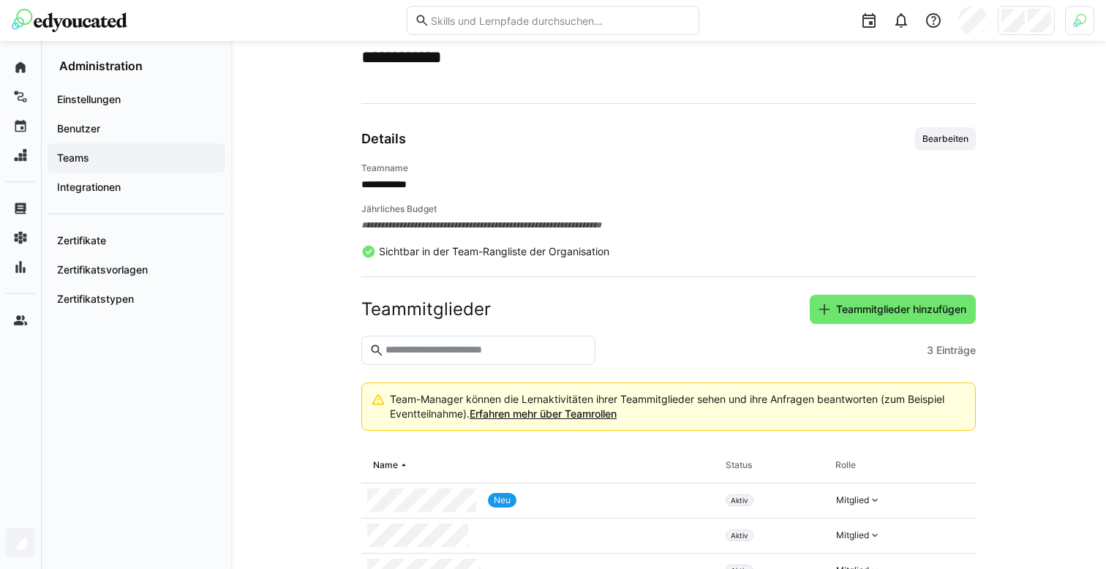
scroll to position [126, 0]
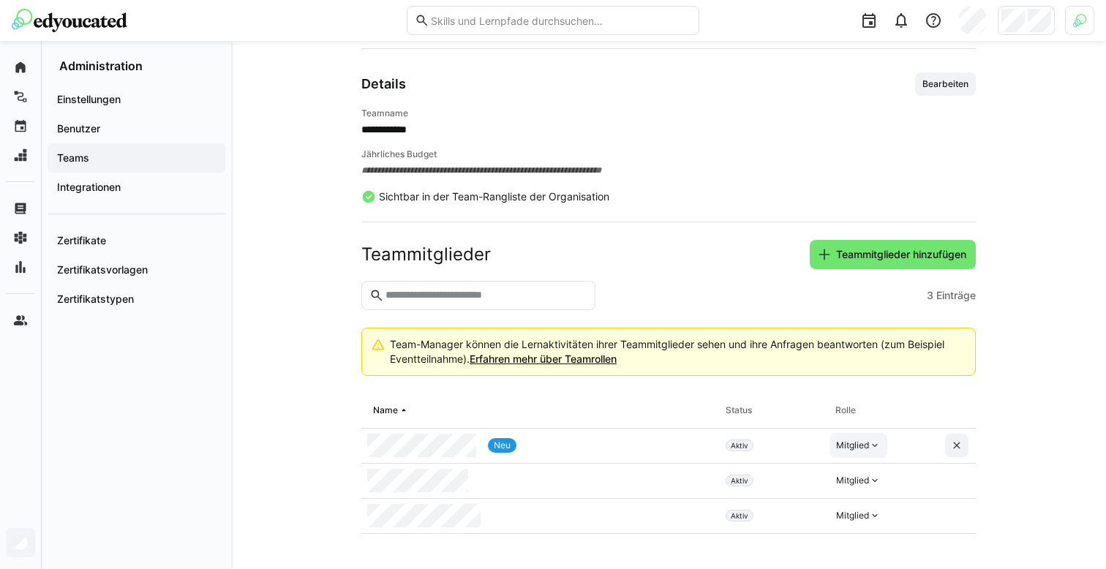
click at [860, 446] on div "Mitglied" at bounding box center [852, 445] width 33 height 12
click at [864, 479] on div "Manager" at bounding box center [859, 478] width 42 height 15
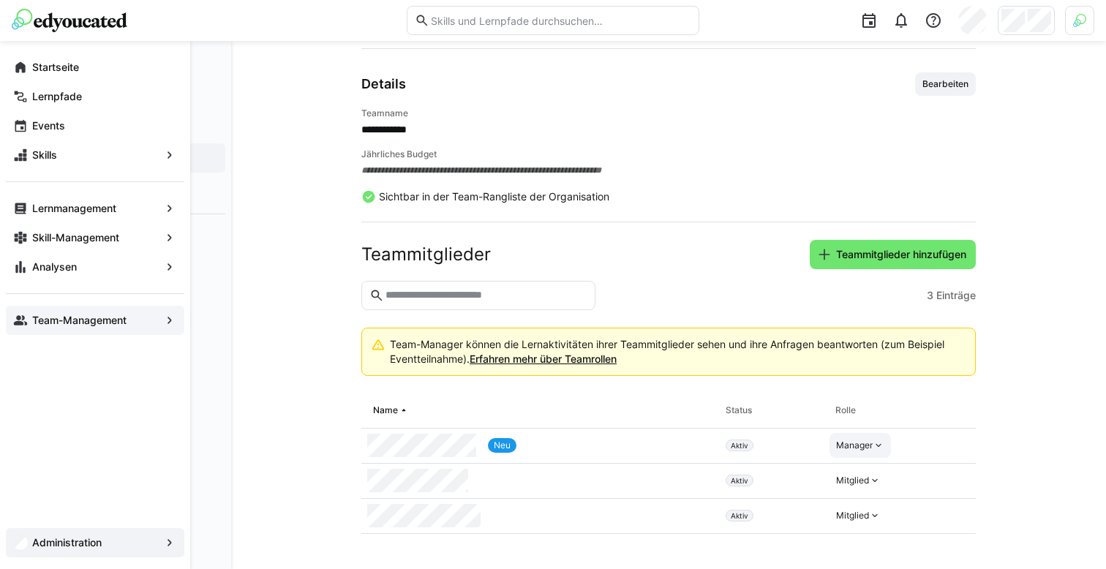
click at [0, 0] on app-navigation-label "Team-Management" at bounding box center [0, 0] width 0 height 0
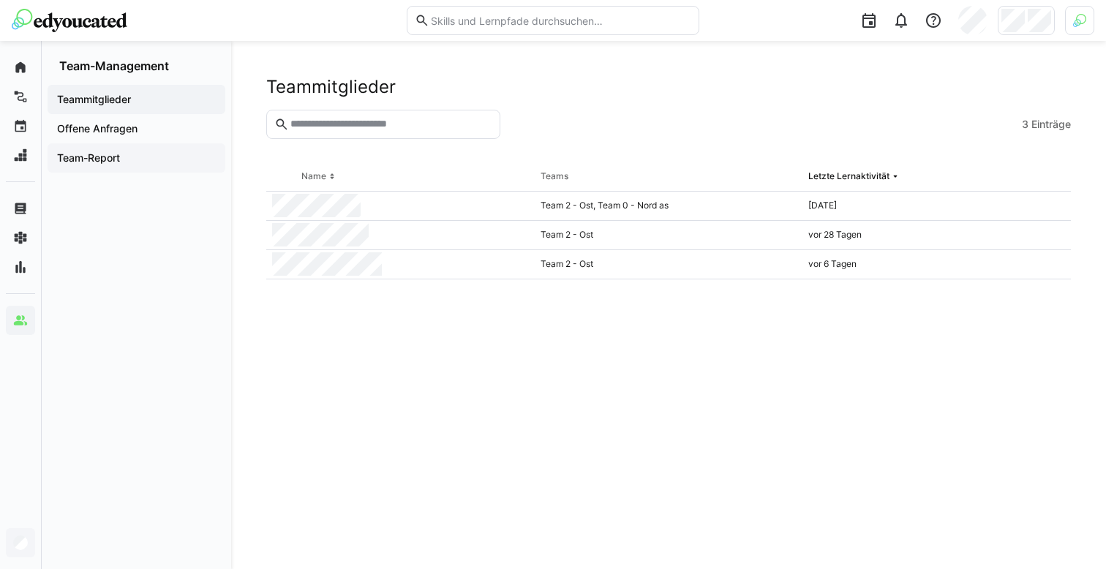
click at [154, 162] on span "Team-Report" at bounding box center [136, 158] width 163 height 15
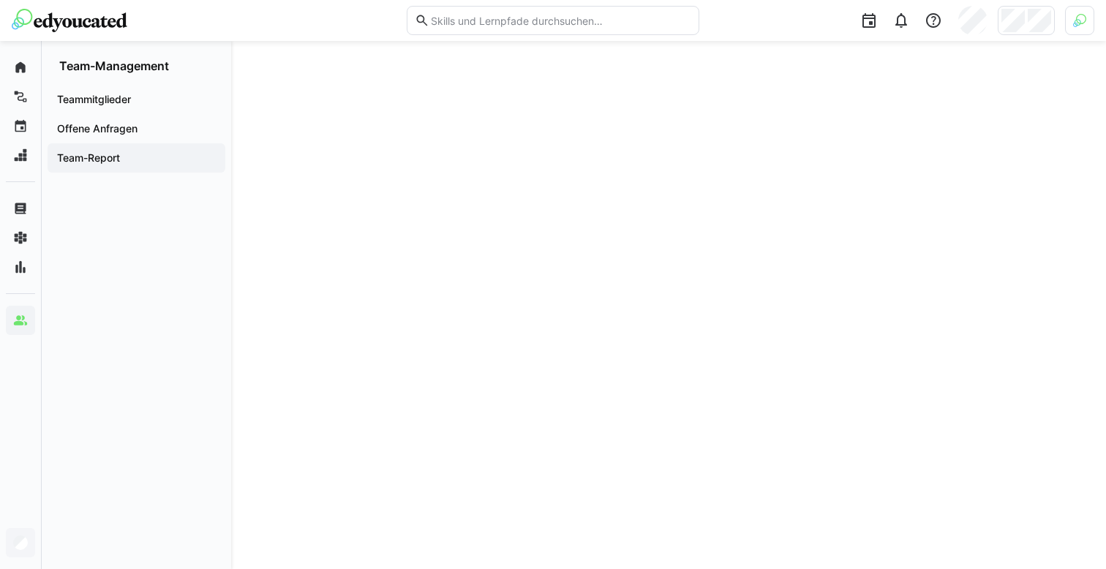
scroll to position [20, 0]
click at [596, 93] on div "Team-Report Zuletzt aktualisiert: vor 22h" at bounding box center [668, 87] width 804 height 22
click at [962, 95] on div "Team-Report Zuletzt aktualisiert: vor 22h" at bounding box center [668, 87] width 804 height 22
click at [117, 91] on div "Teammitglieder" at bounding box center [137, 99] width 178 height 29
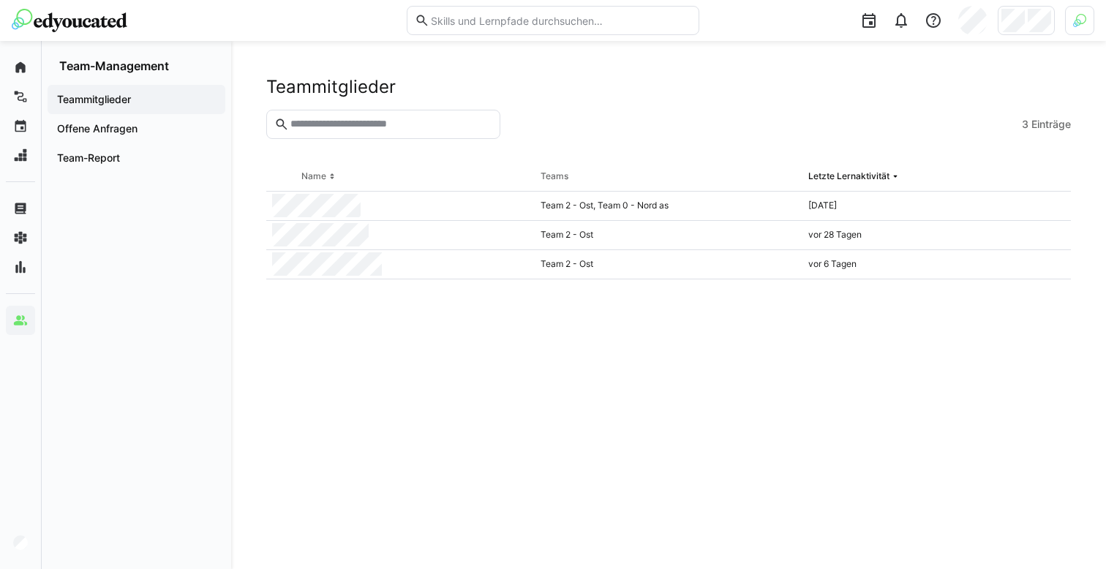
click at [1024, 18] on div at bounding box center [1025, 20] width 57 height 29
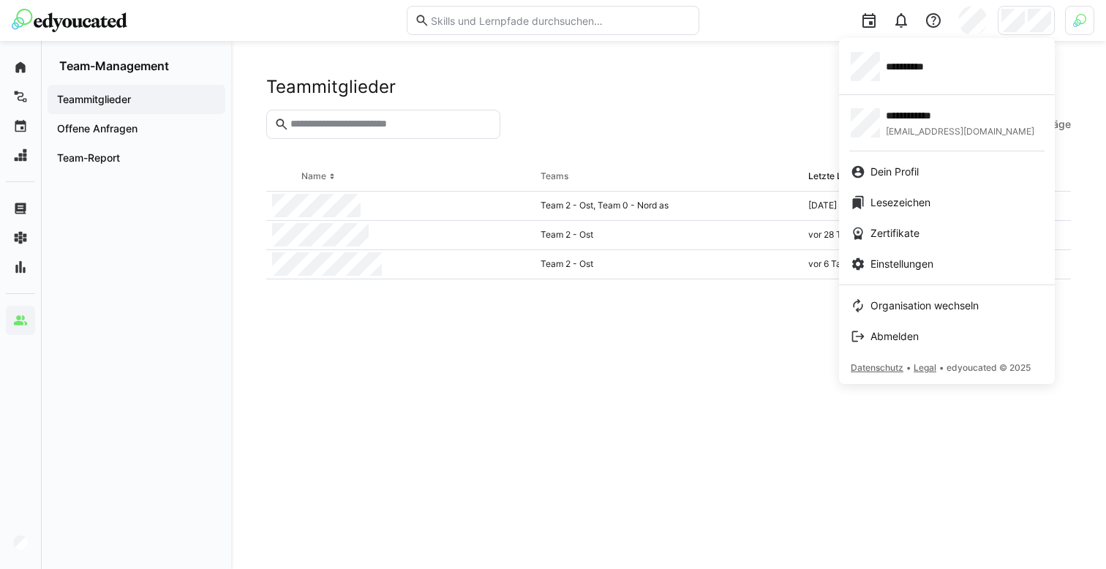
click at [782, 87] on div at bounding box center [553, 284] width 1106 height 569
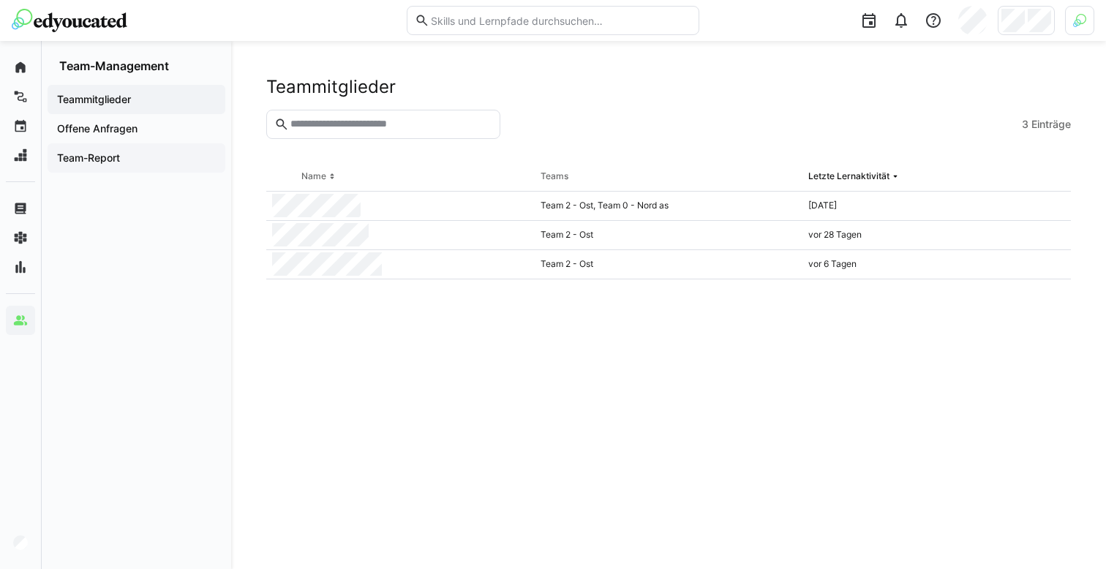
click at [142, 155] on span "Team-Report" at bounding box center [136, 158] width 163 height 15
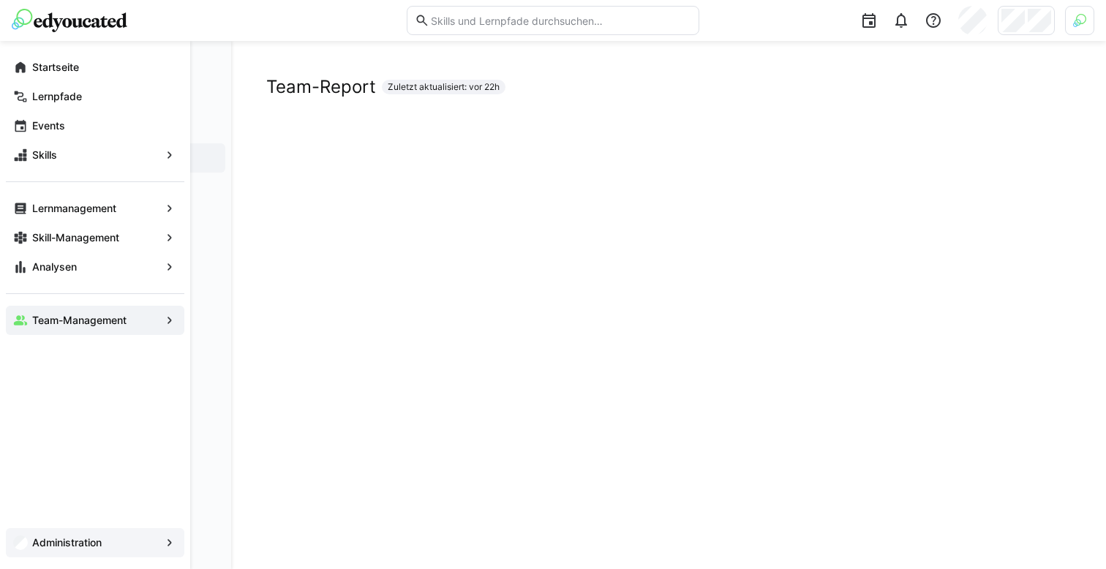
click at [89, 533] on div "Administration" at bounding box center [95, 542] width 178 height 29
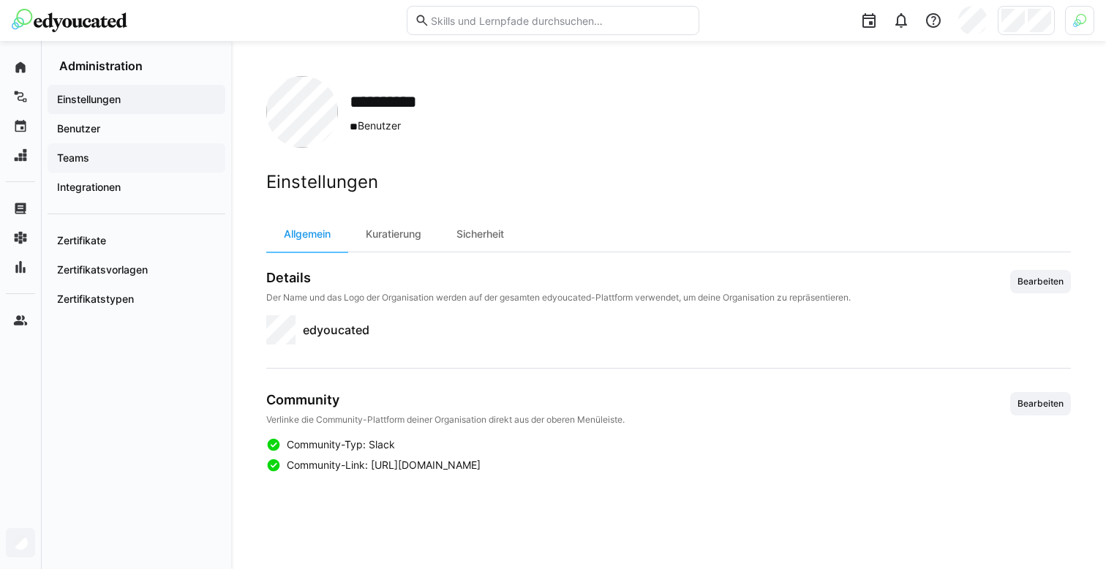
click at [91, 152] on span "Teams" at bounding box center [136, 158] width 163 height 15
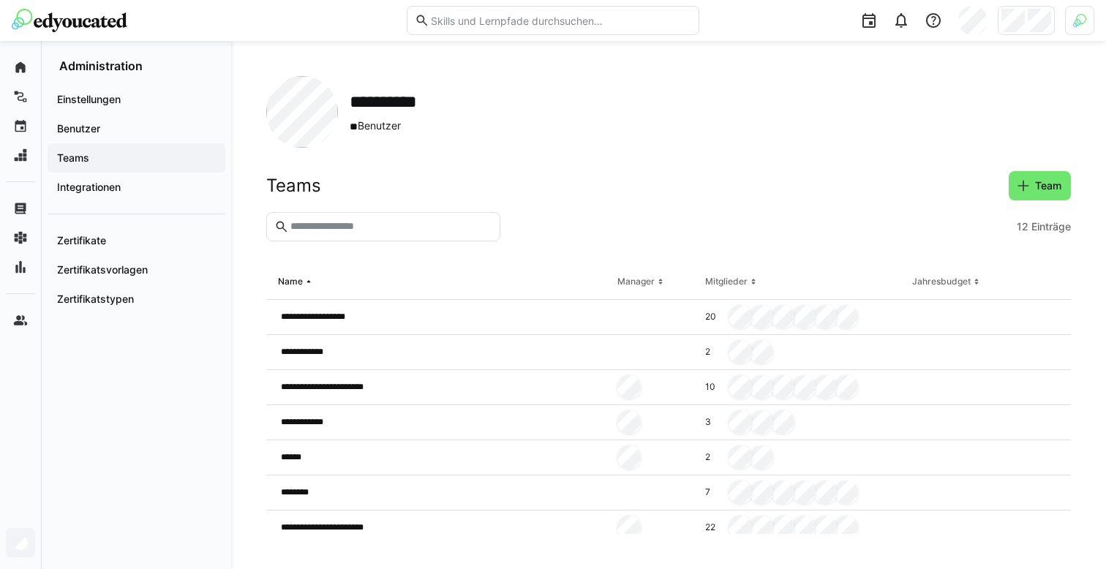
click at [1017, 7] on div at bounding box center [1025, 20] width 57 height 29
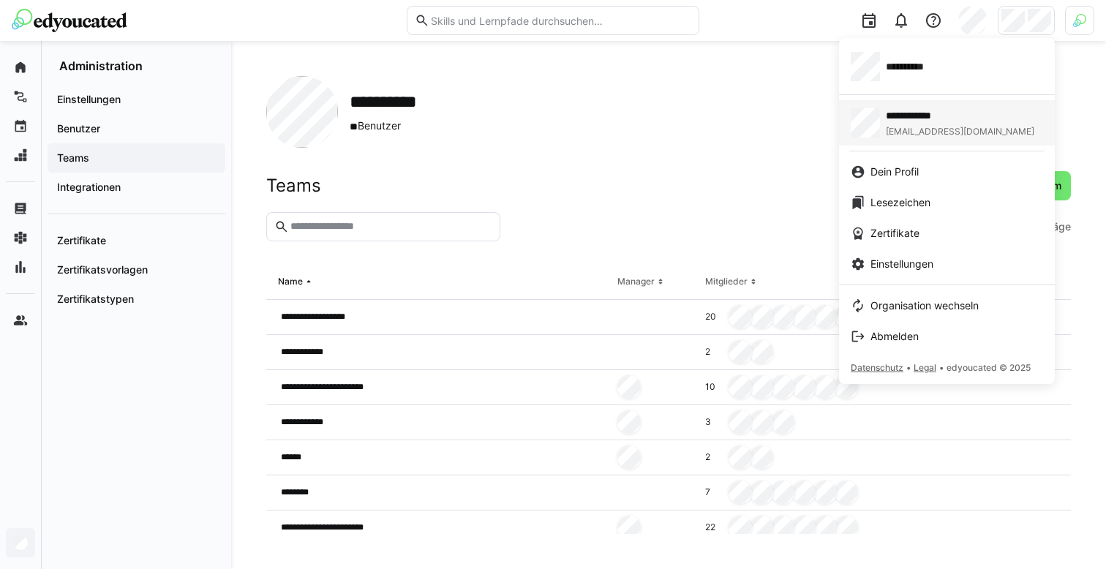
click at [942, 130] on span "[EMAIL_ADDRESS][DOMAIN_NAME]" at bounding box center [959, 132] width 148 height 12
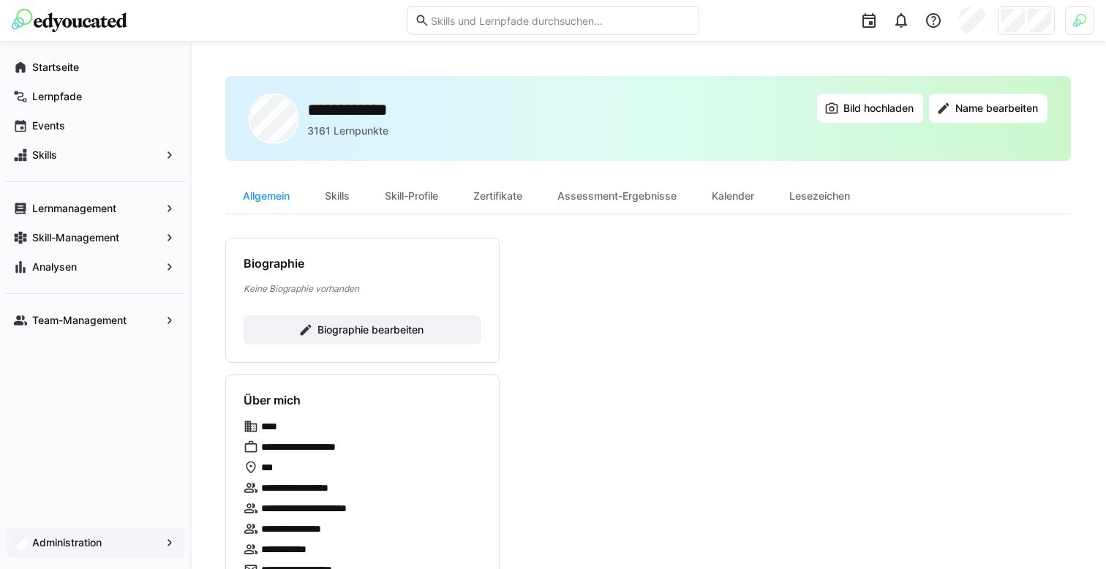
click at [1031, 35] on app-header-user-menu at bounding box center [1025, 21] width 57 height 30
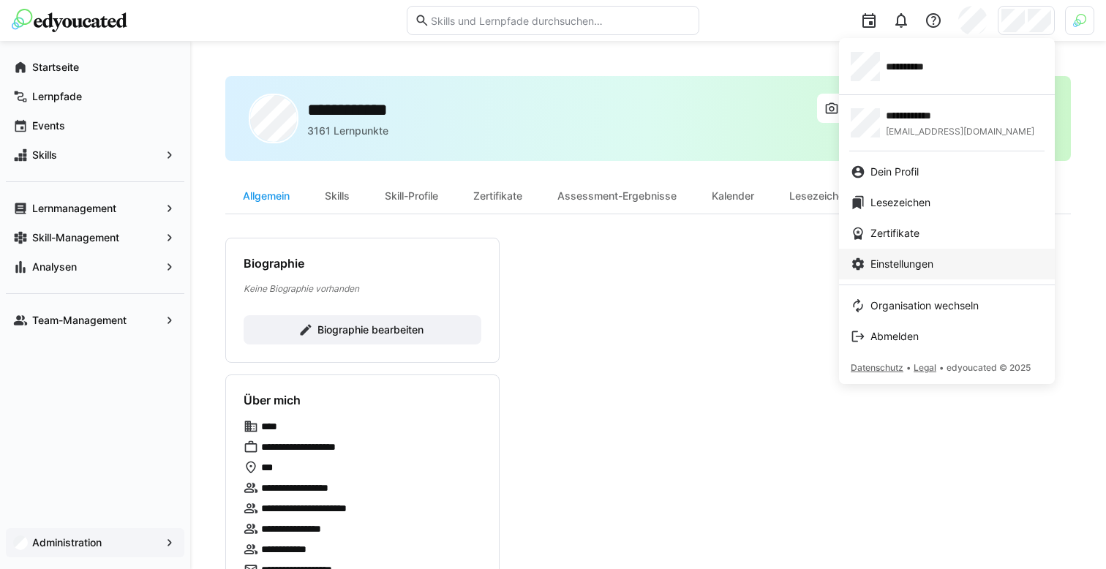
click at [896, 257] on span "Einstellungen" at bounding box center [901, 264] width 63 height 15
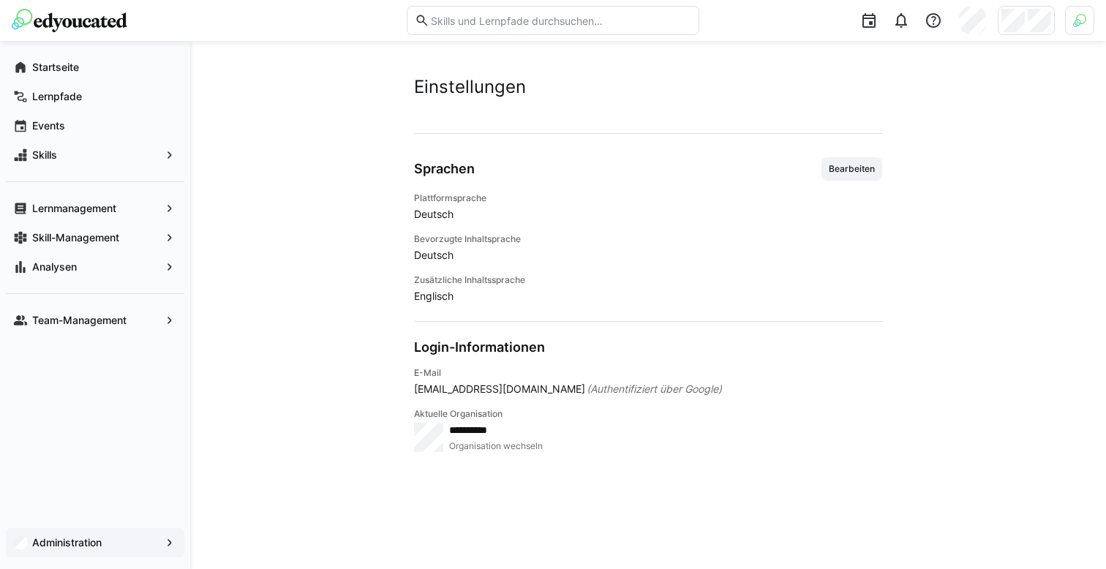
click at [810, 176] on div "Sprachen Bearbeiten" at bounding box center [648, 168] width 468 height 23
click at [836, 172] on span "Bearbeiten" at bounding box center [851, 169] width 49 height 12
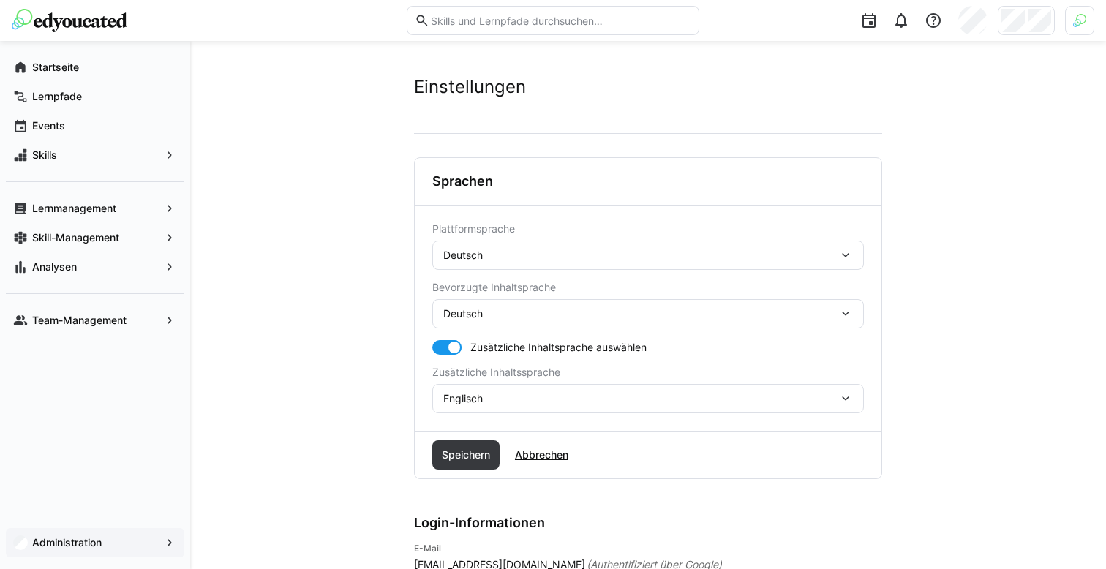
click at [532, 256] on div "Deutsch" at bounding box center [640, 255] width 395 height 13
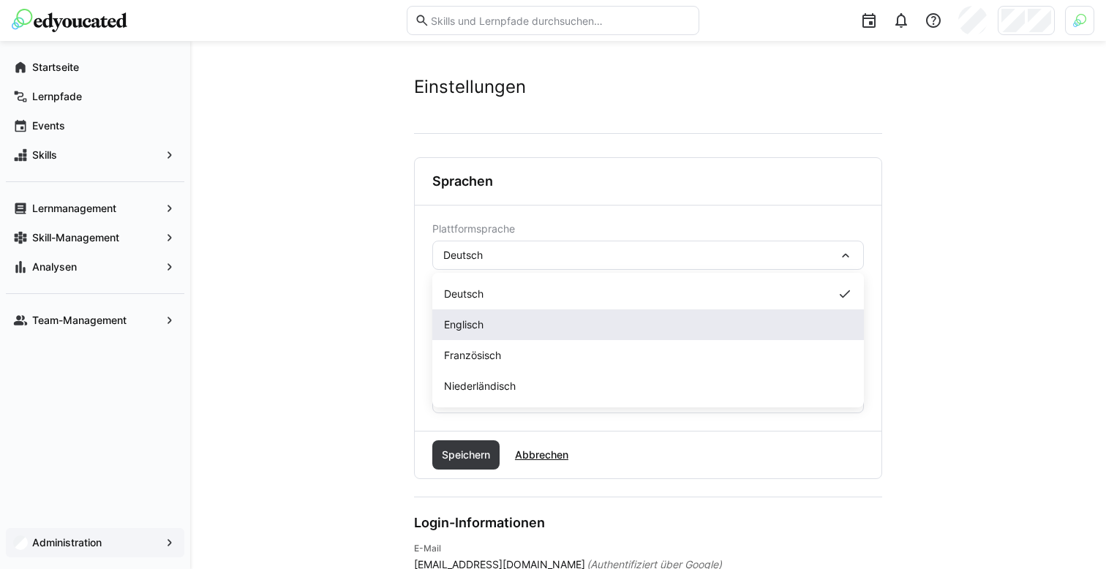
click at [490, 319] on div "Englisch" at bounding box center [648, 324] width 408 height 15
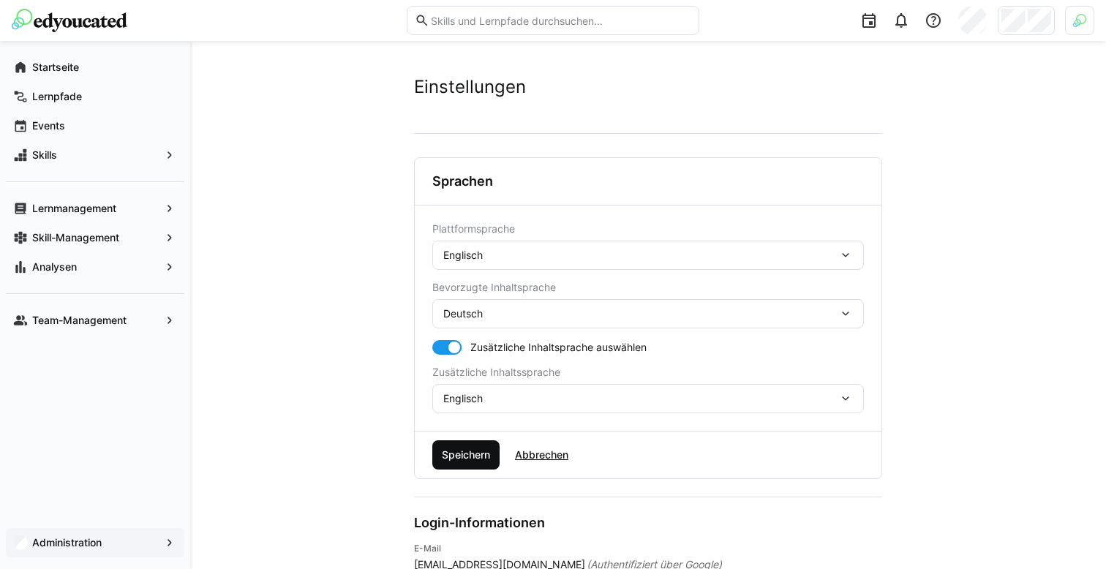
click at [457, 444] on span "Speichern" at bounding box center [465, 454] width 67 height 29
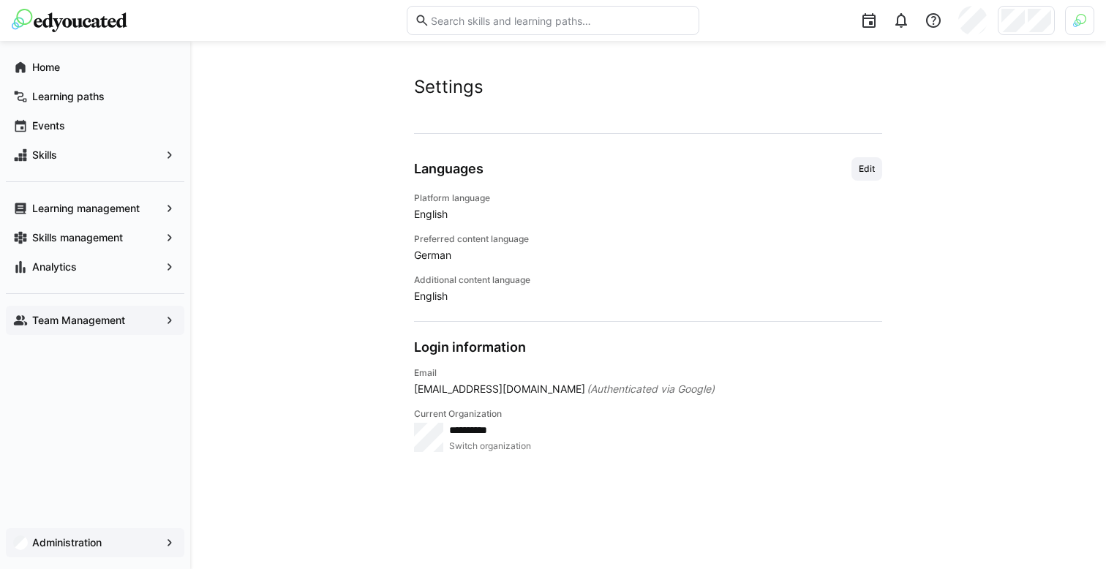
click at [0, 0] on app-navigation-label "Team Management" at bounding box center [0, 0] width 0 height 0
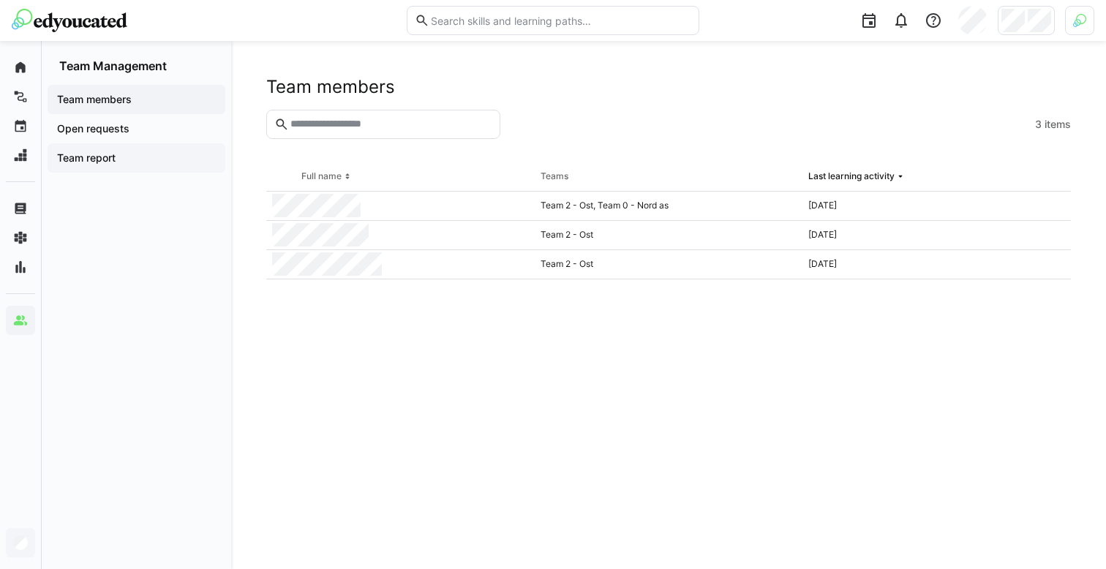
click at [0, 0] on app-navigation-label "Team report" at bounding box center [0, 0] width 0 height 0
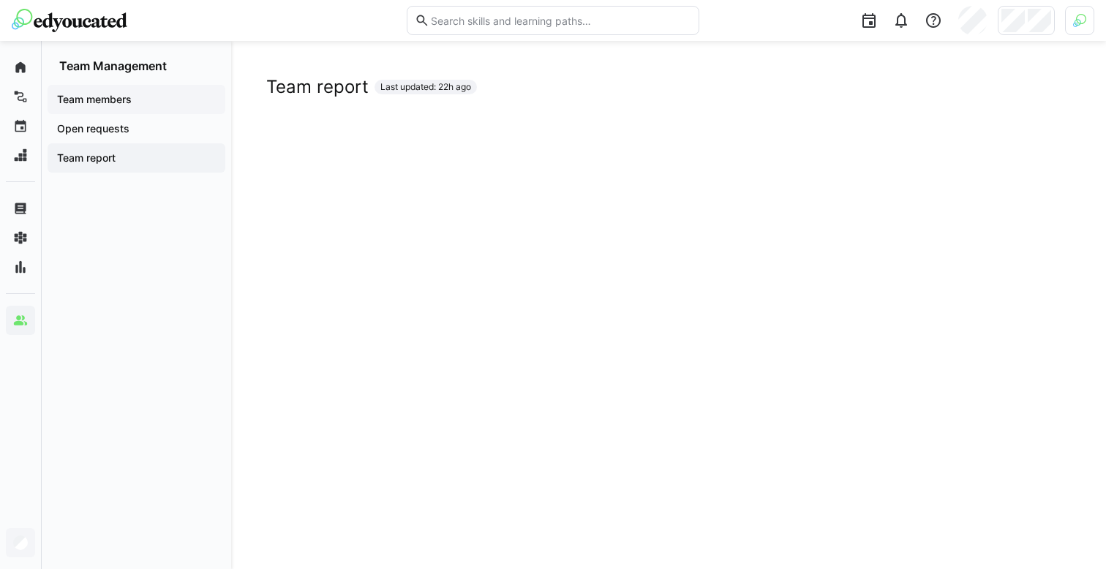
click at [0, 0] on app-navigation-label "Team members" at bounding box center [0, 0] width 0 height 0
